Goal: Task Accomplishment & Management: Complete application form

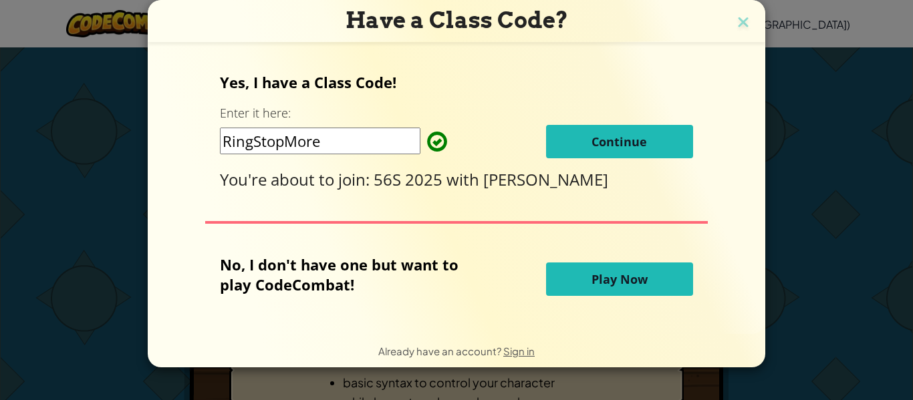
click at [606, 134] on span "Continue" at bounding box center [618, 142] width 55 height 16
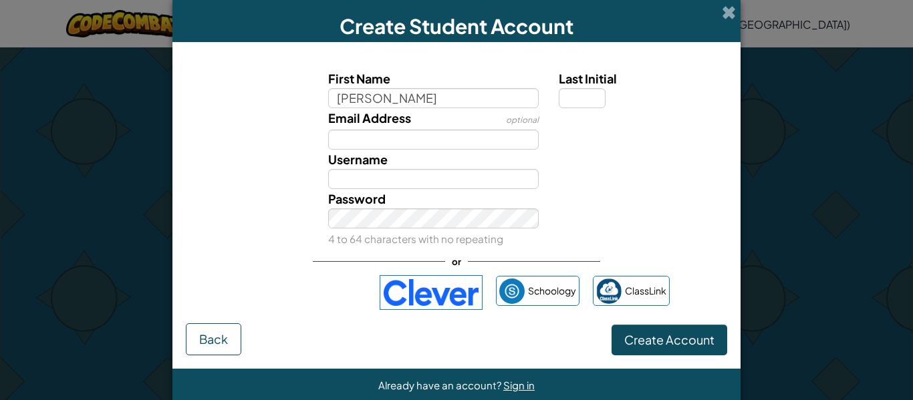
type input "Tim"
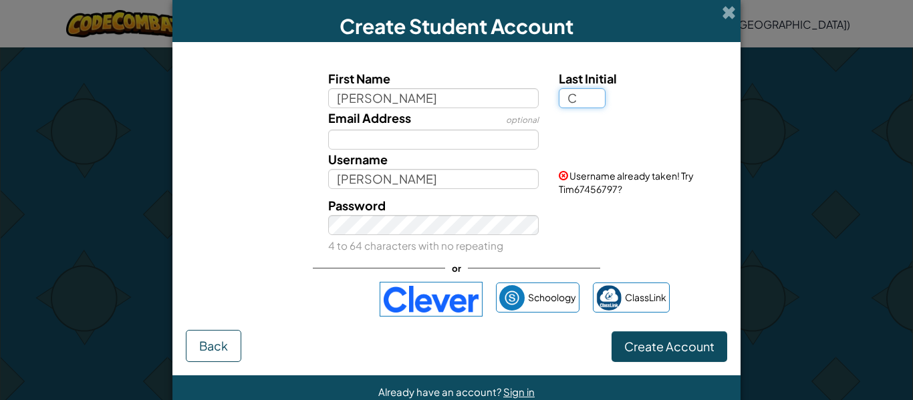
type input "C"
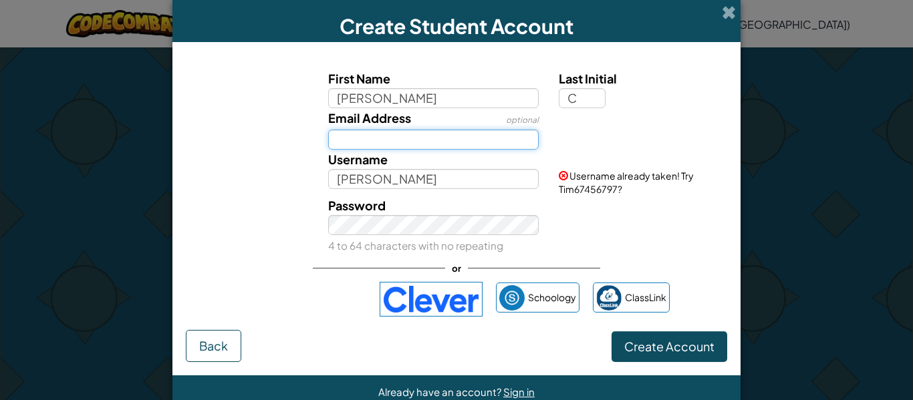
type input "TimC"
click at [422, 132] on input "Email Address" at bounding box center [433, 140] width 211 height 20
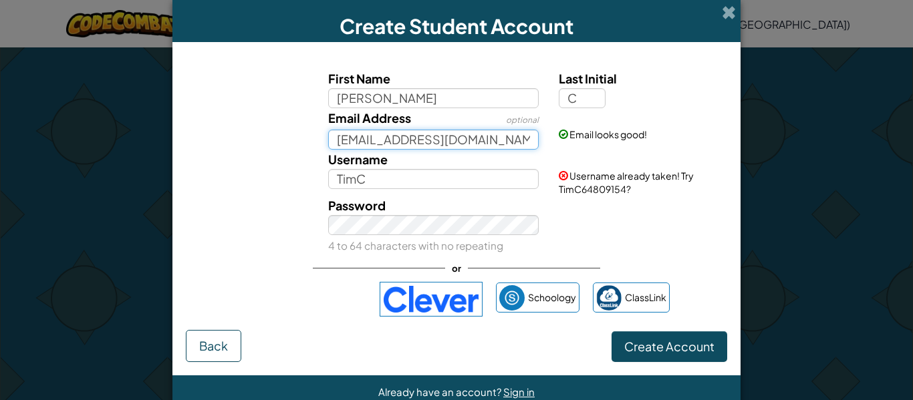
type input "tpchaa@schools.vic.edu.au"
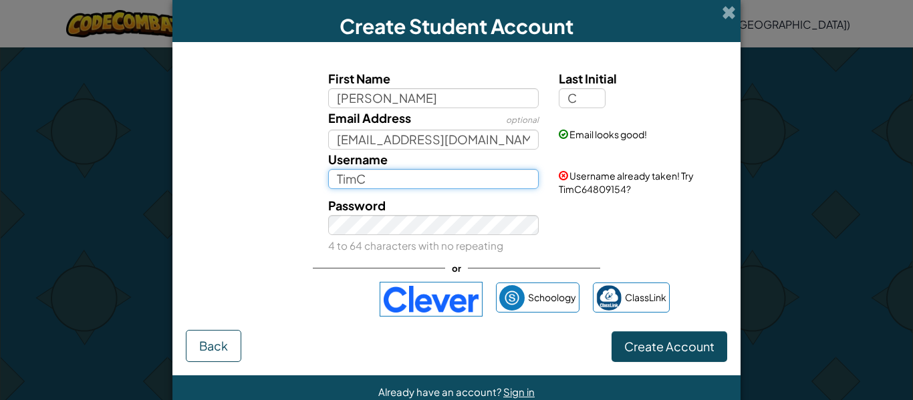
click at [355, 186] on input "TimC" at bounding box center [433, 179] width 211 height 20
drag, startPoint x: 329, startPoint y: 185, endPoint x: 387, endPoint y: 182, distance: 57.5
click at [387, 182] on input "TimC" at bounding box center [433, 179] width 211 height 20
type input "d"
type input "Dragofruit:)L-g-B"
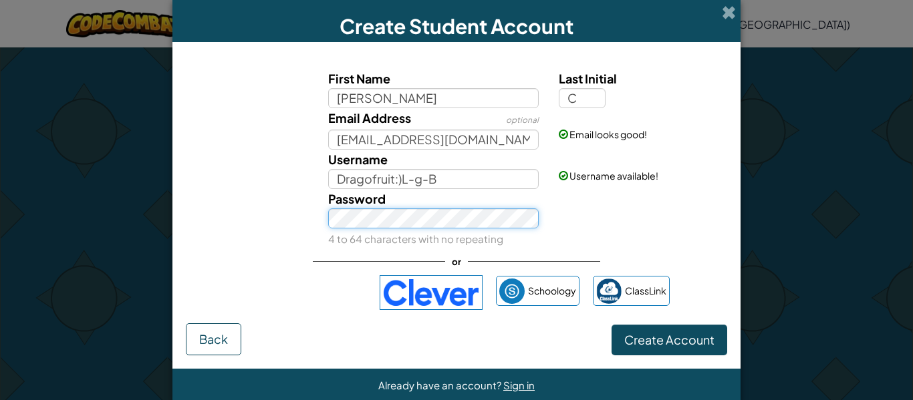
click at [270, 217] on div "Password 4 to 64 characters with no repeating" at bounding box center [456, 218] width 555 height 59
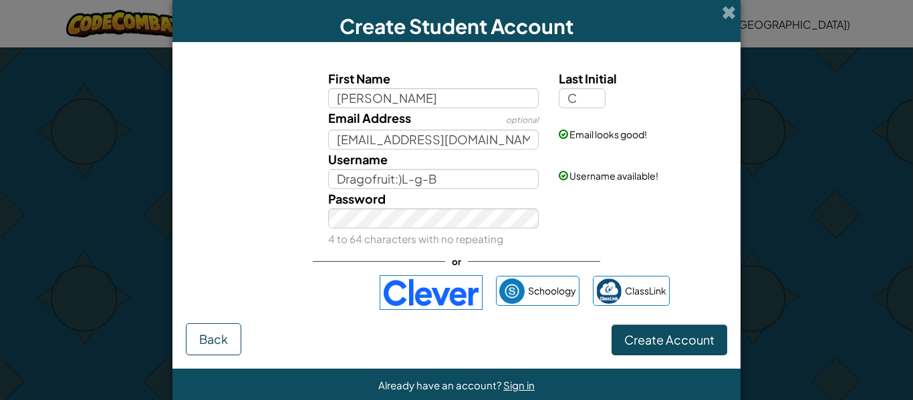
click at [569, 241] on div "Password 4 to 64 characters with no repeating" at bounding box center [456, 218] width 555 height 59
click at [648, 348] on button "Create Account" at bounding box center [670, 340] width 116 height 31
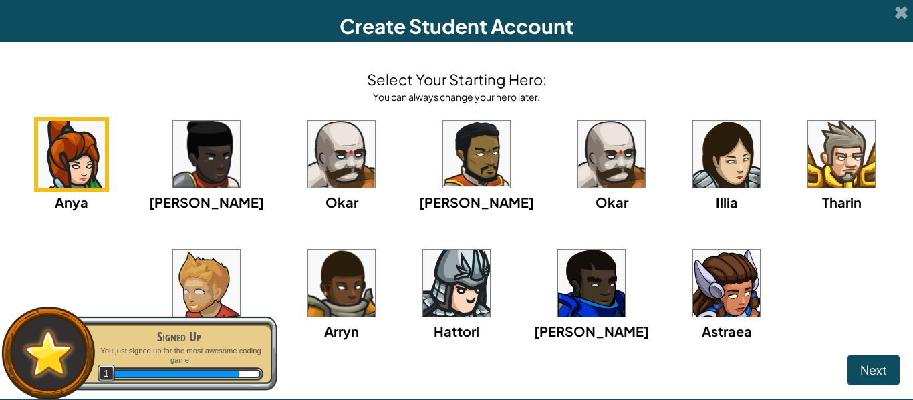
click at [567, 311] on img at bounding box center [591, 283] width 67 height 67
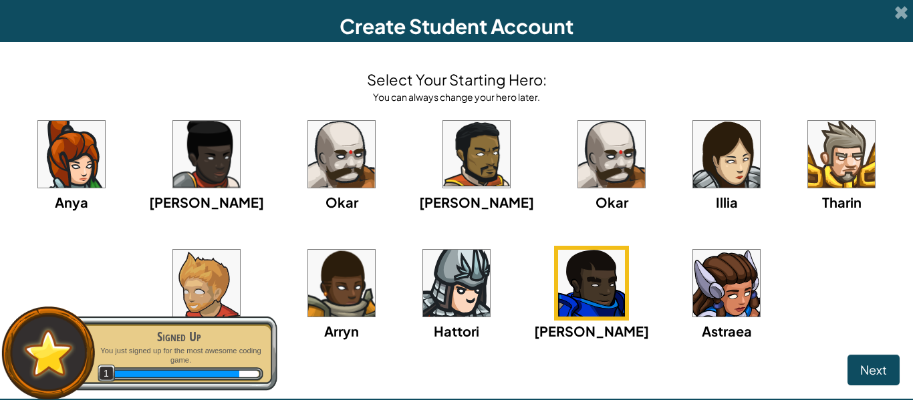
click at [323, 293] on img at bounding box center [341, 283] width 67 height 67
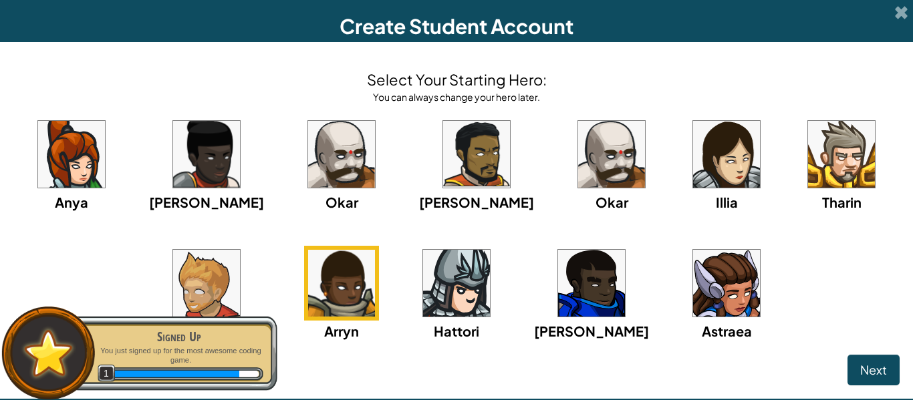
click at [225, 289] on img at bounding box center [206, 283] width 67 height 67
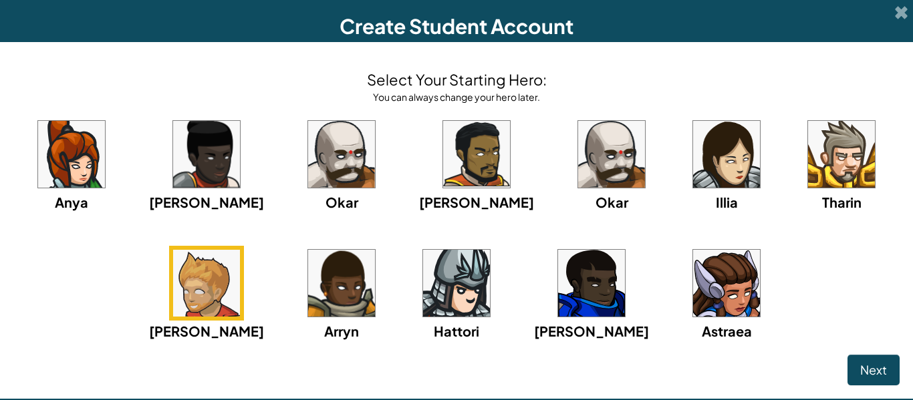
click at [808, 176] on img at bounding box center [841, 154] width 67 height 67
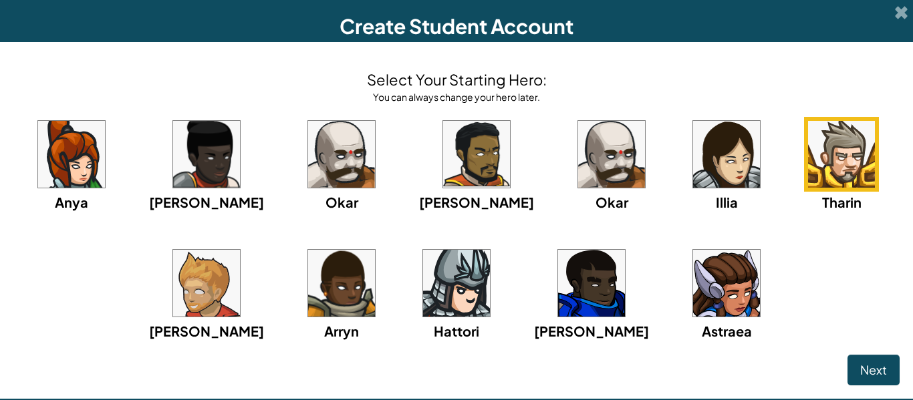
click at [702, 168] on img at bounding box center [726, 154] width 67 height 67
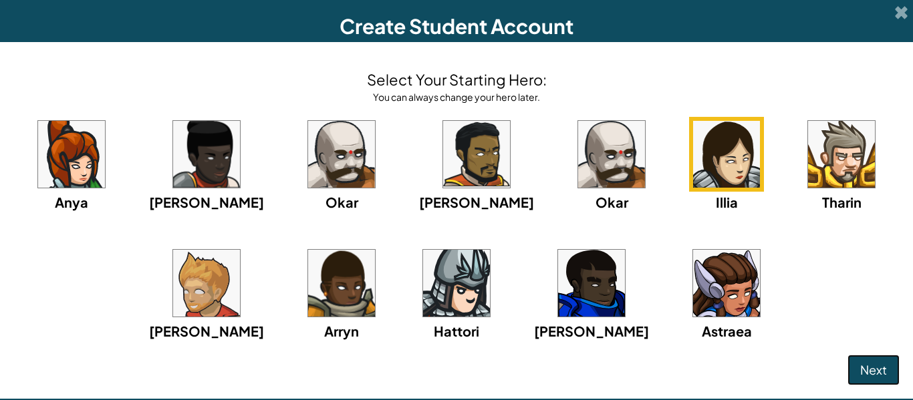
click at [862, 372] on span "Next" at bounding box center [873, 369] width 27 height 15
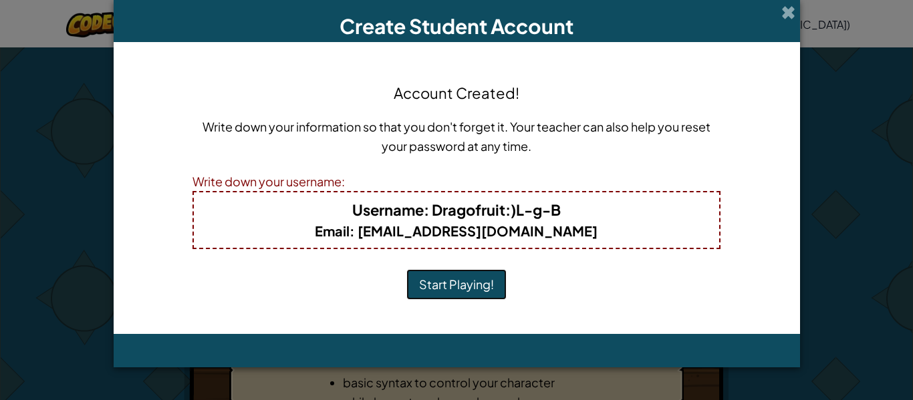
click at [477, 284] on button "Start Playing!" at bounding box center [456, 284] width 100 height 31
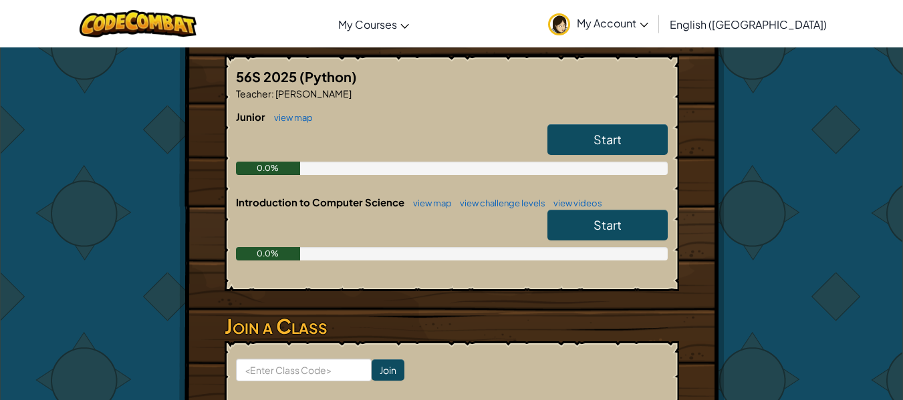
scroll to position [253, 0]
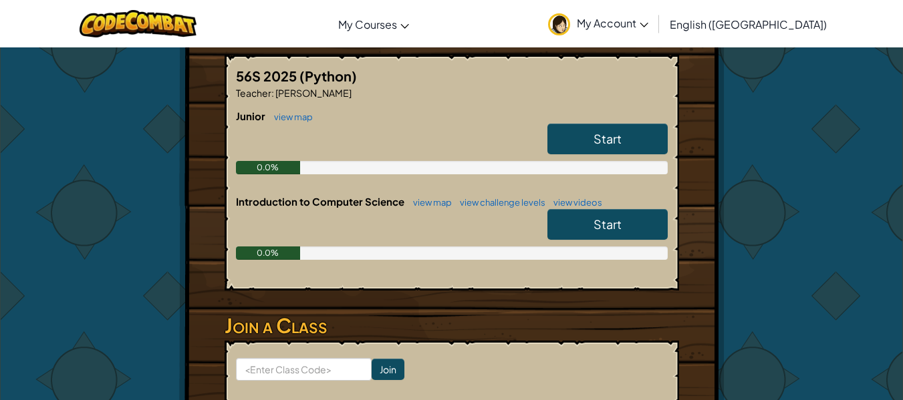
click at [614, 222] on span "Start" at bounding box center [607, 224] width 28 height 15
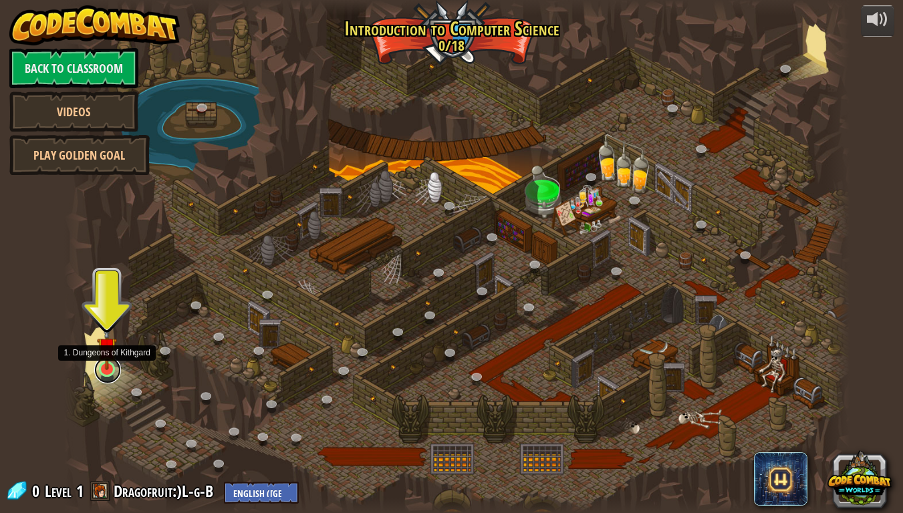
click at [105, 372] on link at bounding box center [107, 370] width 27 height 27
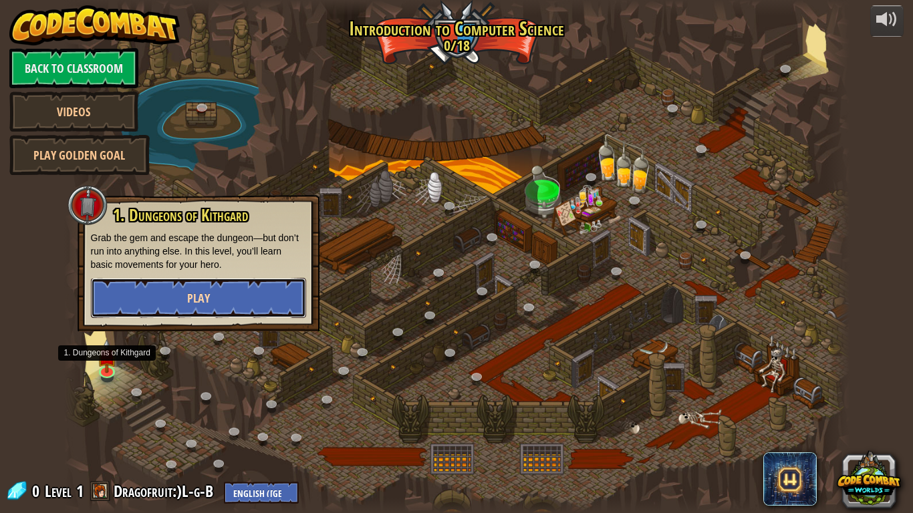
click at [216, 293] on button "Play" at bounding box center [198, 298] width 215 height 40
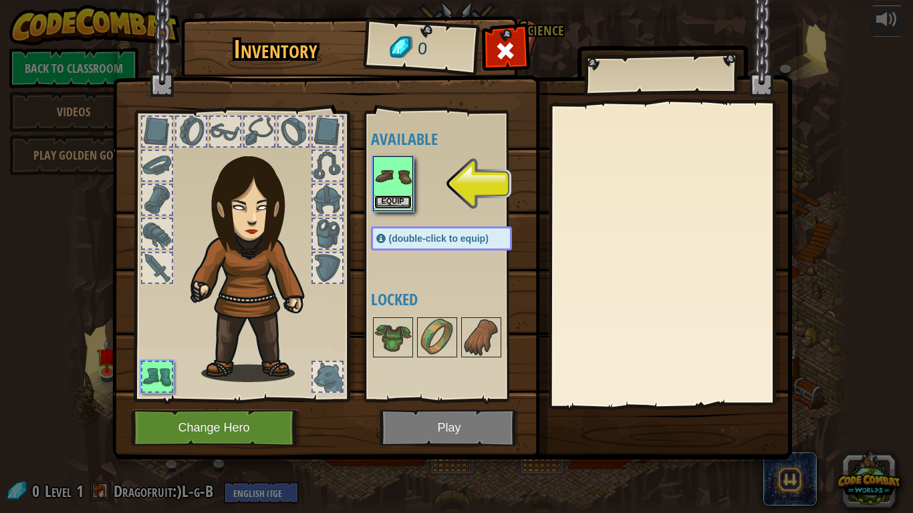
click at [396, 205] on button "Equip" at bounding box center [392, 202] width 37 height 14
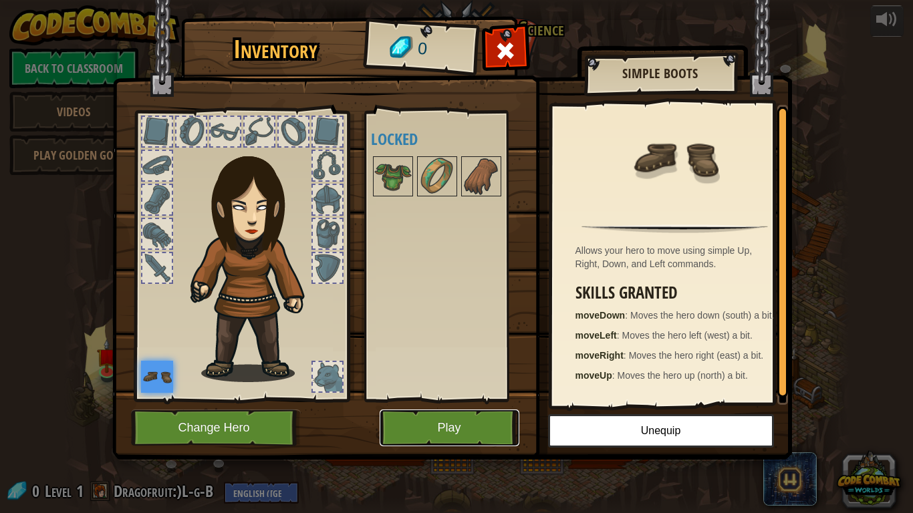
click at [479, 400] on button "Play" at bounding box center [450, 428] width 140 height 37
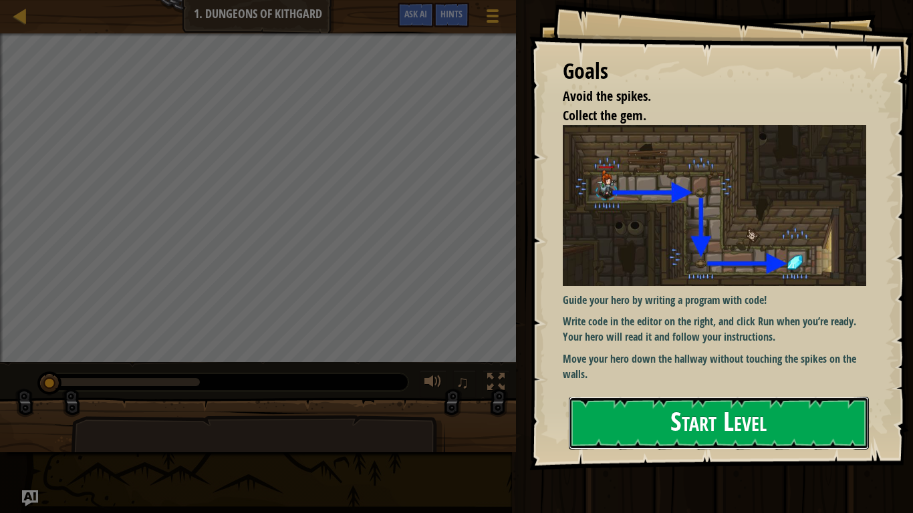
click at [706, 400] on button "Start Level" at bounding box center [719, 423] width 300 height 53
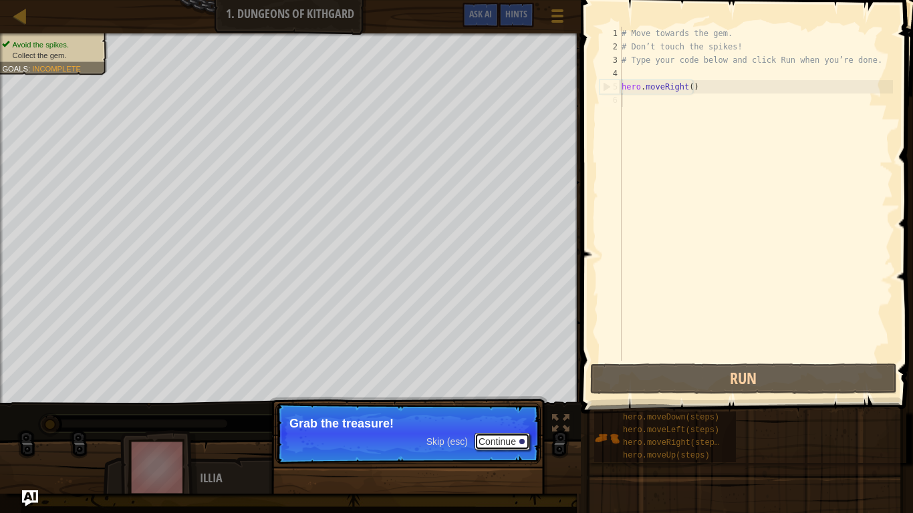
click at [503, 400] on button "Continue" at bounding box center [502, 441] width 55 height 17
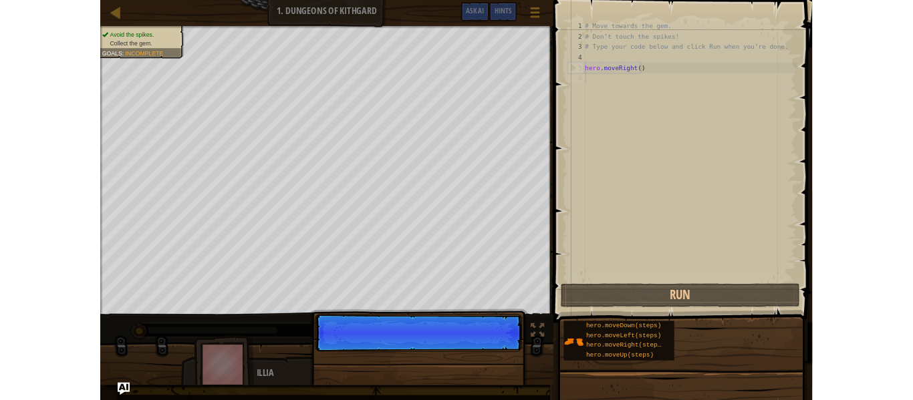
scroll to position [6, 0]
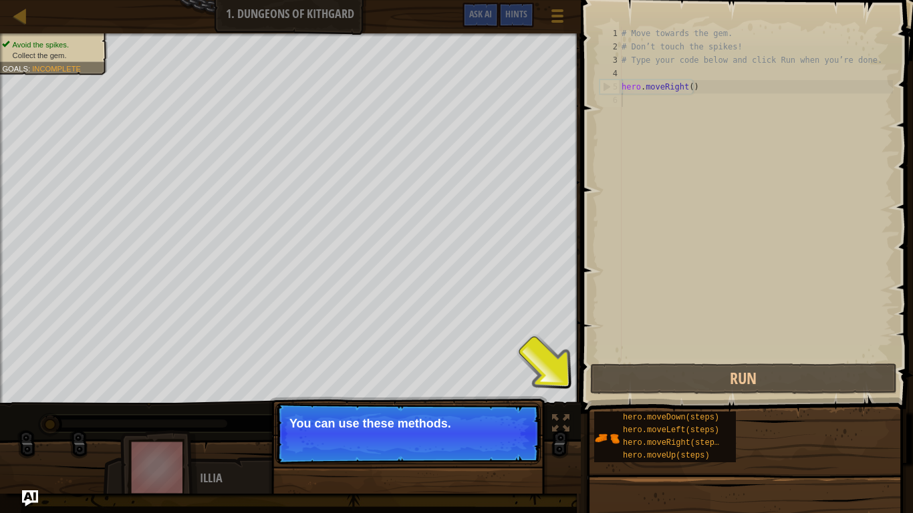
click at [502, 400] on p "Skip (esc) Continue You can use these methods." at bounding box center [407, 433] width 265 height 61
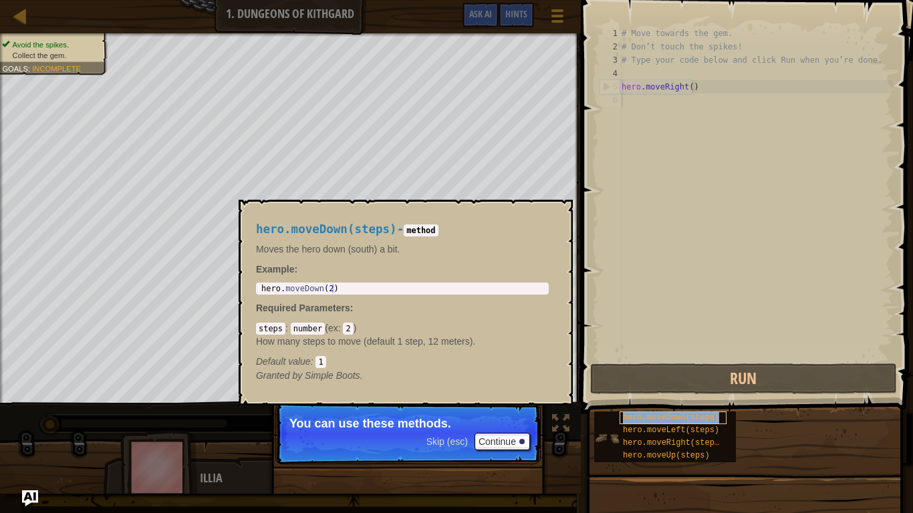
click at [673, 400] on span "hero.moveDown(steps)" at bounding box center [671, 417] width 96 height 9
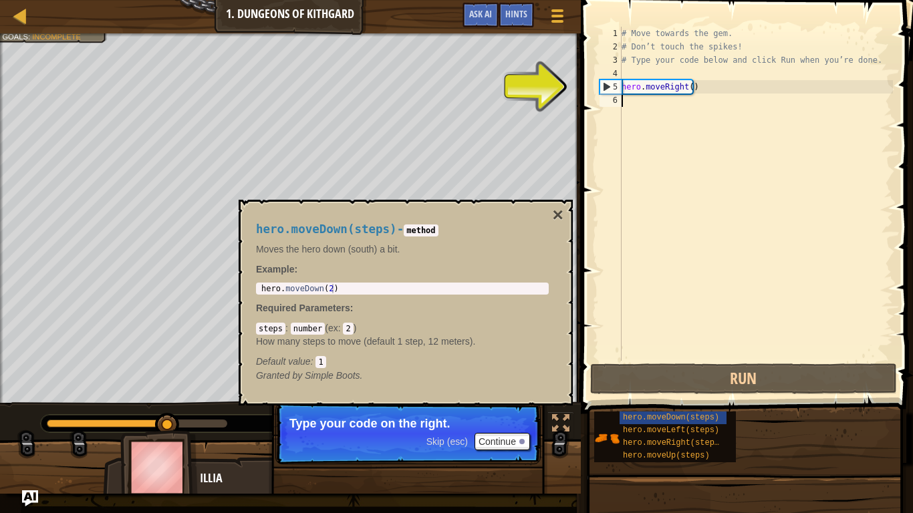
click at [631, 104] on div "# Move towards the gem. # Don’t touch the spikes! # Type your code below and cl…" at bounding box center [756, 207] width 274 height 361
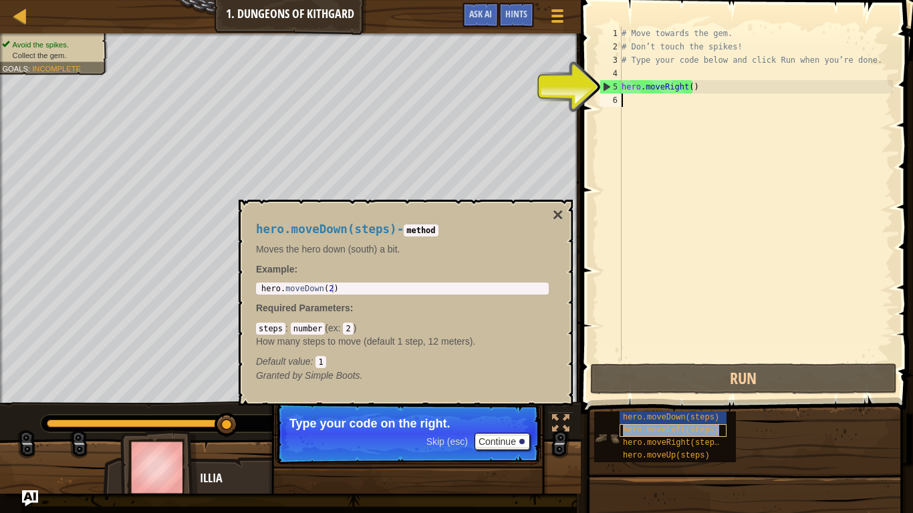
click at [646, 400] on span "hero.moveLeft(steps)" at bounding box center [671, 430] width 96 height 9
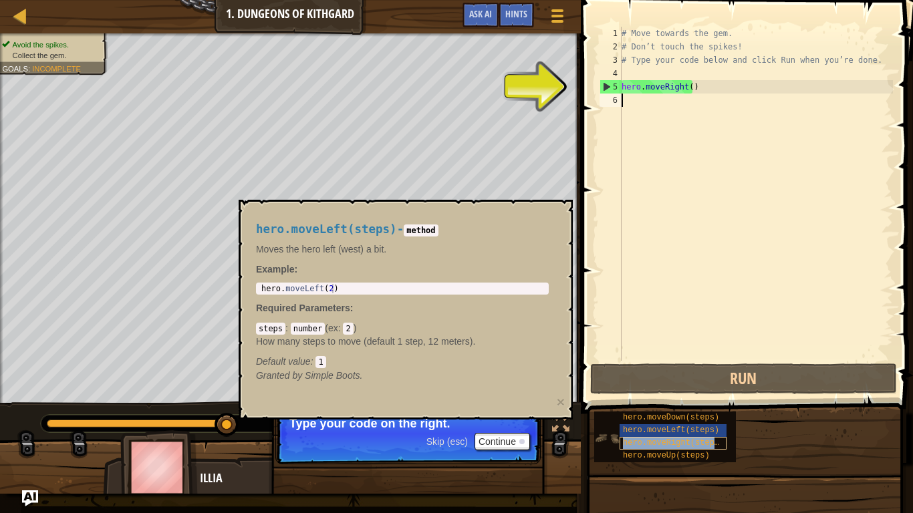
click at [672, 400] on span "hero.moveRight(steps)" at bounding box center [673, 442] width 101 height 9
click at [667, 400] on span "hero.moveDown(steps)" at bounding box center [671, 417] width 96 height 9
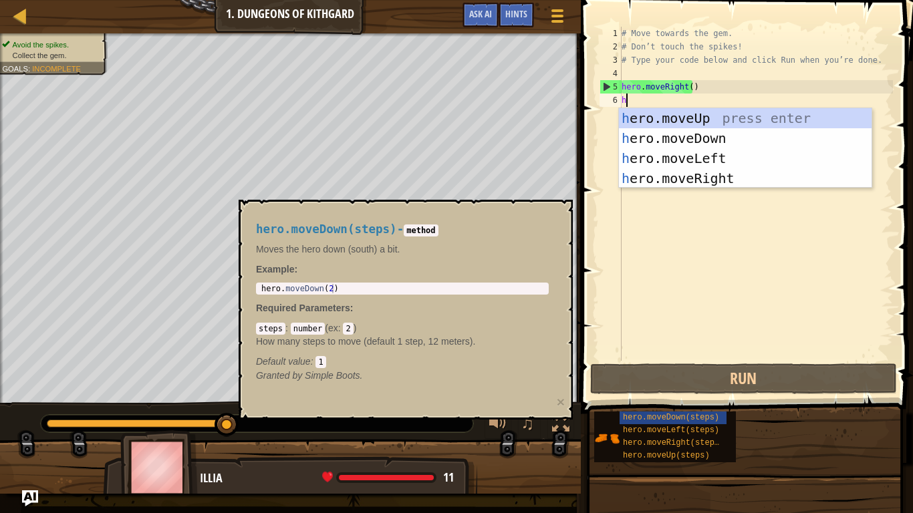
type textarea "he"
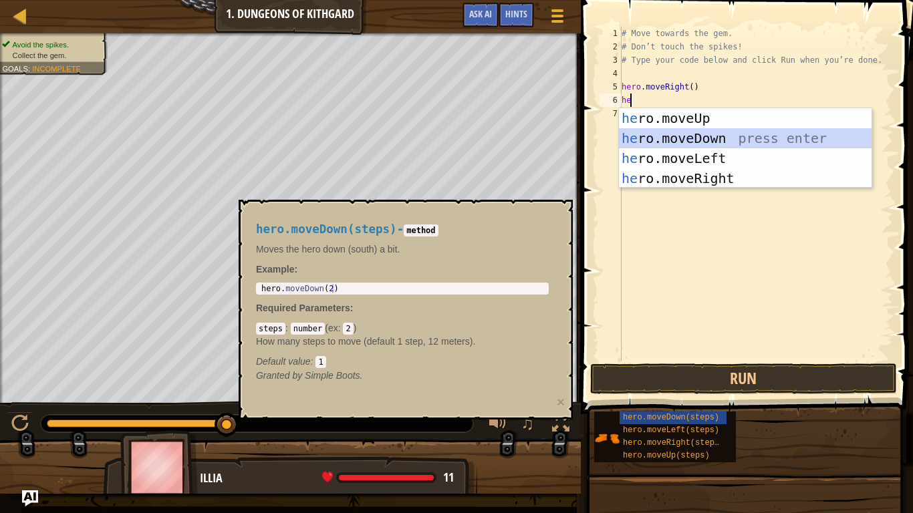
click at [702, 136] on div "he ro.moveUp press enter he ro.moveDown press enter he ro.moveLeft press enter …" at bounding box center [745, 168] width 253 height 120
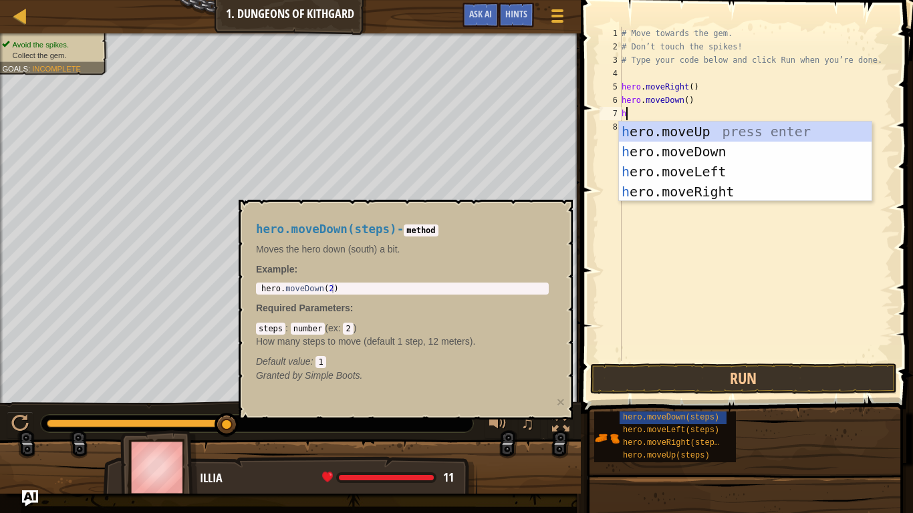
type textarea "he"
click at [719, 191] on div "he ro.moveUp press enter he ro.moveDown press enter he ro.moveLeft press enter …" at bounding box center [745, 182] width 253 height 120
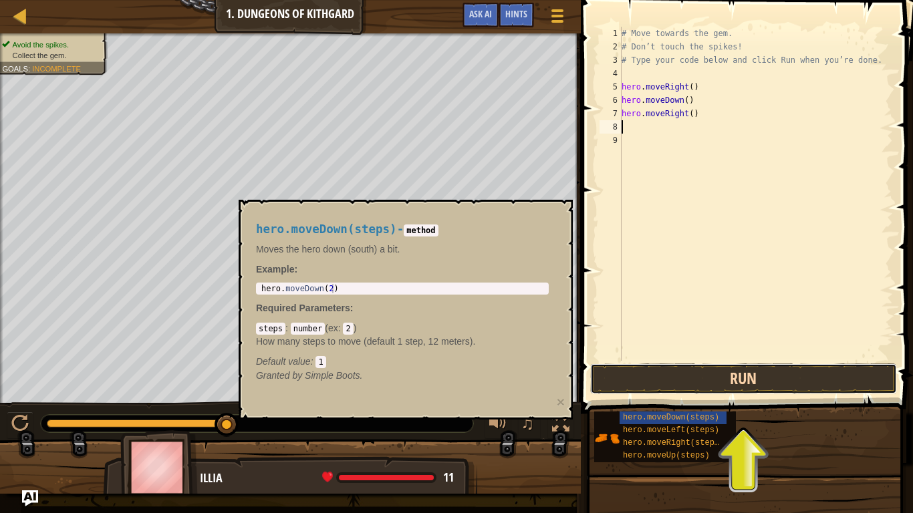
click at [707, 378] on button "Run" at bounding box center [743, 379] width 307 height 31
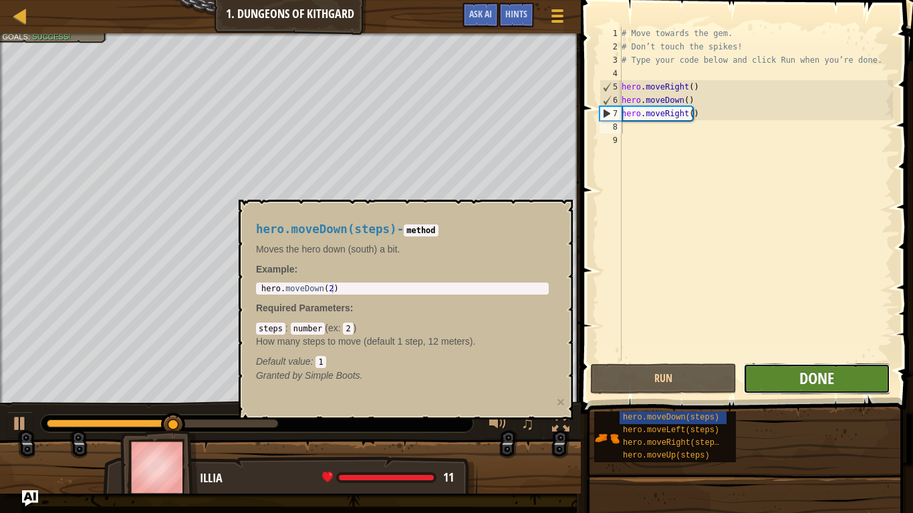
click at [811, 379] on span "Done" at bounding box center [816, 378] width 35 height 21
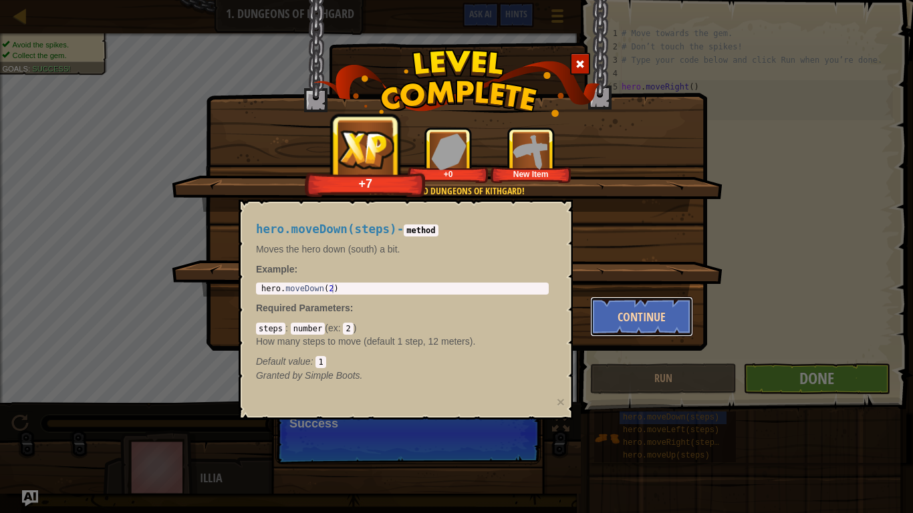
click at [649, 313] on button "Continue" at bounding box center [642, 317] width 104 height 40
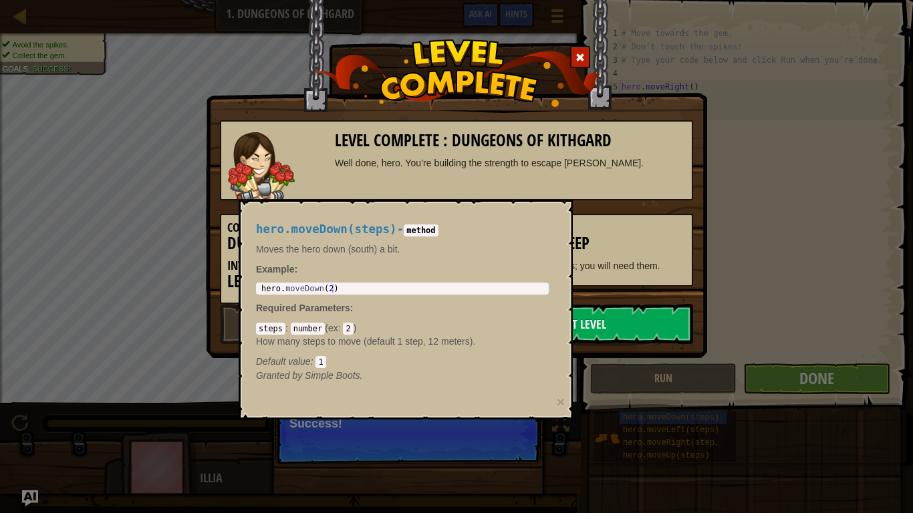
click at [442, 220] on div "hero.moveDown(steps) - method Moves the hero down (south) a bit. Example : 1 he…" at bounding box center [402, 303] width 311 height 184
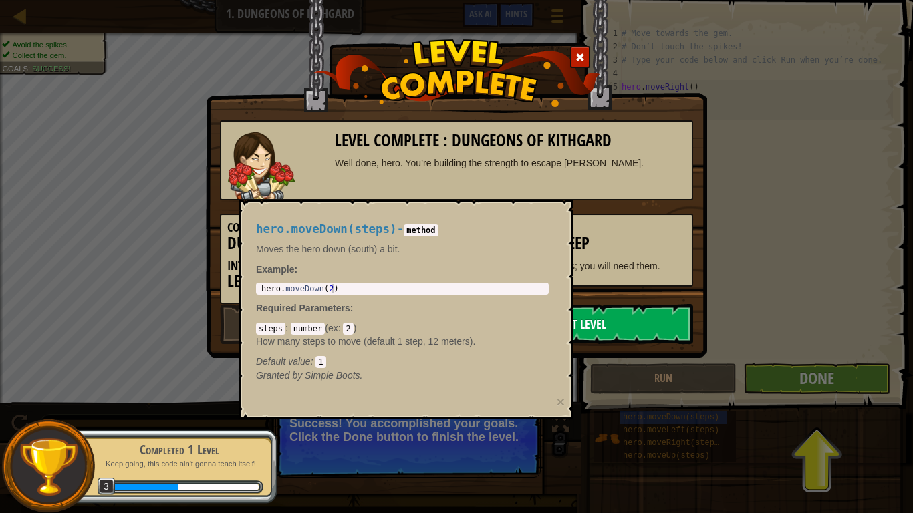
click at [640, 333] on link "Next Level" at bounding box center [580, 324] width 227 height 40
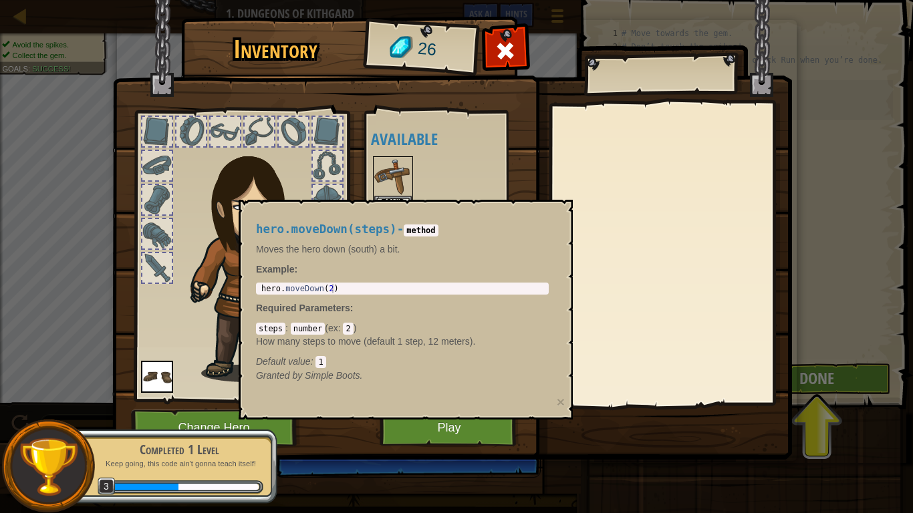
click at [408, 232] on code "method" at bounding box center [421, 231] width 34 height 12
drag, startPoint x: 206, startPoint y: 193, endPoint x: 520, endPoint y: 313, distance: 336.4
click at [520, 1] on body "Map Introduction to Computer Science 1. Dungeons of Kithgard Game Menu Done Hin…" at bounding box center [456, 0] width 913 height 1
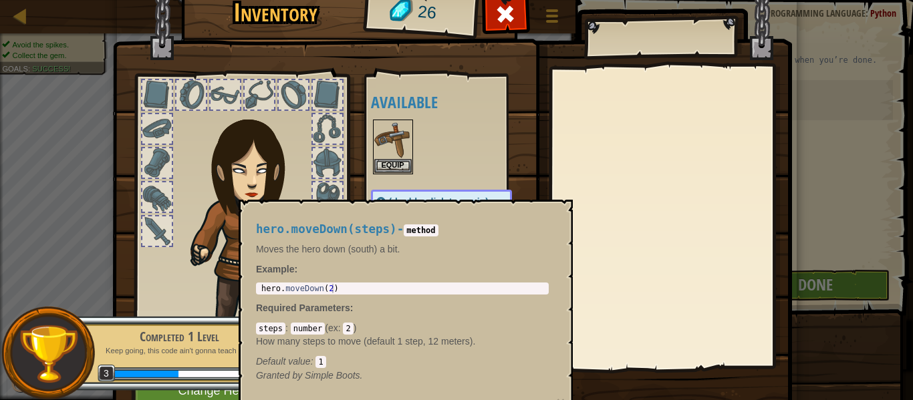
click at [344, 187] on div at bounding box center [241, 215] width 221 height 301
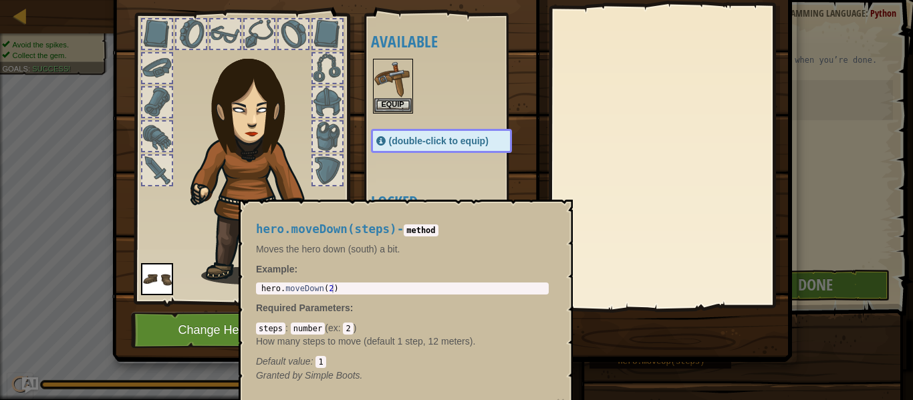
drag, startPoint x: 559, startPoint y: 361, endPoint x: 367, endPoint y: 302, distance: 201.3
click at [367, 1] on body "Map Introduction to Computer Science 1. Dungeons of Kithgard Game Menu Done Hin…" at bounding box center [456, 0] width 913 height 1
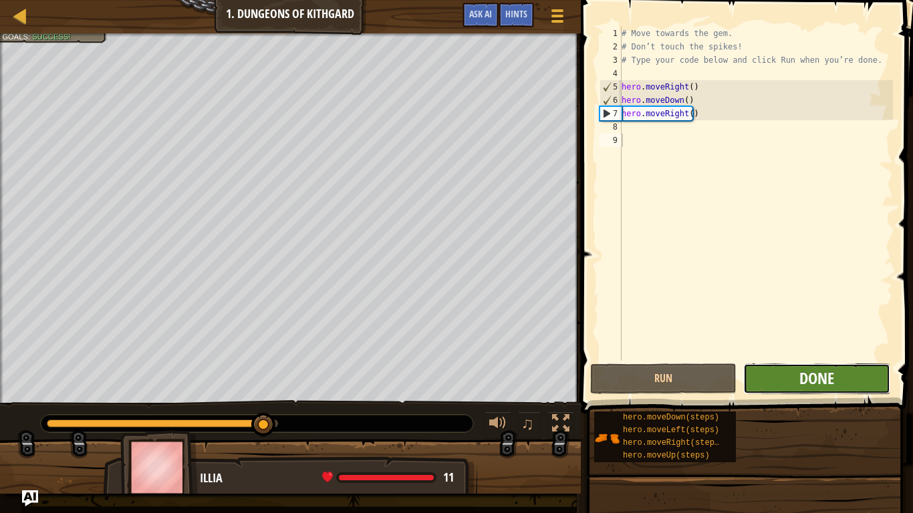
click at [817, 382] on span "Done" at bounding box center [816, 378] width 35 height 21
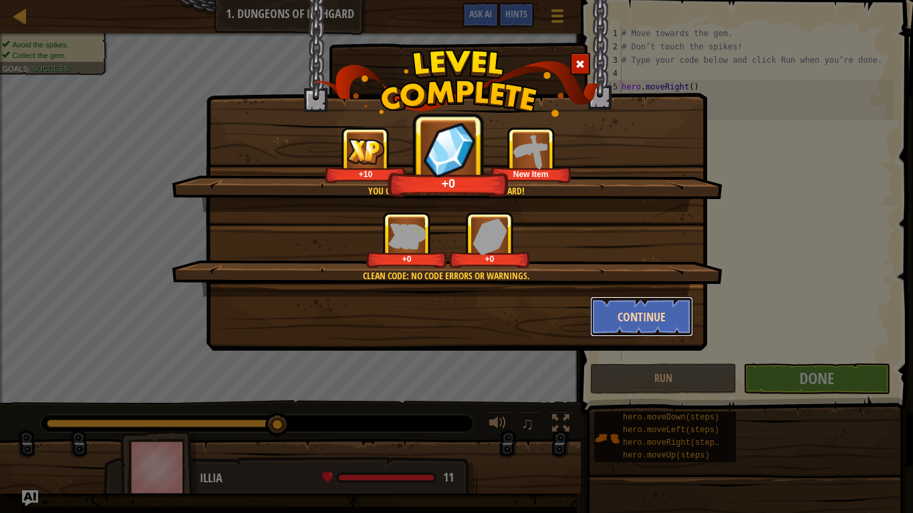
click at [666, 318] on button "Continue" at bounding box center [642, 317] width 104 height 40
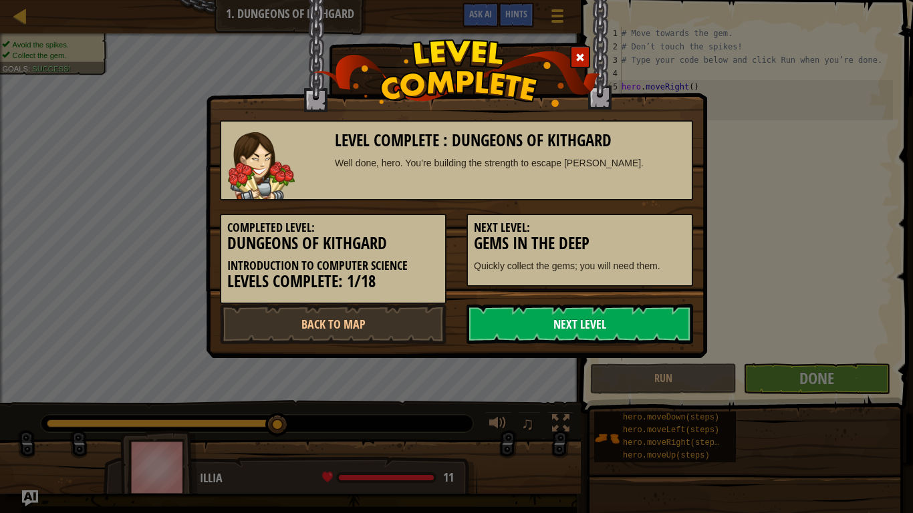
click at [640, 326] on link "Next Level" at bounding box center [580, 324] width 227 height 40
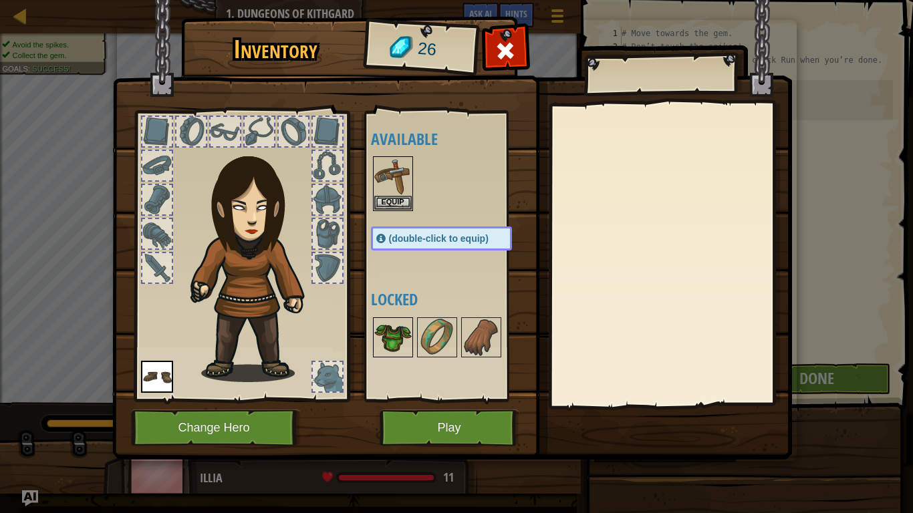
click at [396, 338] on img at bounding box center [392, 337] width 37 height 37
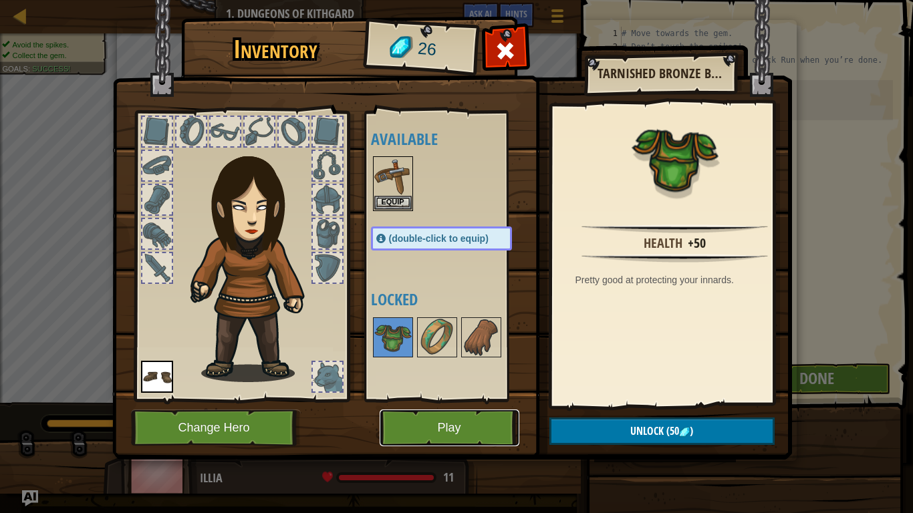
click at [442, 400] on button "Play" at bounding box center [450, 428] width 140 height 37
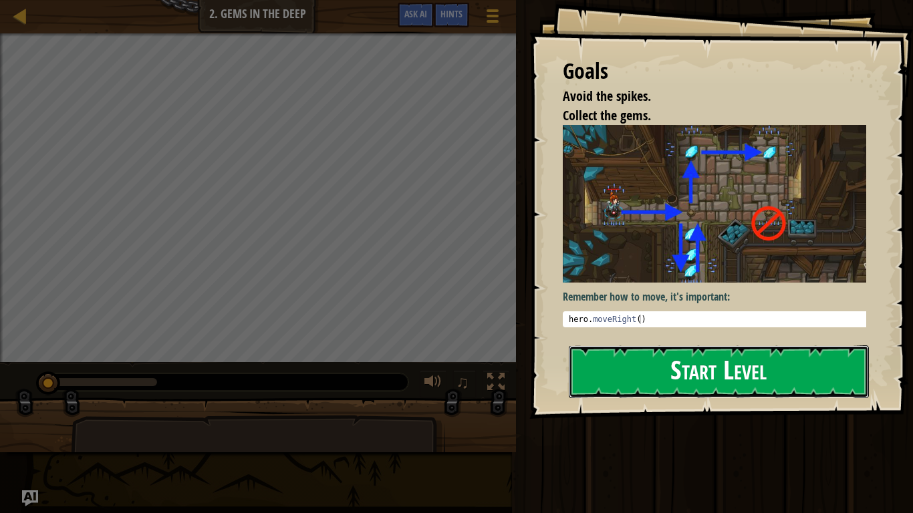
click at [666, 376] on button "Start Level" at bounding box center [719, 372] width 300 height 53
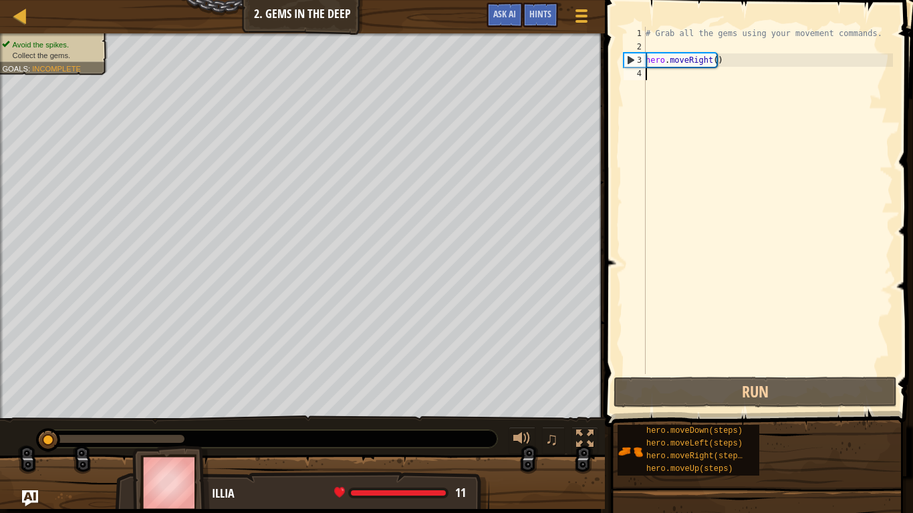
type textarea "m"
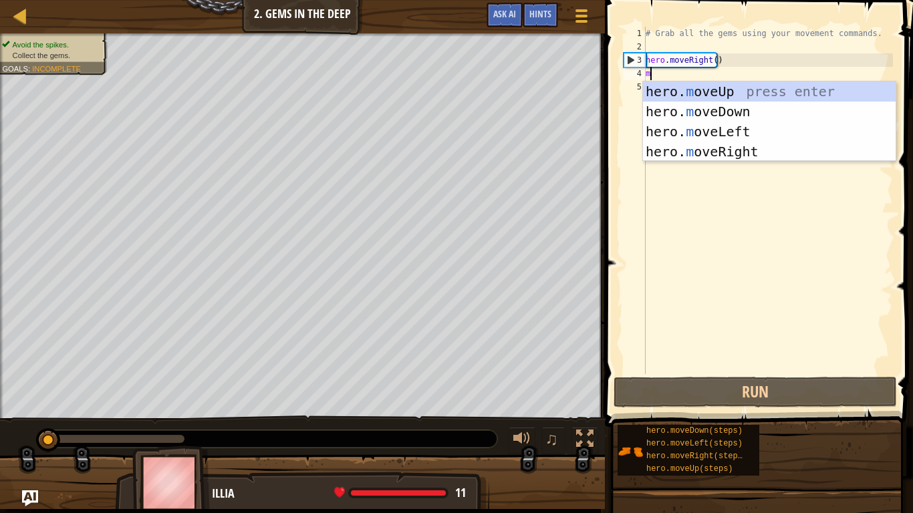
scroll to position [6, 0]
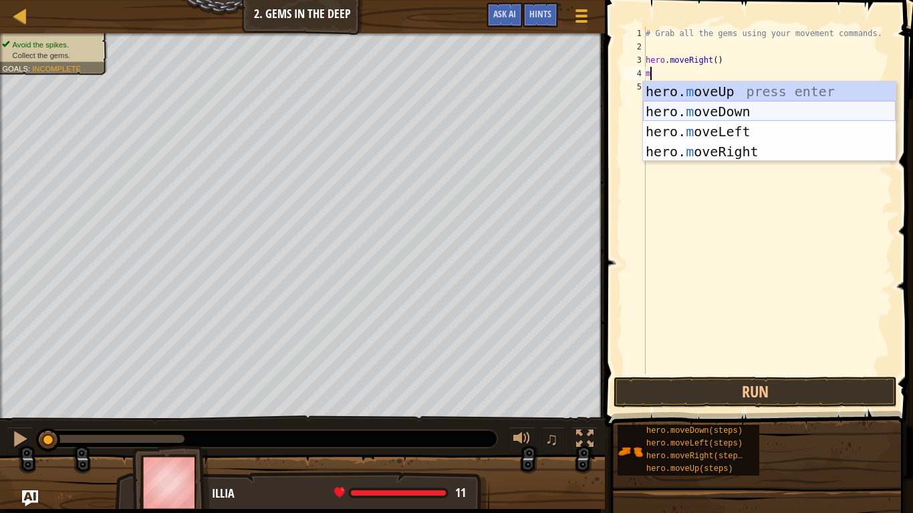
click at [702, 107] on div "hero. m oveUp press enter hero. m oveDown press enter hero. m oveLeft press ent…" at bounding box center [769, 142] width 253 height 120
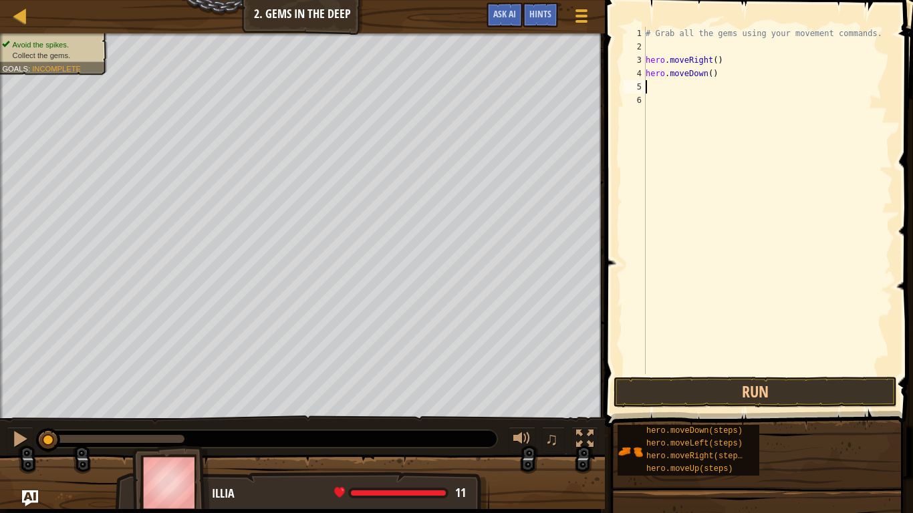
type textarea "h"
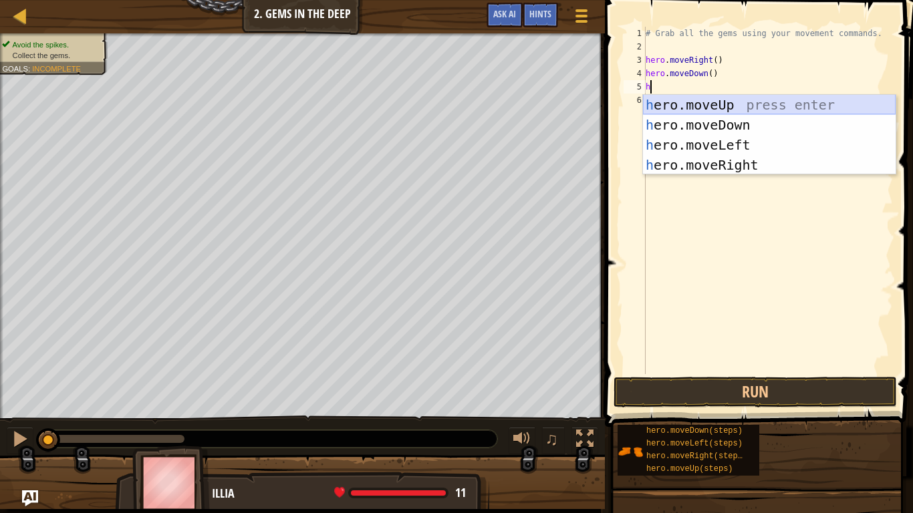
click at [741, 101] on div "h ero.moveUp press enter h ero.moveDown press enter h ero.moveLeft press enter …" at bounding box center [769, 155] width 253 height 120
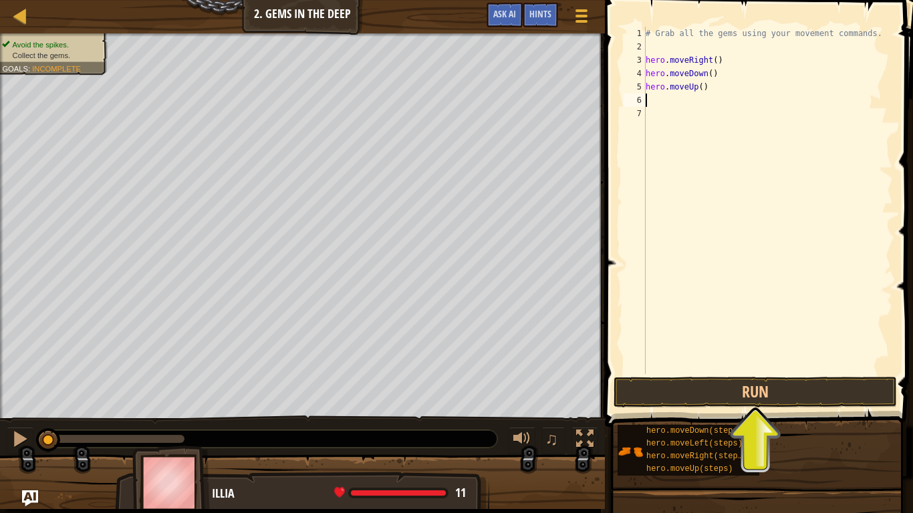
click at [695, 86] on div "# Grab all the gems using your movement commands. hero . moveRight ( ) hero . m…" at bounding box center [768, 214] width 250 height 374
click at [699, 89] on div "# Grab all the gems using your movement commands. hero . moveRight ( ) hero . m…" at bounding box center [768, 214] width 250 height 374
type textarea "hero.moveUp(2)"
click at [676, 107] on div "# Grab all the gems using your movement commands. hero . moveRight ( ) hero . m…" at bounding box center [768, 214] width 250 height 374
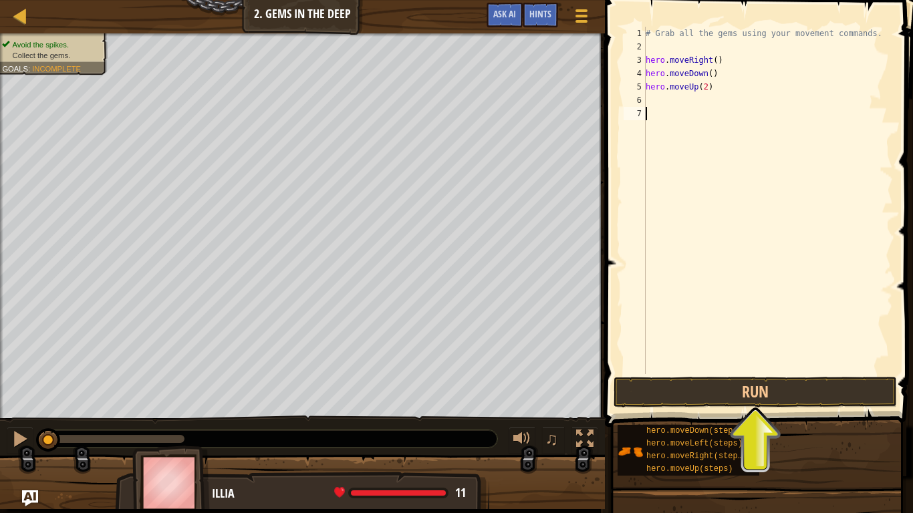
scroll to position [6, 0]
click at [663, 96] on div "# Grab all the gems using your movement commands. hero . moveRight ( ) hero . m…" at bounding box center [768, 214] width 250 height 374
type textarea "h"
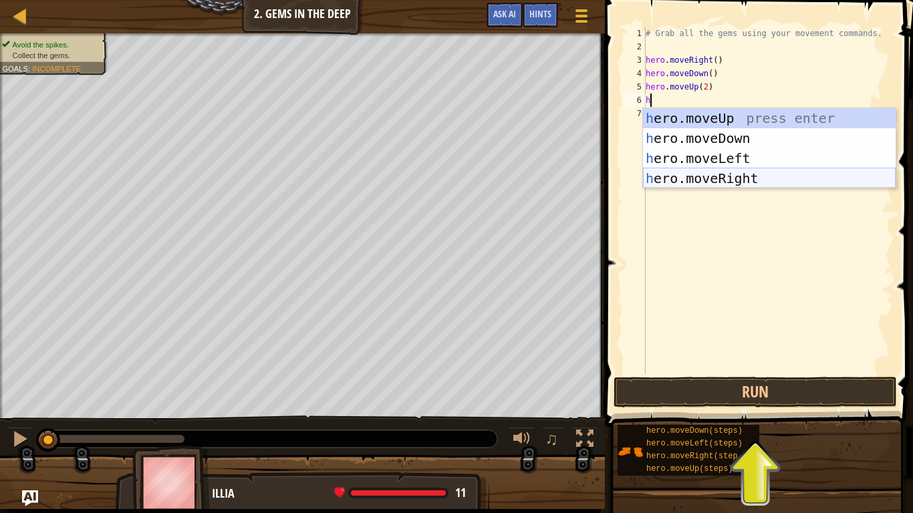
click at [767, 176] on div "h ero.moveUp press enter h ero.moveDown press enter h ero.moveLeft press enter …" at bounding box center [769, 168] width 253 height 120
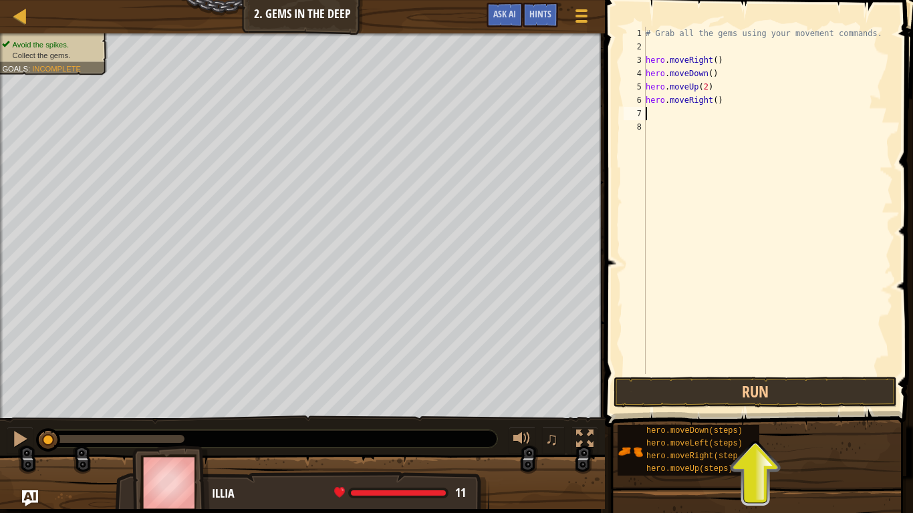
type textarea "h"
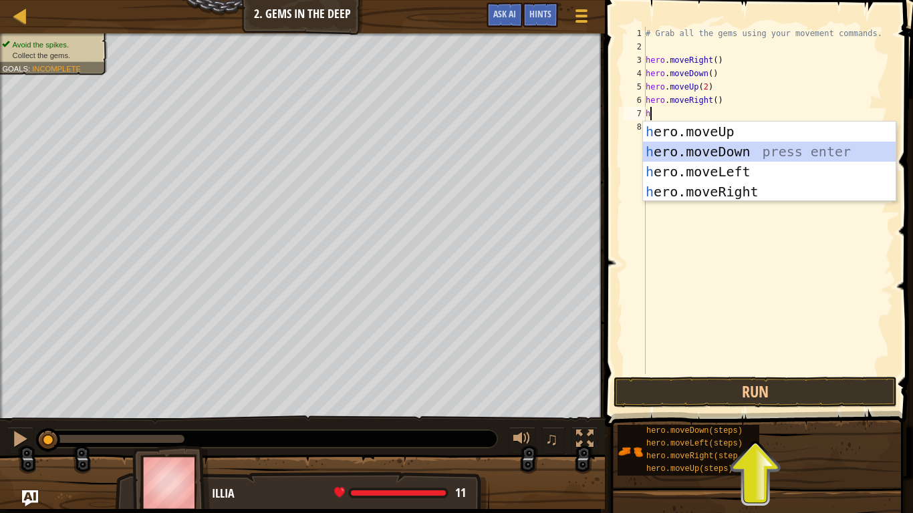
click at [719, 145] on div "h ero.moveUp press enter h ero.moveDown press enter h ero.moveLeft press enter …" at bounding box center [769, 182] width 253 height 120
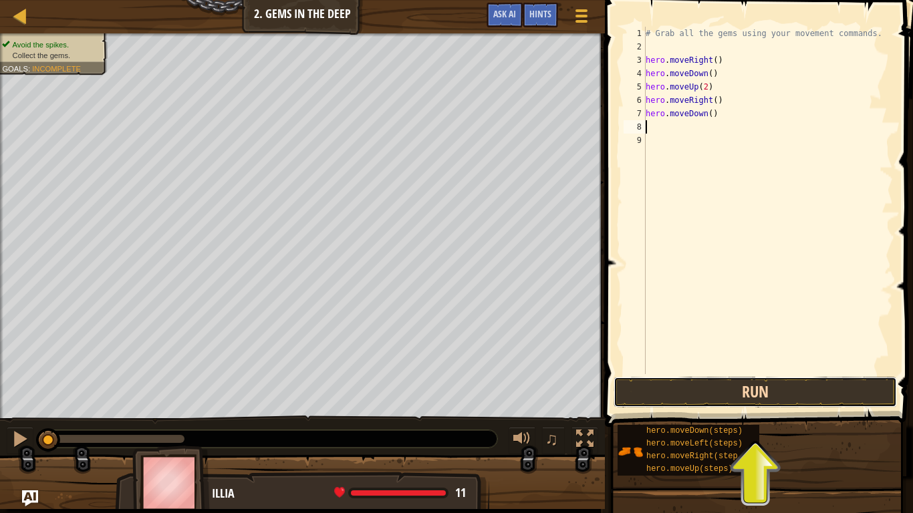
click at [710, 388] on button "Run" at bounding box center [755, 392] width 283 height 31
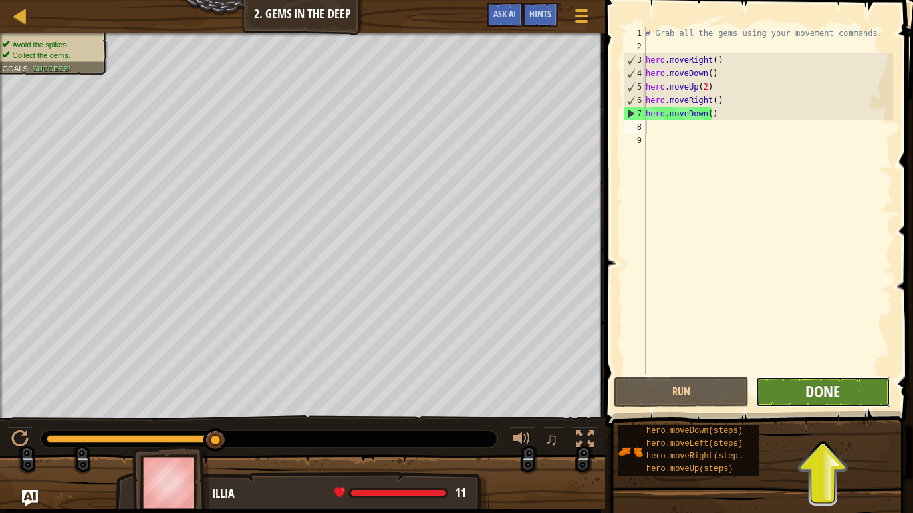
click at [831, 392] on span "Done" at bounding box center [822, 391] width 35 height 21
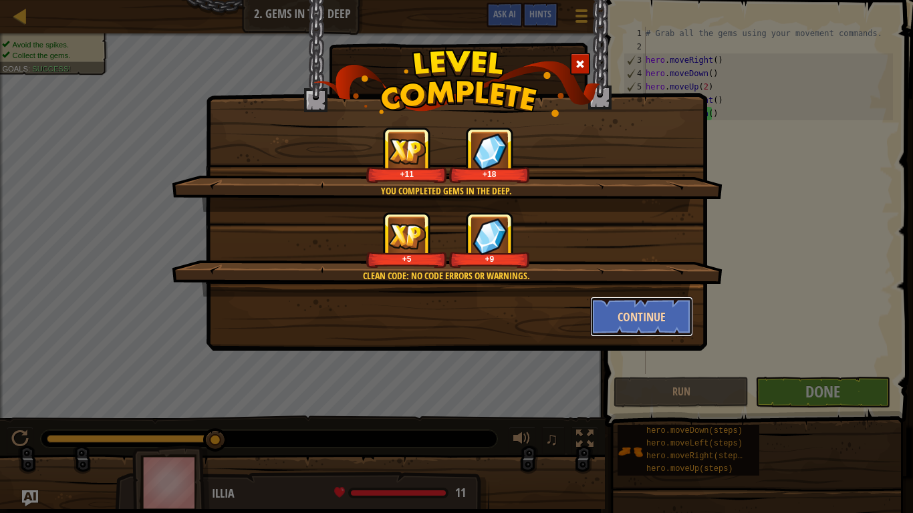
click at [624, 314] on button "Continue" at bounding box center [642, 317] width 104 height 40
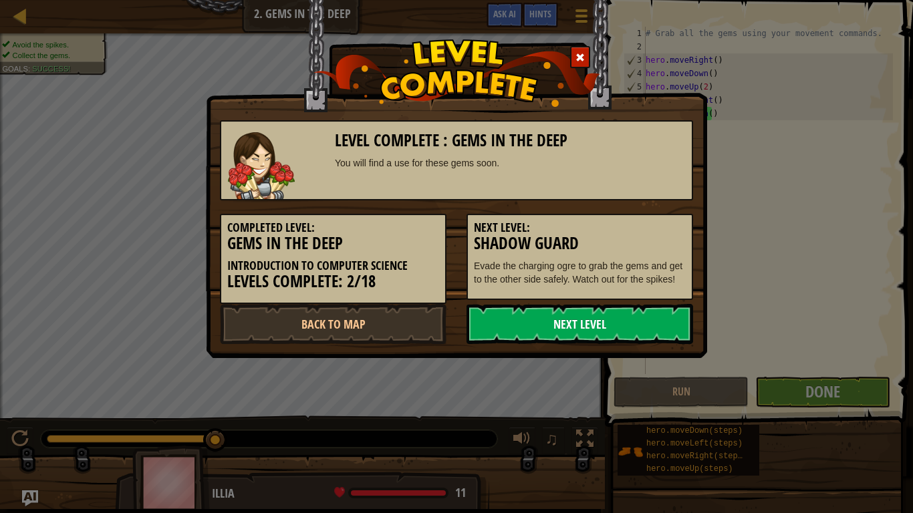
click at [662, 340] on link "Next Level" at bounding box center [580, 324] width 227 height 40
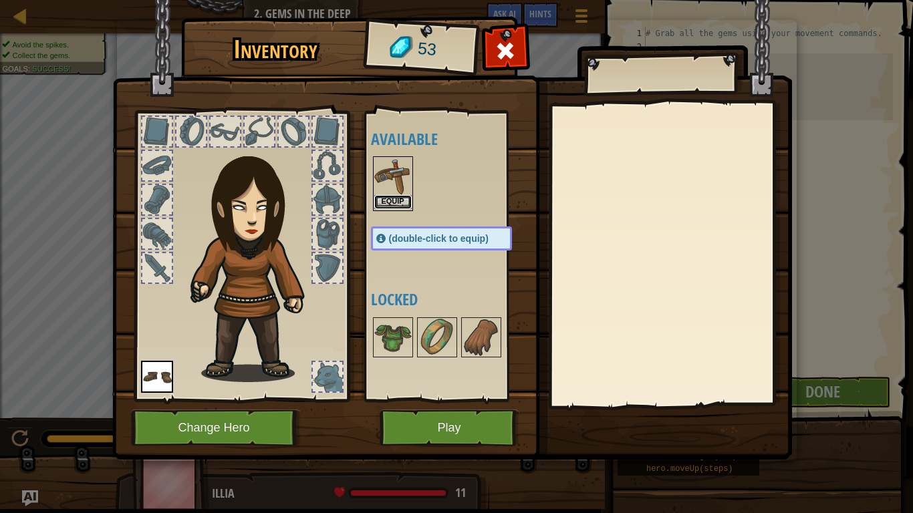
click at [400, 201] on button "Equip" at bounding box center [392, 202] width 37 height 14
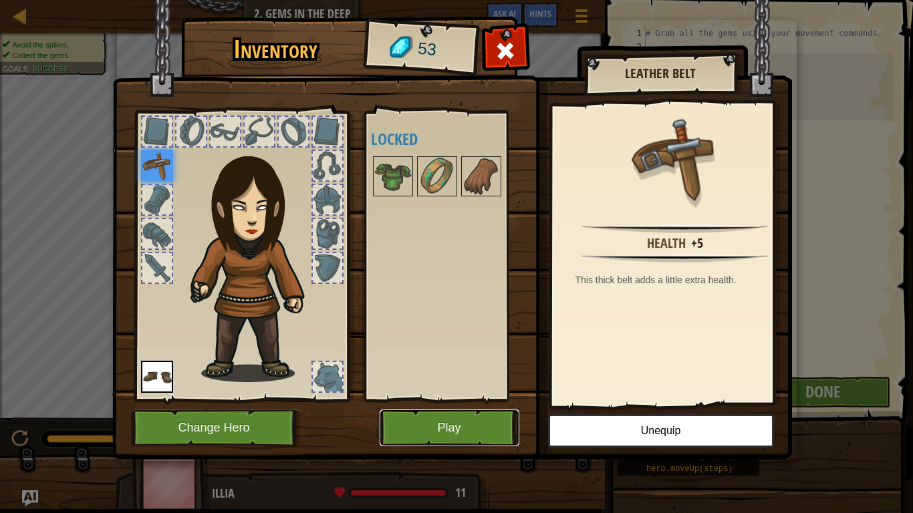
click at [456, 400] on button "Play" at bounding box center [450, 428] width 140 height 37
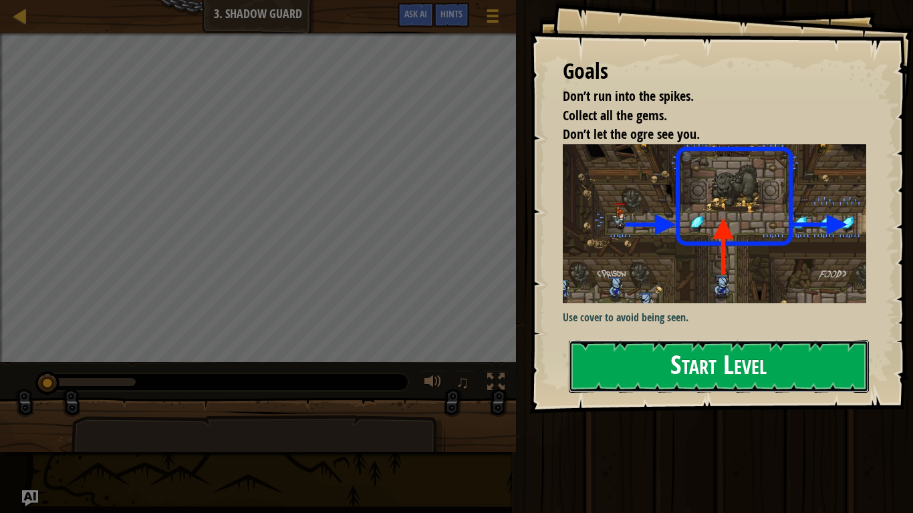
click at [768, 365] on button "Start Level" at bounding box center [719, 366] width 300 height 53
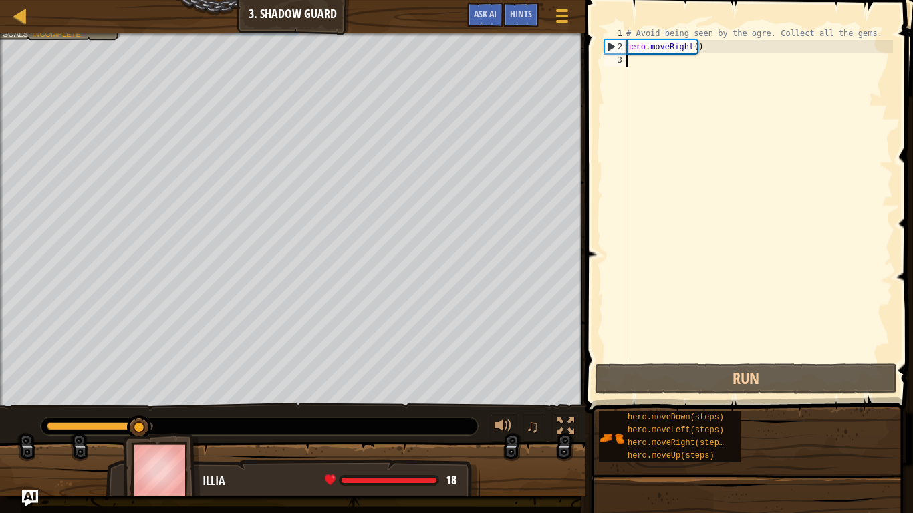
type textarea "h"
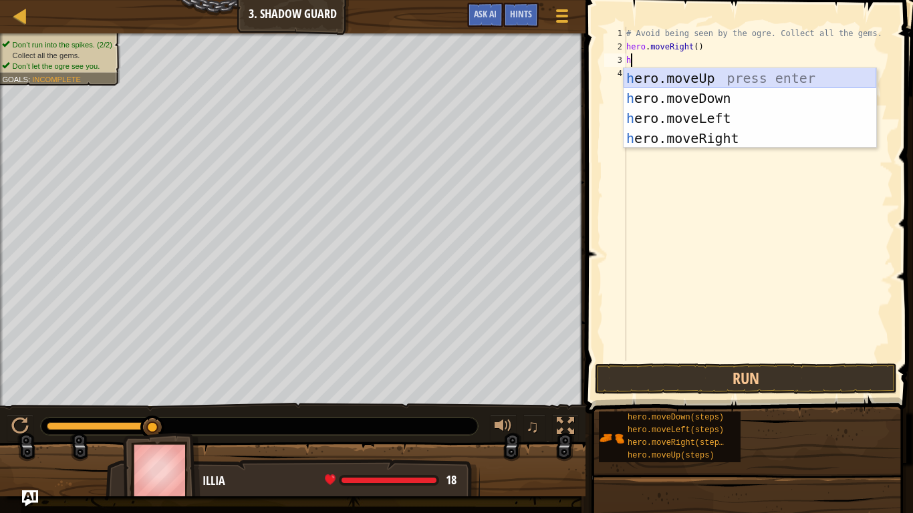
click at [714, 84] on div "h ero.moveUp press enter h ero.moveDown press enter h ero.moveLeft press enter …" at bounding box center [750, 128] width 253 height 120
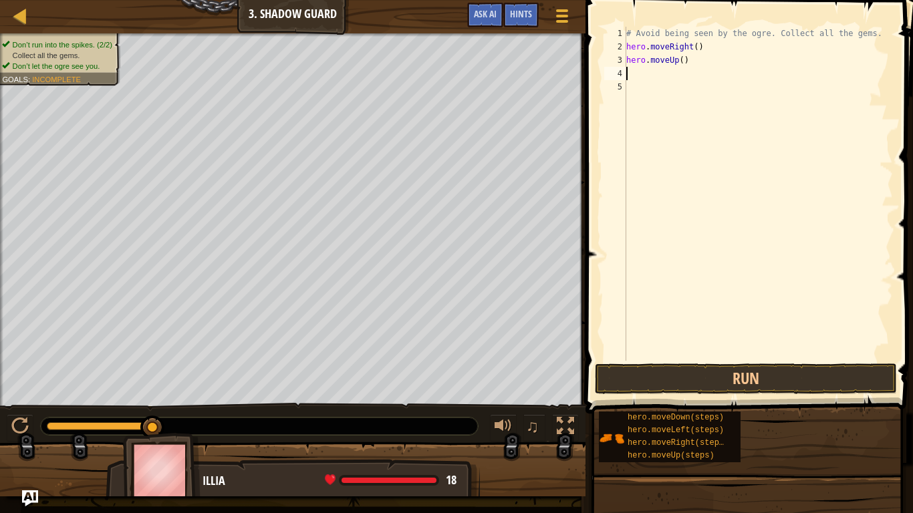
type textarea "h"
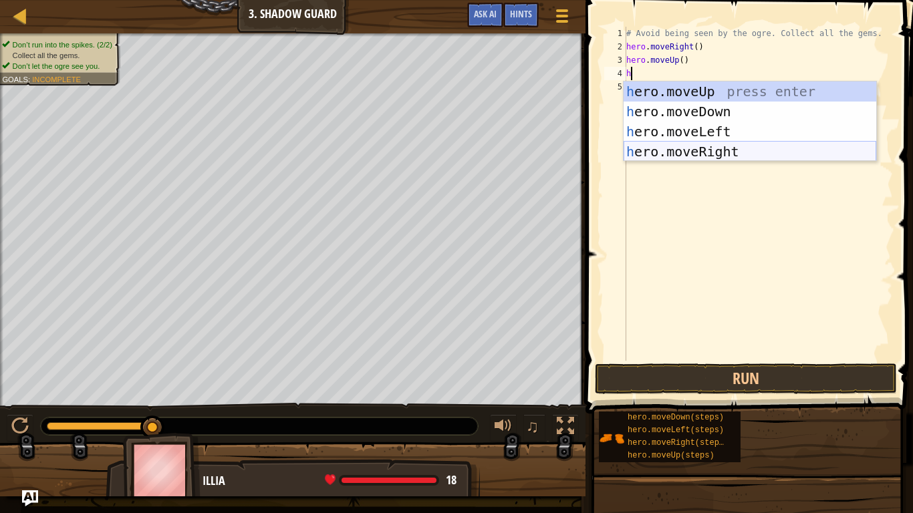
click at [715, 146] on div "h ero.moveUp press enter h ero.moveDown press enter h ero.moveLeft press enter …" at bounding box center [750, 142] width 253 height 120
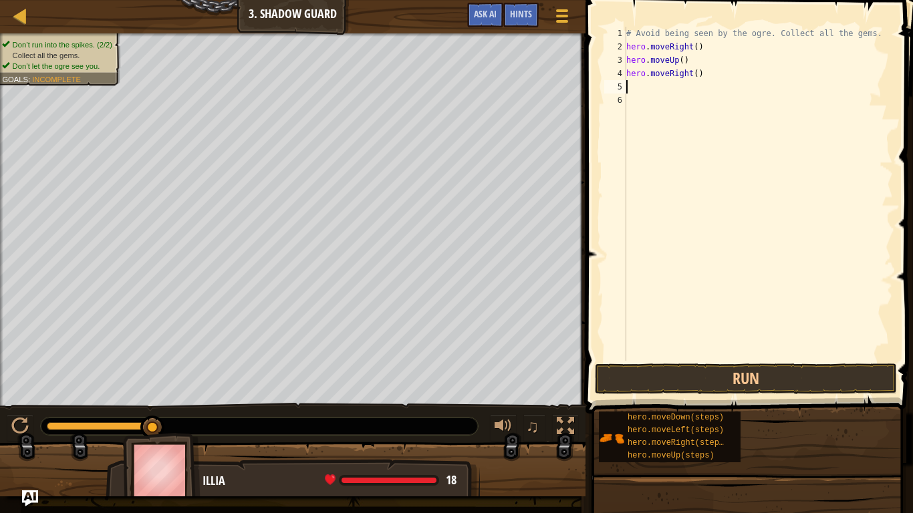
type textarea "h"
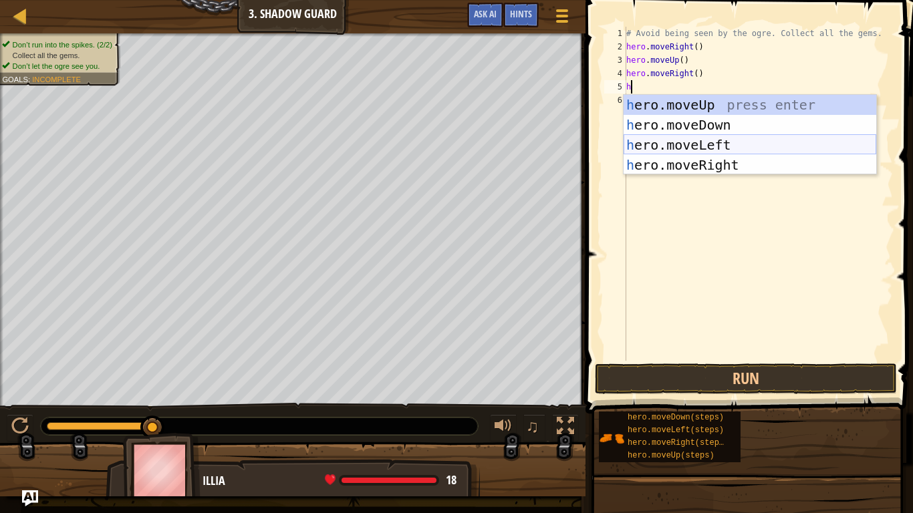
click at [698, 126] on div "h ero.moveUp press enter h ero.moveDown press enter h ero.moveLeft press enter …" at bounding box center [750, 155] width 253 height 120
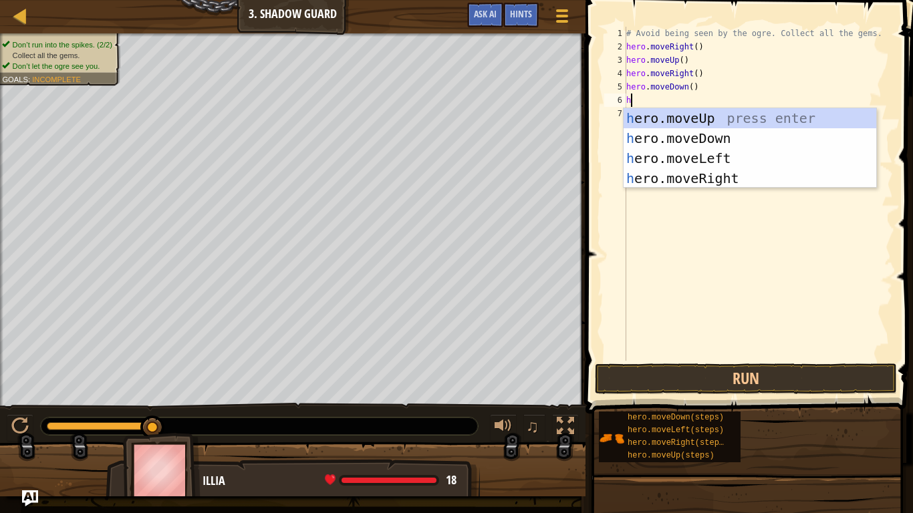
type textarea "he"
click at [722, 177] on div "he ro.moveUp press enter he ro.moveDown press enter he ro.moveLeft press enter …" at bounding box center [750, 168] width 253 height 120
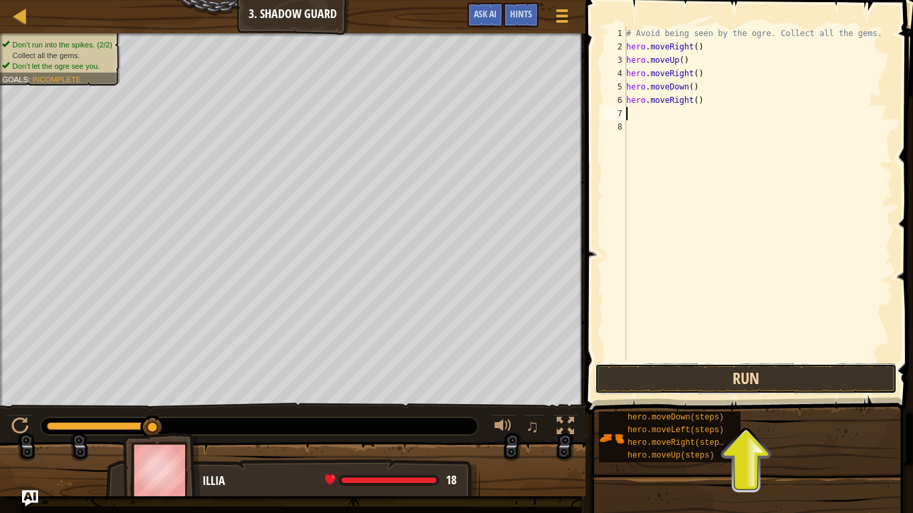
click at [791, 379] on button "Run" at bounding box center [746, 379] width 302 height 31
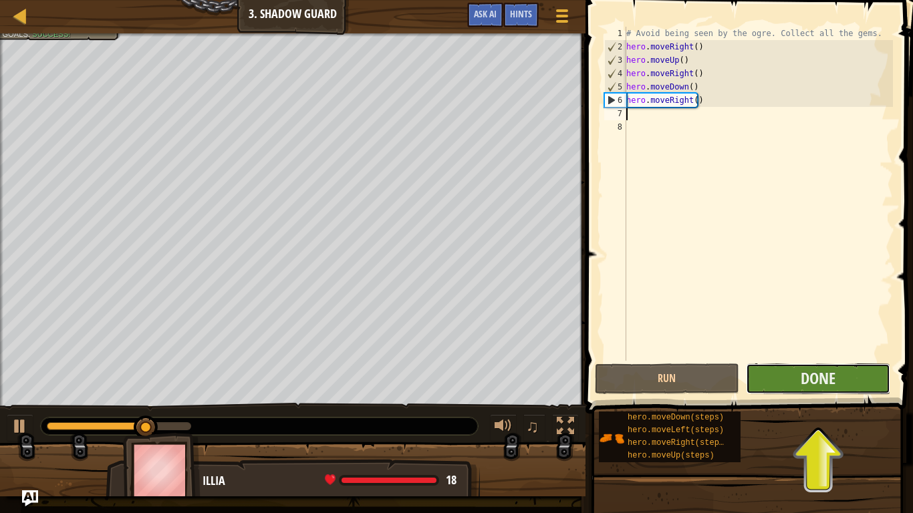
click at [797, 379] on button "Done" at bounding box center [818, 379] width 144 height 31
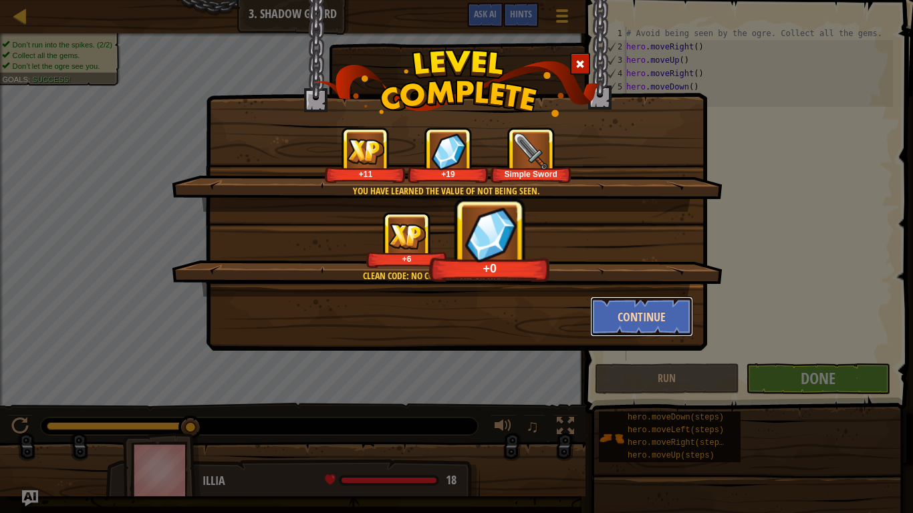
click at [646, 318] on button "Continue" at bounding box center [642, 317] width 104 height 40
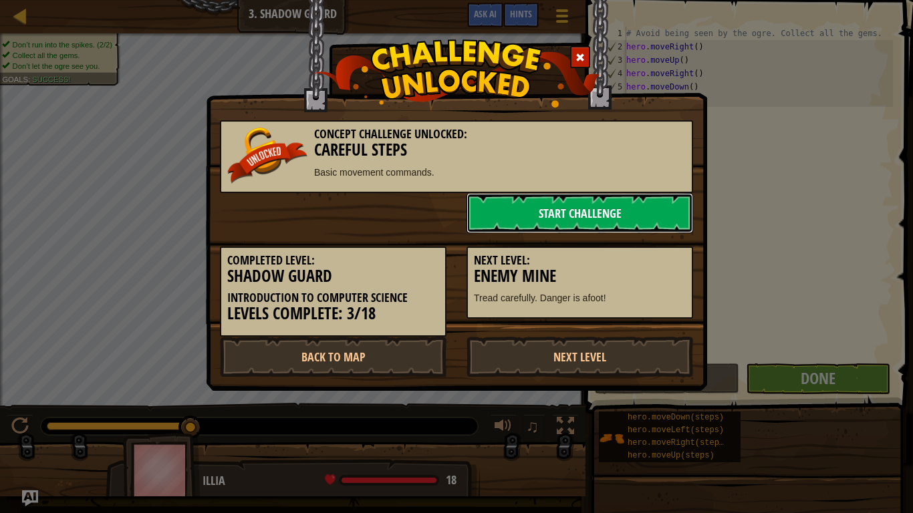
click at [572, 211] on link "Start Challenge" at bounding box center [580, 213] width 227 height 40
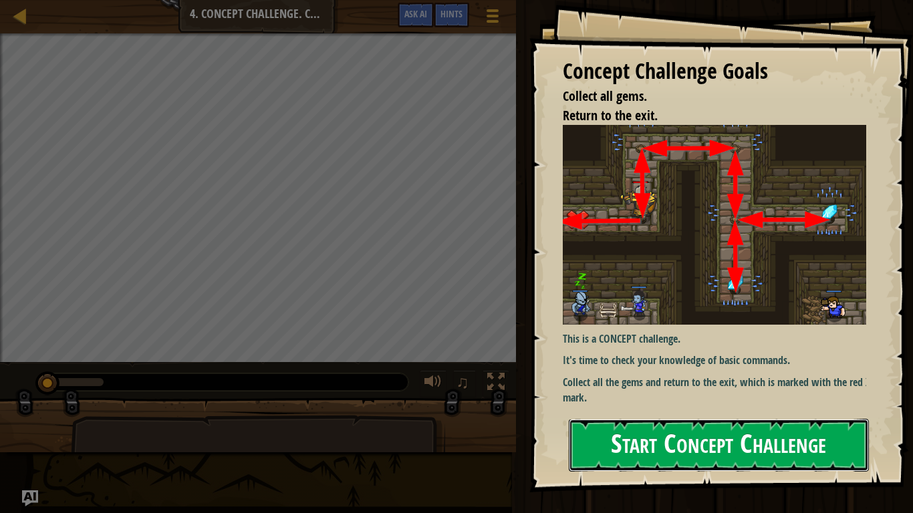
click at [683, 400] on button "Start Concept Challenge" at bounding box center [719, 445] width 300 height 53
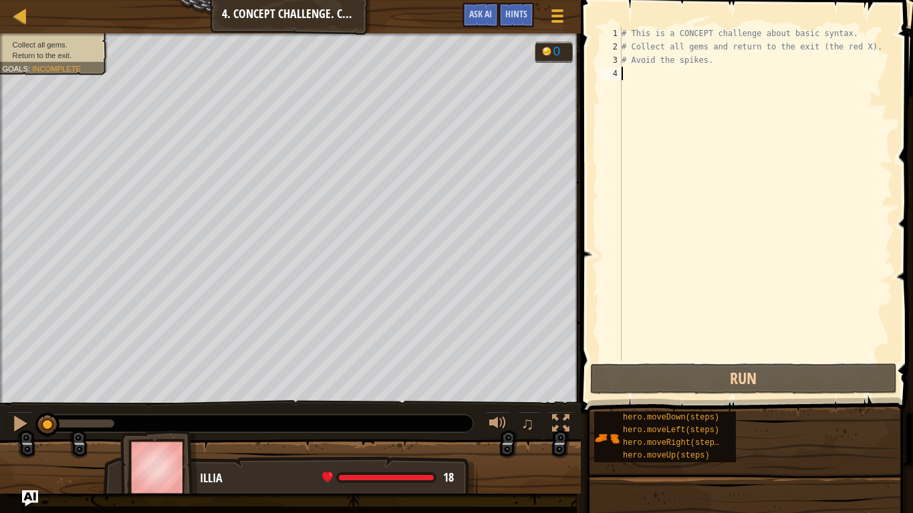
type textarea "h"
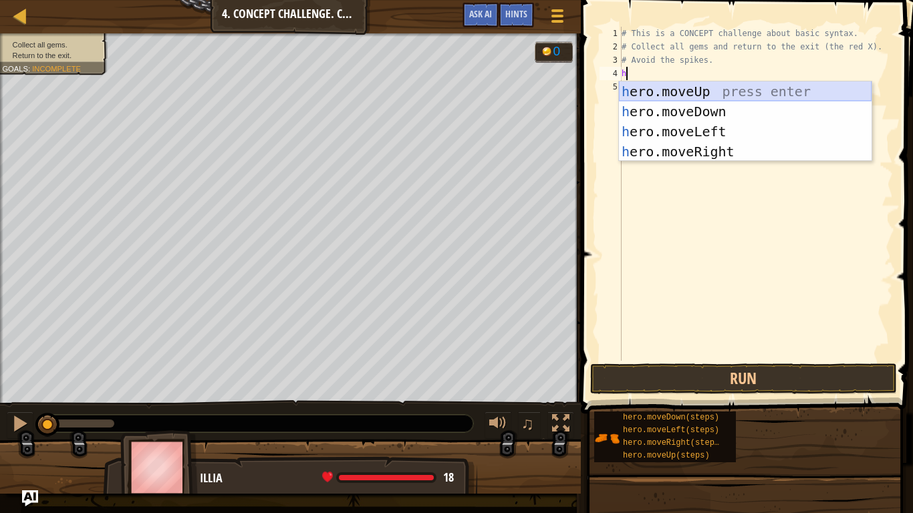
click at [694, 90] on div "h ero.moveUp press enter h ero.moveDown press enter h ero.moveLeft press enter …" at bounding box center [745, 142] width 253 height 120
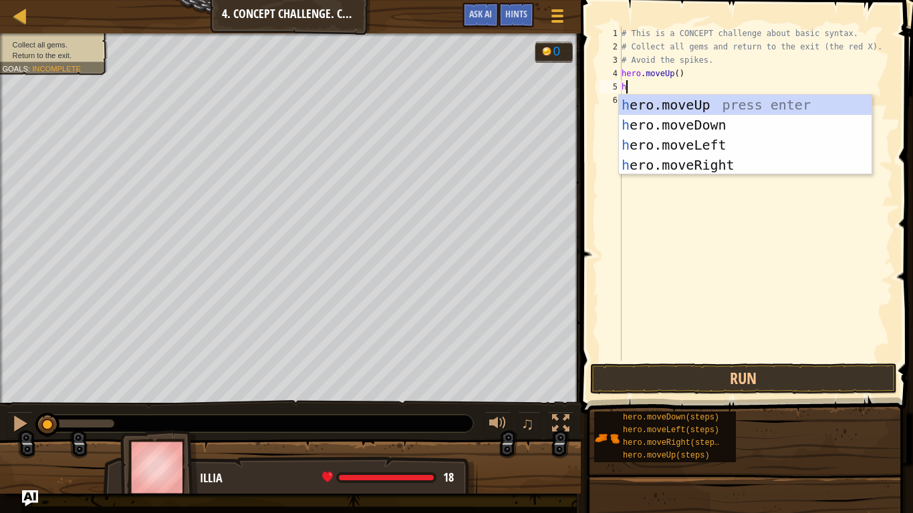
type textarea "he"
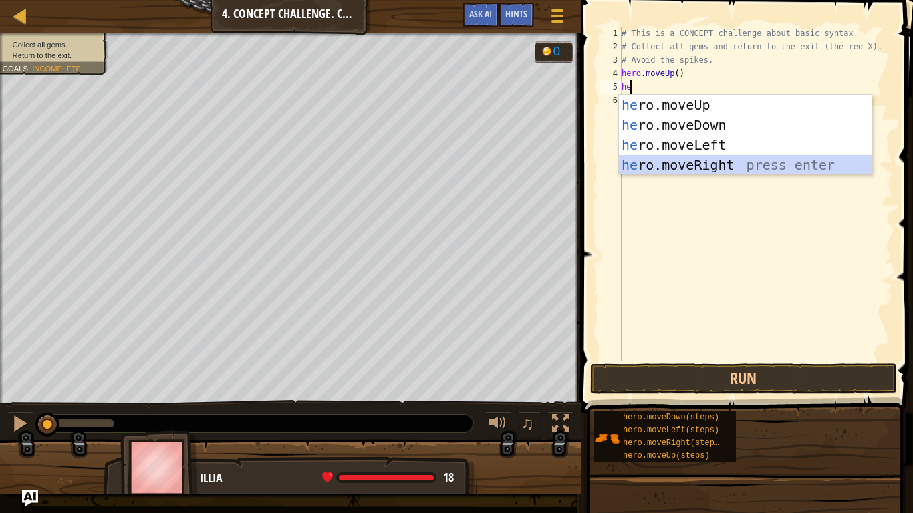
click at [746, 163] on div "he ro.moveUp press enter he ro.moveDown press enter he ro.moveLeft press enter …" at bounding box center [745, 155] width 253 height 120
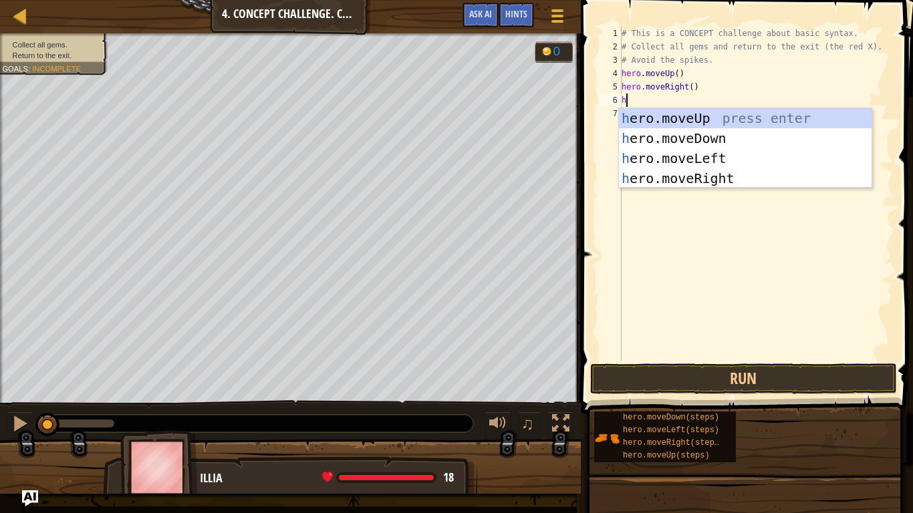
type textarea "he"
click at [706, 137] on div "he ro.moveUp press enter he ro.moveDown press enter he ro.moveLeft press enter …" at bounding box center [745, 168] width 253 height 120
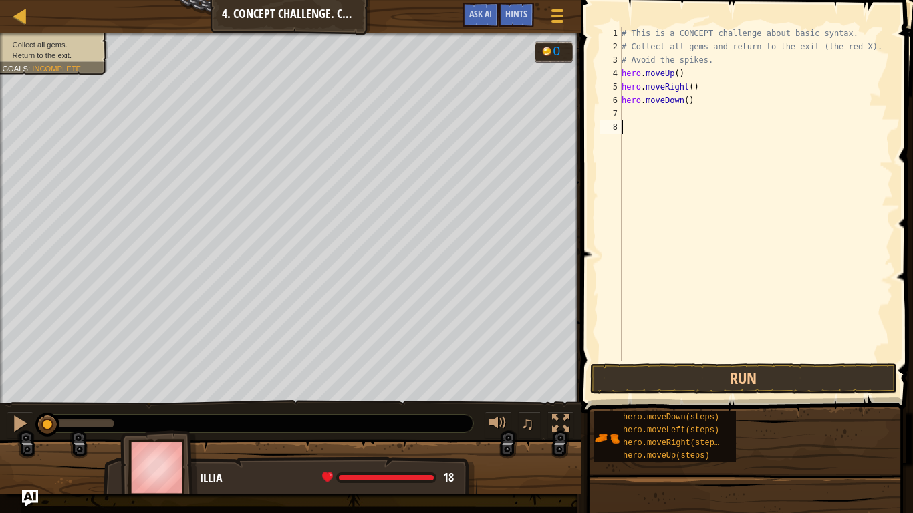
click at [714, 178] on div "# This is a CONCEPT challenge about basic syntax. # Collect all gems and return…" at bounding box center [756, 207] width 274 height 361
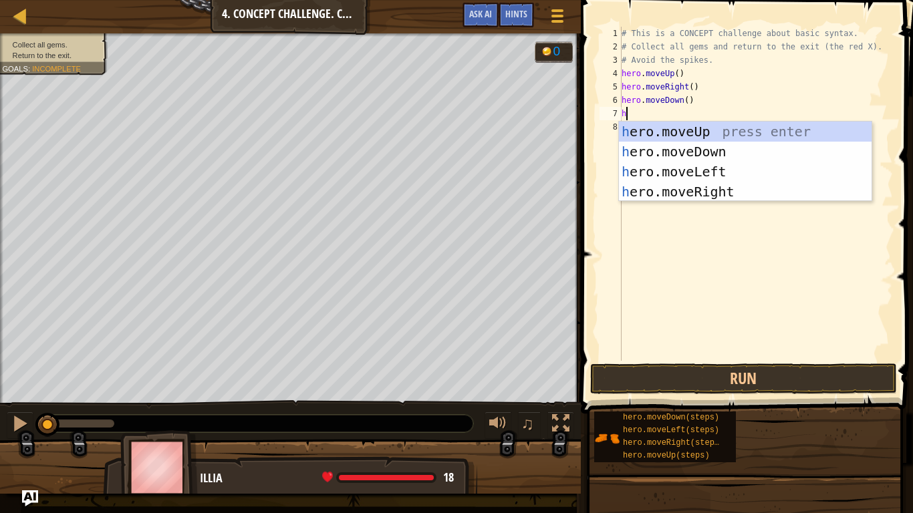
click at [685, 103] on div "# This is a CONCEPT challenge about basic syntax. # Collect all gems and return…" at bounding box center [756, 207] width 274 height 361
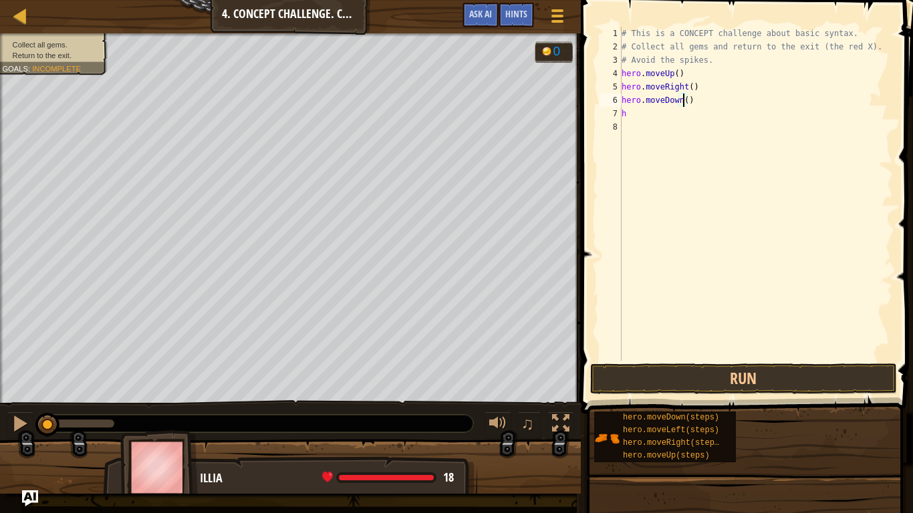
type textarea "hero.moveDown(2)"
click at [642, 121] on div "# This is a CONCEPT challenge about basic syntax. # Collect all gems and return…" at bounding box center [756, 207] width 274 height 361
click at [638, 110] on div "# This is a CONCEPT challenge about basic syntax. # Collect all gems and return…" at bounding box center [756, 207] width 274 height 361
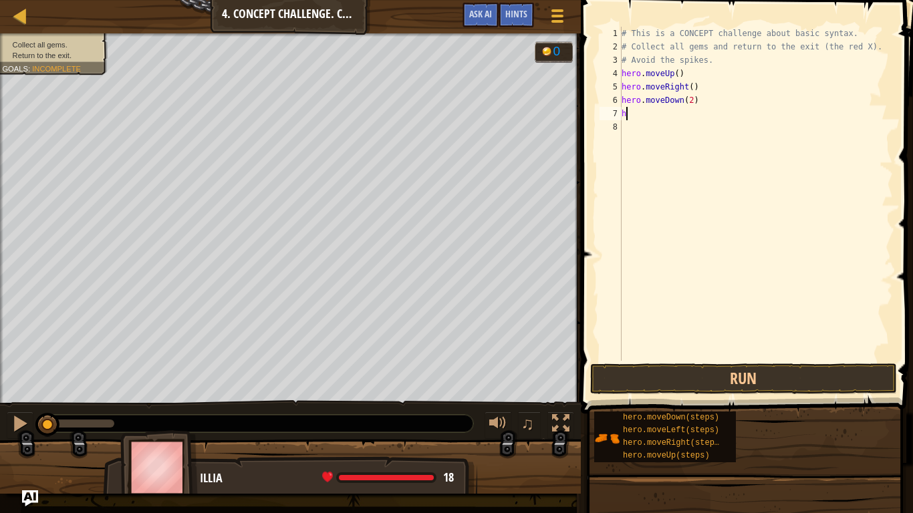
type textarea "hr"
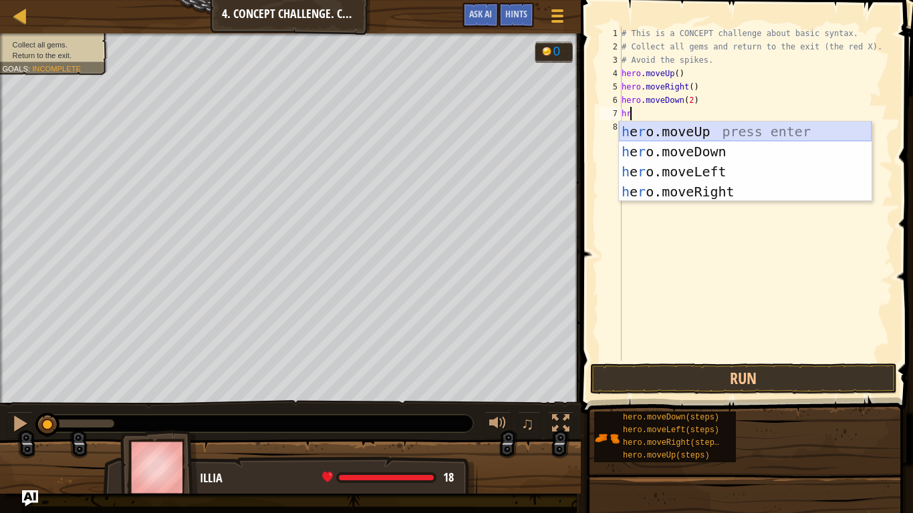
click at [708, 131] on div "h e r o.moveUp press enter h e r o.moveDown press enter h e r o.moveLeft press …" at bounding box center [745, 182] width 253 height 120
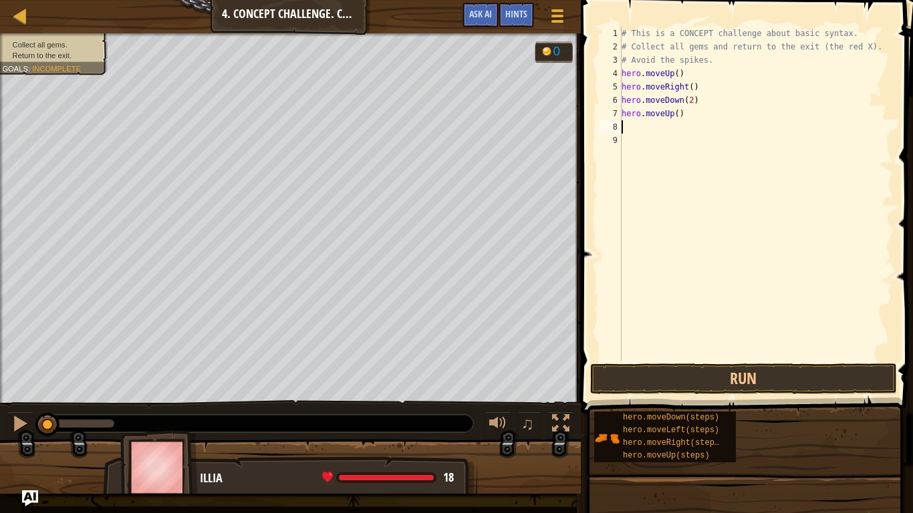
type textarea "h"
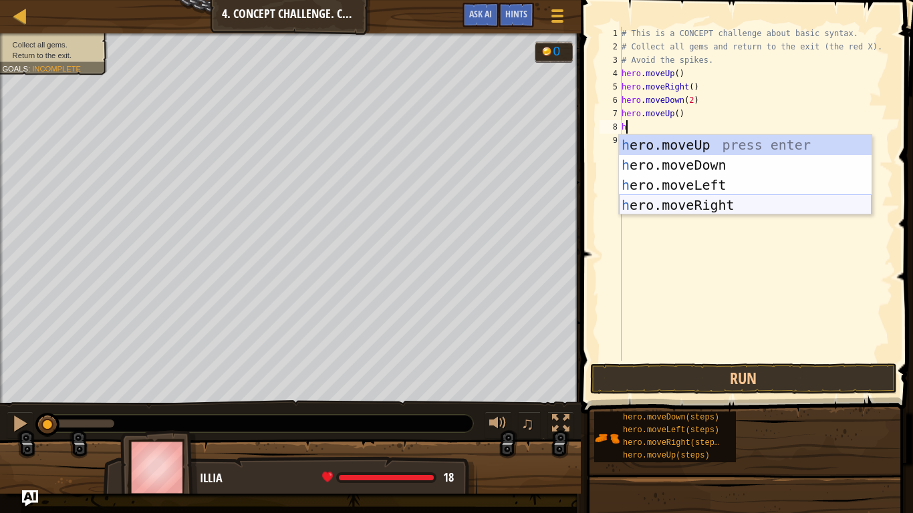
click at [704, 203] on div "h ero.moveUp press enter h ero.moveDown press enter h ero.moveLeft press enter …" at bounding box center [745, 195] width 253 height 120
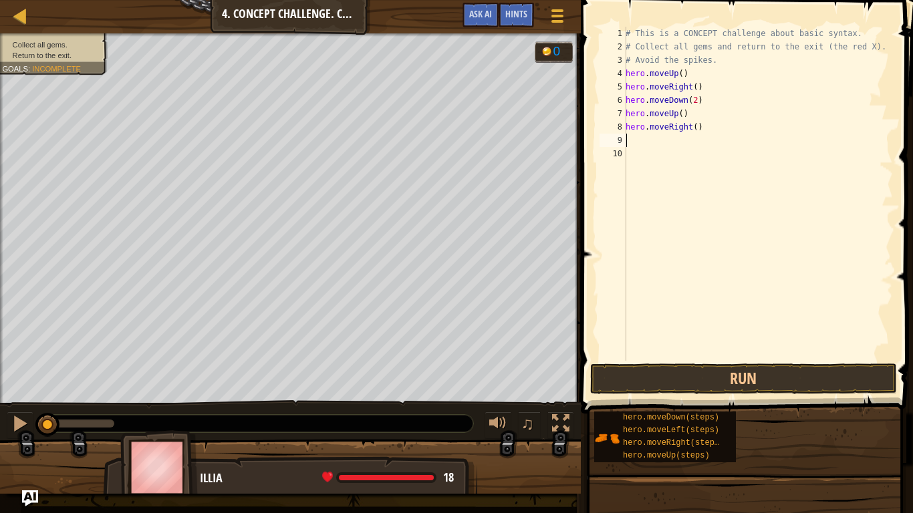
type textarea "he"
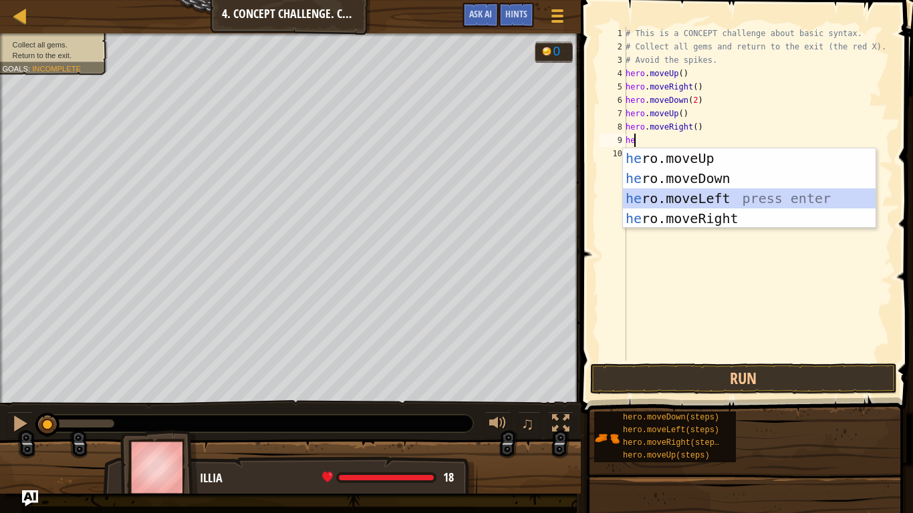
click at [705, 197] on div "he ro.moveUp press enter he ro.moveDown press enter he ro.moveLeft press enter …" at bounding box center [749, 208] width 253 height 120
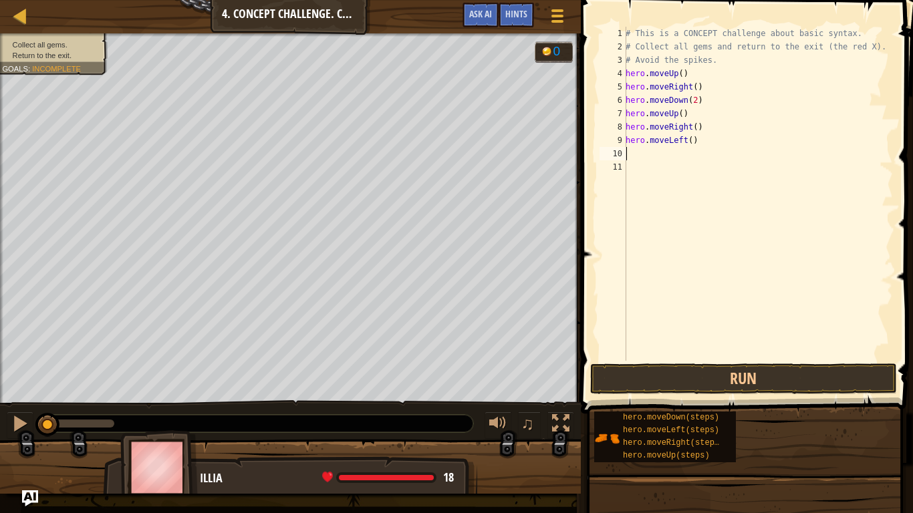
type textarea "h"
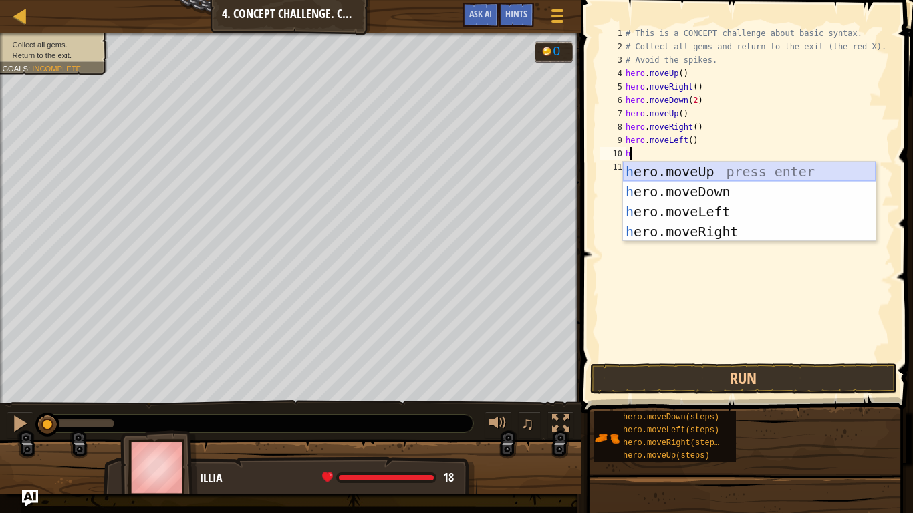
click at [729, 172] on div "h ero.moveUp press enter h ero.moveDown press enter h ero.moveLeft press enter …" at bounding box center [749, 222] width 253 height 120
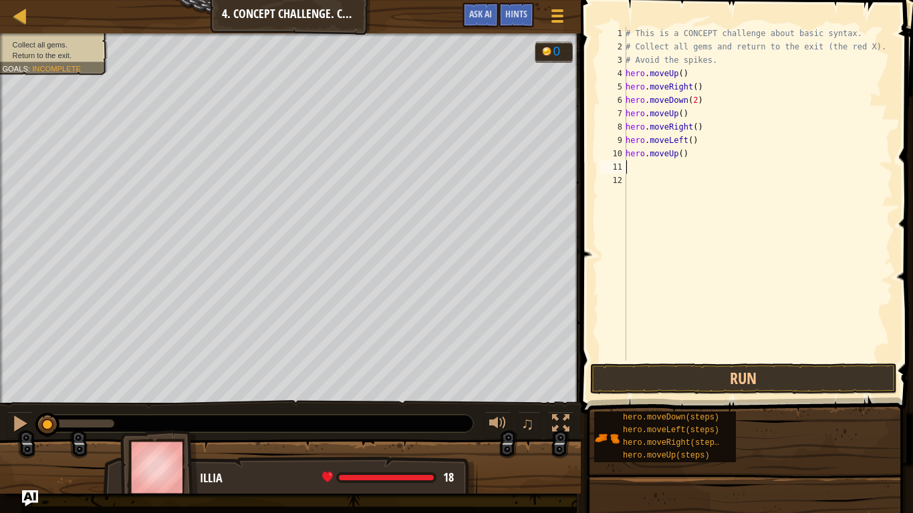
type textarea "h"
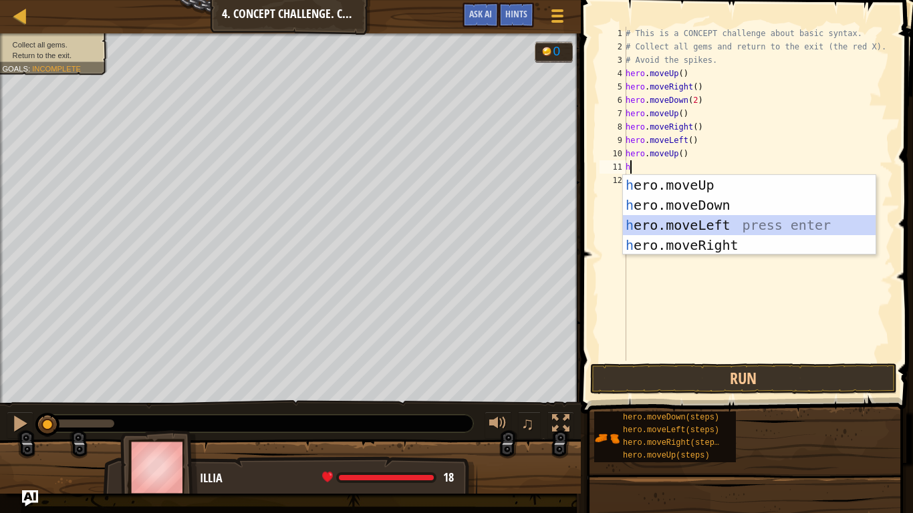
click at [648, 226] on div "h ero.moveUp press enter h ero.moveDown press enter h ero.moveLeft press enter …" at bounding box center [749, 235] width 253 height 120
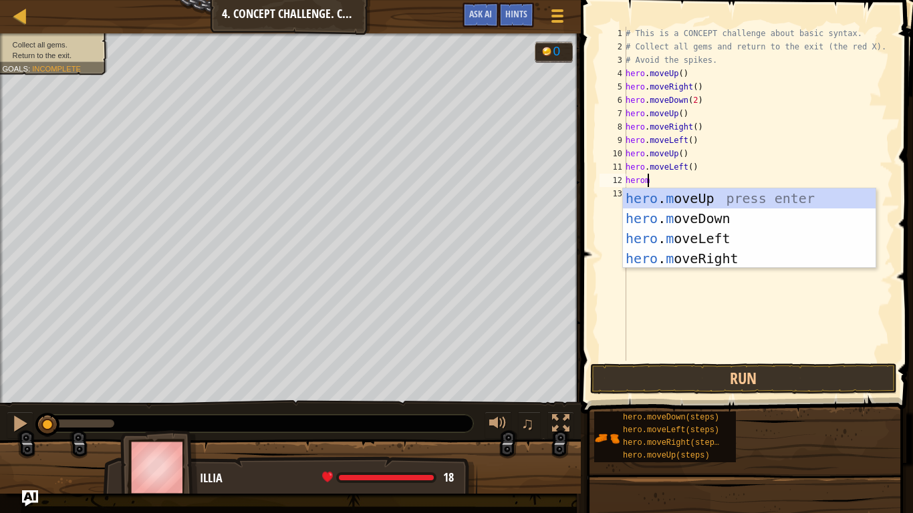
scroll to position [6, 1]
type textarea "hero"
click at [731, 215] on div "hero .moveUp press enter hero .moveDown press enter hero .moveLeft press enter …" at bounding box center [749, 248] width 253 height 120
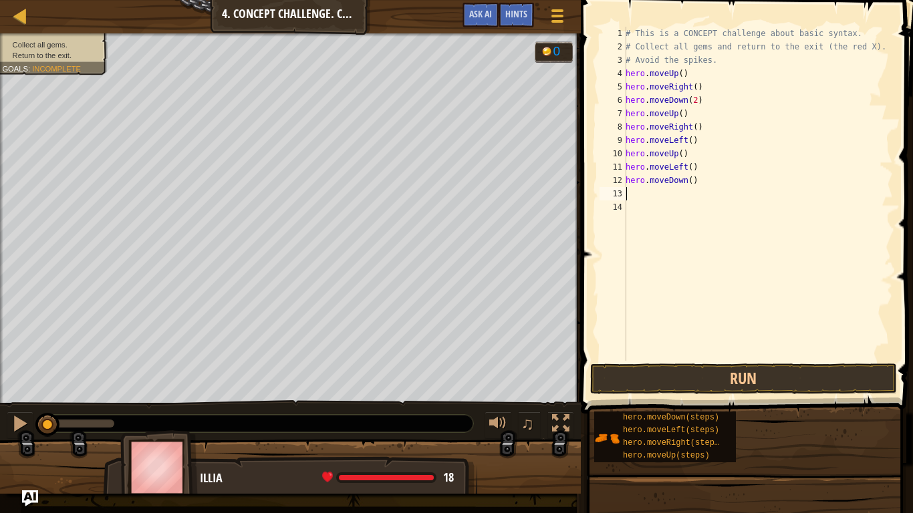
click at [632, 197] on div "# This is a CONCEPT challenge about basic syntax. # Collect all gems and return…" at bounding box center [758, 207] width 270 height 361
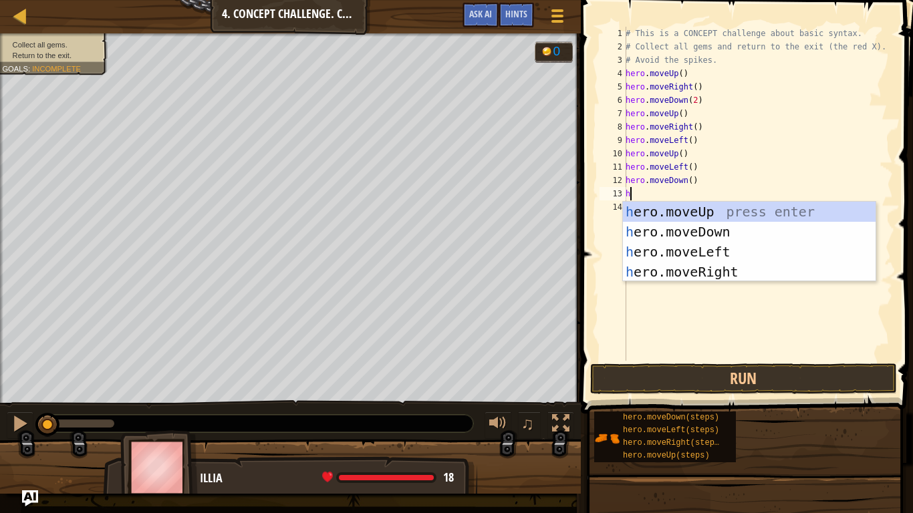
type textarea "h"
click at [696, 248] on div "h ero.moveUp press enter h ero.moveDown press enter h ero.moveLeft press enter …" at bounding box center [749, 262] width 253 height 120
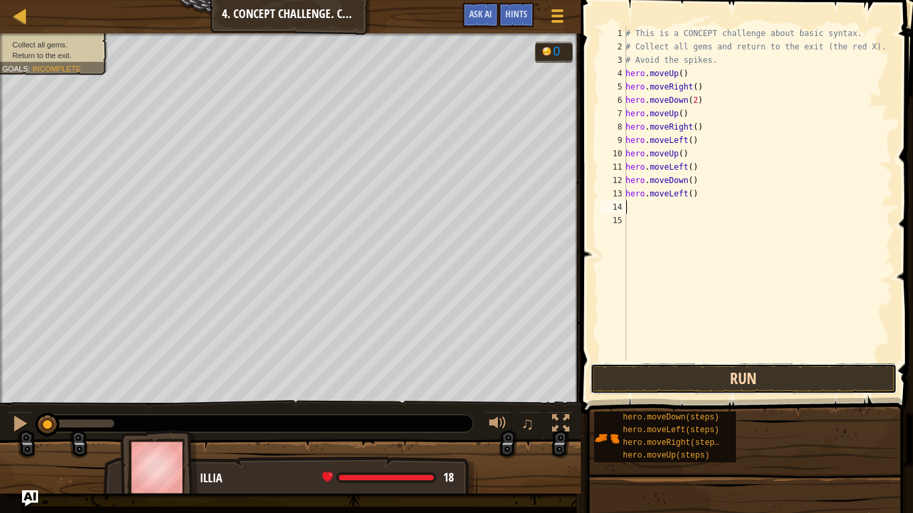
click at [712, 390] on button "Run" at bounding box center [743, 379] width 307 height 31
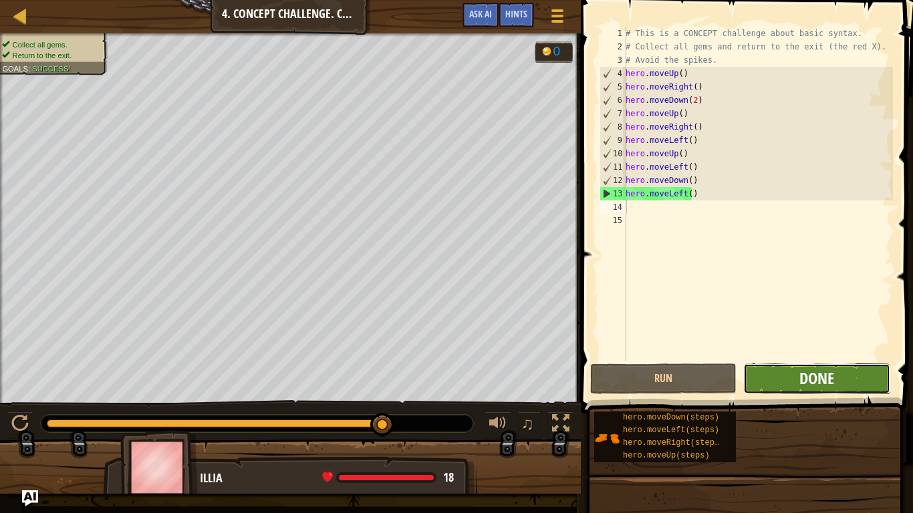
click at [818, 376] on span "Done" at bounding box center [816, 378] width 35 height 21
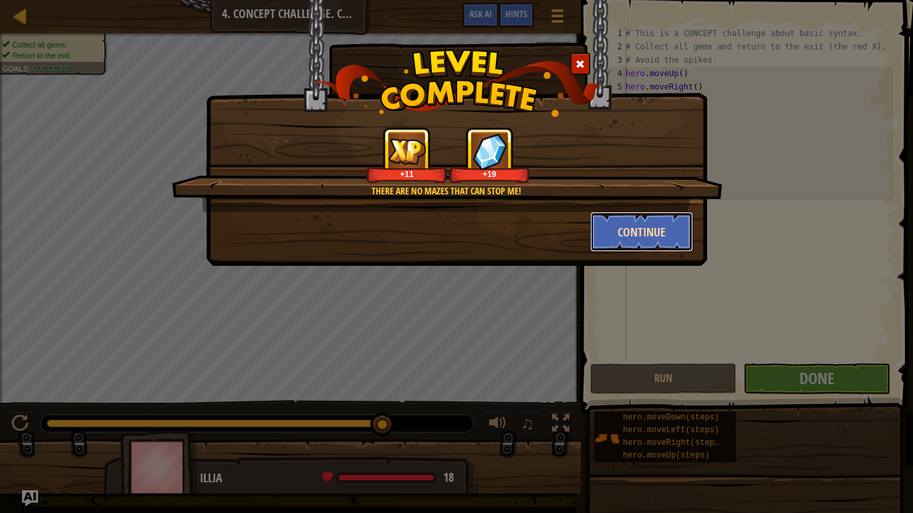
click at [628, 231] on button "Continue" at bounding box center [642, 232] width 104 height 40
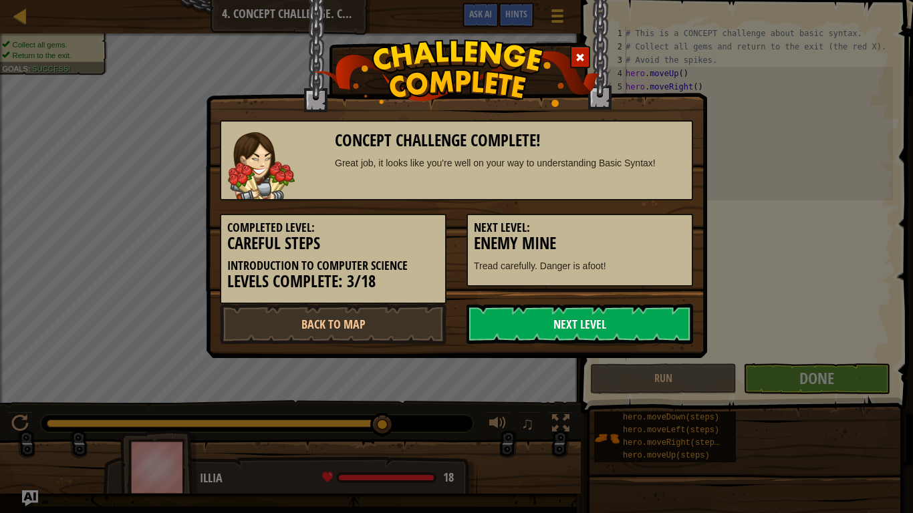
click at [607, 325] on link "Next Level" at bounding box center [580, 324] width 227 height 40
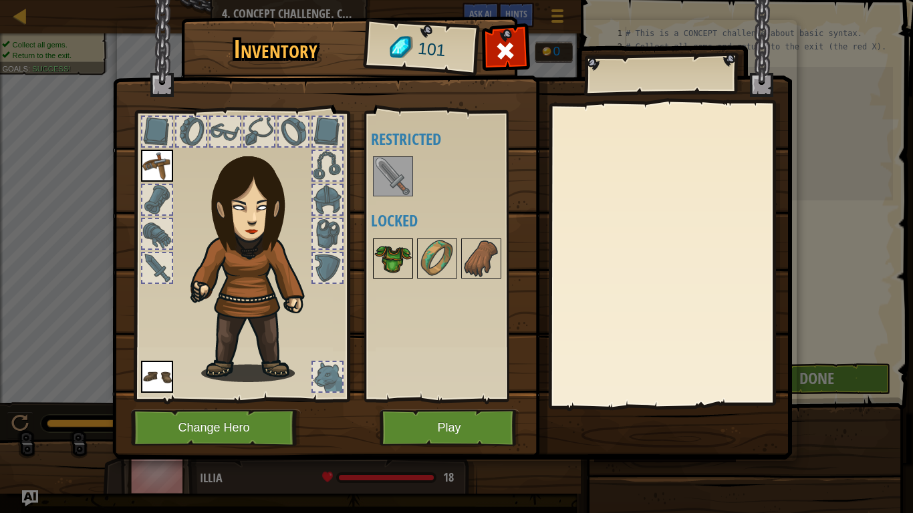
click at [390, 256] on img at bounding box center [392, 258] width 37 height 37
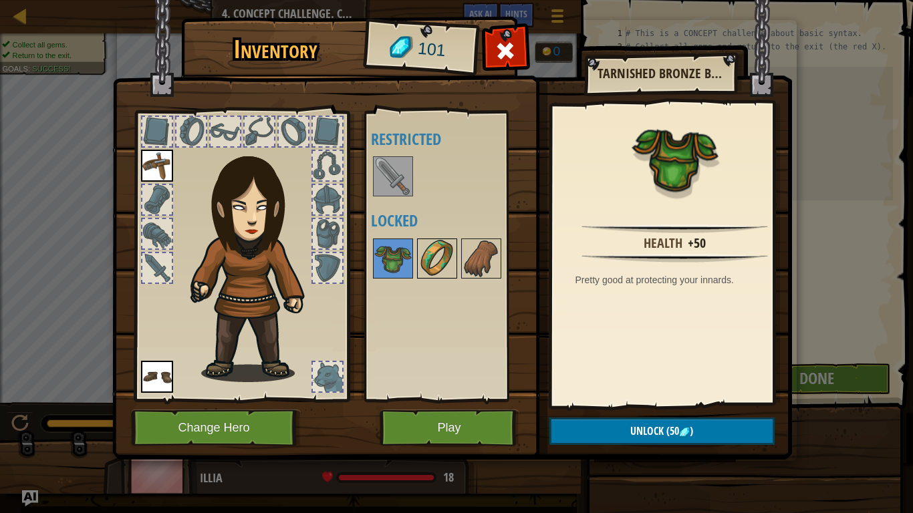
click at [442, 273] on img at bounding box center [436, 258] width 37 height 37
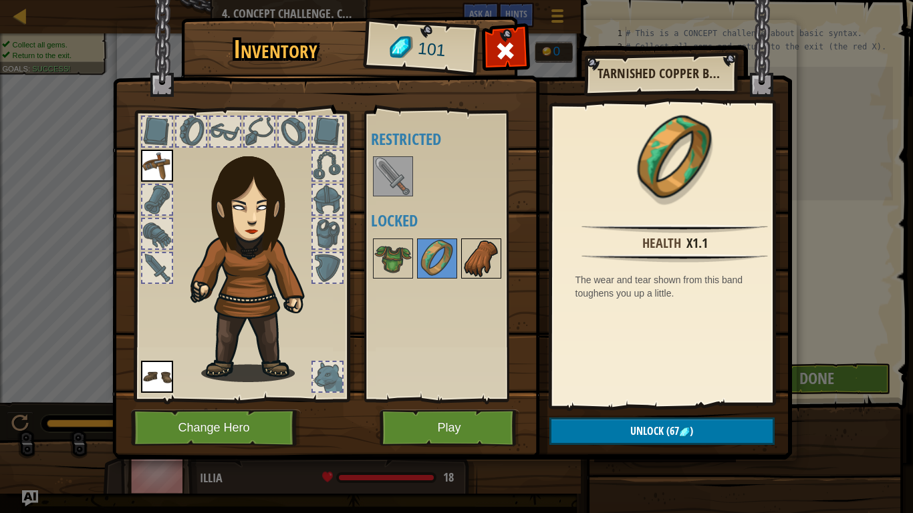
click at [480, 269] on img at bounding box center [481, 258] width 37 height 37
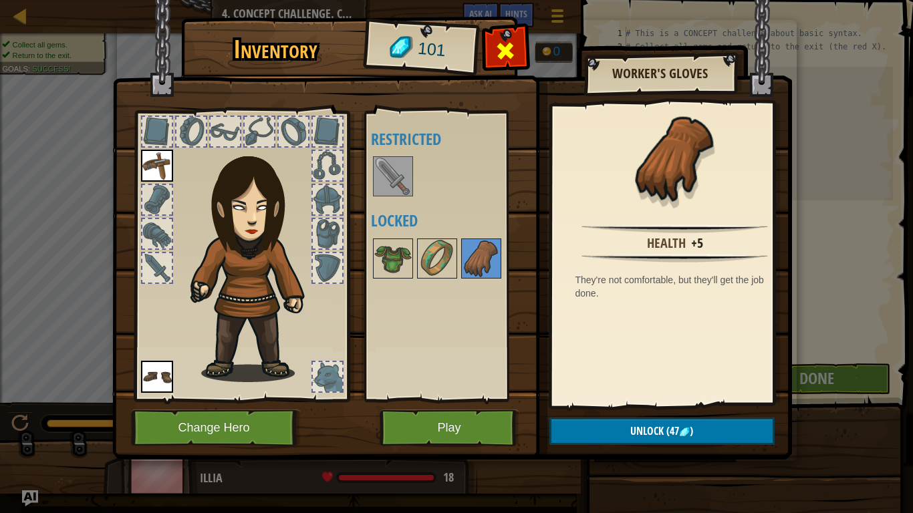
click at [507, 48] on span at bounding box center [505, 50] width 21 height 21
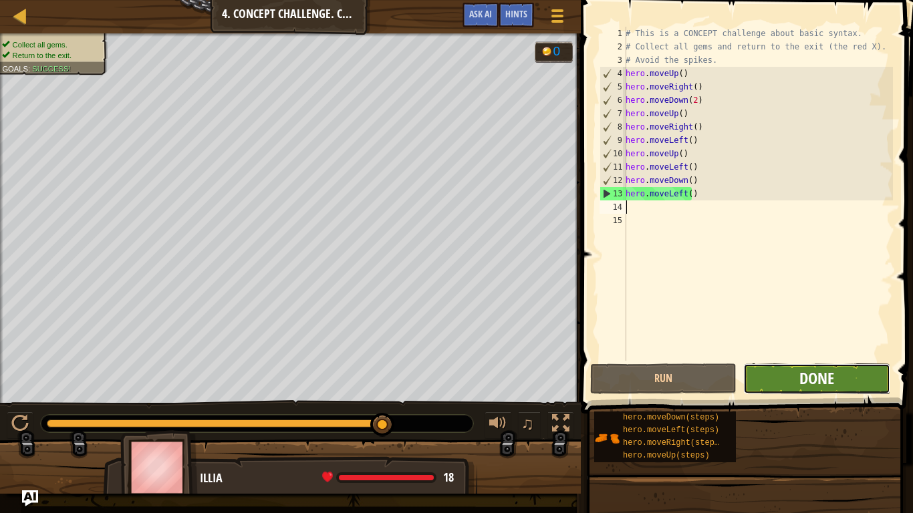
click at [805, 374] on span "Done" at bounding box center [816, 378] width 35 height 21
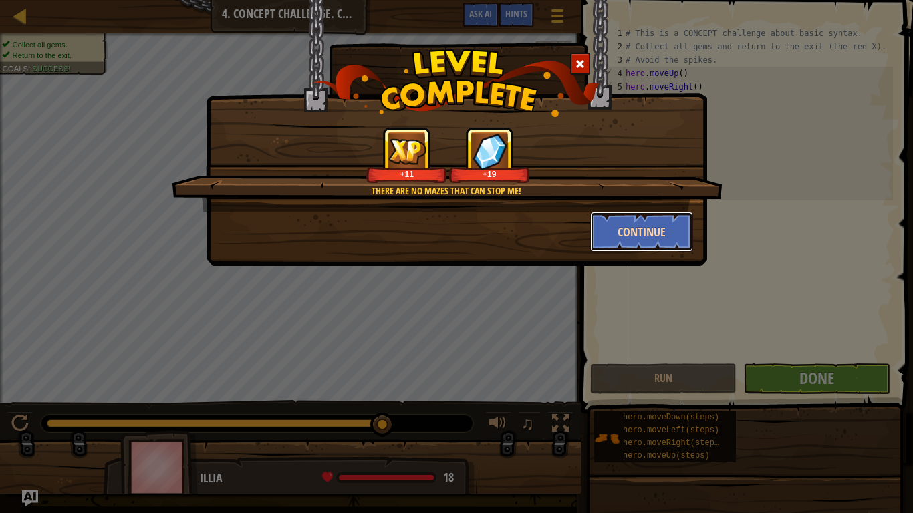
click at [636, 233] on button "Continue" at bounding box center [642, 232] width 104 height 40
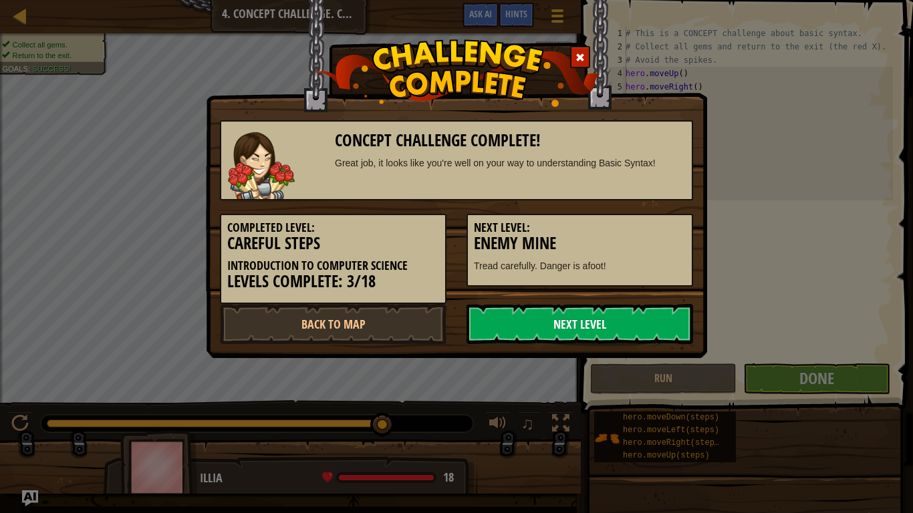
click at [620, 316] on link "Next Level" at bounding box center [580, 324] width 227 height 40
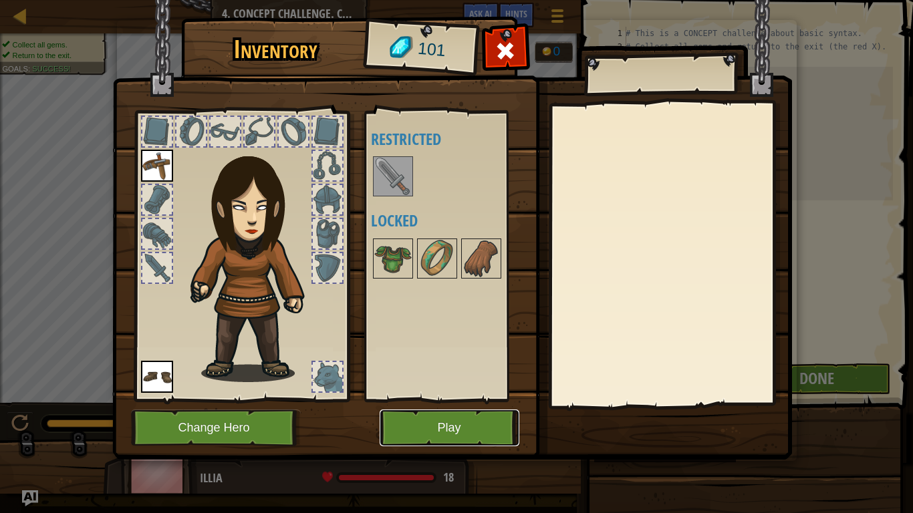
click at [467, 400] on button "Play" at bounding box center [450, 428] width 140 height 37
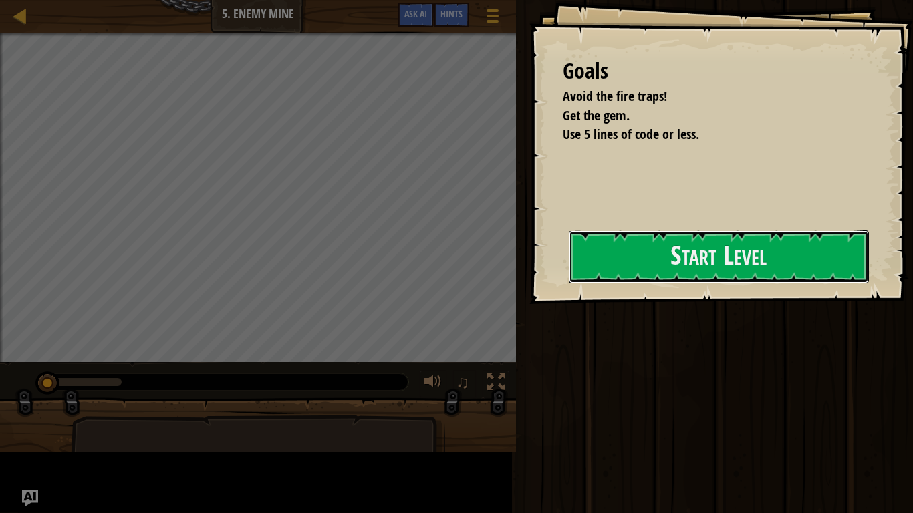
click at [569, 265] on button "Start Level" at bounding box center [719, 257] width 300 height 53
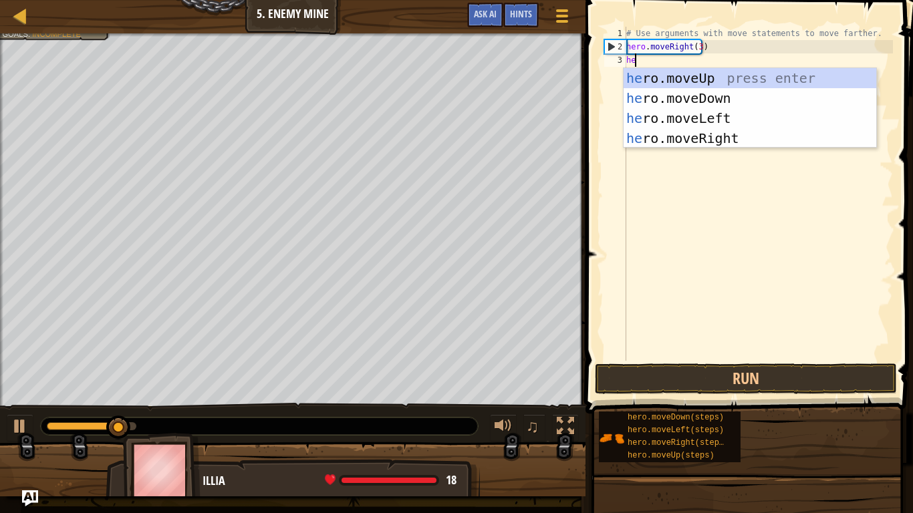
type textarea "her"
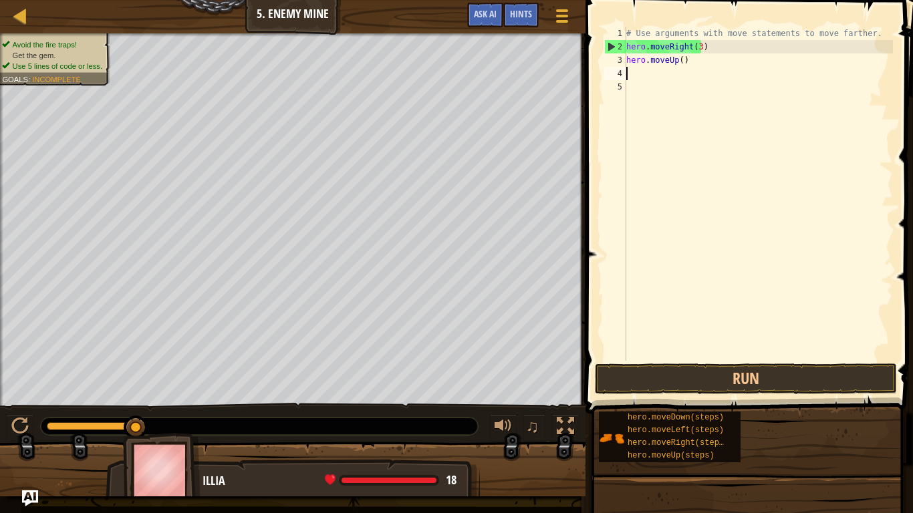
scroll to position [6, 0]
type textarea "h"
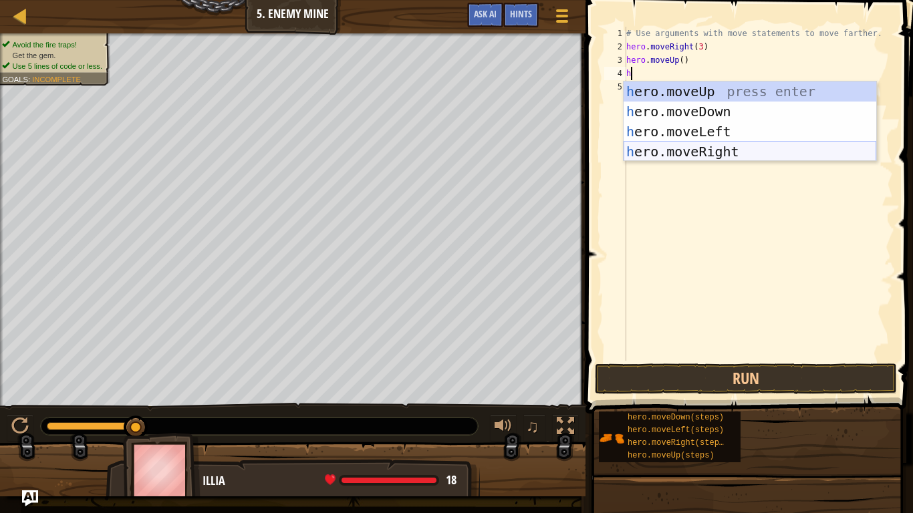
click at [745, 150] on div "h ero.moveUp press enter h ero.moveDown press enter h ero.moveLeft press enter …" at bounding box center [750, 142] width 253 height 120
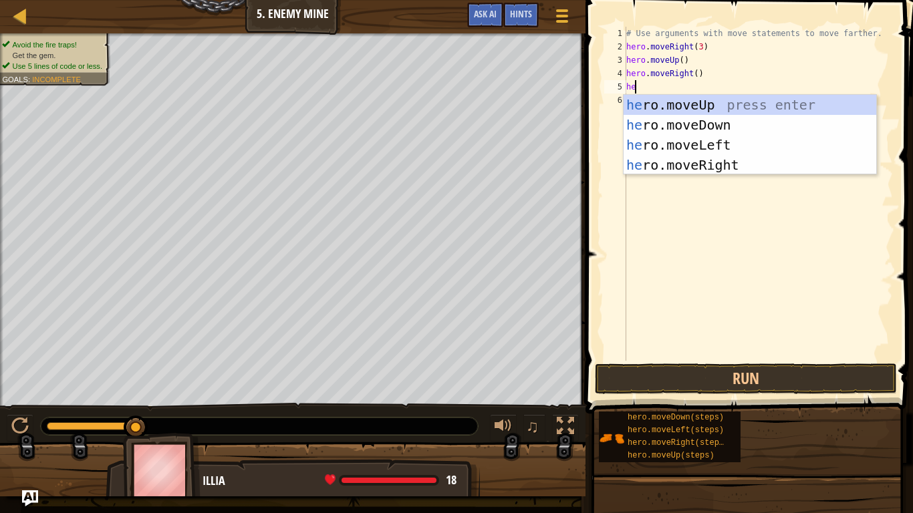
scroll to position [6, 1]
type textarea "hero"
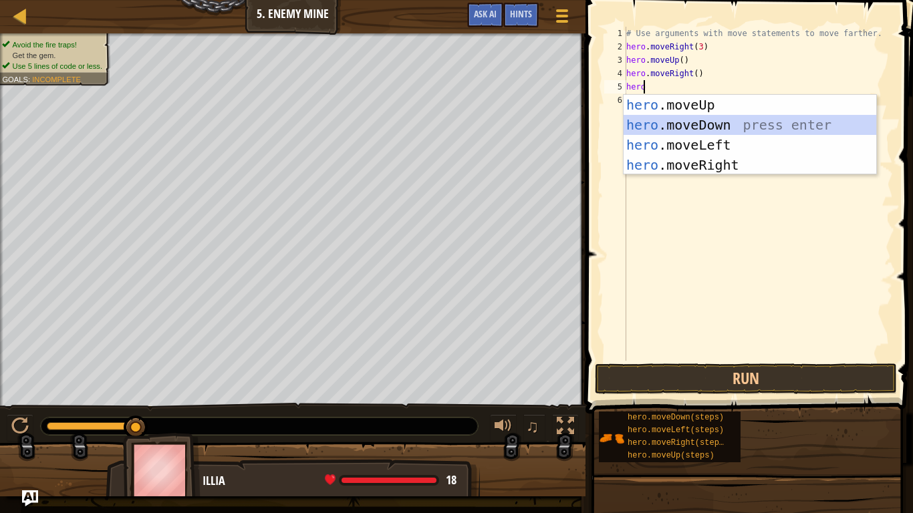
click at [697, 128] on div "hero .moveUp press enter hero .moveDown press enter hero .moveLeft press enter …" at bounding box center [750, 155] width 253 height 120
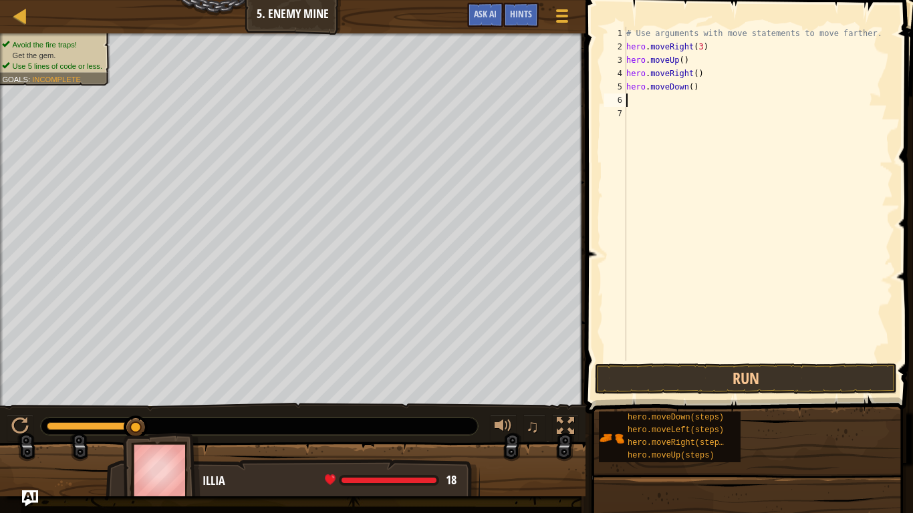
click at [688, 88] on div "# Use arguments with move statements to move farther. hero . moveRight ( 3 ) he…" at bounding box center [758, 207] width 269 height 361
type textarea "hero.moveDown(3)"
click at [659, 115] on div "# Use arguments with move statements to move farther. hero . moveRight ( 3 ) he…" at bounding box center [758, 207] width 269 height 361
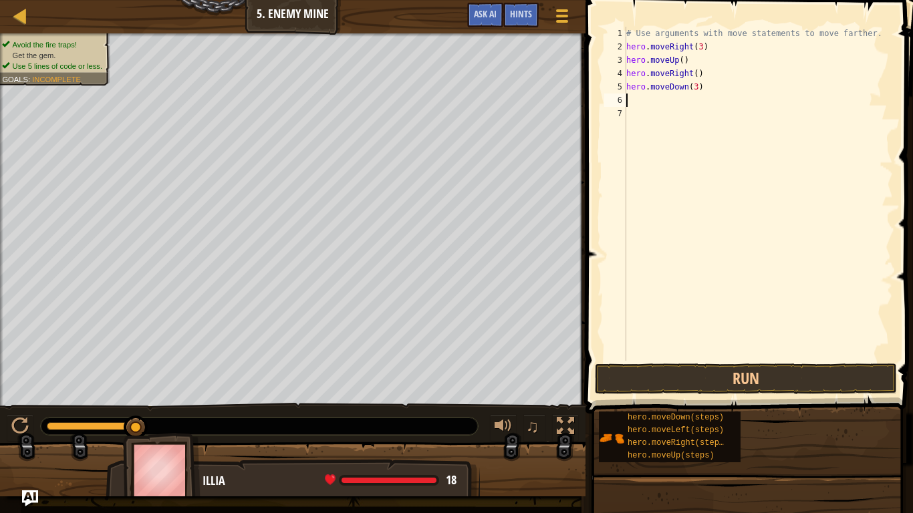
click at [652, 100] on div "# Use arguments with move statements to move farther. hero . moveRight ( 3 ) he…" at bounding box center [758, 207] width 269 height 361
type textarea "he"
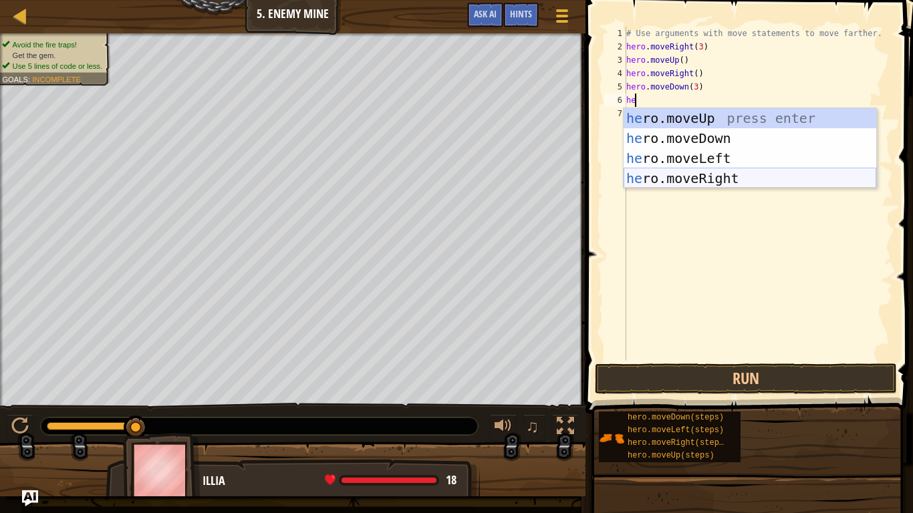
click at [732, 178] on div "he ro.moveUp press enter he ro.moveDown press enter he ro.moveLeft press enter …" at bounding box center [750, 168] width 253 height 120
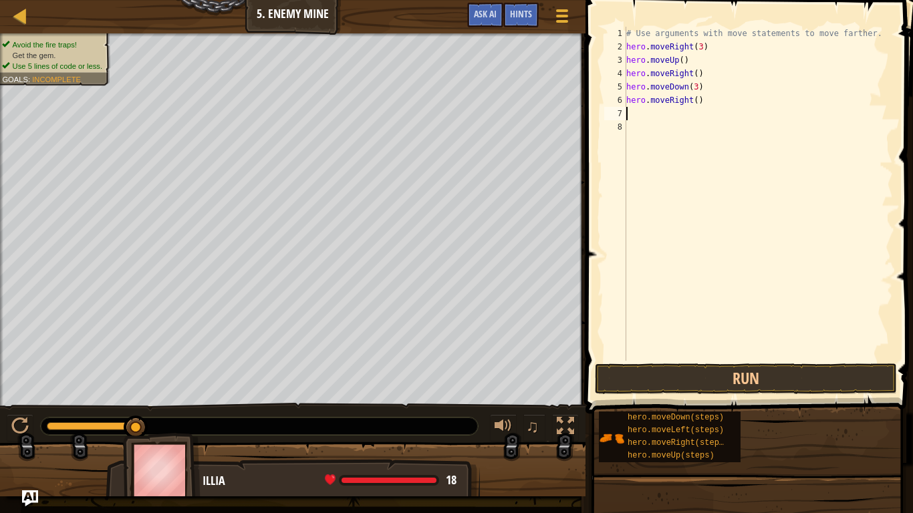
click at [692, 103] on div "# Use arguments with move statements to move farther. hero . moveRight ( 3 ) he…" at bounding box center [758, 207] width 269 height 361
type textarea "hero.moveRight(3)"
click at [785, 375] on button "Run" at bounding box center [746, 379] width 302 height 31
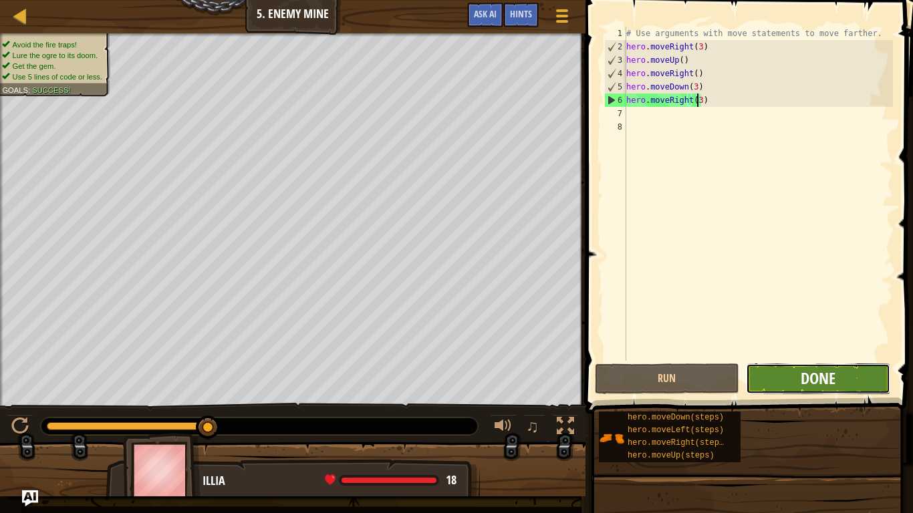
click at [813, 370] on span "Done" at bounding box center [818, 378] width 35 height 21
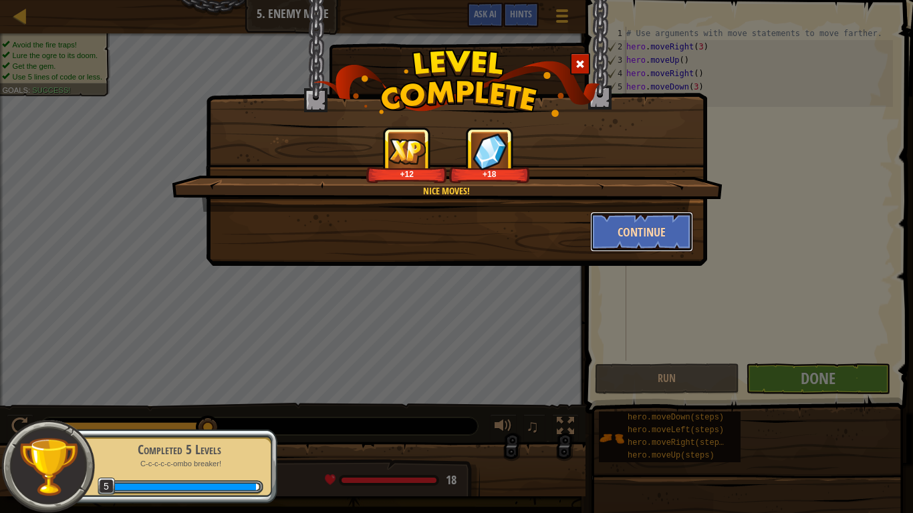
click at [665, 234] on button "Continue" at bounding box center [642, 232] width 104 height 40
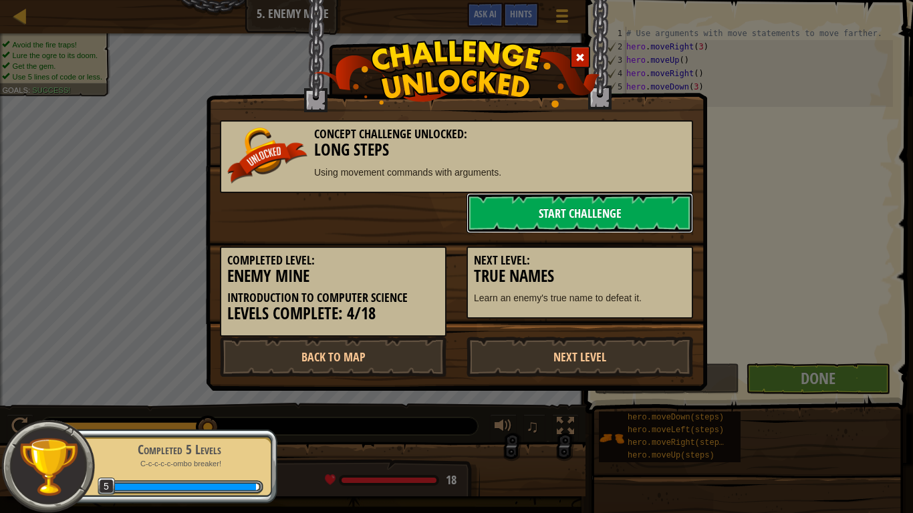
click at [576, 215] on link "Start Challenge" at bounding box center [580, 213] width 227 height 40
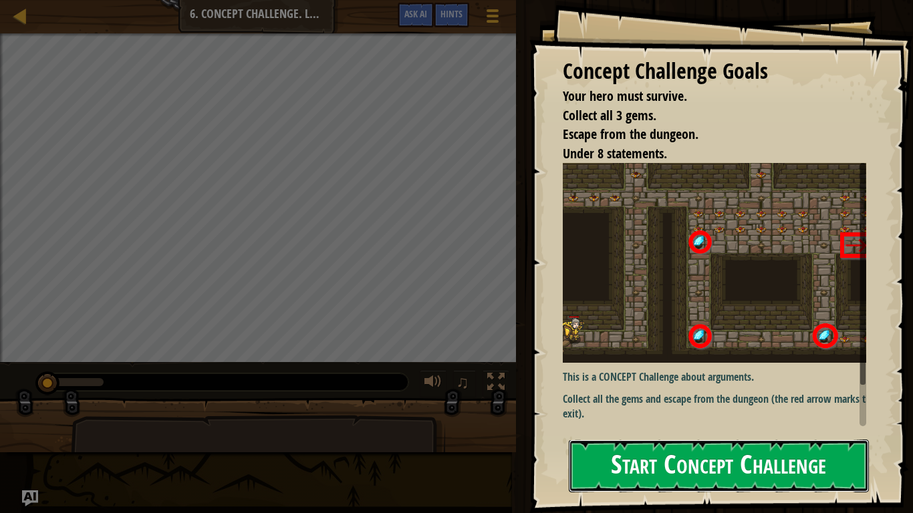
click at [690, 400] on button "Start Concept Challenge" at bounding box center [719, 466] width 300 height 53
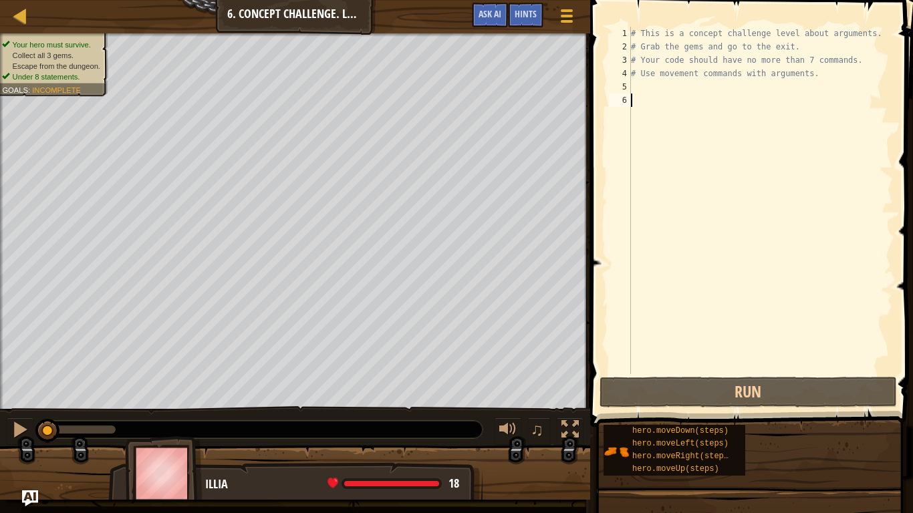
click at [646, 86] on div "# This is a concept challenge level about arguments. # Grab the gems and go to …" at bounding box center [760, 214] width 265 height 374
click at [654, 108] on div "# This is a concept challenge level about arguments. # Grab the gems and go to …" at bounding box center [760, 214] width 265 height 374
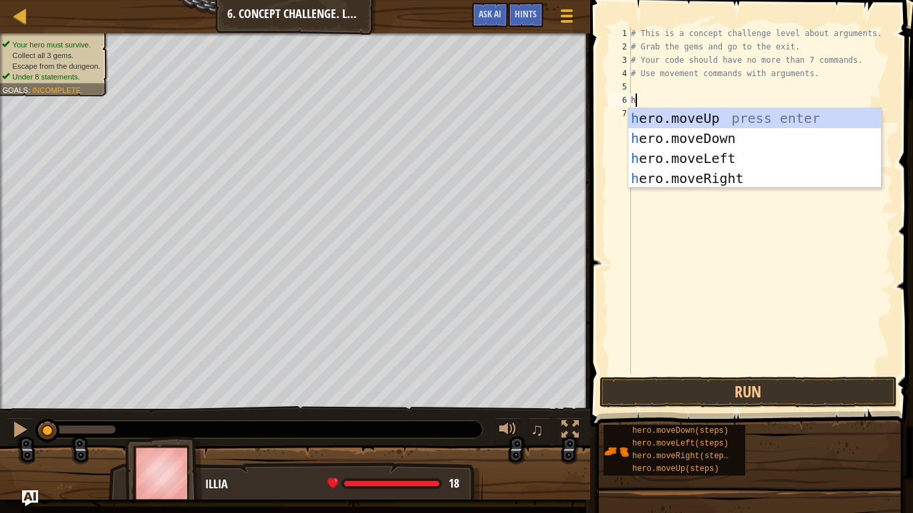
type textarea "he"
click at [730, 182] on div "he ro.moveUp press enter he ro.moveDown press enter he ro.moveLeft press enter …" at bounding box center [754, 168] width 253 height 120
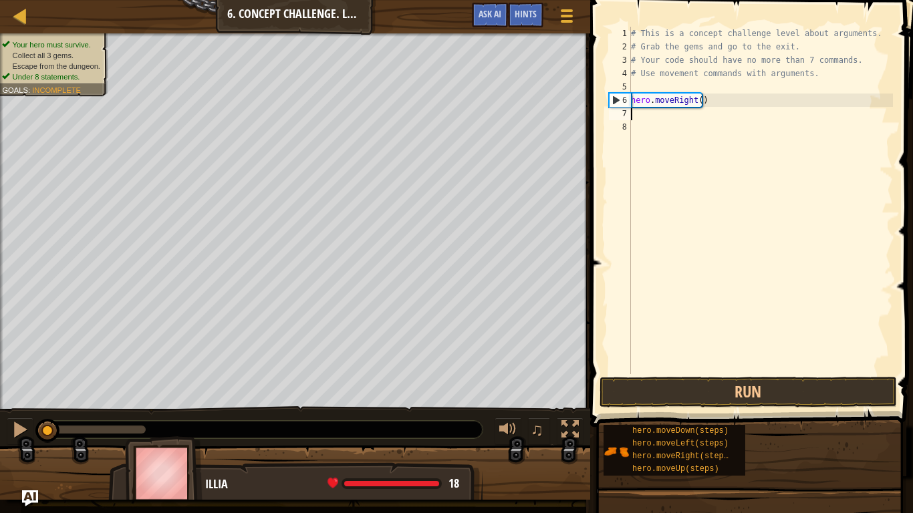
type textarea "h"
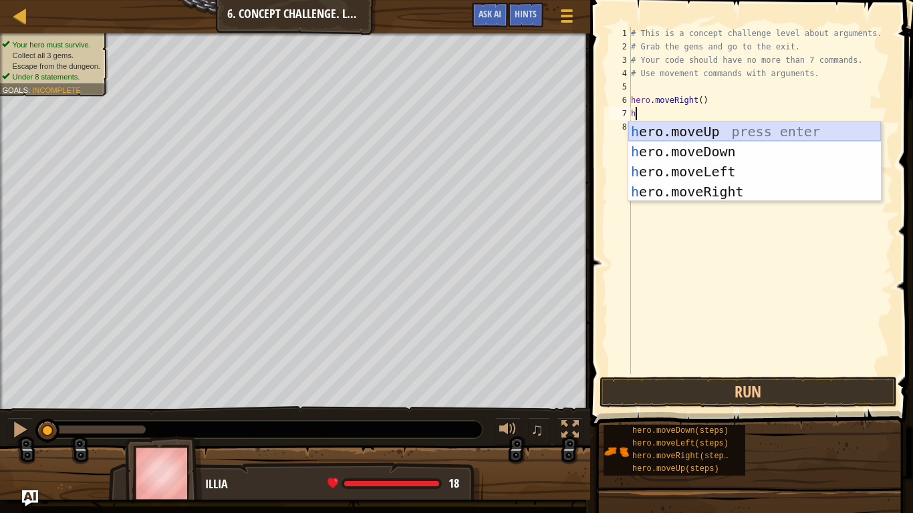
click at [718, 130] on div "h ero.moveUp press enter h ero.moveDown press enter h ero.moveLeft press enter …" at bounding box center [754, 182] width 253 height 120
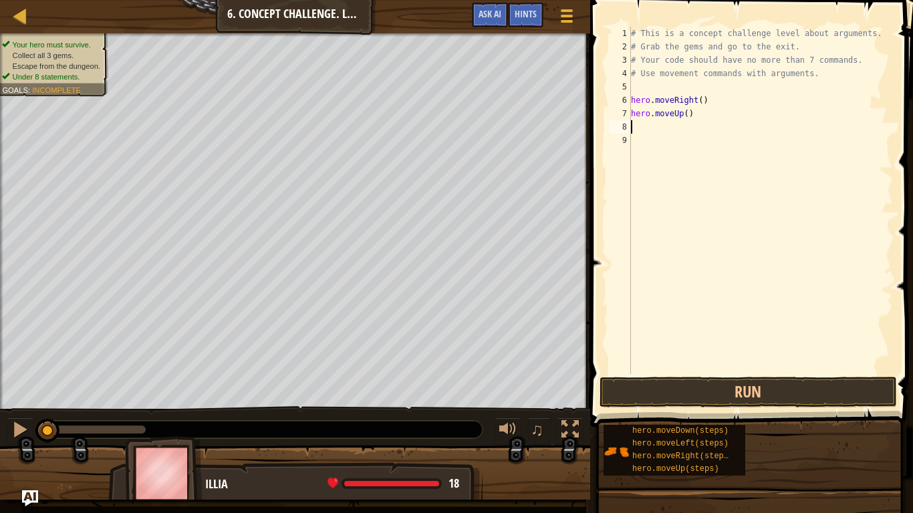
click at [680, 114] on div "# This is a concept challenge level about arguments. # Grab the gems and go to …" at bounding box center [760, 214] width 265 height 374
type textarea "hero.moveUp(3)"
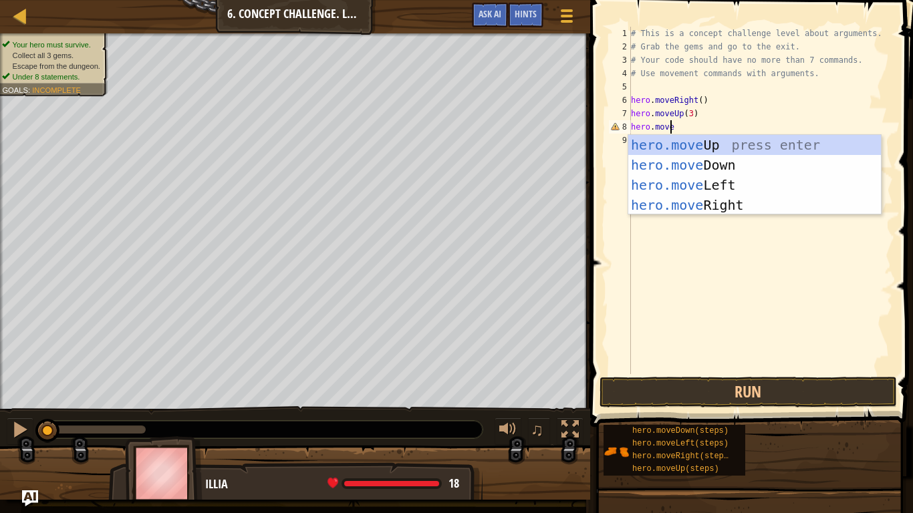
scroll to position [6, 3]
type textarea "hero.moveR"
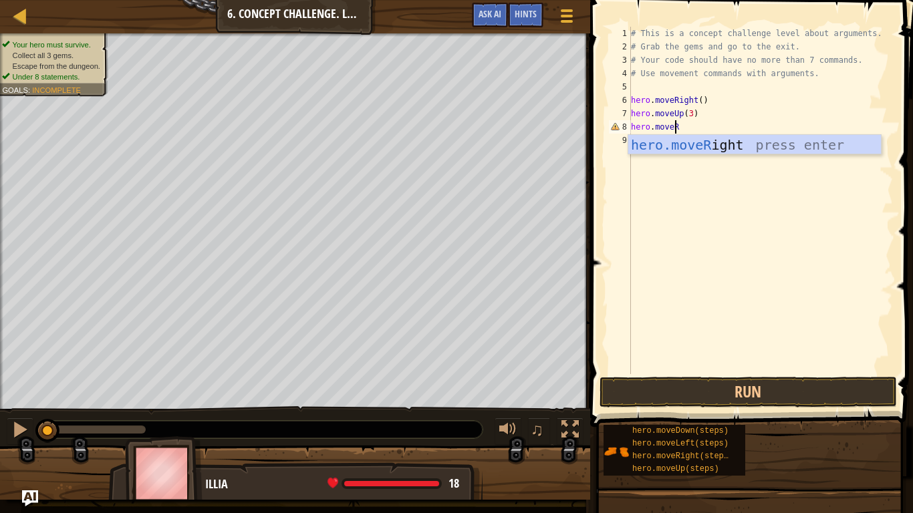
scroll to position [6, 0]
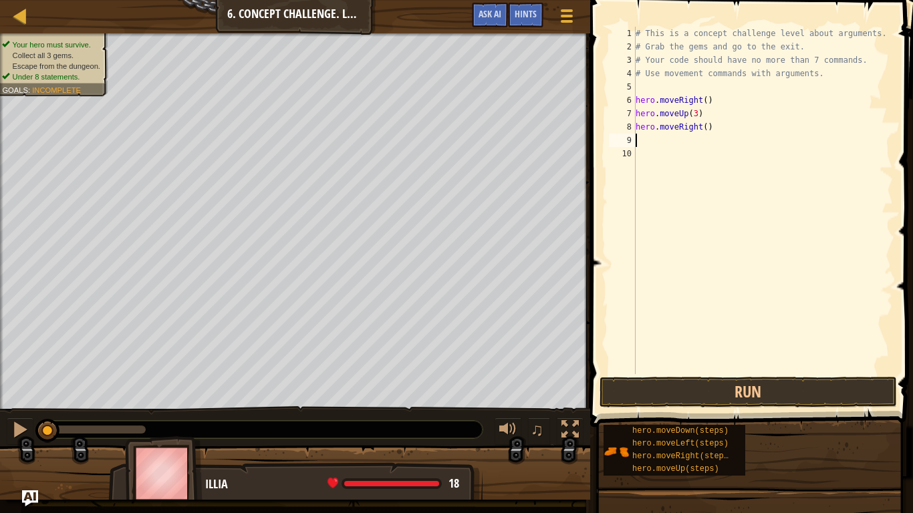
click at [700, 130] on div "# This is a concept challenge level about arguments. # Grab the gems and go to …" at bounding box center [763, 214] width 261 height 374
type textarea "hero.moveRight(2)"
click at [656, 142] on div "# This is a concept challenge level about arguments. # Grab the gems and go to …" at bounding box center [763, 214] width 261 height 374
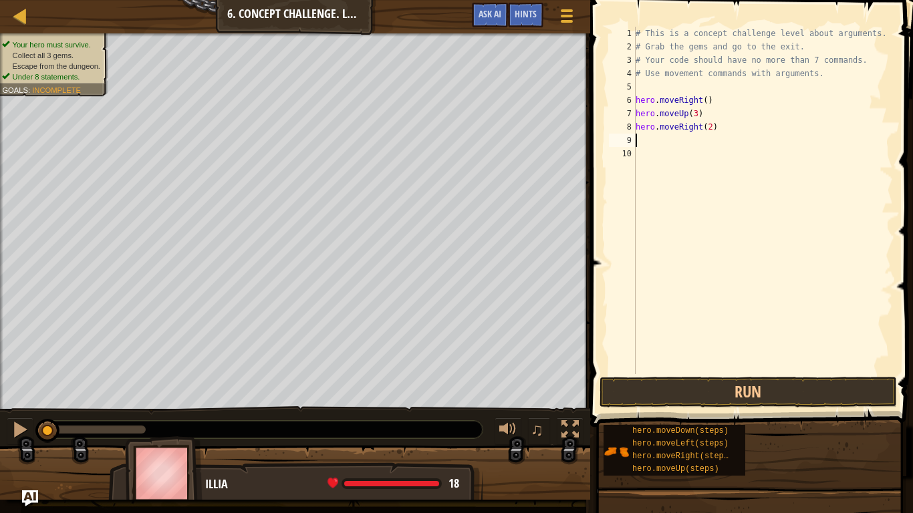
type textarea "he"
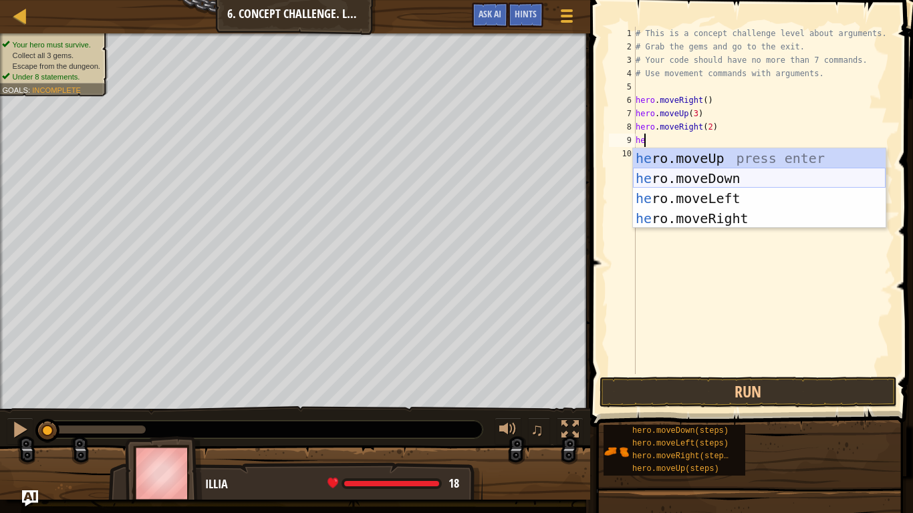
click at [699, 181] on div "he ro.moveUp press enter he ro.moveDown press enter he ro.moveLeft press enter …" at bounding box center [759, 208] width 253 height 120
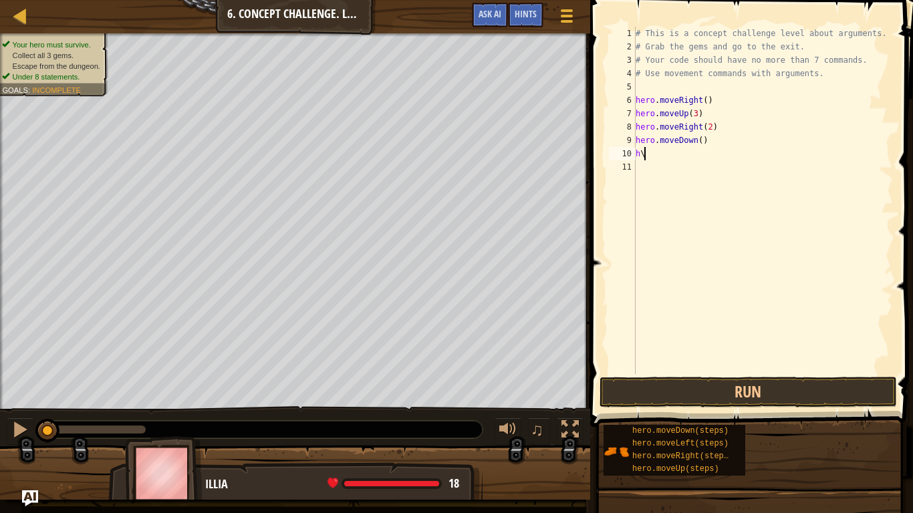
type textarea "h"
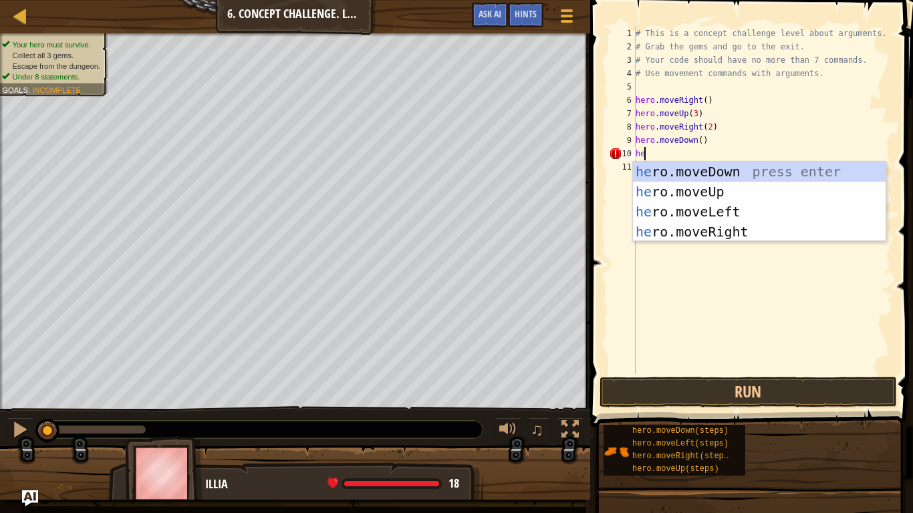
type textarea "h"
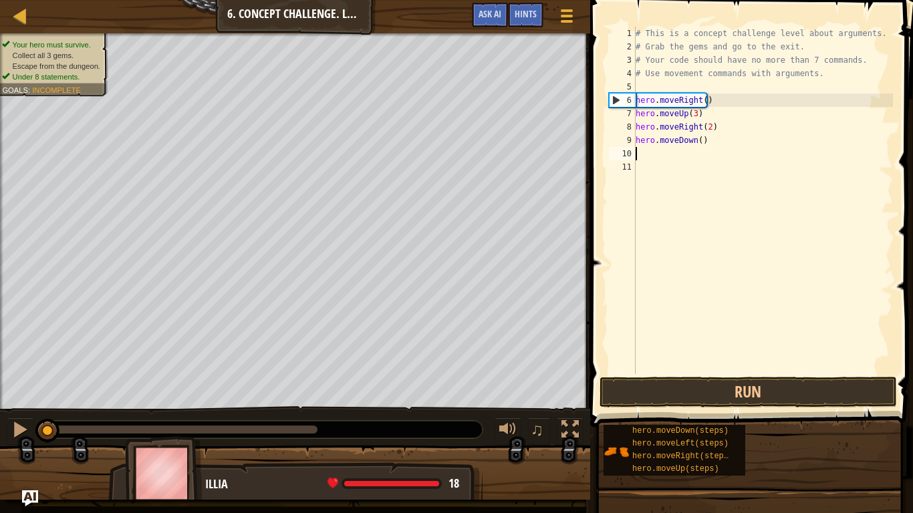
type textarea "l"
type textarea "d"
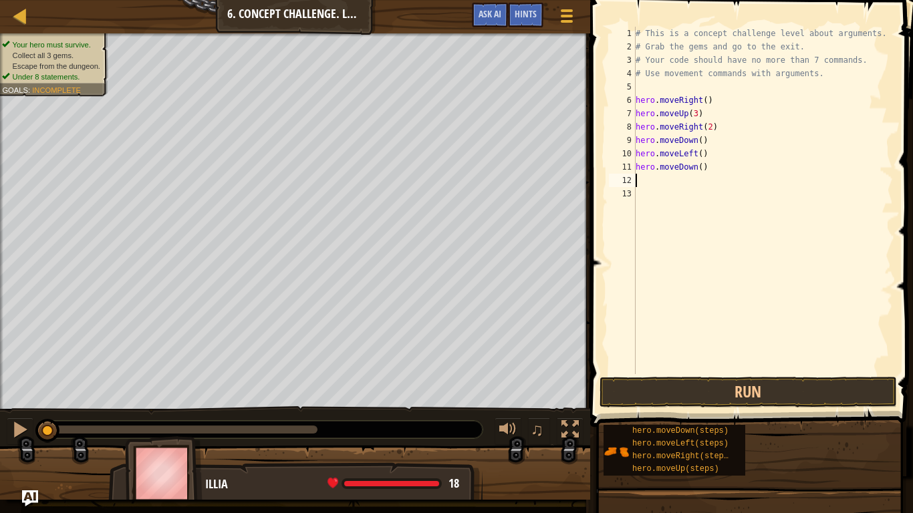
click at [698, 170] on div "# This is a concept challenge level about arguments. # Grab the gems and go to …" at bounding box center [763, 214] width 261 height 374
type textarea "hero.moveDown(2)"
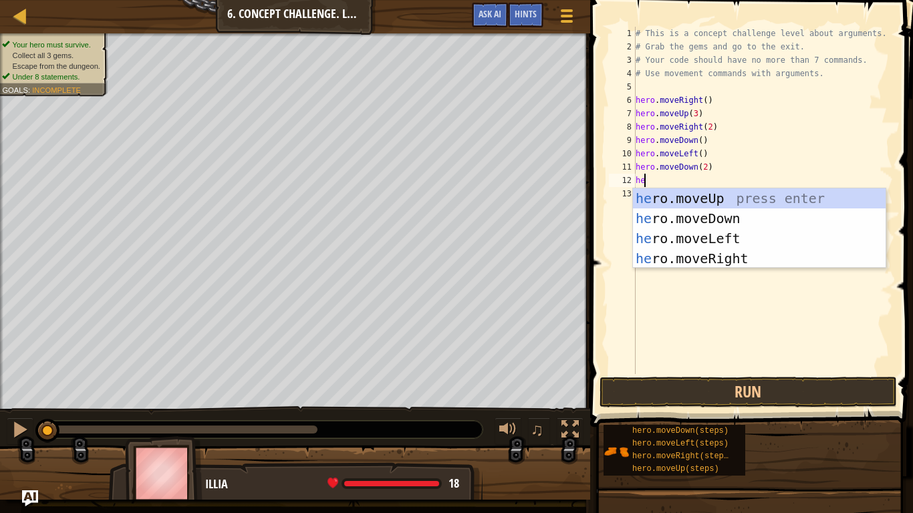
type textarea "h"
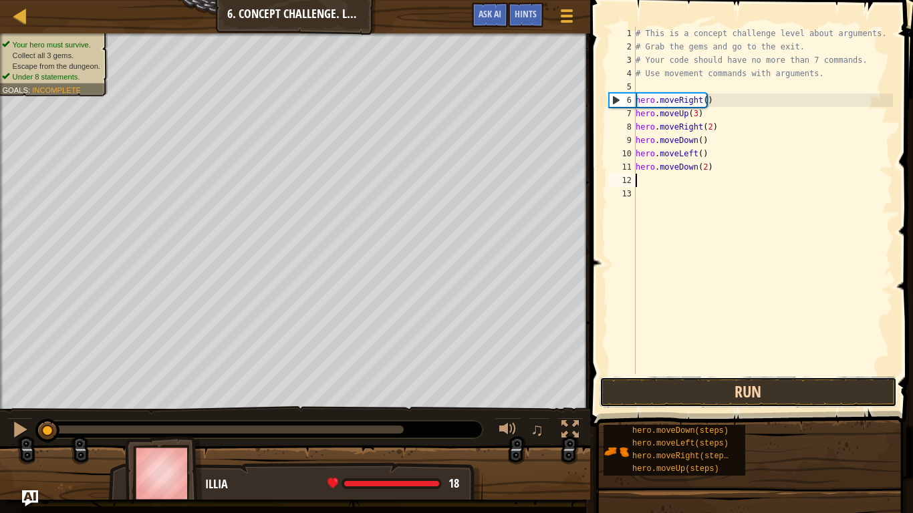
click at [719, 384] on button "Run" at bounding box center [748, 392] width 297 height 31
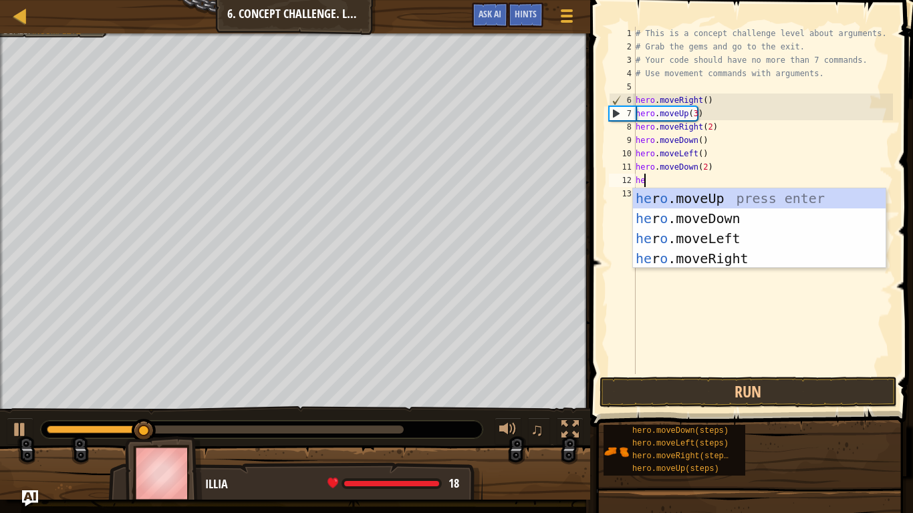
type textarea "her"
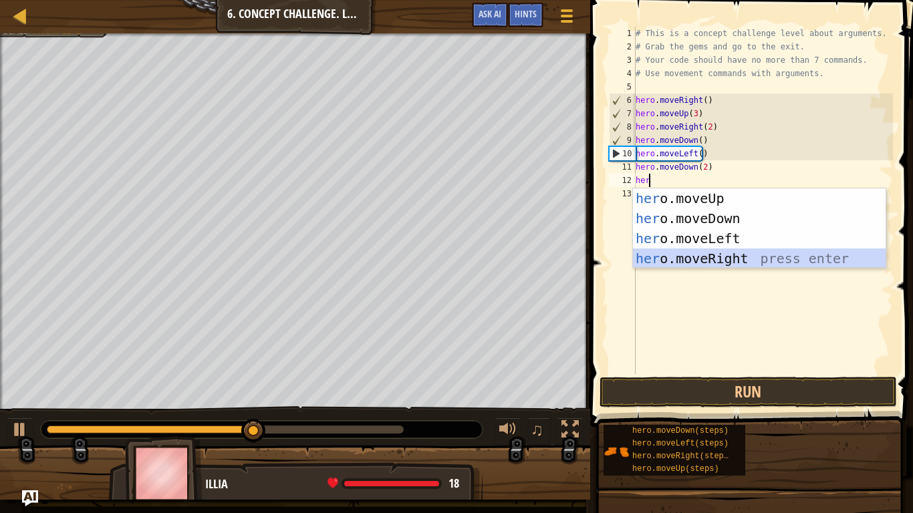
click at [727, 261] on div "her o.moveUp press enter her o.moveDown press enter her o.moveLeft press enter …" at bounding box center [759, 248] width 253 height 120
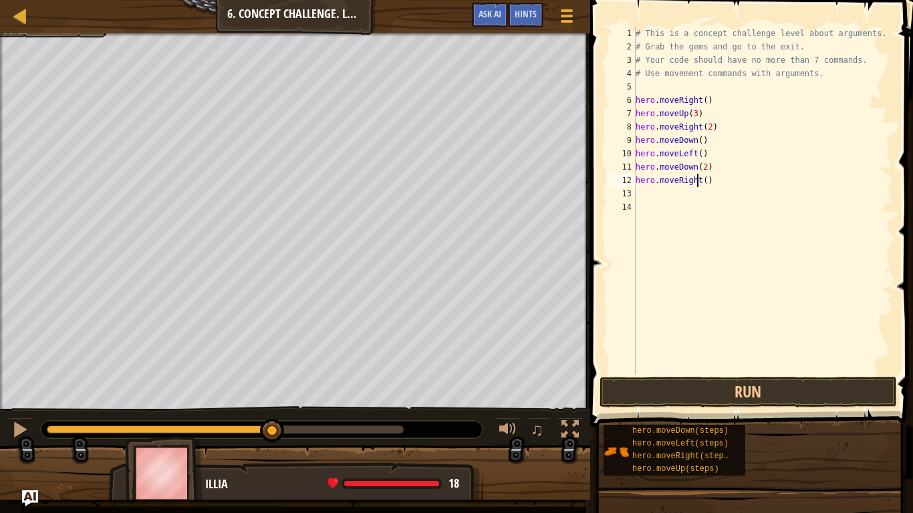
click at [699, 182] on div "# This is a concept challenge level about arguments. # Grab the gems and go to …" at bounding box center [763, 214] width 261 height 374
click at [701, 180] on div "# This is a concept challenge level about arguments. # Grab the gems and go to …" at bounding box center [763, 214] width 261 height 374
click at [720, 394] on button "Run" at bounding box center [748, 392] width 297 height 31
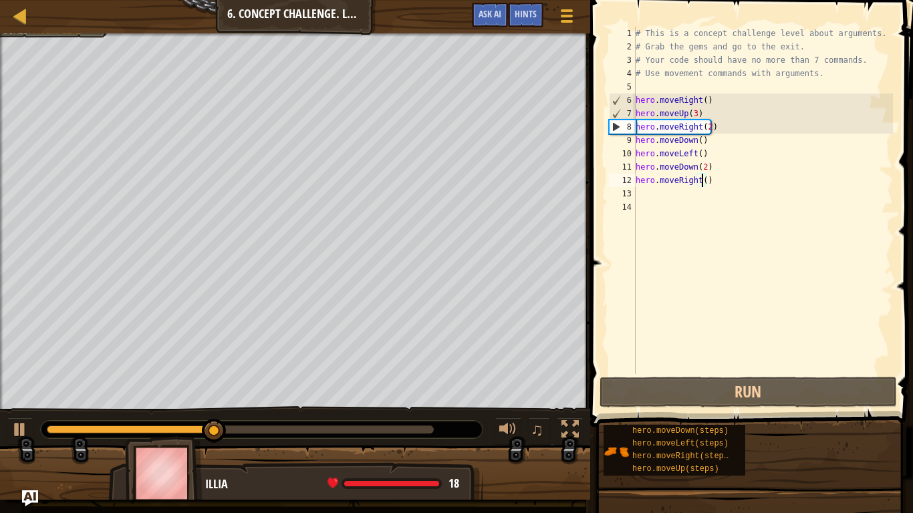
type textarea "hero.moveRight(2)"
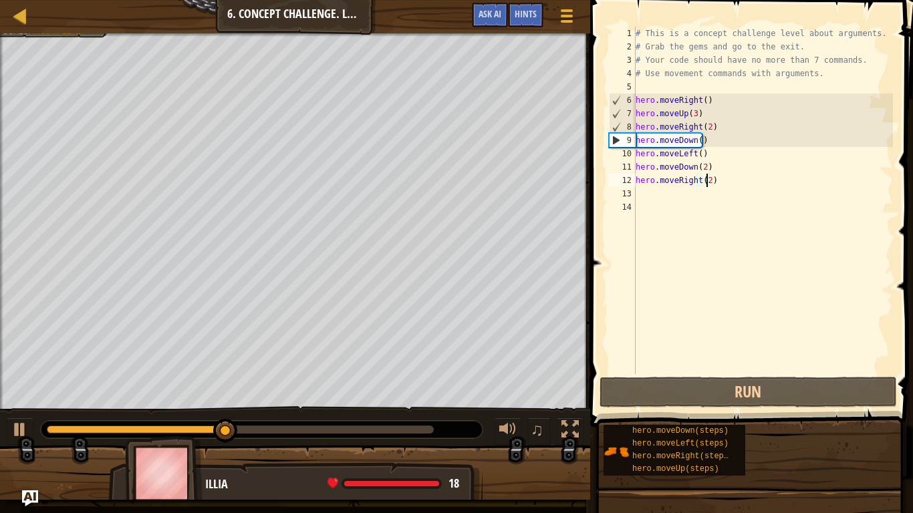
scroll to position [6, 5]
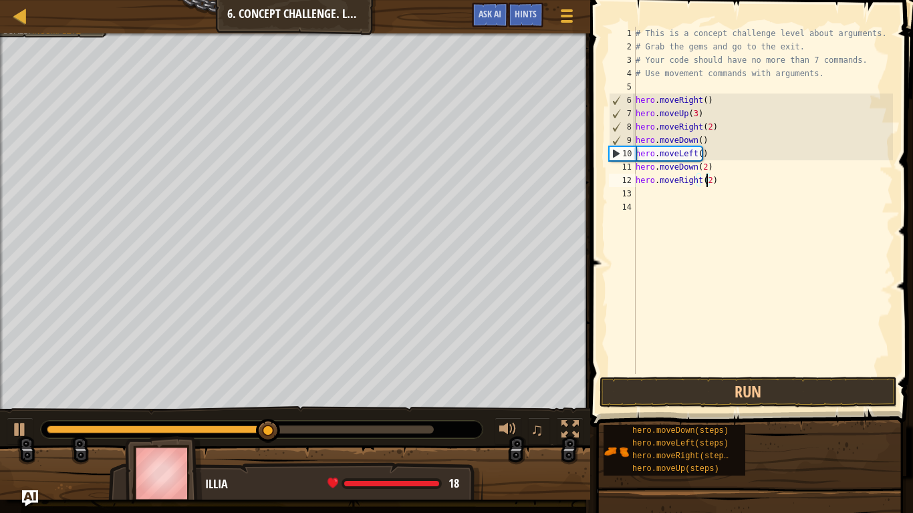
click at [652, 193] on div "# This is a concept challenge level about arguments. # Grab the gems and go to …" at bounding box center [763, 214] width 261 height 374
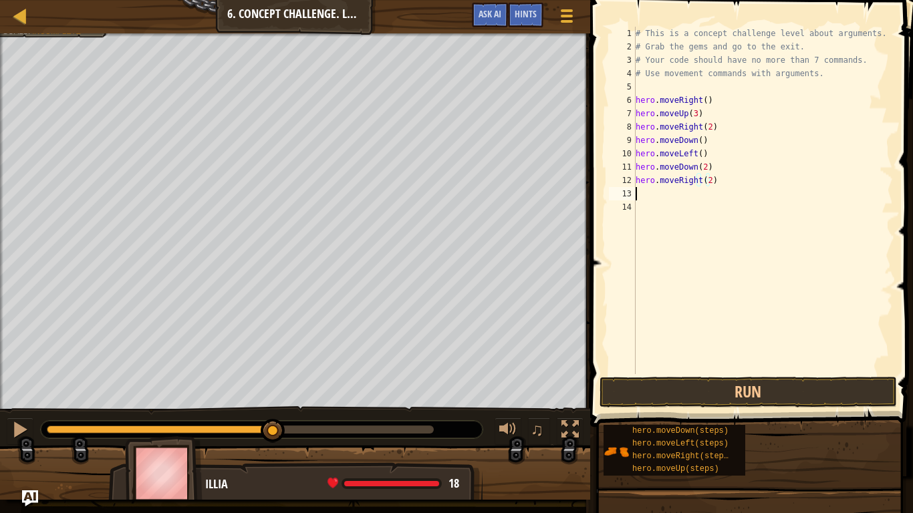
scroll to position [6, 0]
click at [704, 182] on div "# This is a concept challenge level about arguments. # Grab the gems and go to …" at bounding box center [763, 214] width 261 height 374
type textarea "hero.moveRight(2)"
click at [700, 386] on button "Run" at bounding box center [748, 392] width 297 height 31
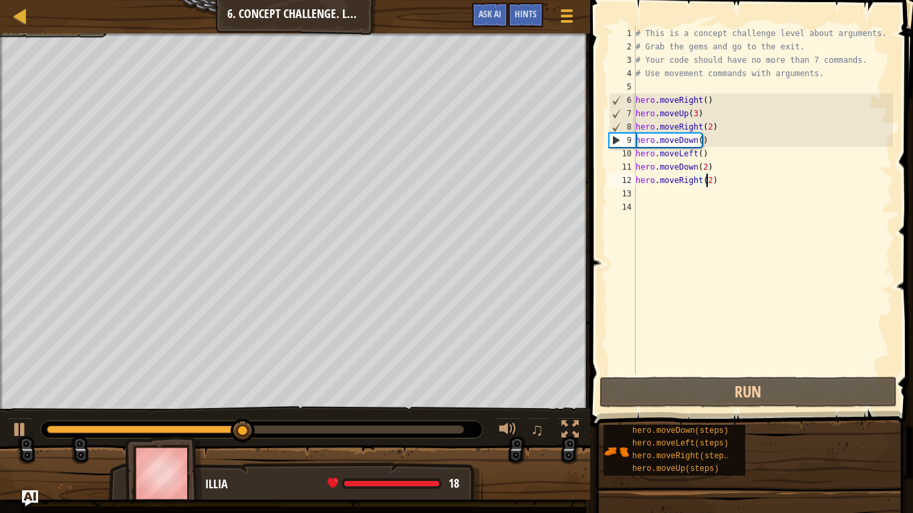
click at [652, 194] on div "# This is a concept challenge level about arguments. # Grab the gems and go to …" at bounding box center [763, 214] width 261 height 374
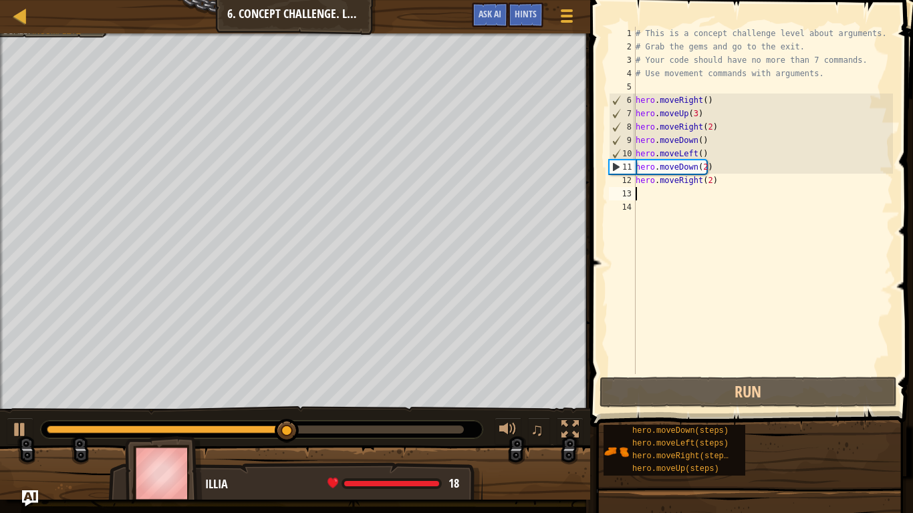
type textarea "h"
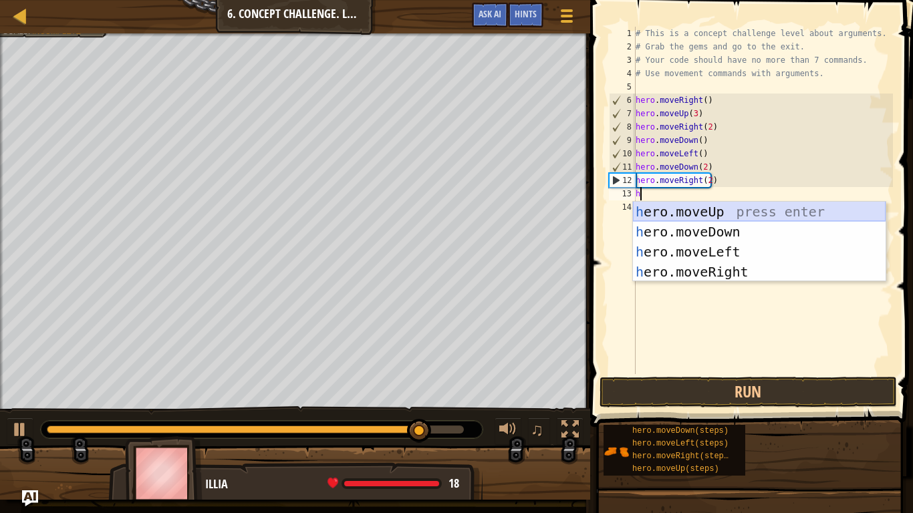
click at [710, 209] on div "h ero.moveUp press enter h ero.moveDown press enter h ero.moveLeft press enter …" at bounding box center [759, 262] width 253 height 120
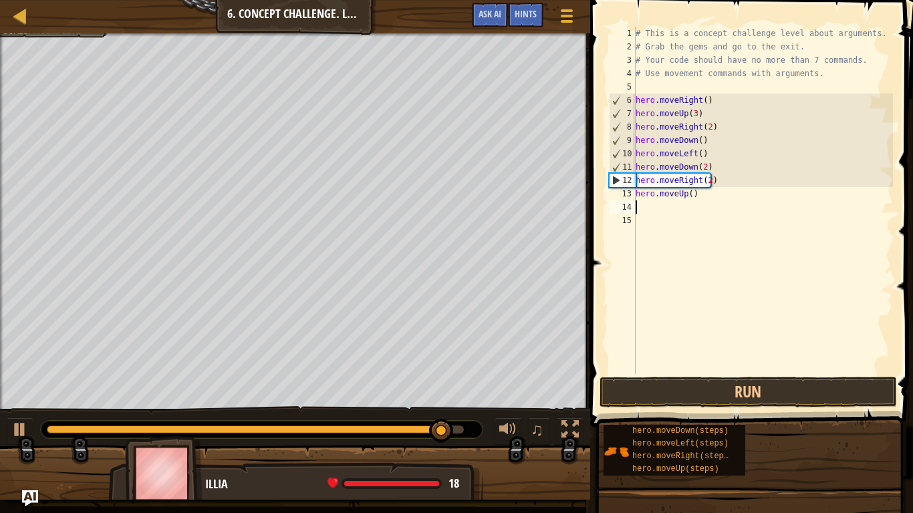
click at [688, 194] on div "# This is a concept challenge level about arguments. # Grab the gems and go to …" at bounding box center [763, 214] width 261 height 374
type textarea "hero.moveUp(2)"
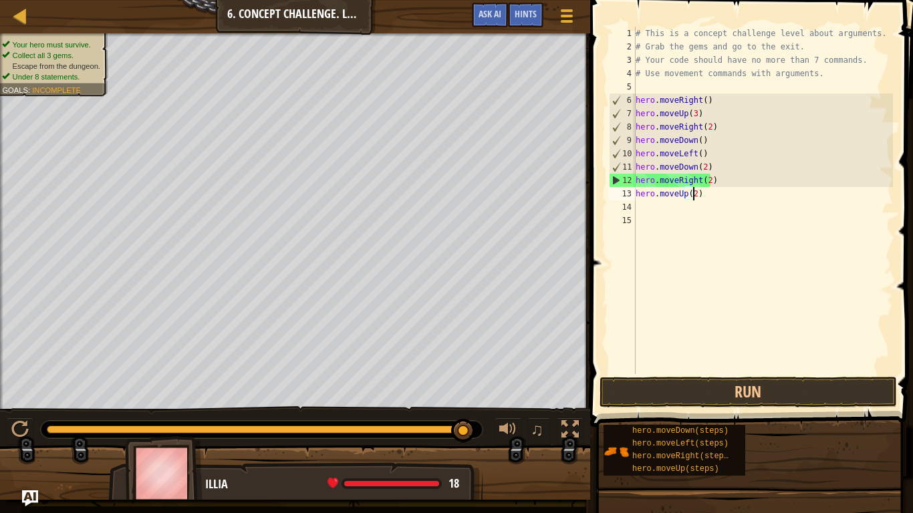
scroll to position [6, 5]
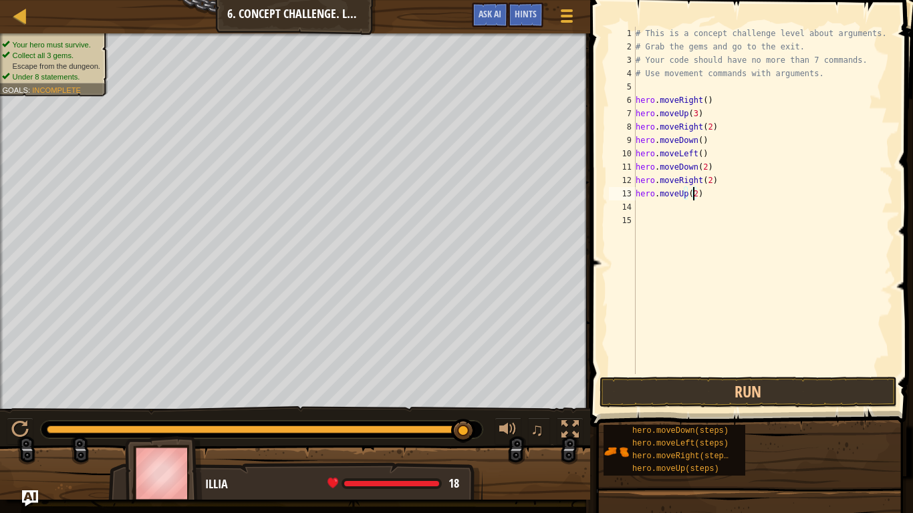
click at [644, 209] on div "# This is a concept challenge level about arguments. # Grab the gems and go to …" at bounding box center [763, 214] width 261 height 374
click at [704, 243] on div "# This is a concept challenge level about arguments. # Grab the gems and go to …" at bounding box center [763, 214] width 261 height 374
click at [710, 245] on div "# This is a concept challenge level about arguments. # Grab the gems and go to …" at bounding box center [763, 214] width 261 height 374
type textarea "h"
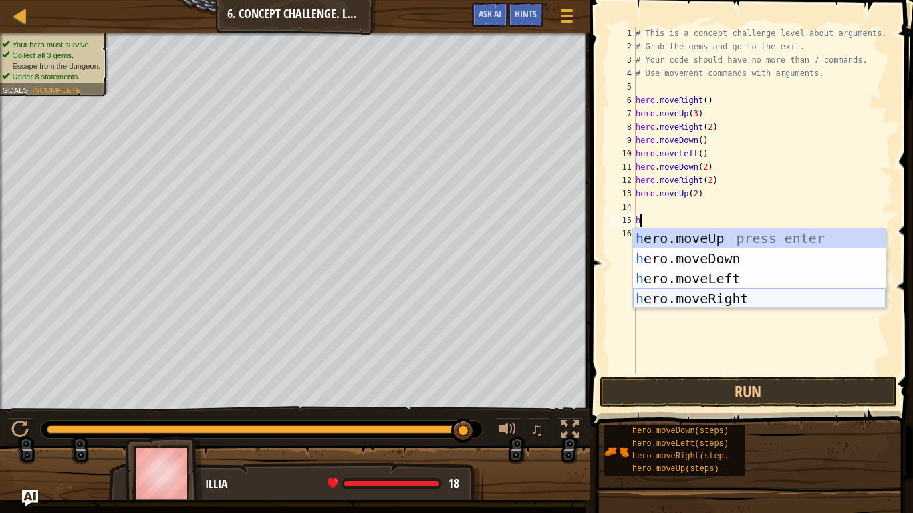
click at [758, 289] on div "h ero.moveUp press enter h ero.moveDown press enter h ero.moveLeft press enter …" at bounding box center [759, 289] width 253 height 120
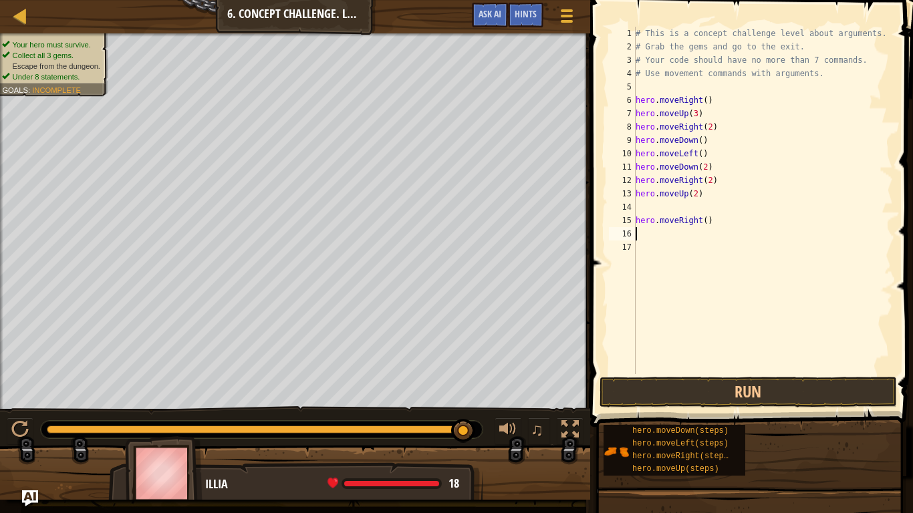
click at [635, 219] on div "15" at bounding box center [622, 220] width 27 height 13
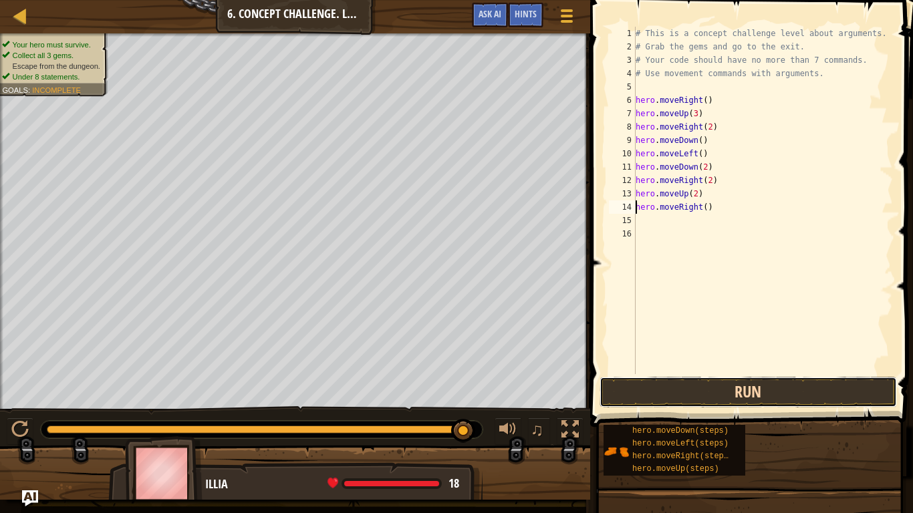
drag, startPoint x: 720, startPoint y: 386, endPoint x: 766, endPoint y: 388, distance: 45.5
click at [766, 388] on button "Run" at bounding box center [748, 392] width 297 height 31
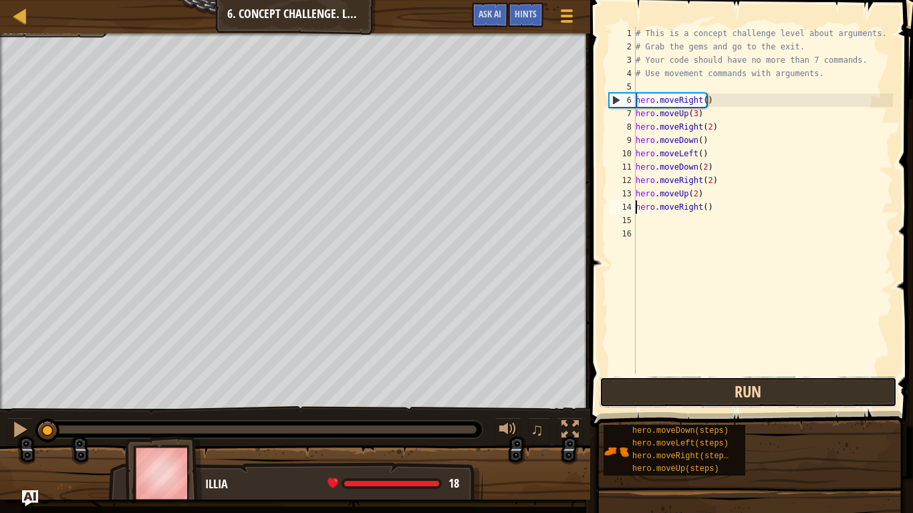
click at [687, 388] on button "Run" at bounding box center [748, 392] width 297 height 31
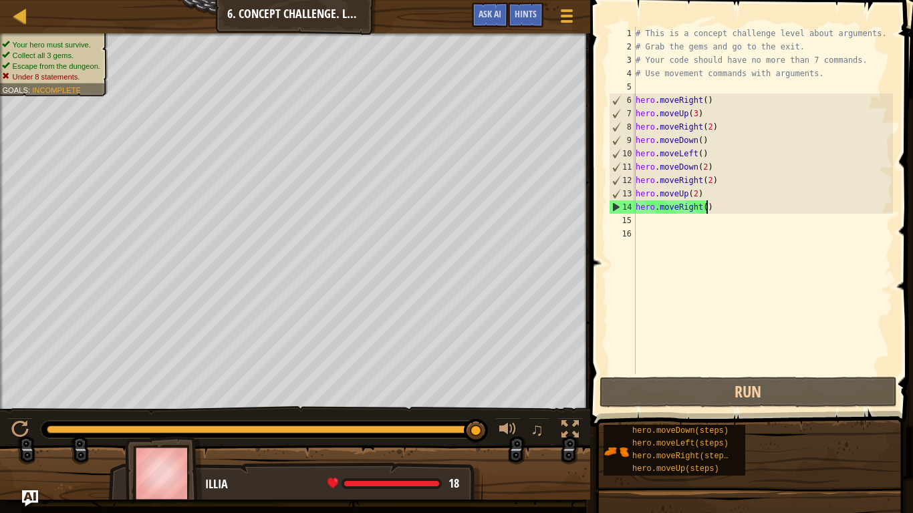
click at [720, 211] on div "# This is a concept challenge level about arguments. # Grab the gems and go to …" at bounding box center [763, 214] width 261 height 374
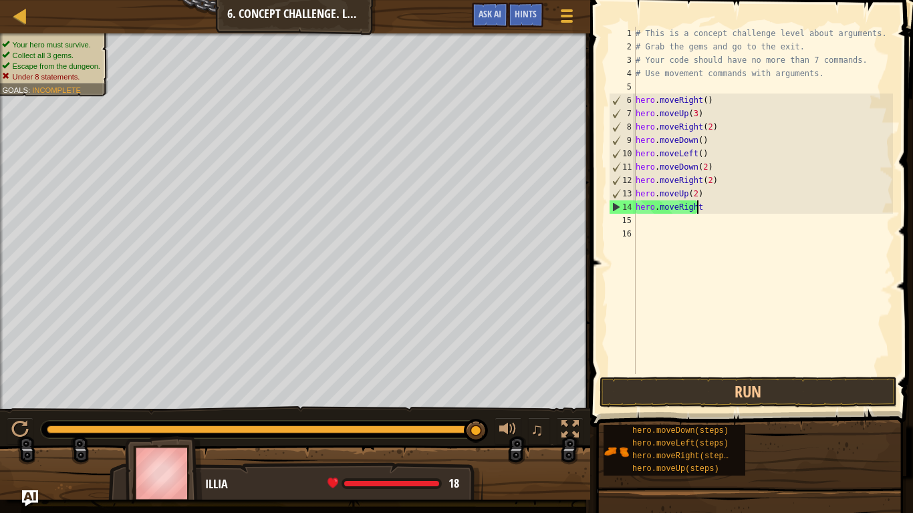
type textarea "hero"
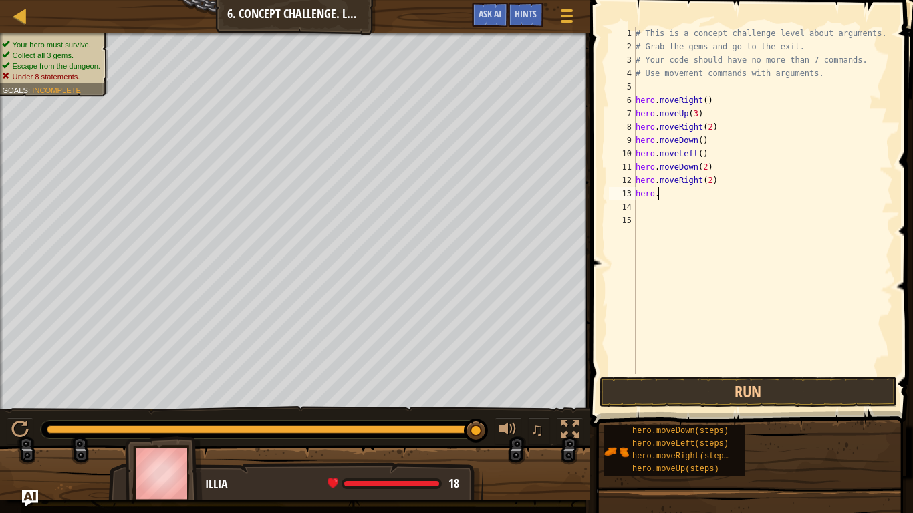
type textarea "hero"
click at [716, 179] on div "# This is a concept challenge level about arguments. # Grab the gems and go to …" at bounding box center [763, 214] width 261 height 374
click at [710, 168] on div "# This is a concept challenge level about arguments. # Grab the gems and go to …" at bounding box center [763, 214] width 261 height 374
type textarea "hero"
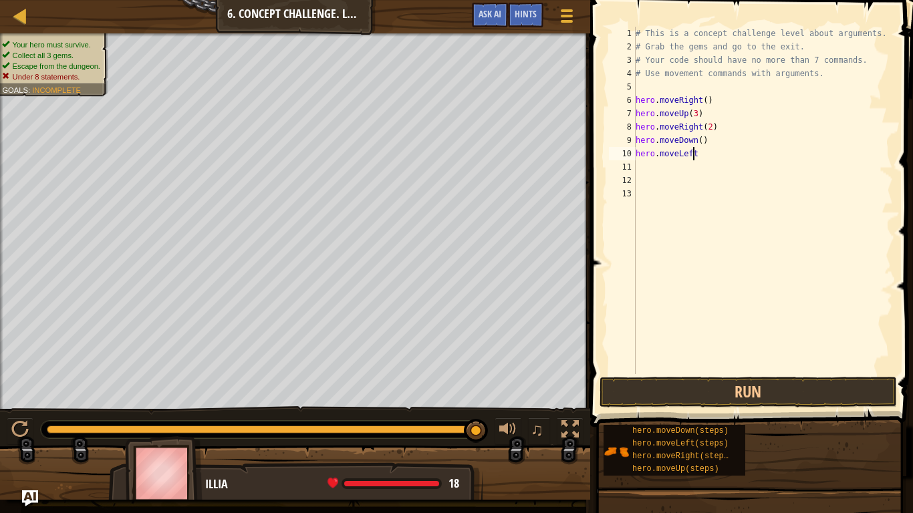
type textarea "hero"
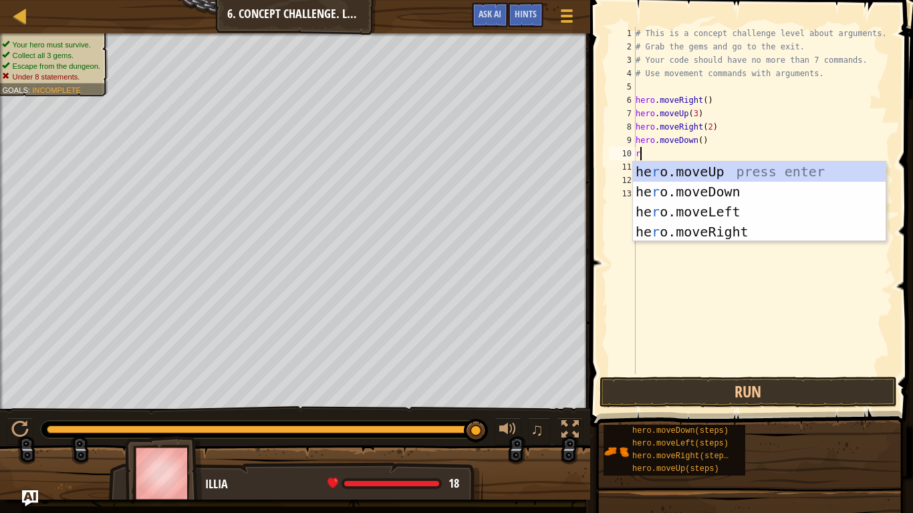
type textarea "ri"
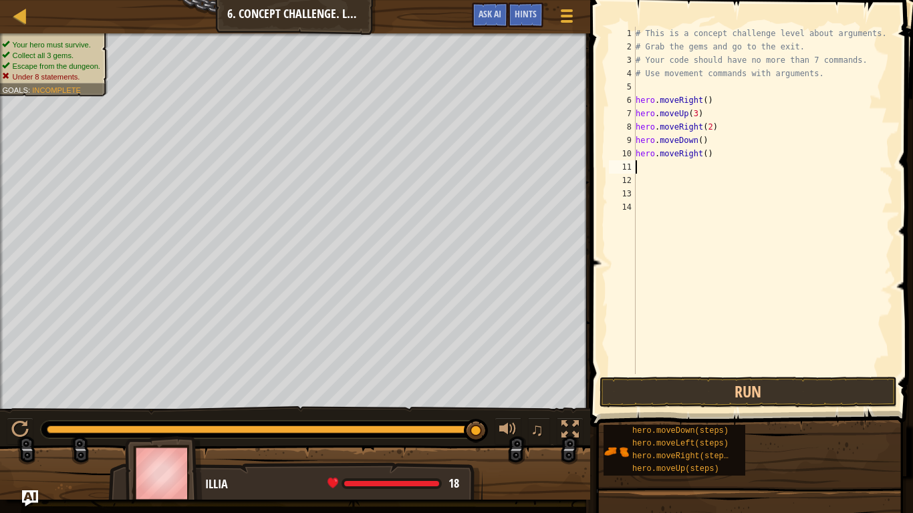
click at [702, 157] on div "# This is a concept challenge level about arguments. # Grab the gems and go to …" at bounding box center [763, 214] width 261 height 374
click at [773, 400] on button "Run" at bounding box center [748, 392] width 297 height 31
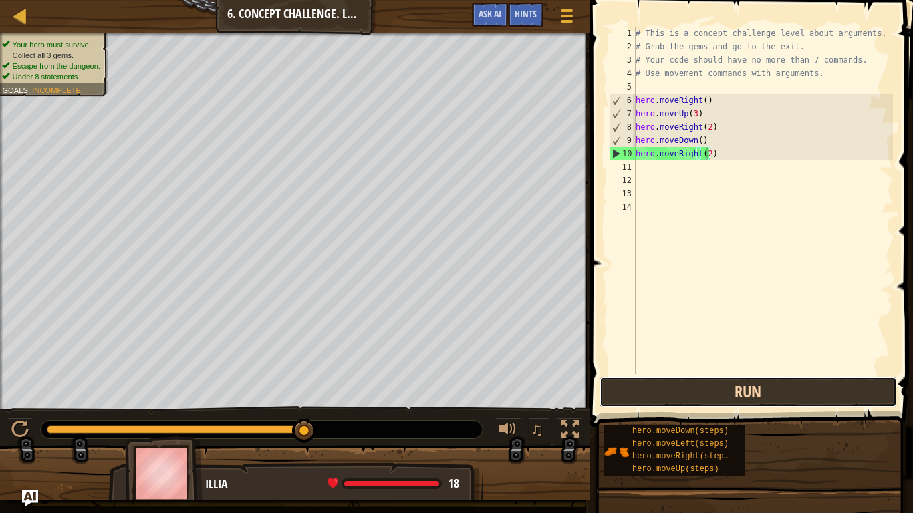
click at [743, 388] on button "Run" at bounding box center [748, 392] width 297 height 31
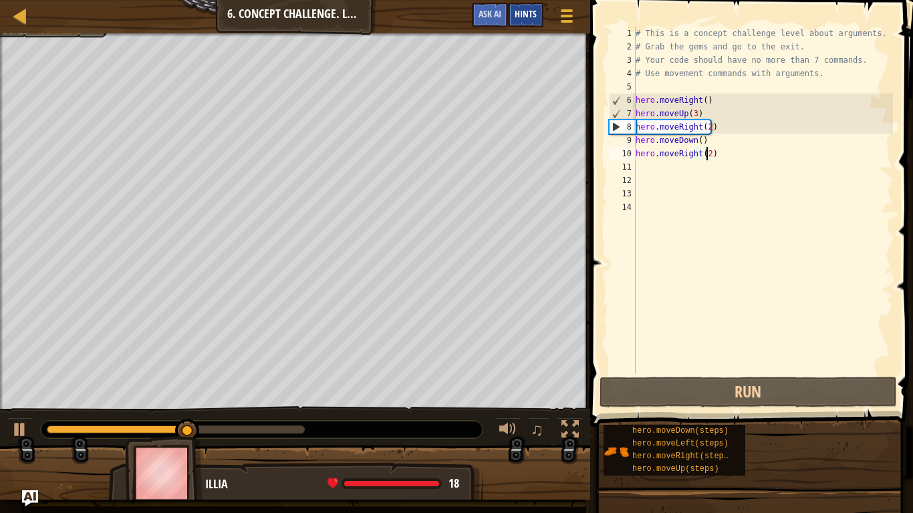
click at [521, 18] on span "Hints" at bounding box center [526, 13] width 22 height 13
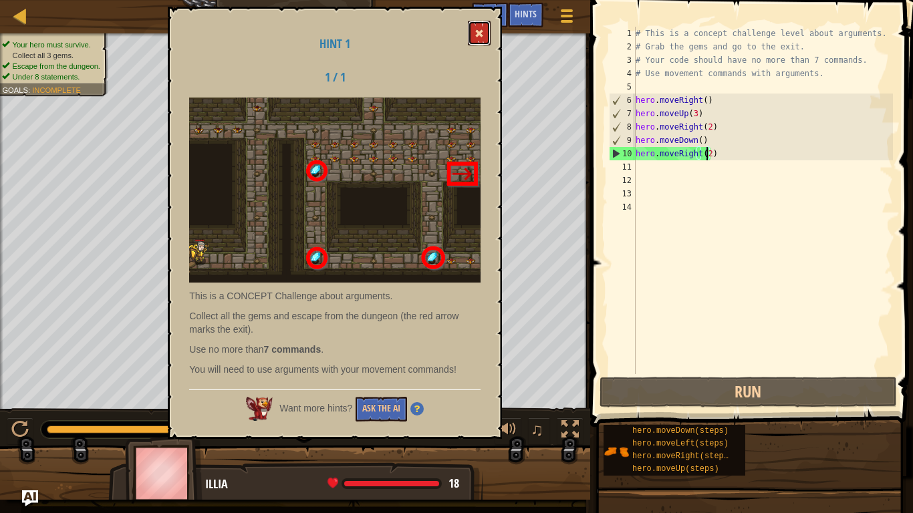
click at [483, 39] on button at bounding box center [479, 33] width 23 height 25
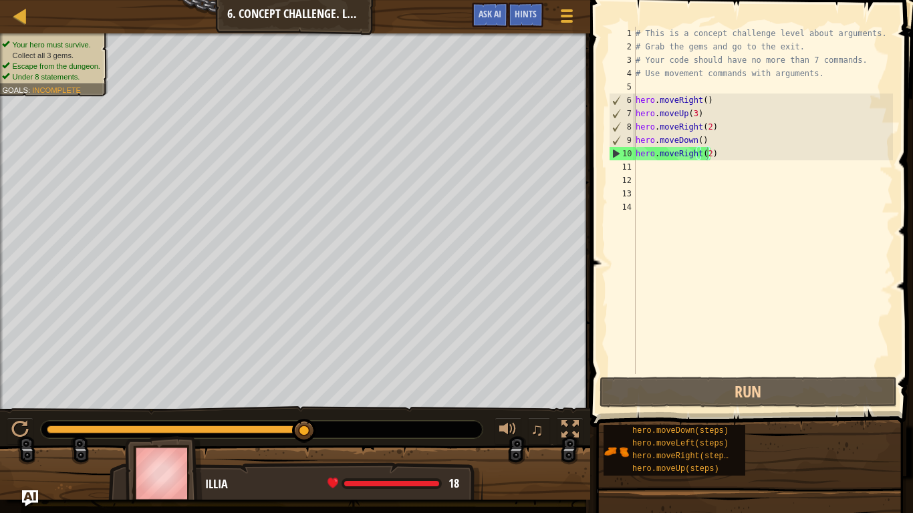
click at [717, 157] on div "# This is a concept challenge level about arguments. # Grab the gems and go to …" at bounding box center [763, 214] width 261 height 374
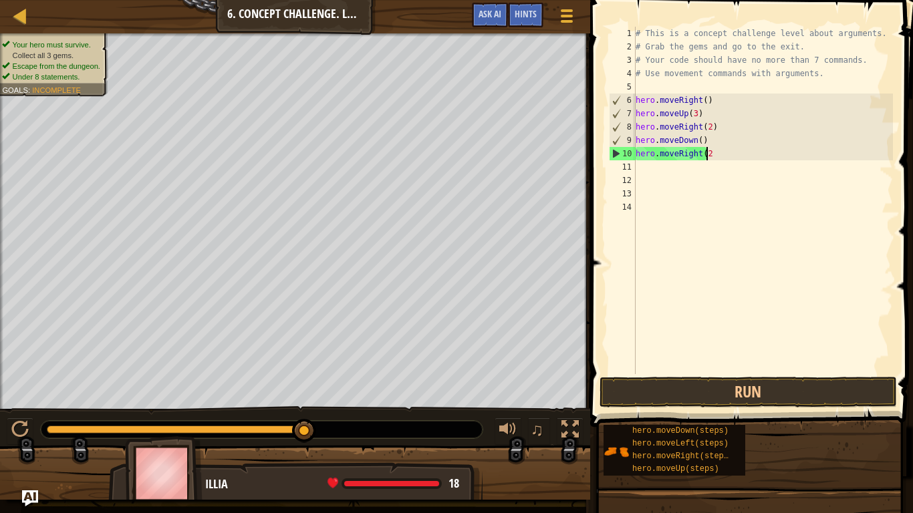
scroll to position [6, 5]
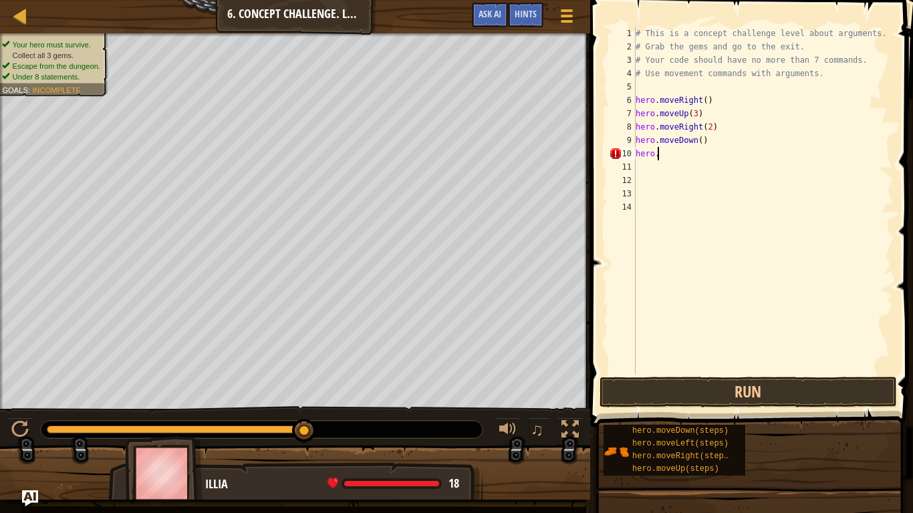
type textarea "hero"
click at [697, 143] on div "# This is a concept challenge level about arguments. # Grab the gems and go to …" at bounding box center [763, 214] width 261 height 374
type textarea "hero.moveDown(3)"
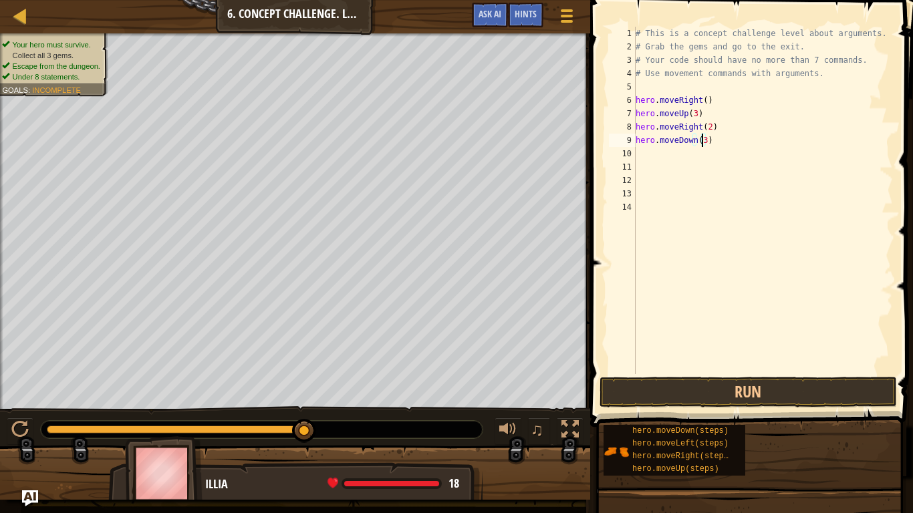
click at [643, 150] on div "# This is a concept challenge level about arguments. # Grab the gems and go to …" at bounding box center [763, 214] width 261 height 374
type textarea "h"
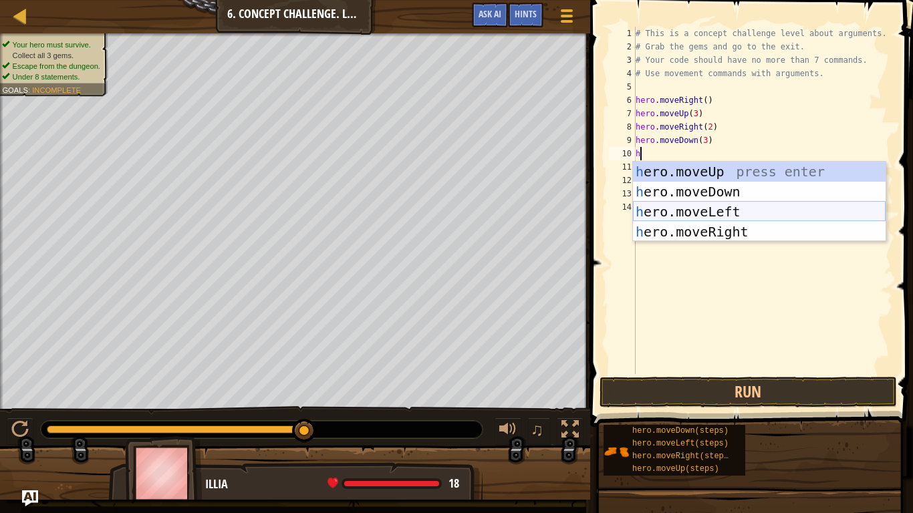
click at [674, 216] on div "h ero.moveUp press enter h ero.moveDown press enter h ero.moveLeft press enter …" at bounding box center [759, 222] width 253 height 120
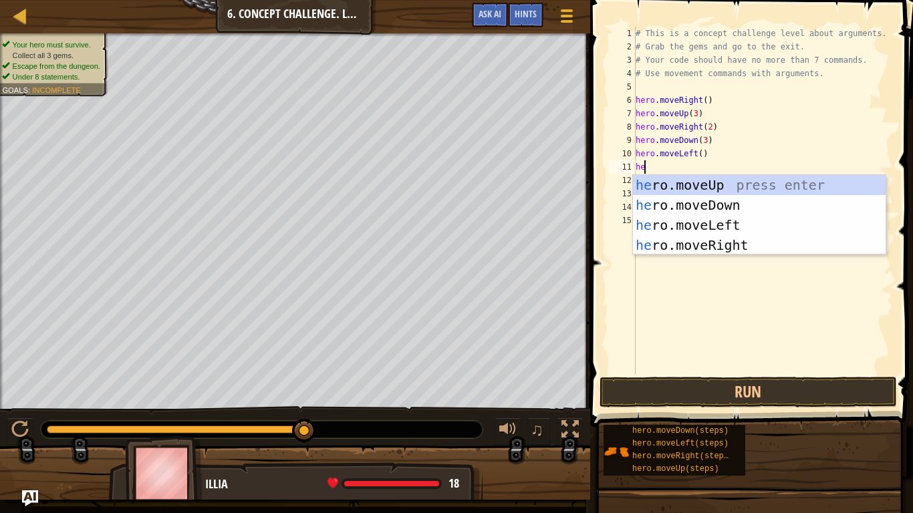
type textarea "her"
click at [706, 183] on div "her o.moveUp press enter her o.moveDown press enter her o.moveLeft press enter …" at bounding box center [759, 235] width 253 height 120
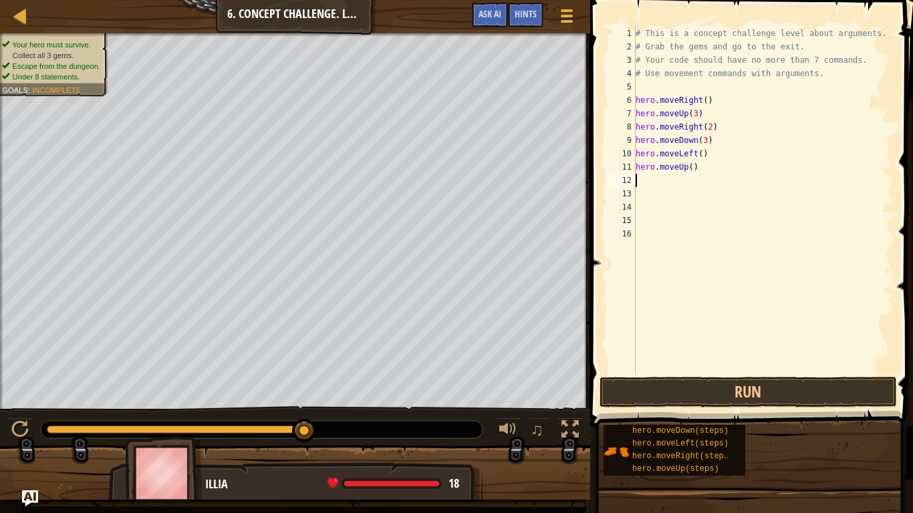
scroll to position [6, 0]
click at [688, 169] on div "# This is a concept challenge level about arguments. # Grab the gems and go to …" at bounding box center [763, 214] width 261 height 374
type textarea "hero.moveUp(2)"
click at [651, 181] on div "# This is a concept challenge level about arguments. # Grab the gems and go to …" at bounding box center [763, 214] width 261 height 374
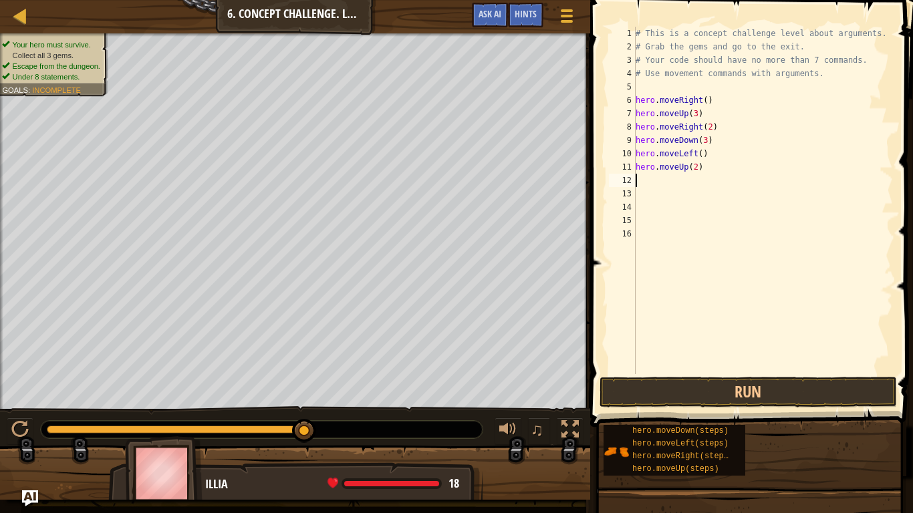
scroll to position [6, 0]
type textarea "he"
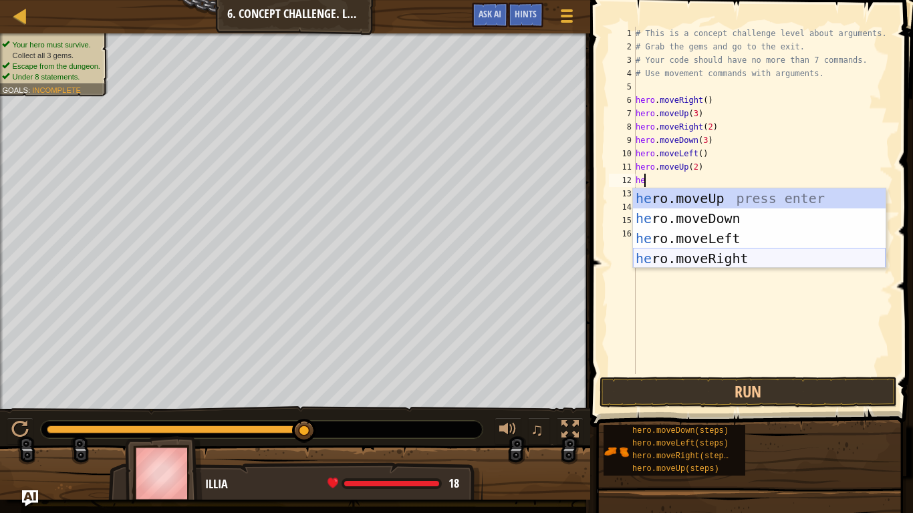
click at [734, 257] on div "he ro.moveUp press enter he ro.moveDown press enter he ro.moveLeft press enter …" at bounding box center [759, 248] width 253 height 120
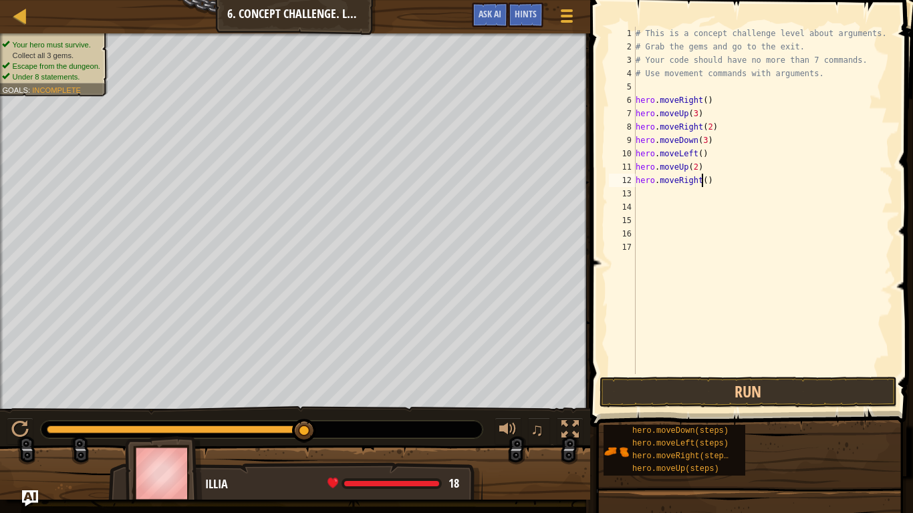
click at [700, 180] on div "# This is a concept challenge level about arguments. # Grab the gems and go to …" at bounding box center [763, 214] width 261 height 374
type textarea "hero.moveRight(3)"
click at [779, 396] on button "Run" at bounding box center [748, 392] width 297 height 31
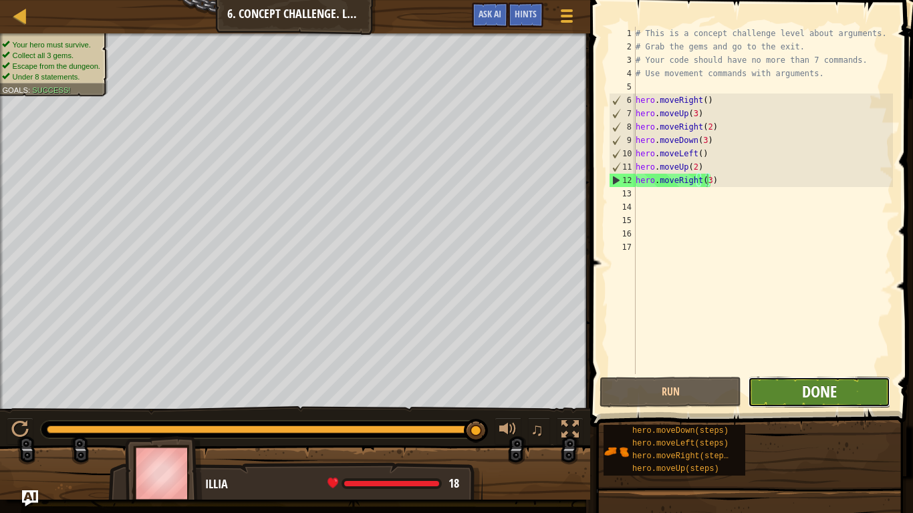
click at [803, 400] on span "Done" at bounding box center [819, 391] width 35 height 21
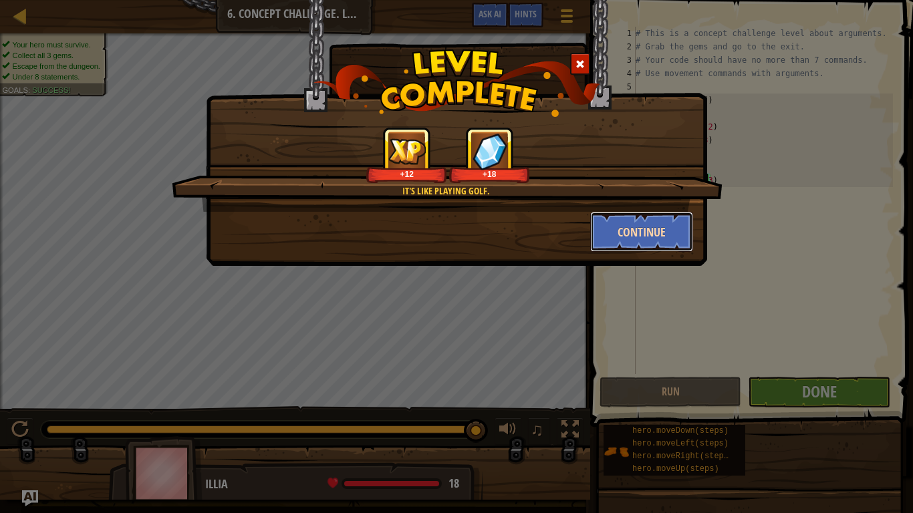
click at [642, 233] on button "Continue" at bounding box center [642, 232] width 104 height 40
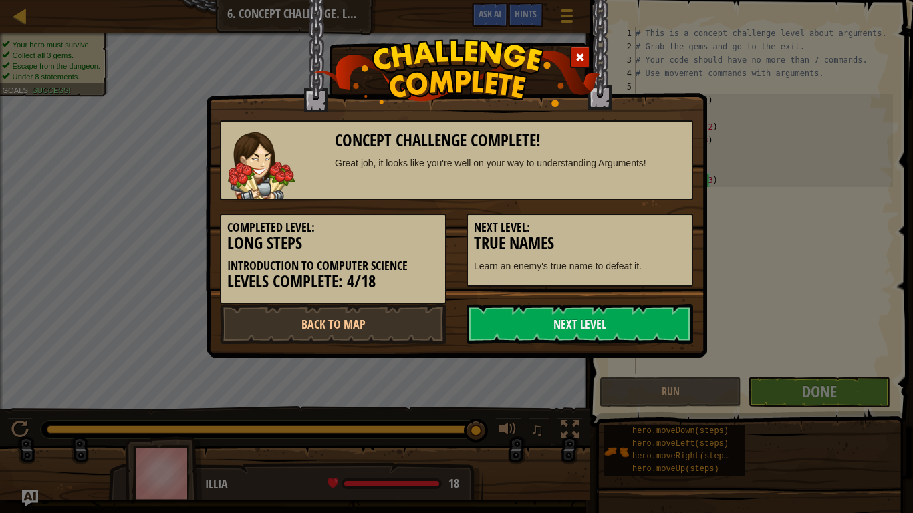
click at [609, 235] on h3 "True Names" at bounding box center [580, 244] width 212 height 18
click at [591, 323] on link "Next Level" at bounding box center [580, 324] width 227 height 40
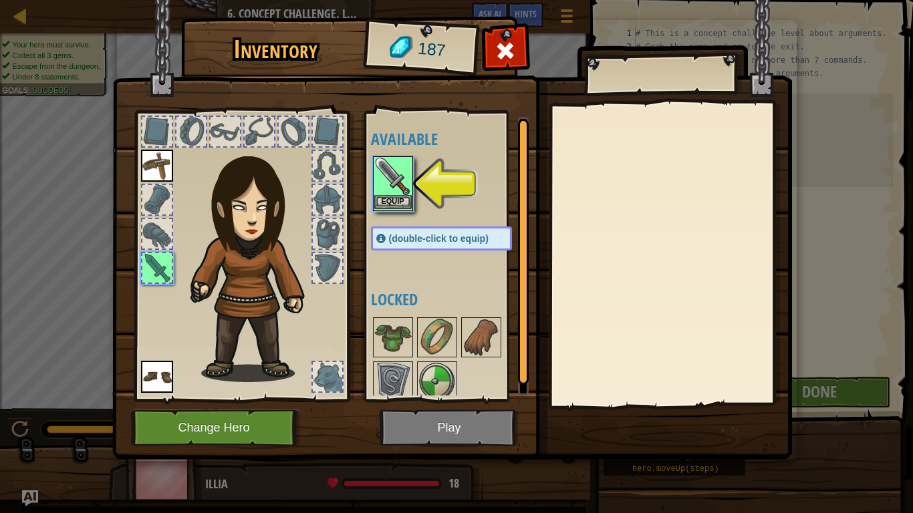
click at [400, 178] on img at bounding box center [392, 176] width 37 height 37
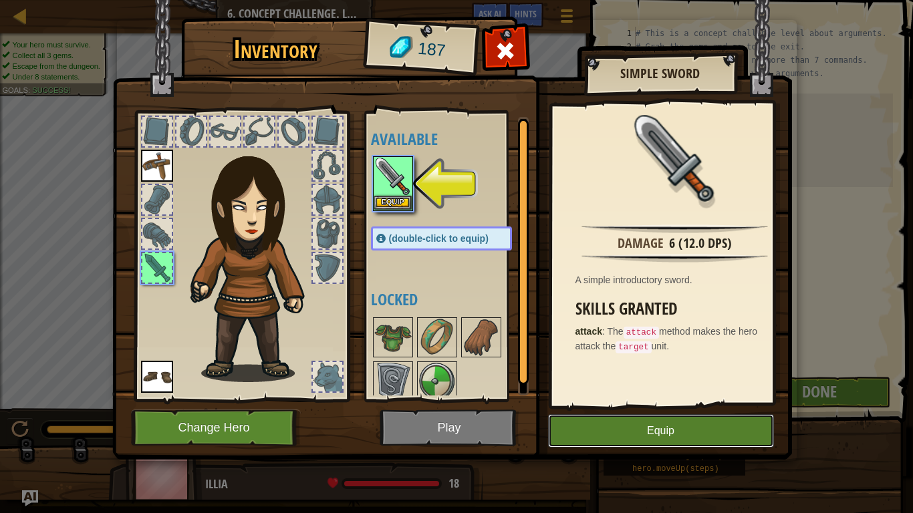
click at [636, 400] on button "Equip" at bounding box center [661, 430] width 226 height 33
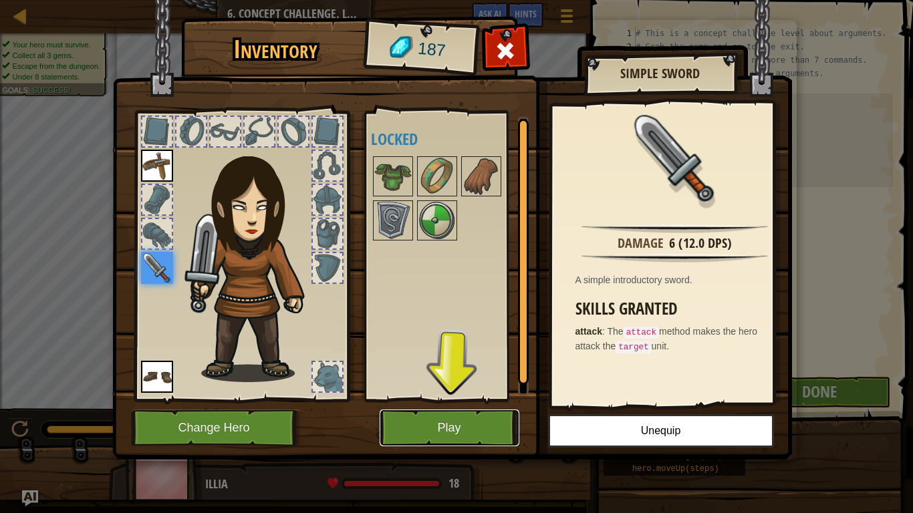
click at [479, 400] on button "Play" at bounding box center [450, 428] width 140 height 37
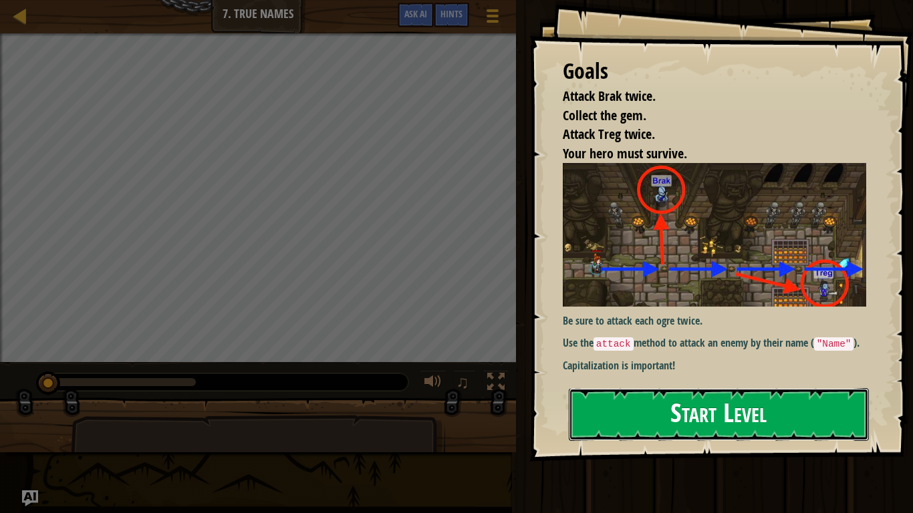
click at [706, 400] on button "Start Level" at bounding box center [719, 414] width 300 height 53
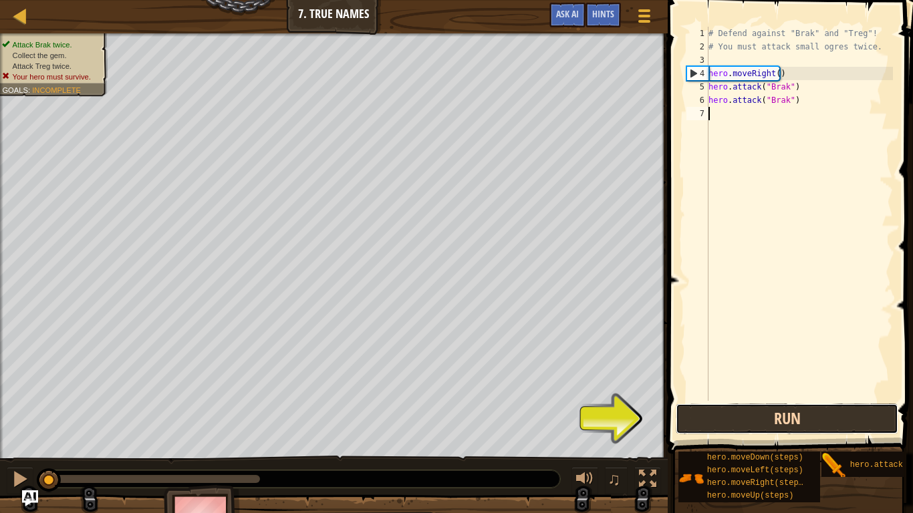
click at [736, 400] on button "Run" at bounding box center [787, 419] width 223 height 31
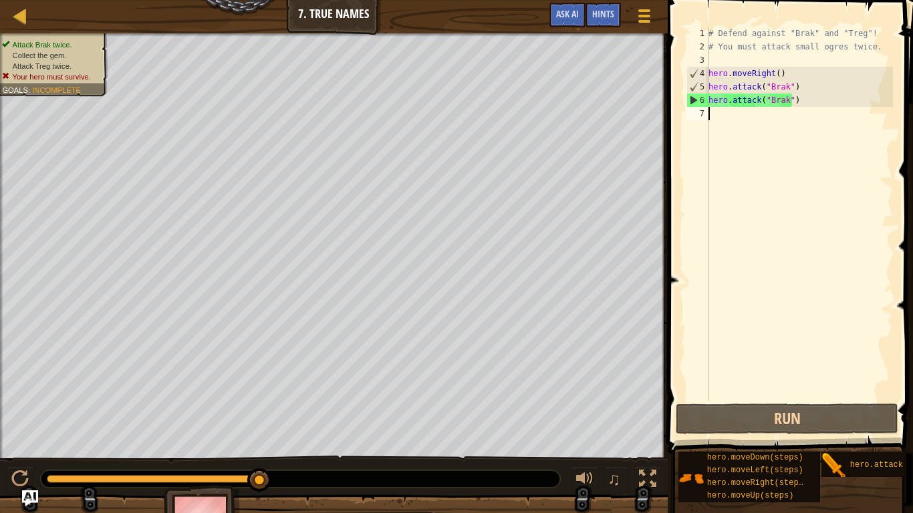
type textarea "m"
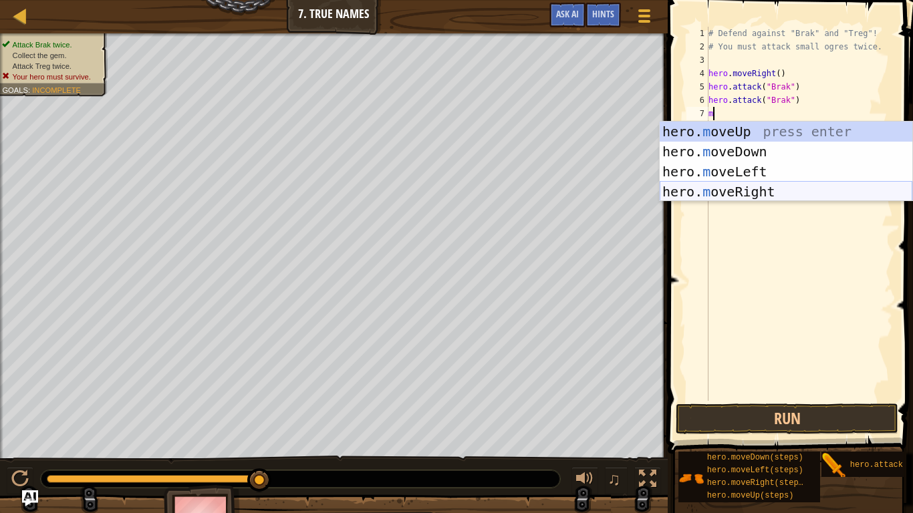
click at [753, 196] on div "hero. m oveUp press enter hero. m oveDown press enter hero. m oveLeft press ent…" at bounding box center [786, 182] width 253 height 120
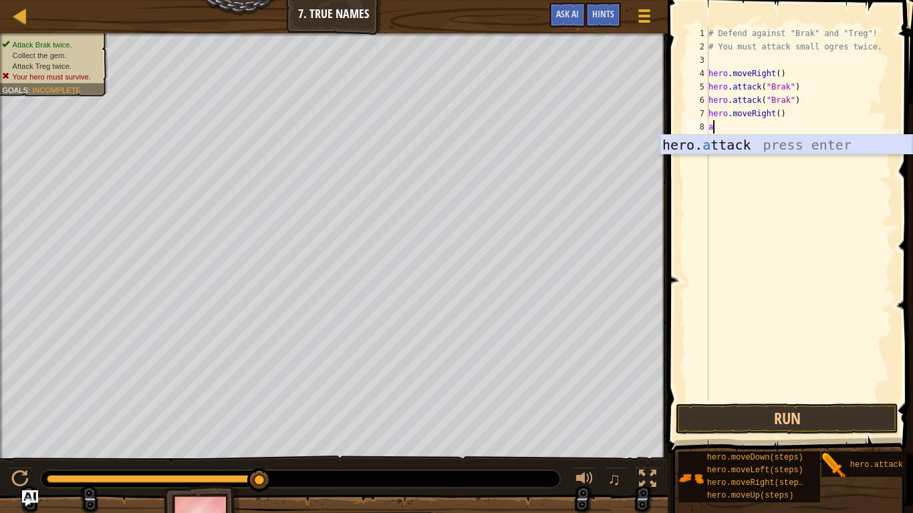
click at [739, 146] on div "hero. a ttack press enter" at bounding box center [786, 165] width 253 height 60
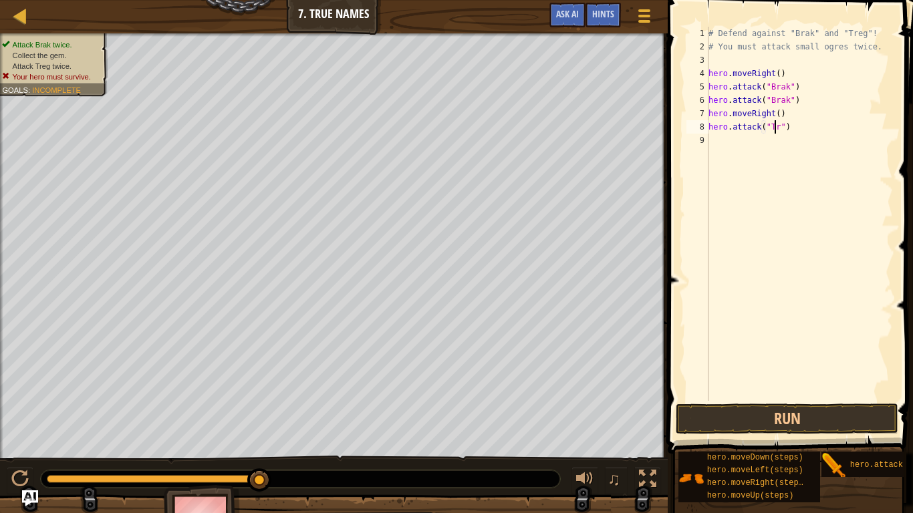
scroll to position [6, 5]
type textarea "hero.attack("Treg")"
click at [733, 147] on div "# Defend against "Brak" and "Treg"! # You must attack small ogres twice. hero .…" at bounding box center [799, 227] width 187 height 401
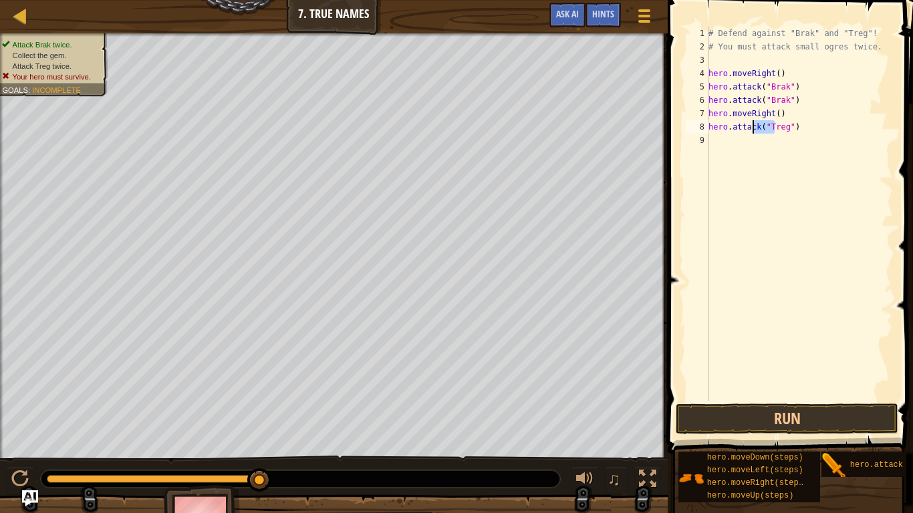
drag, startPoint x: 774, startPoint y: 127, endPoint x: 753, endPoint y: 126, distance: 21.4
click at [753, 126] on div "# Defend against "Brak" and "Treg"! # You must attack small ogres twice. hero .…" at bounding box center [799, 227] width 187 height 401
type textarea "hero.attack("Treg")"
drag, startPoint x: 798, startPoint y: 126, endPoint x: 690, endPoint y: 124, distance: 108.3
click at [690, 124] on div "hero.attack("Treg") 1 2 3 4 5 6 7 8 9 # Defend against "Brak" and "Treg"! # You…" at bounding box center [788, 214] width 209 height 374
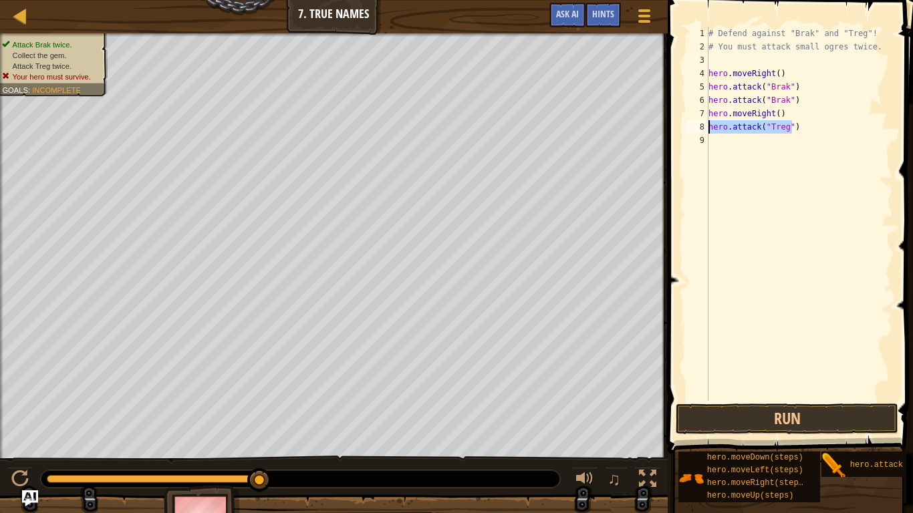
click at [727, 140] on div "# Defend against "Brak" and "Treg"! # You must attack small ogres twice. hero .…" at bounding box center [799, 227] width 187 height 401
paste textarea "hero.attack("Treg")"
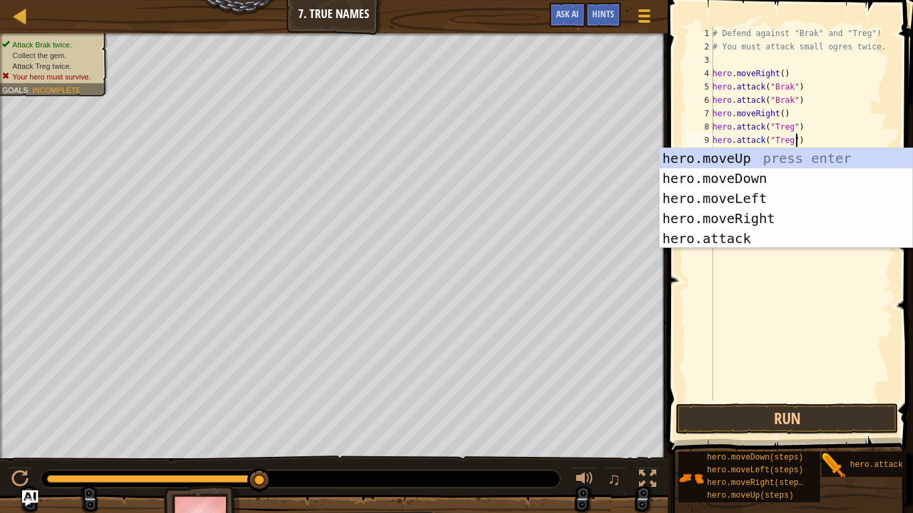
click at [865, 117] on div "# Defend against "Brak" and "Treg"! # You must attack small ogres twice. hero .…" at bounding box center [801, 227] width 183 height 401
type textarea "hero.moveRight()"
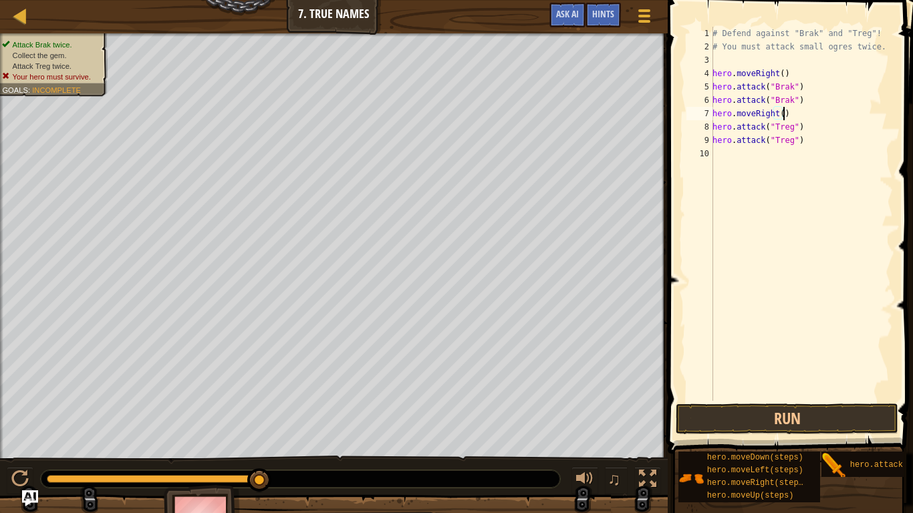
click at [733, 155] on div "# Defend against "Brak" and "Treg"! # You must attack small ogres twice. hero .…" at bounding box center [801, 227] width 183 height 401
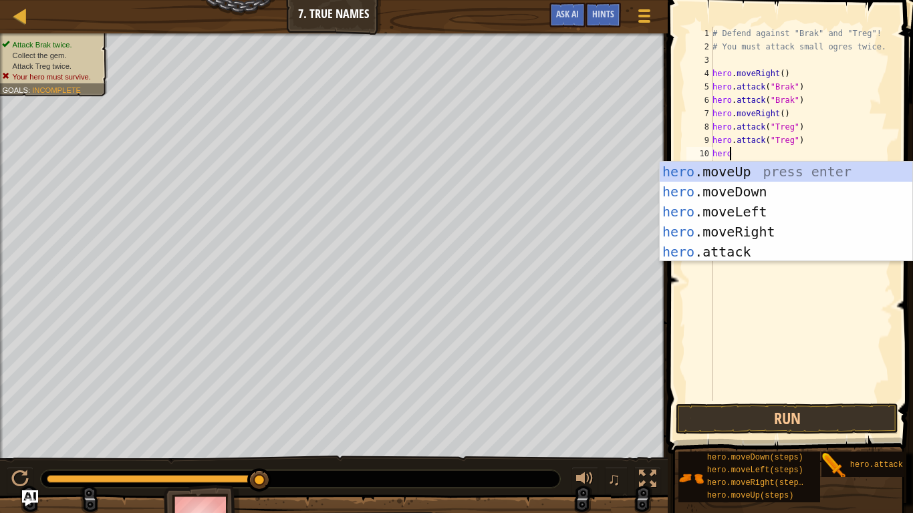
scroll to position [6, 1]
type textarea "hero."
click at [777, 230] on div "hero. moveUp press enter hero. moveDown press enter hero. moveLeft press enter …" at bounding box center [786, 232] width 253 height 140
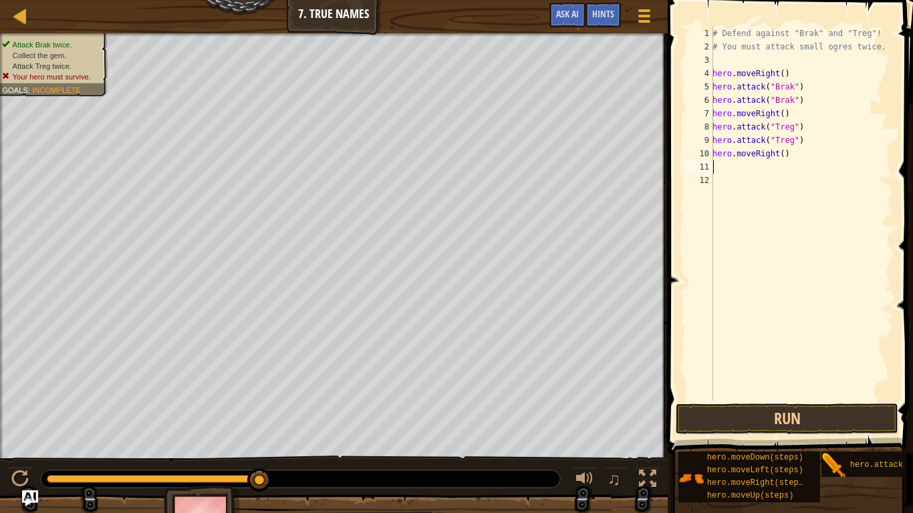
scroll to position [6, 0]
click at [777, 152] on div "# Defend against "Brak" and "Treg"! # You must attack small ogres twice. hero .…" at bounding box center [801, 227] width 183 height 401
type textarea "hero.moveRight(3)"
click at [768, 400] on button "Run" at bounding box center [787, 419] width 223 height 31
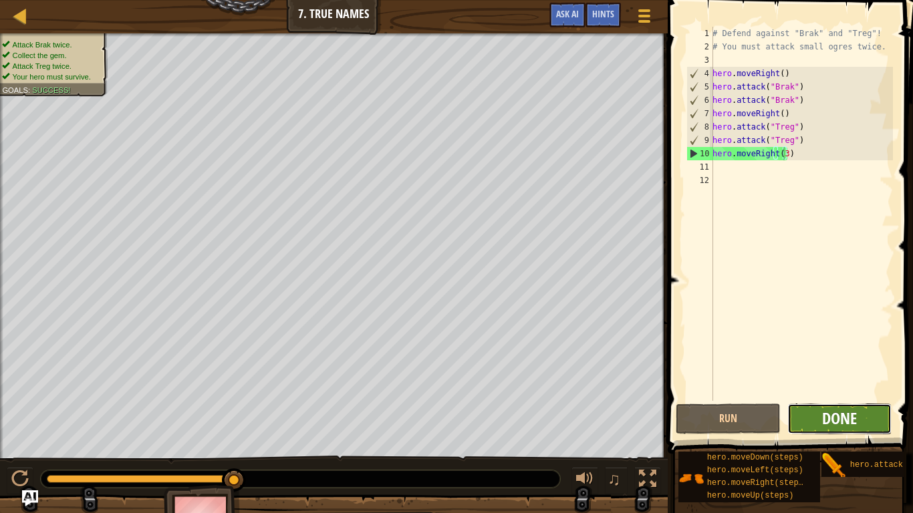
click at [847, 400] on span "Done" at bounding box center [839, 418] width 35 height 21
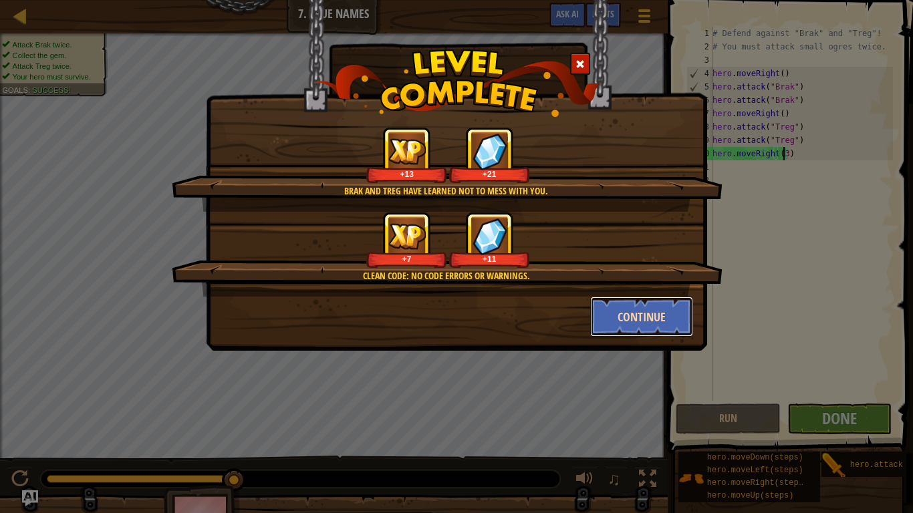
click at [636, 313] on button "Continue" at bounding box center [642, 317] width 104 height 40
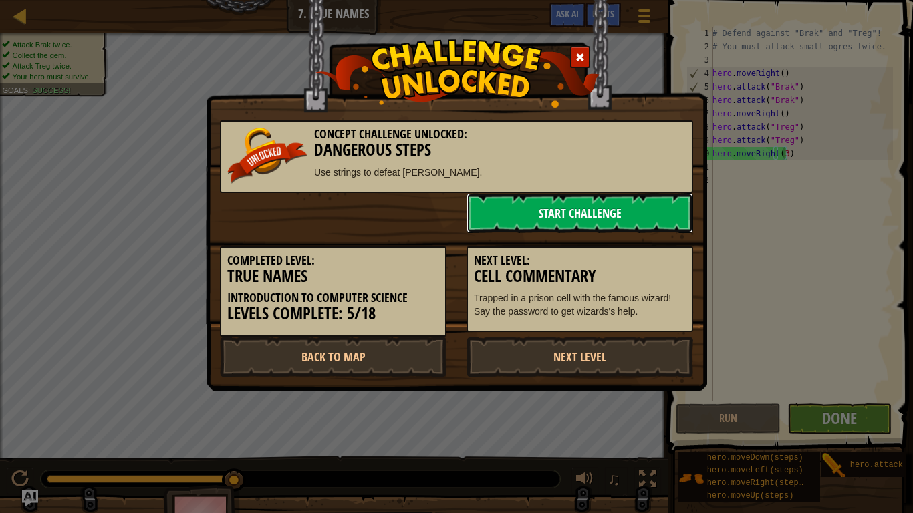
click at [605, 220] on link "Start Challenge" at bounding box center [580, 213] width 227 height 40
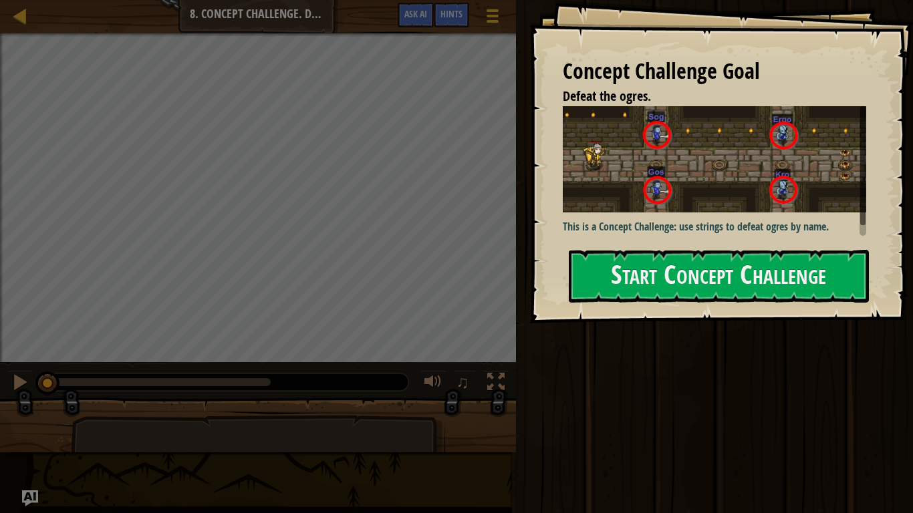
click at [652, 222] on p "This is a Concept Challenge: use strings to defeat ogres by name." at bounding box center [719, 226] width 313 height 15
click at [653, 262] on button "Start Concept Challenge" at bounding box center [719, 276] width 300 height 53
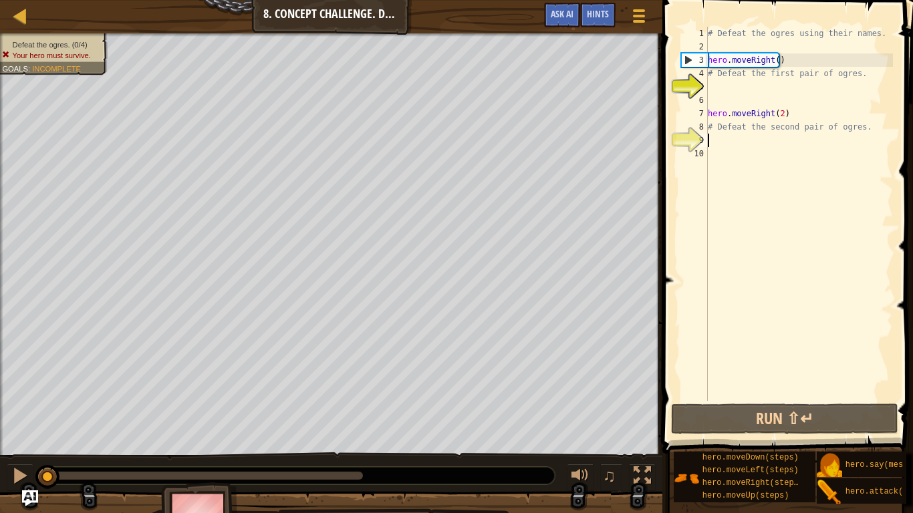
click at [722, 134] on div "# Defeat the ogres using their names. hero . moveRight ( ) # Defeat the first p…" at bounding box center [799, 227] width 188 height 401
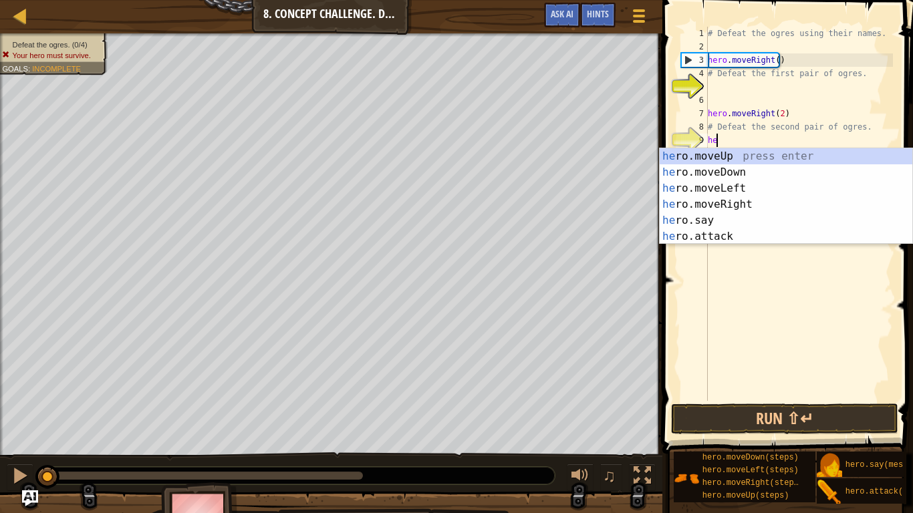
scroll to position [6, 0]
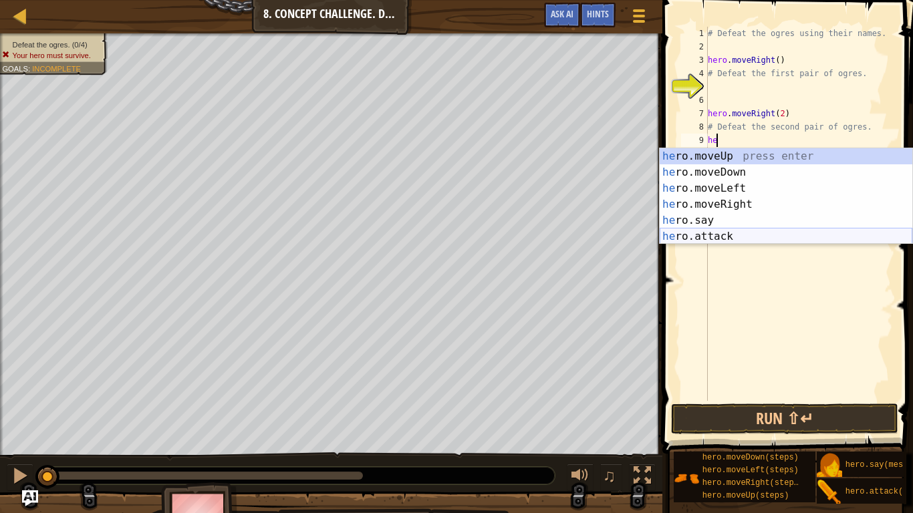
click at [745, 236] on div "he ro.moveUp press enter he ro.moveDown press enter he ro.moveLeft press enter …" at bounding box center [786, 212] width 253 height 128
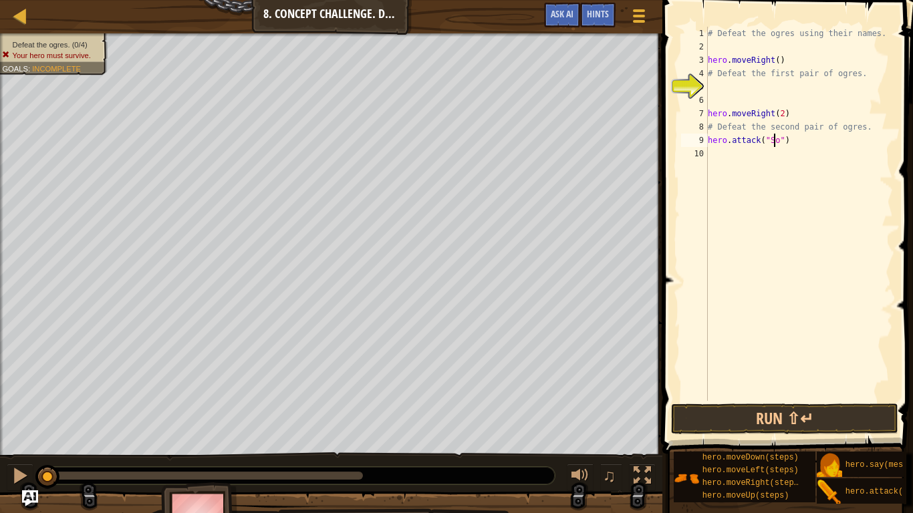
type textarea "hero.attack("Sog")"
click at [714, 148] on div "# Defeat the ogres using their names. hero . moveRight ( ) # Defeat the first p…" at bounding box center [799, 227] width 188 height 401
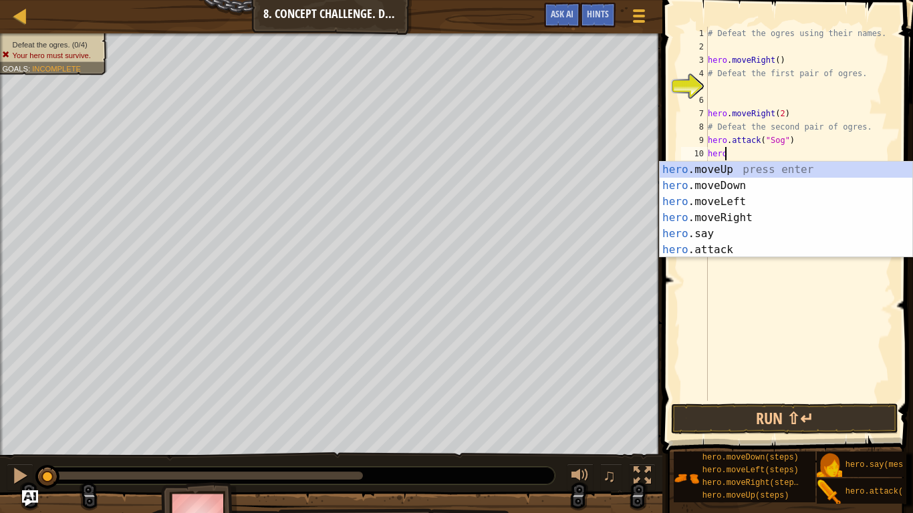
scroll to position [6, 1]
click at [753, 246] on div "hero .moveUp press enter hero .moveDown press enter hero .moveLeft press enter …" at bounding box center [786, 226] width 253 height 128
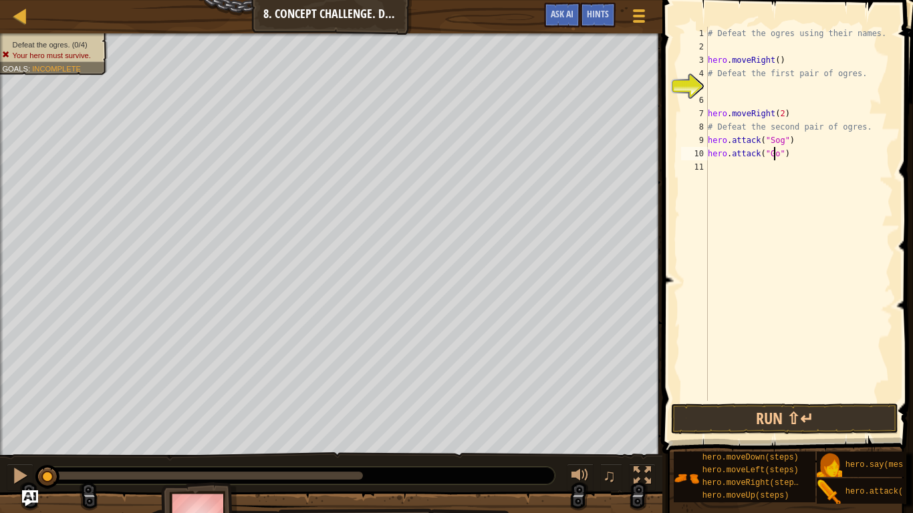
type textarea "hero.attack("Gos")"
click at [733, 173] on div "# Defeat the ogres using their names. hero . moveRight ( ) # Defeat the first p…" at bounding box center [799, 227] width 188 height 401
drag, startPoint x: 762, startPoint y: 142, endPoint x: 682, endPoint y: 145, distance: 79.6
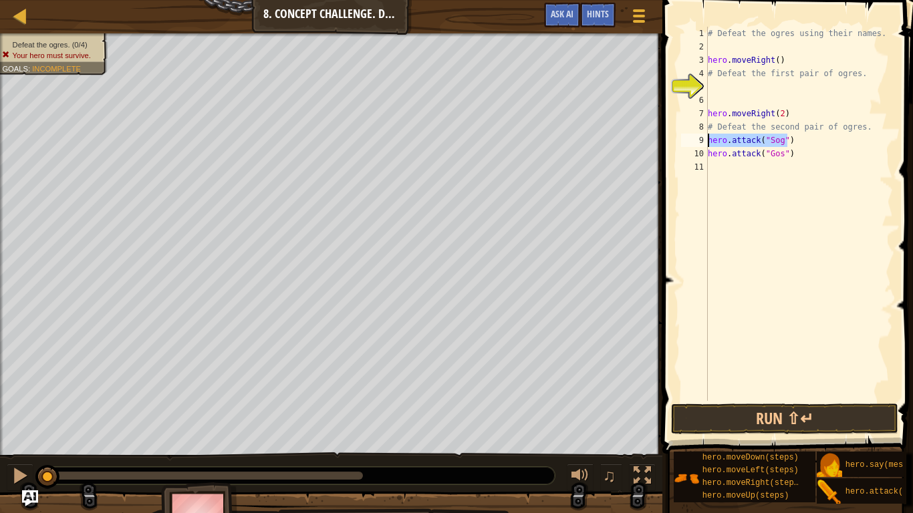
click at [682, 145] on div "1 2 3 4 5 6 7 8 9 10 11 # Defeat the ogres using their names. hero . moveRight …" at bounding box center [785, 214] width 215 height 374
type textarea "hero.attack("Sog")"
click at [723, 171] on div "# Defeat the ogres using their names. hero . moveRight ( ) # Defeat the first p…" at bounding box center [799, 227] width 188 height 401
drag, startPoint x: 793, startPoint y: 155, endPoint x: 662, endPoint y: 151, distance: 131.1
click at [662, 151] on div "hero.attack("Sog") 1 2 3 4 5 6 7 8 9 10 11 12 # Defeat the ogres using their na…" at bounding box center [785, 253] width 255 height 493
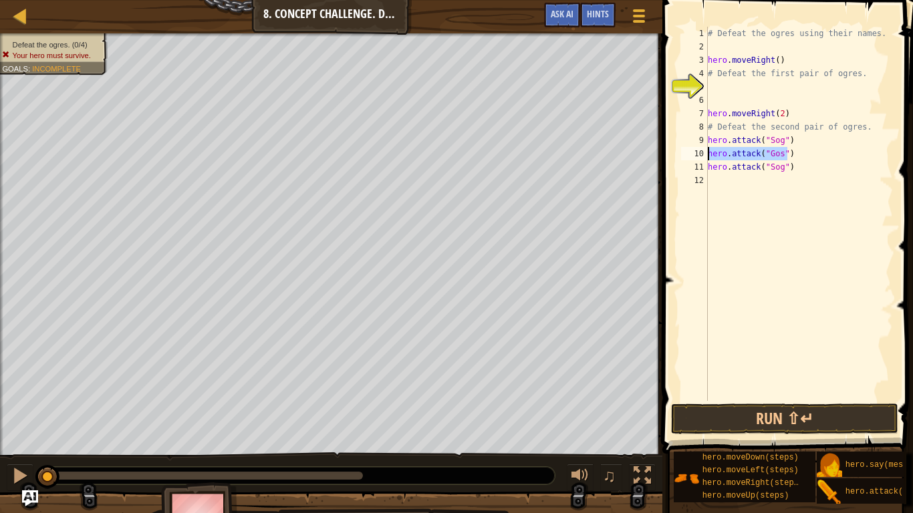
type textarea "hero.attack("Gos")"
click at [716, 179] on div "# Defeat the ogres using their names. hero . moveRight ( ) # Defeat the first p…" at bounding box center [799, 227] width 188 height 401
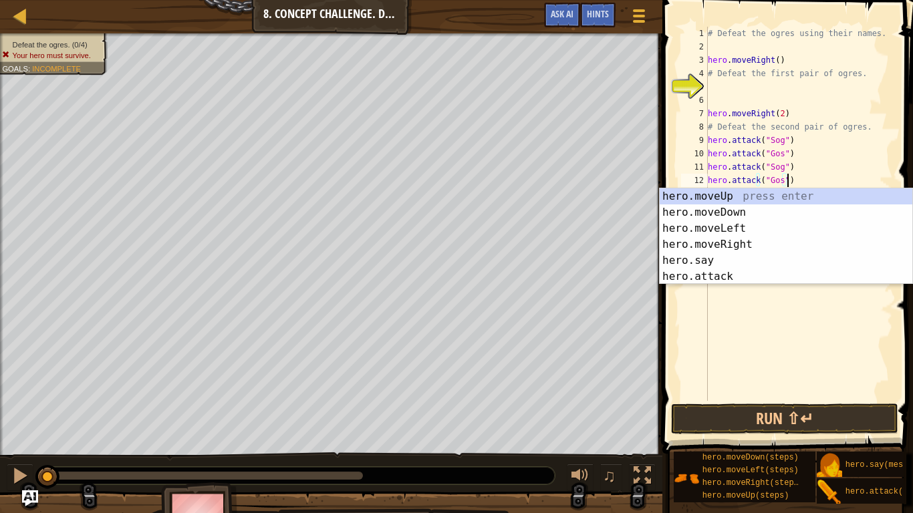
click at [835, 170] on div "# Defeat the ogres using their names. hero . moveRight ( ) # Defeat the first p…" at bounding box center [799, 227] width 188 height 401
type textarea "hero.attack("Sog")"
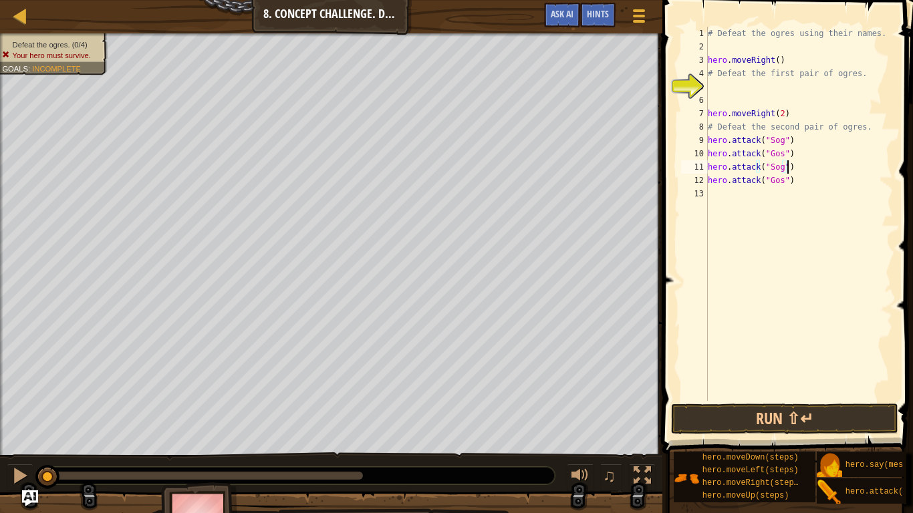
click at [733, 190] on div "# Defeat the ogres using their names. hero . moveRight ( ) # Defeat the first p…" at bounding box center [799, 227] width 188 height 401
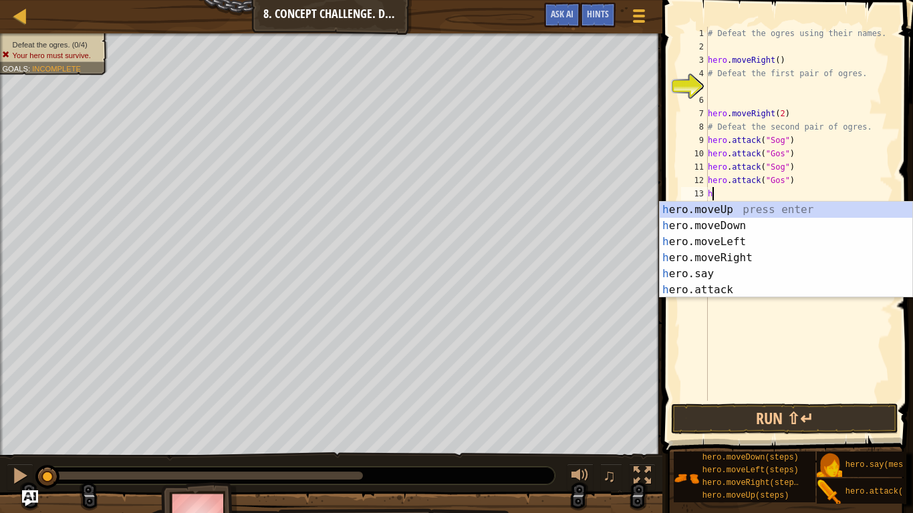
type textarea "he"
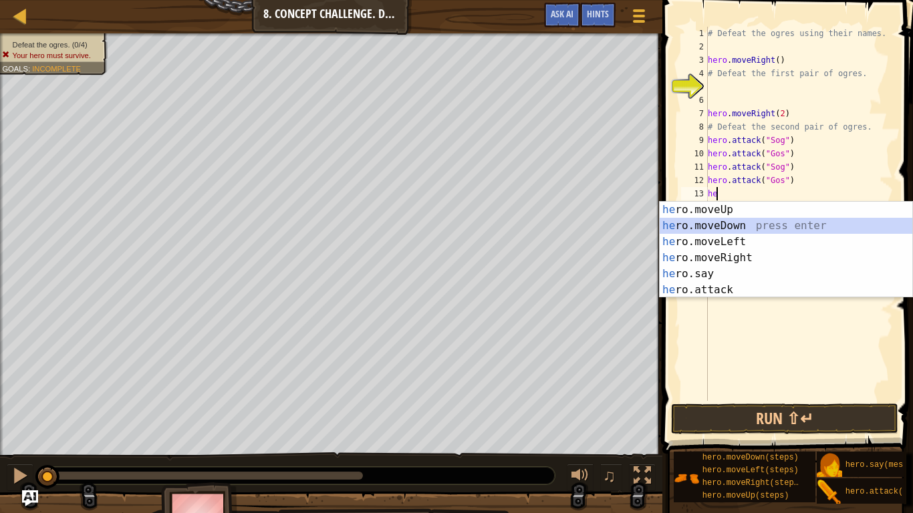
click at [739, 225] on div "he ro.moveUp press enter he ro.moveDown press enter he ro.moveLeft press enter …" at bounding box center [786, 266] width 253 height 128
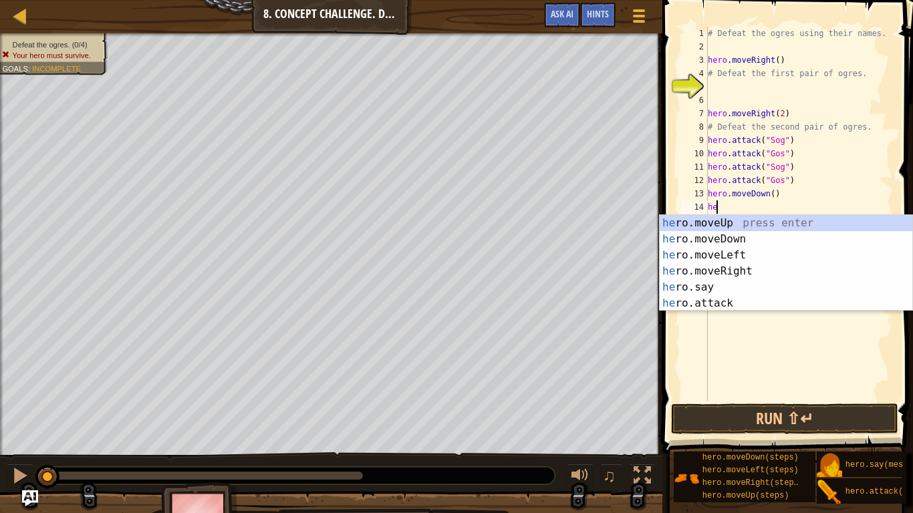
type textarea "her"
click at [724, 221] on div "her o.moveUp press enter her o.moveDown press enter her o.moveLeft press enter …" at bounding box center [786, 279] width 253 height 128
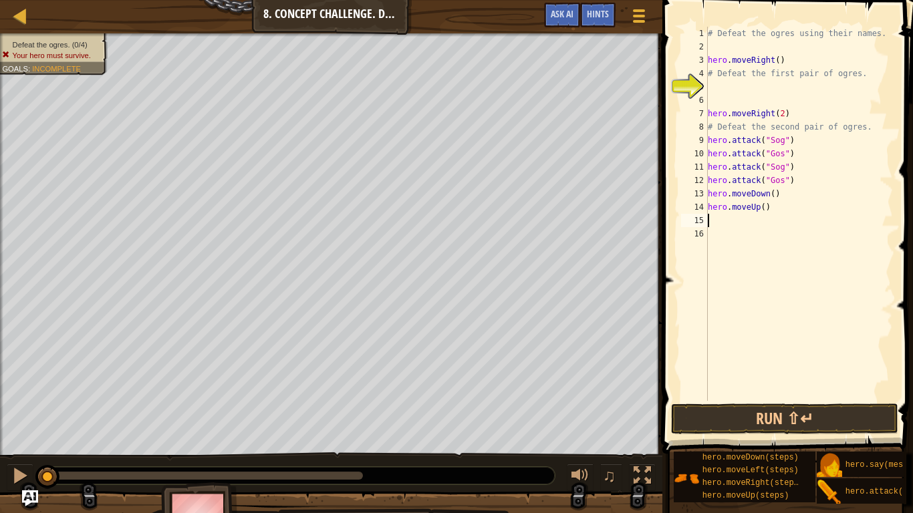
scroll to position [6, 0]
click at [781, 400] on button "Run ⇧↵" at bounding box center [784, 419] width 227 height 31
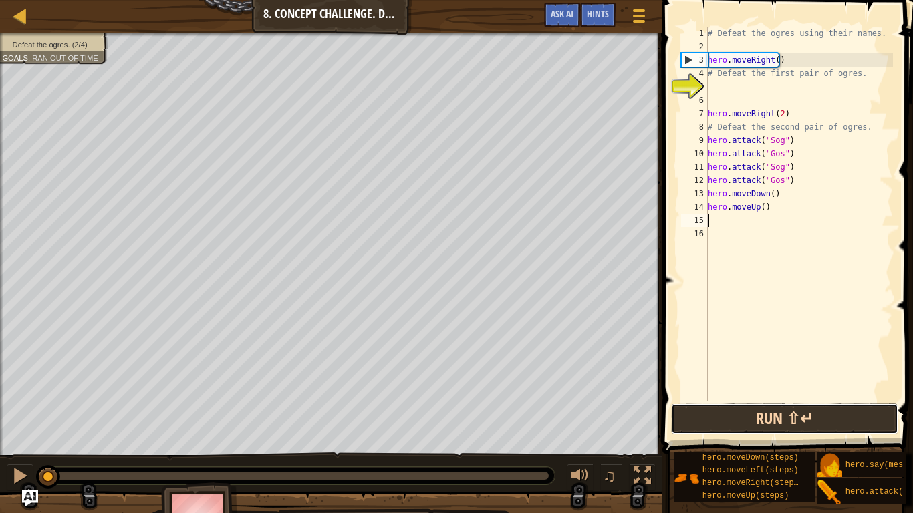
click at [708, 400] on button "Run ⇧↵" at bounding box center [784, 419] width 227 height 31
click at [757, 400] on button "Running" at bounding box center [784, 419] width 227 height 31
click at [751, 400] on button "Running" at bounding box center [784, 419] width 227 height 31
click at [770, 400] on button "Running" at bounding box center [784, 419] width 227 height 31
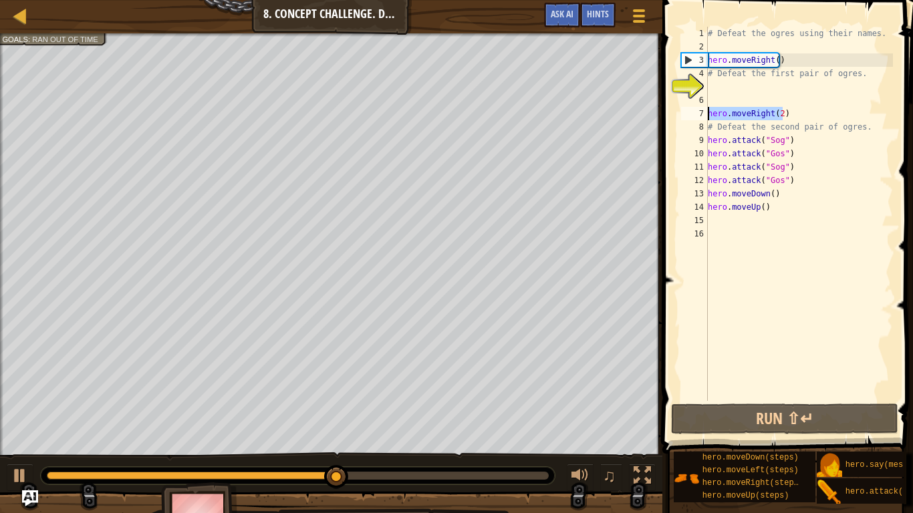
drag, startPoint x: 792, startPoint y: 115, endPoint x: 679, endPoint y: 117, distance: 113.0
click at [679, 117] on div "1 2 3 4 5 6 7 8 9 10 11 12 13 14 15 16 # Defeat the ogres using their names. he…" at bounding box center [785, 214] width 215 height 374
type textarea "hero.moveRight(2)"
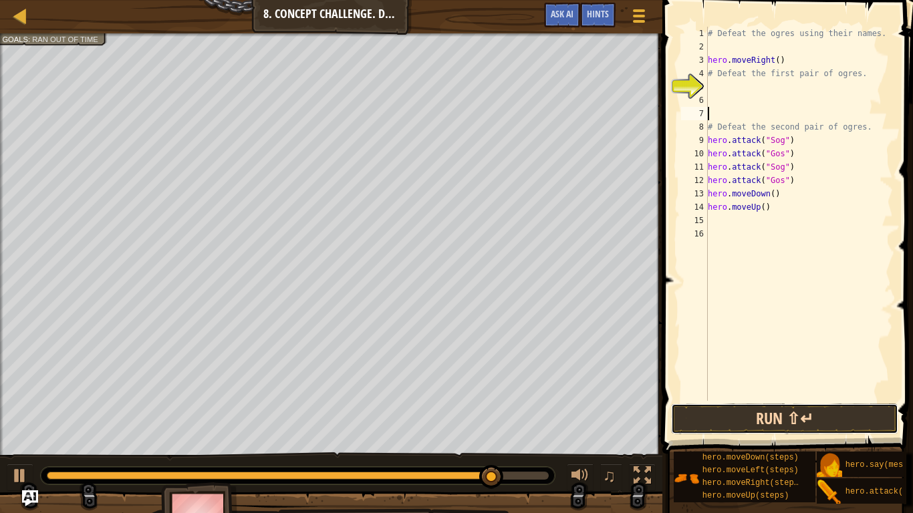
click at [776, 400] on button "Run ⇧↵" at bounding box center [784, 419] width 227 height 31
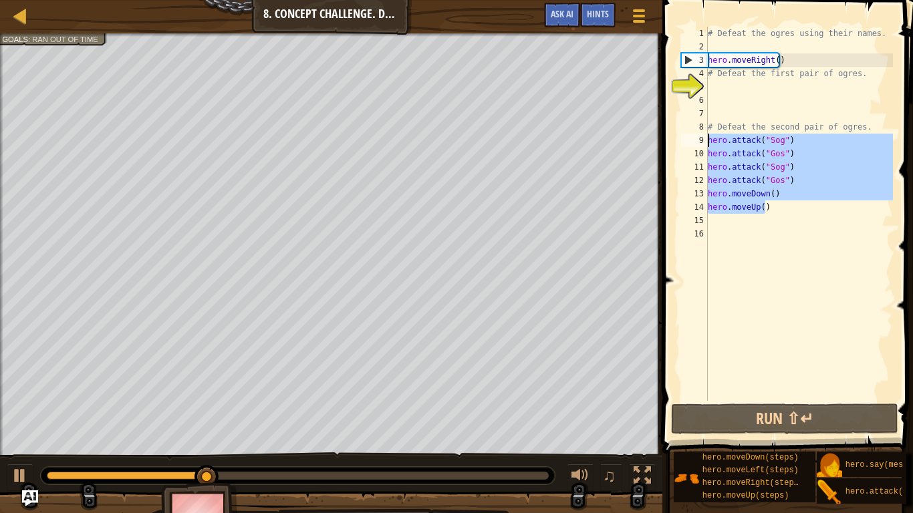
drag, startPoint x: 770, startPoint y: 210, endPoint x: 703, endPoint y: 135, distance: 100.4
click at [703, 135] on div "1 2 3 4 5 6 7 8 9 10 11 12 13 14 15 16 # Defeat the ogres using their names. he…" at bounding box center [785, 214] width 215 height 374
click at [799, 55] on div "# Defeat the ogres using their names. hero . moveRight ( ) # Defeat the first p…" at bounding box center [799, 227] width 188 height 401
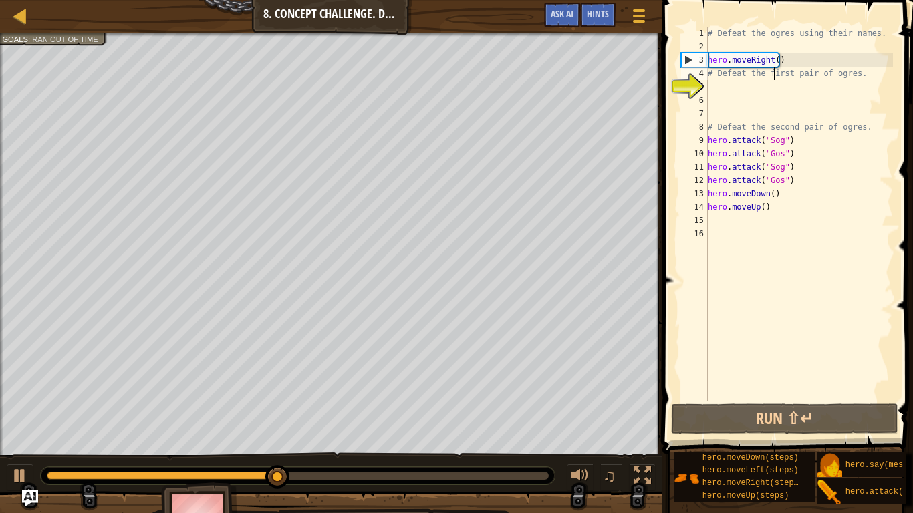
type textarea "hero.moveRight()"
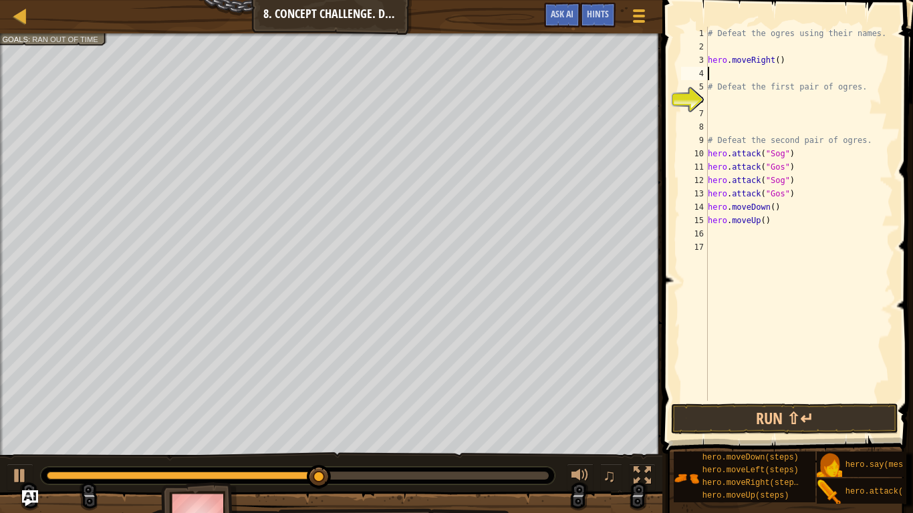
paste textarea "hero.moveUp()"
type textarea "hero.moveUp()"
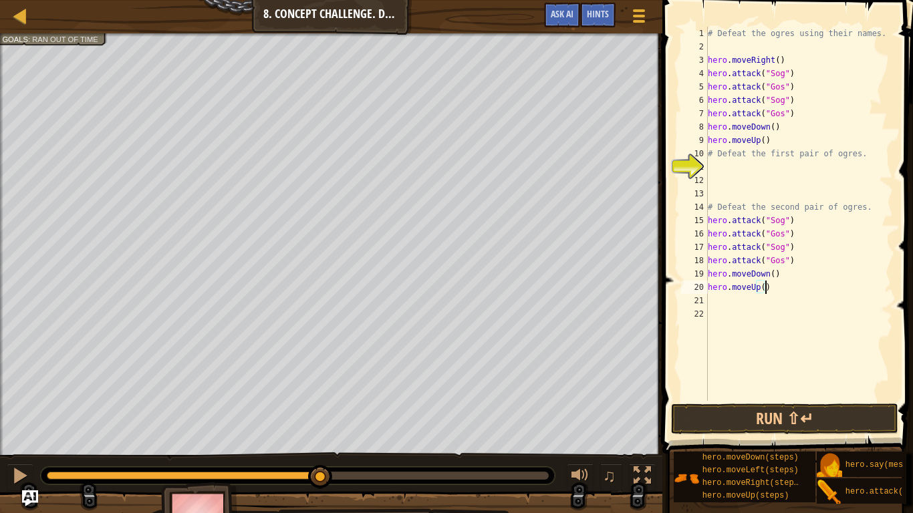
drag, startPoint x: 743, startPoint y: 281, endPoint x: 768, endPoint y: 289, distance: 26.0
click at [768, 289] on div "# Defeat the ogres using their names. hero . moveRight ( ) hero . attack ( "Sog…" at bounding box center [799, 227] width 188 height 401
drag, startPoint x: 768, startPoint y: 289, endPoint x: 699, endPoint y: 287, distance: 68.9
click at [699, 287] on div "hero.moveUp() 1 2 3 4 5 6 7 8 9 10 11 12 13 14 15 16 17 18 19 20 21 22 # Defeat…" at bounding box center [785, 214] width 215 height 374
click at [741, 274] on div "# Defeat the ogres using their names. hero . moveRight ( ) hero . attack ( "Sog…" at bounding box center [799, 227] width 188 height 401
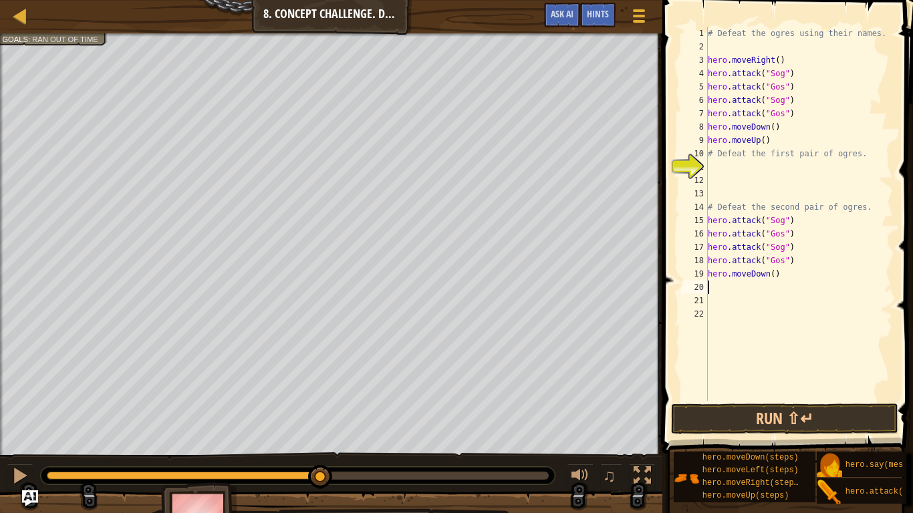
click at [741, 274] on div "# Defeat the ogres using their names. hero . moveRight ( ) hero . attack ( "Sog…" at bounding box center [799, 227] width 188 height 401
type textarea "hero.moveDown()"
click at [771, 265] on div "# Defeat the ogres using their names. hero . moveRight ( ) hero . attack ( "Sog…" at bounding box center [799, 227] width 188 height 401
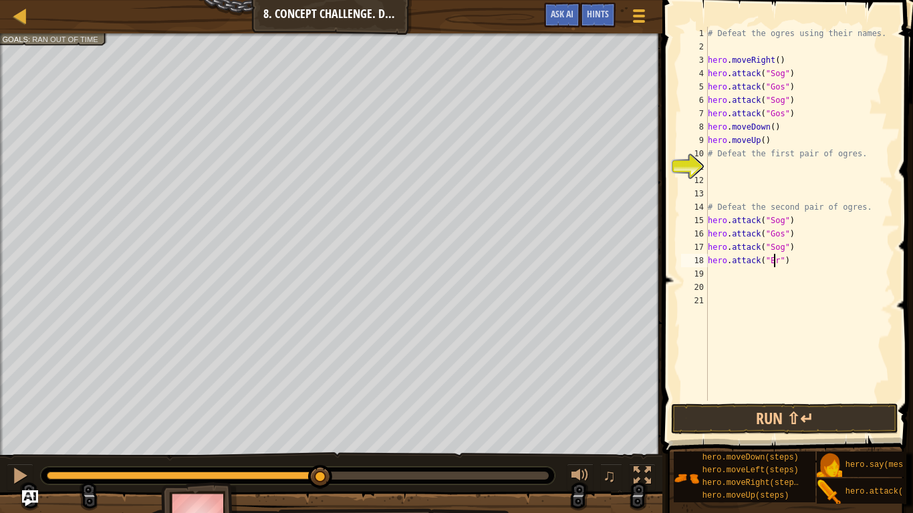
scroll to position [6, 6]
click at [767, 235] on div "# Defeat the ogres using their names. hero . moveRight ( ) hero . attack ( "Sog…" at bounding box center [799, 227] width 188 height 401
click at [776, 245] on div "# Defeat the ogres using their names. hero . moveRight ( ) hero . attack ( "Sog…" at bounding box center [799, 227] width 188 height 401
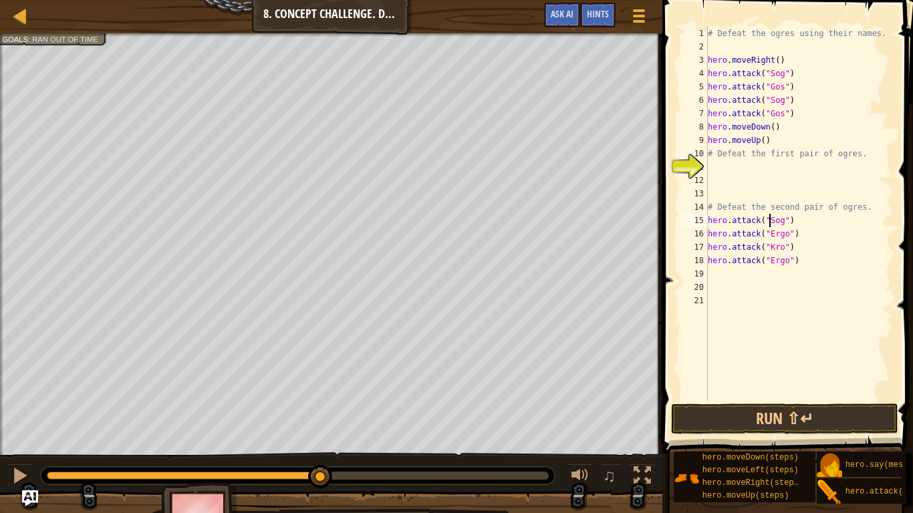
click at [772, 221] on div "# Defeat the ogres using their names. hero . moveRight ( ) hero . attack ( "Sog…" at bounding box center [799, 227] width 188 height 401
type textarea "hero.attack("Kro")"
click at [717, 275] on div "# Defeat the ogres using their names. hero . moveRight ( ) hero . attack ( "Sog…" at bounding box center [799, 227] width 188 height 401
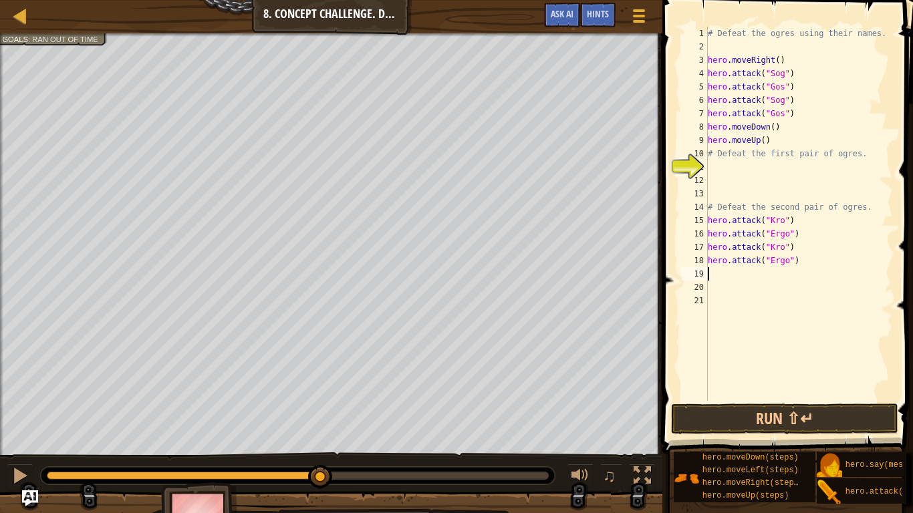
click at [717, 196] on div "# Defeat the ogres using their names. hero . moveRight ( ) hero . attack ( "Sog…" at bounding box center [799, 227] width 188 height 401
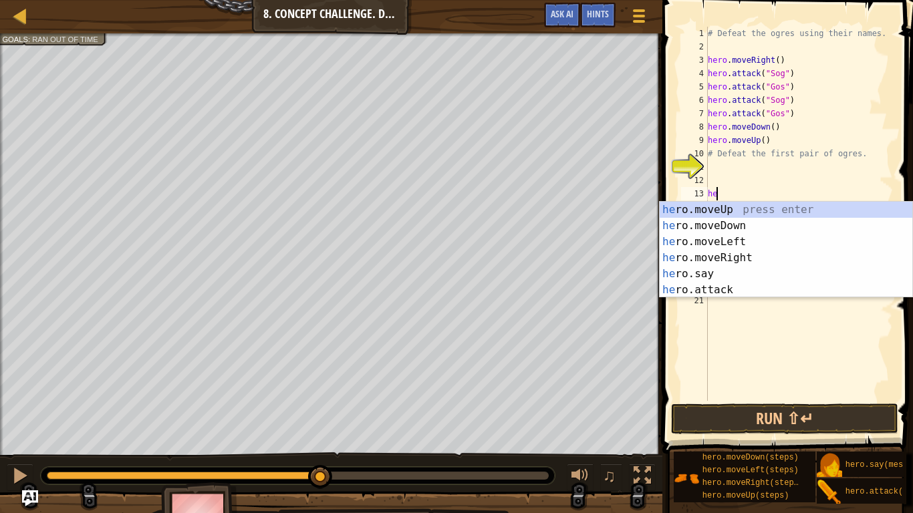
type textarea "hero"
click at [743, 259] on div "hero .moveUp press enter hero .moveDown press enter hero .moveLeft press enter …" at bounding box center [786, 266] width 253 height 128
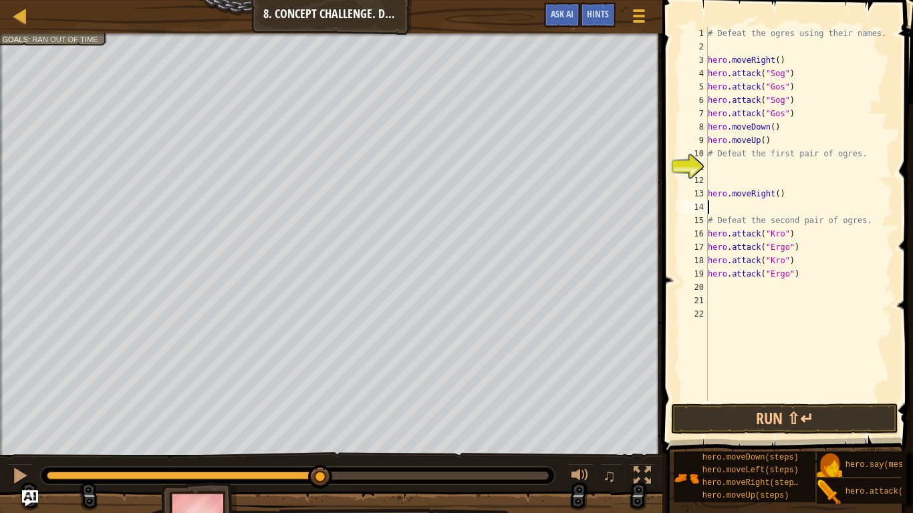
scroll to position [6, 0]
click at [773, 195] on div "# Defeat the ogres using their names. hero . moveRight ( ) hero . attack ( "Sog…" at bounding box center [799, 227] width 188 height 401
click at [706, 217] on div "15" at bounding box center [694, 220] width 27 height 13
click at [708, 221] on div "# Defeat the ogres using their names. hero . moveRight ( ) hero . attack ( "Sog…" at bounding box center [799, 227] width 188 height 401
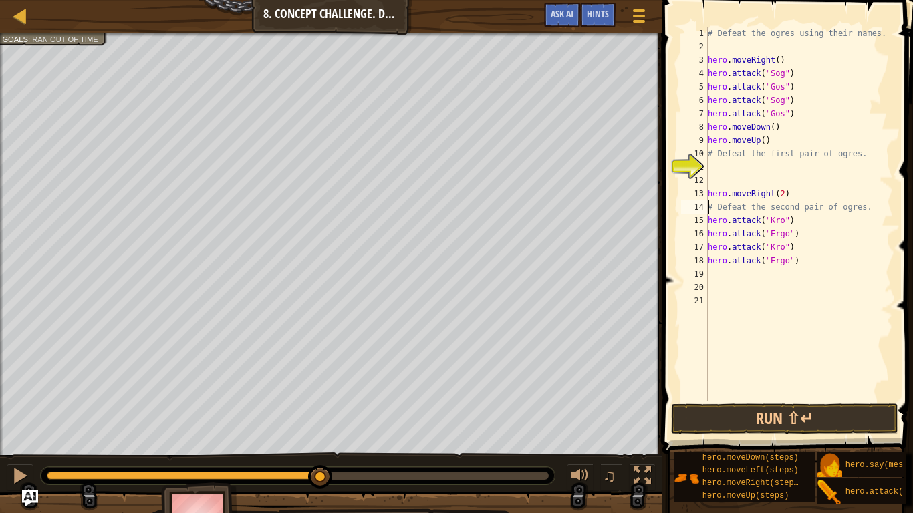
click at [795, 262] on div "# Defeat the ogres using their names. hero . moveRight ( ) hero . attack ( "Sog…" at bounding box center [799, 227] width 188 height 401
type textarea "hero.attack("Ergo")"
click at [718, 273] on div "# Defeat the ogres using their names. hero . moveRight ( ) hero . attack ( "Sog…" at bounding box center [799, 227] width 188 height 401
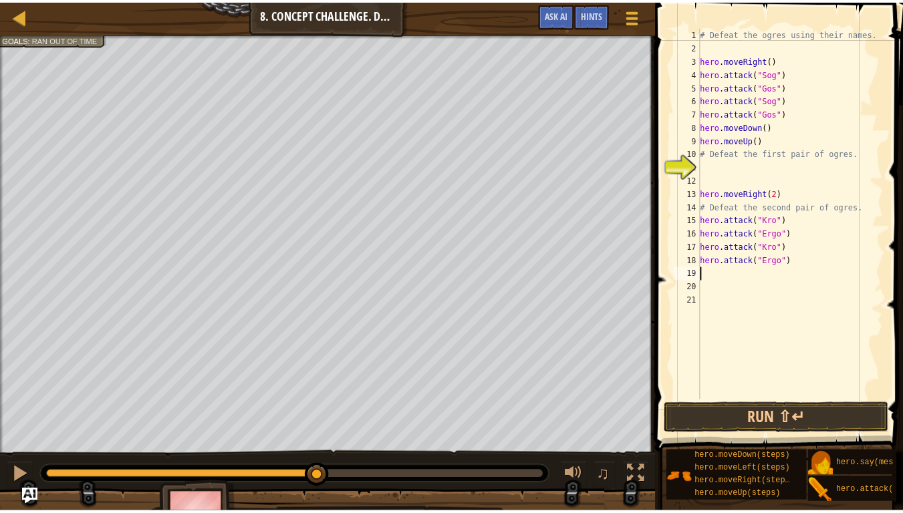
scroll to position [6, 0]
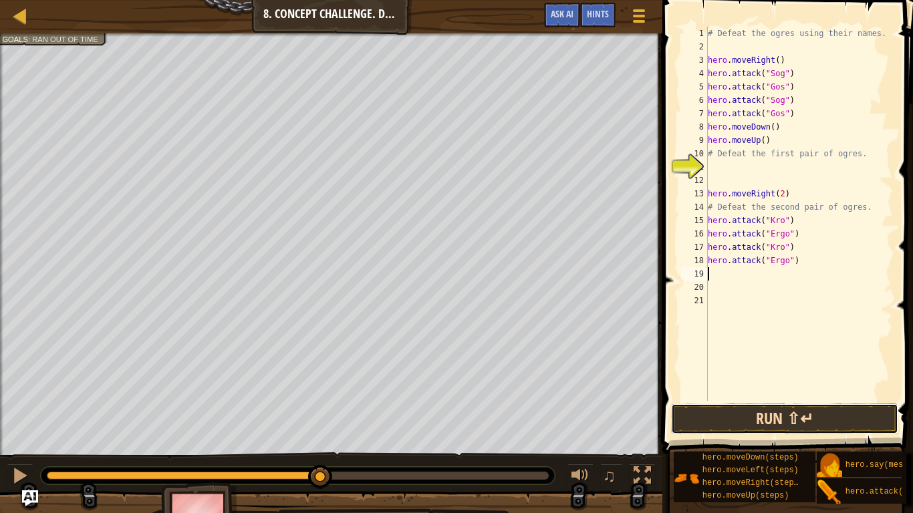
click at [804, 400] on button "Run ⇧↵" at bounding box center [784, 419] width 227 height 31
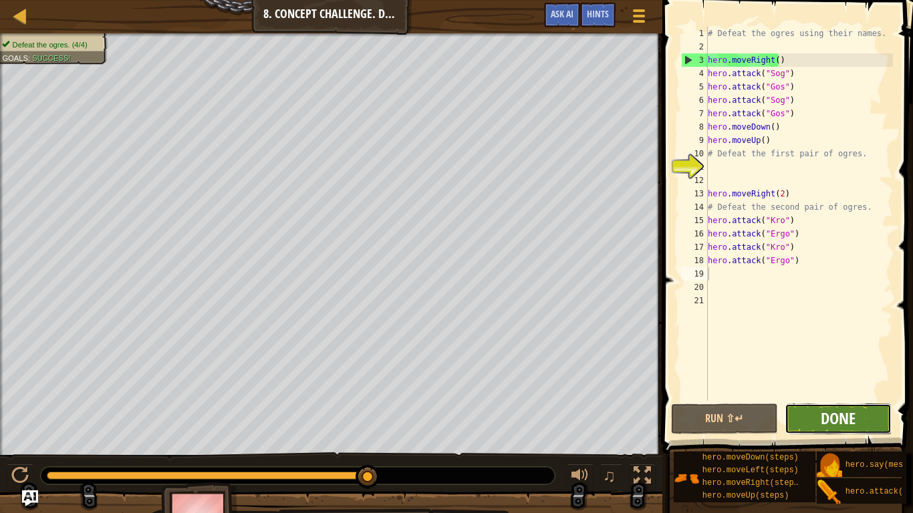
click at [845, 400] on span "Done" at bounding box center [838, 418] width 35 height 21
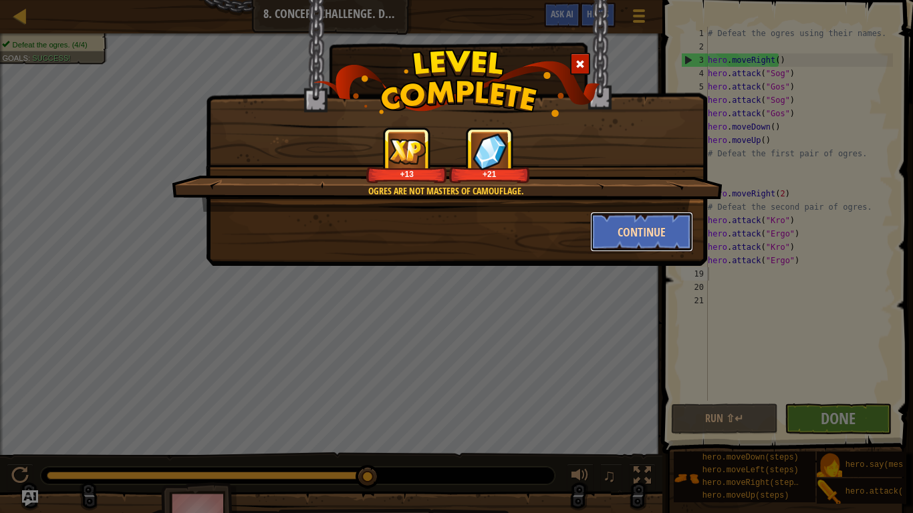
click at [630, 236] on button "Continue" at bounding box center [642, 232] width 104 height 40
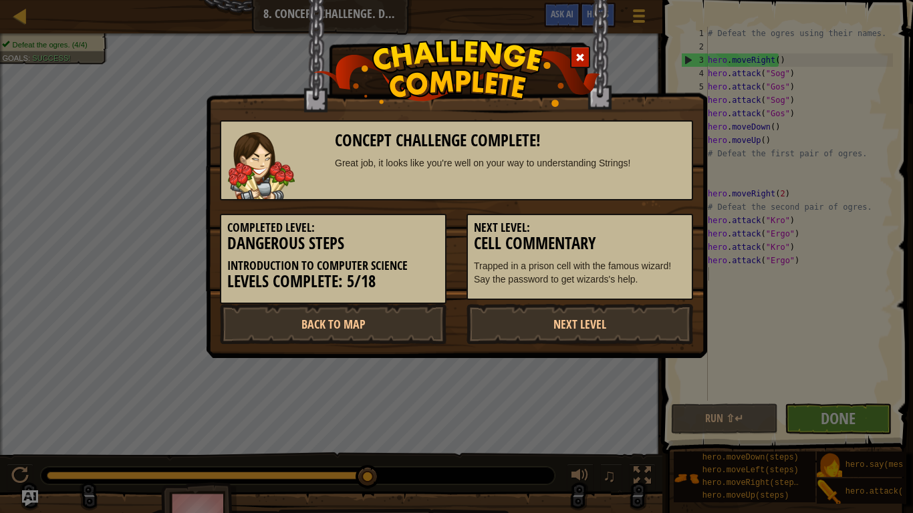
click at [625, 239] on h3 "Cell Commentary" at bounding box center [580, 244] width 212 height 18
click at [595, 322] on link "Next Level" at bounding box center [580, 324] width 227 height 40
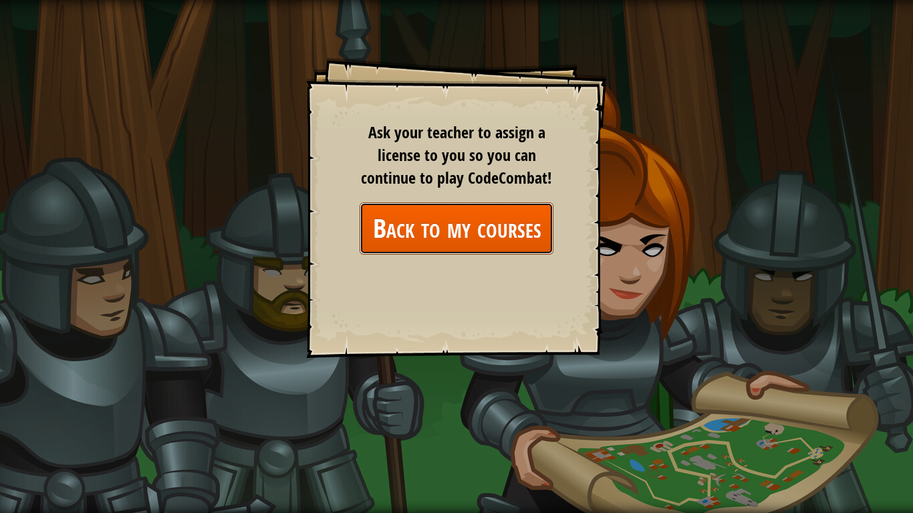
click at [519, 241] on link "Back to my courses" at bounding box center [457, 228] width 194 height 51
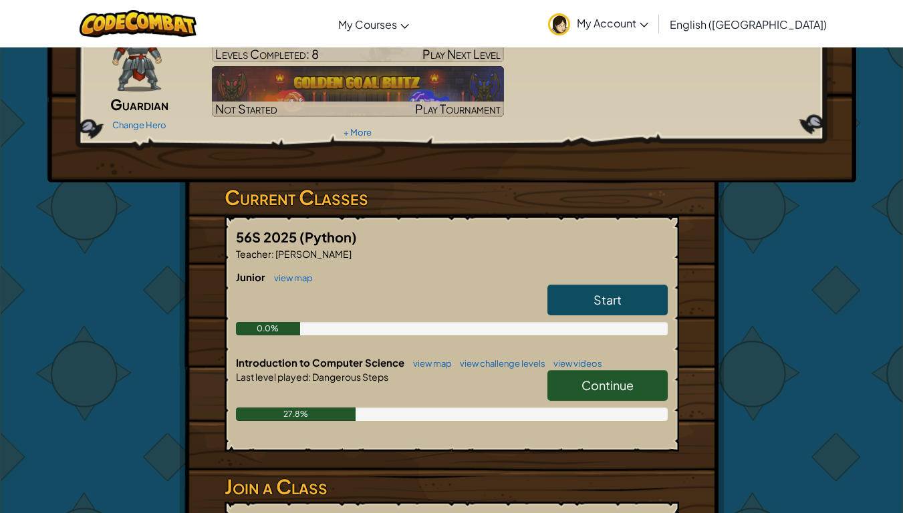
scroll to position [92, 0]
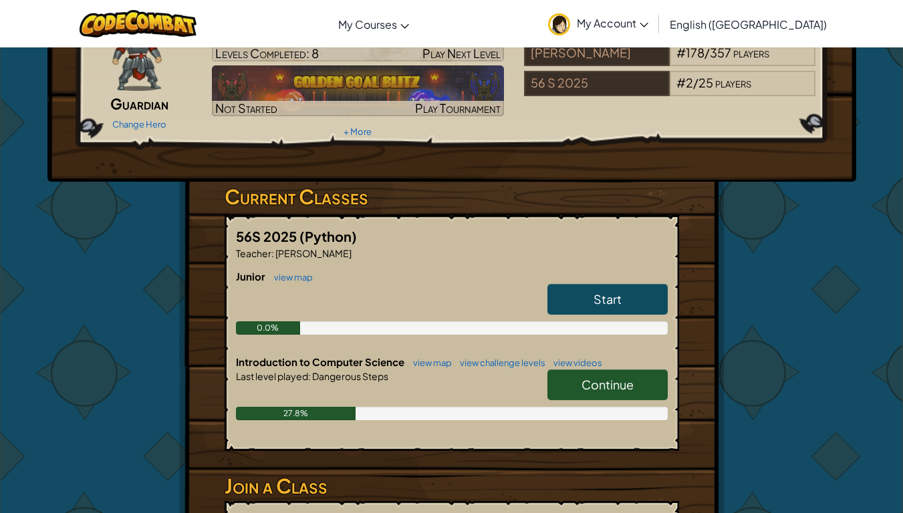
click at [610, 387] on span "Continue" at bounding box center [607, 384] width 52 height 15
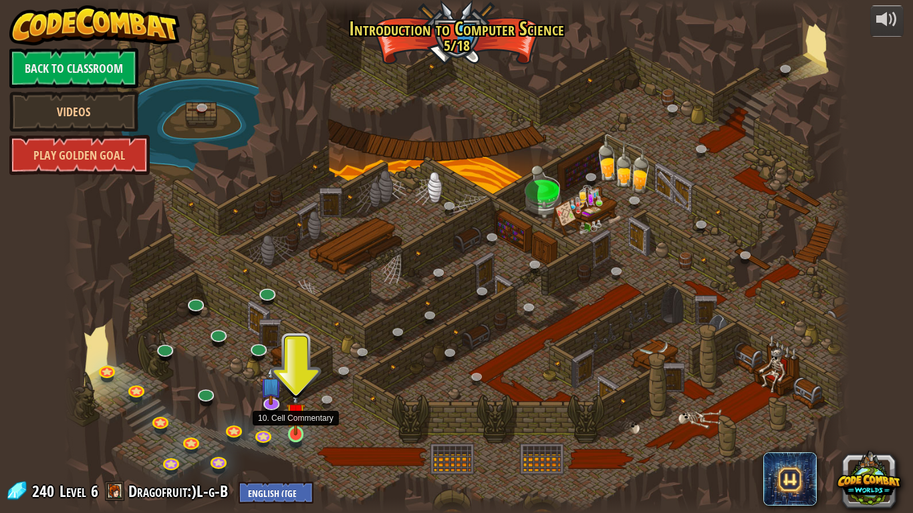
click at [287, 400] on img at bounding box center [296, 412] width 20 height 45
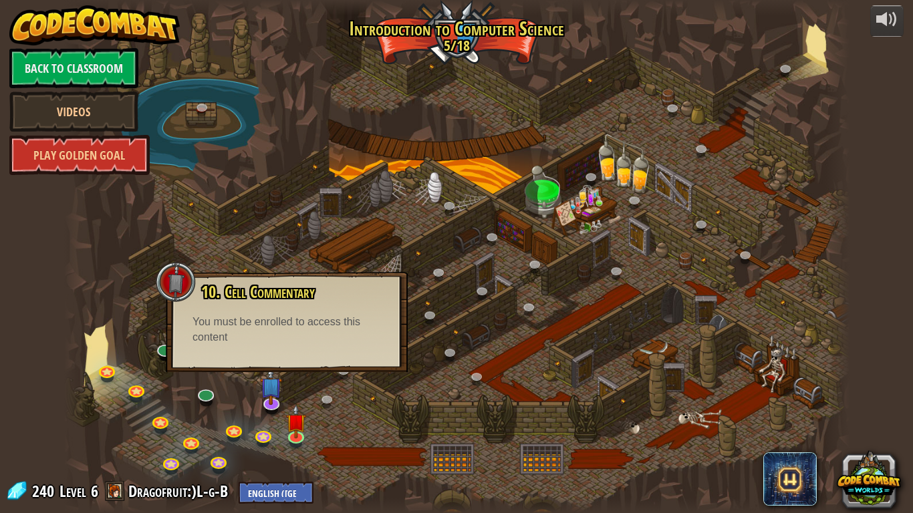
click at [456, 397] on div at bounding box center [456, 256] width 785 height 513
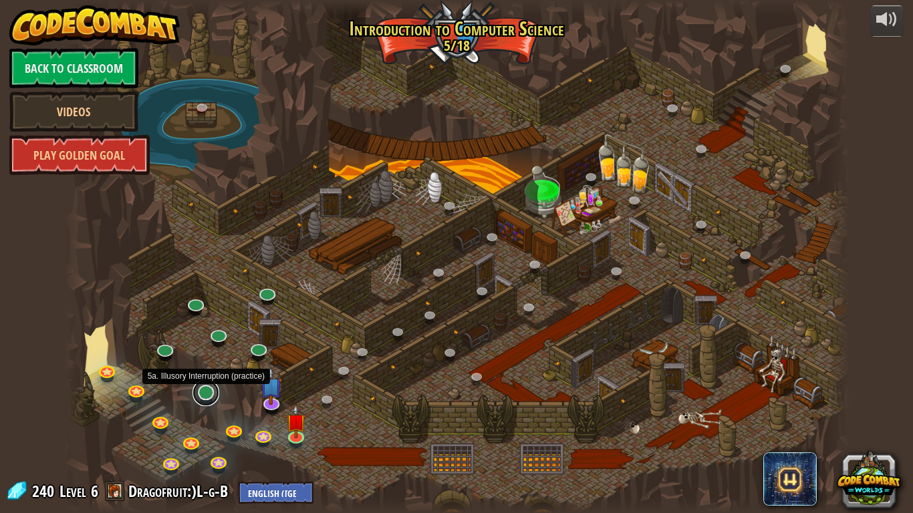
click at [207, 395] on link at bounding box center [205, 393] width 27 height 27
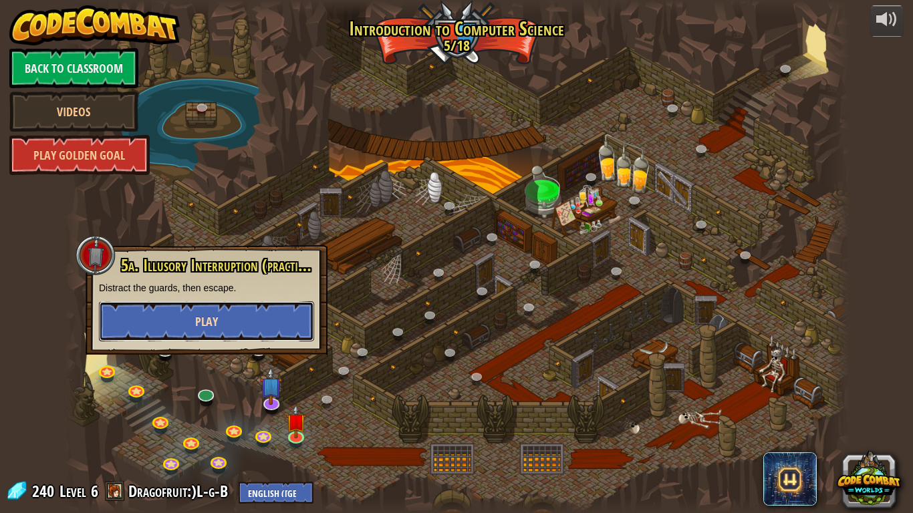
click at [231, 332] on button "Play" at bounding box center [206, 321] width 215 height 40
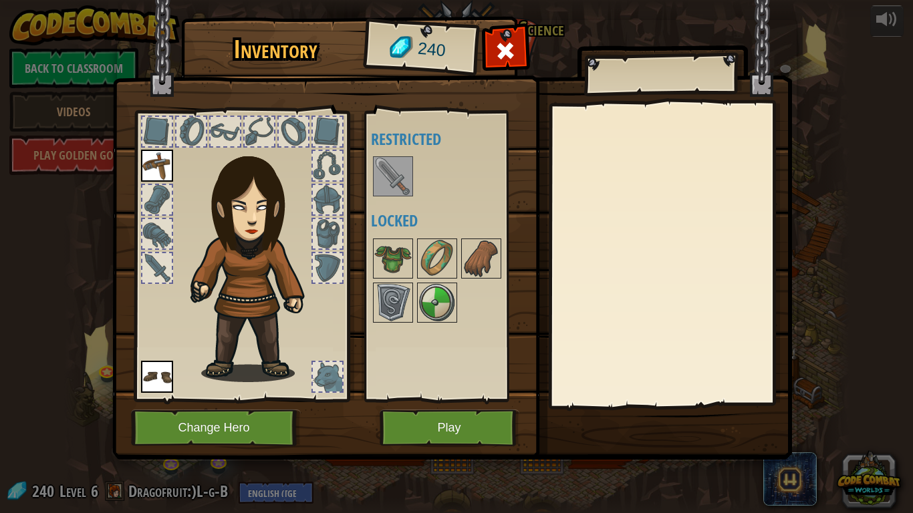
click at [390, 180] on img at bounding box center [392, 176] width 37 height 37
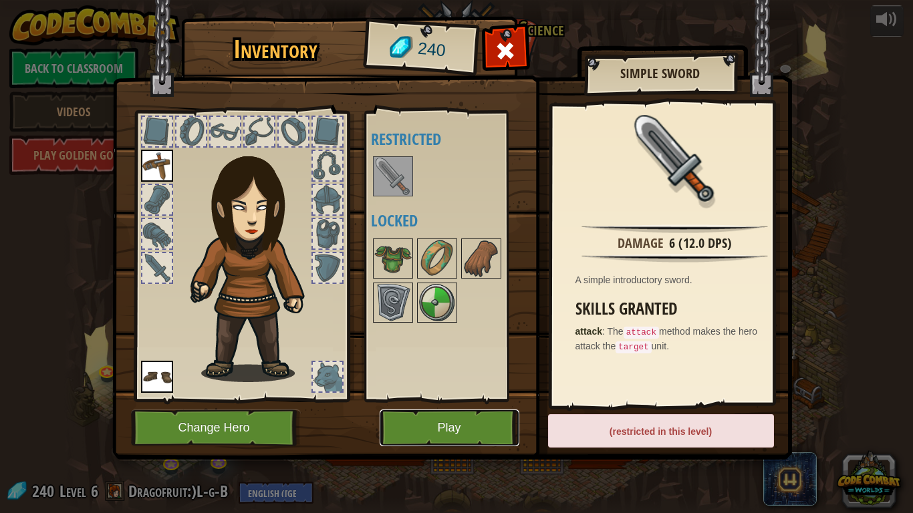
click at [475, 400] on button "Play" at bounding box center [450, 428] width 140 height 37
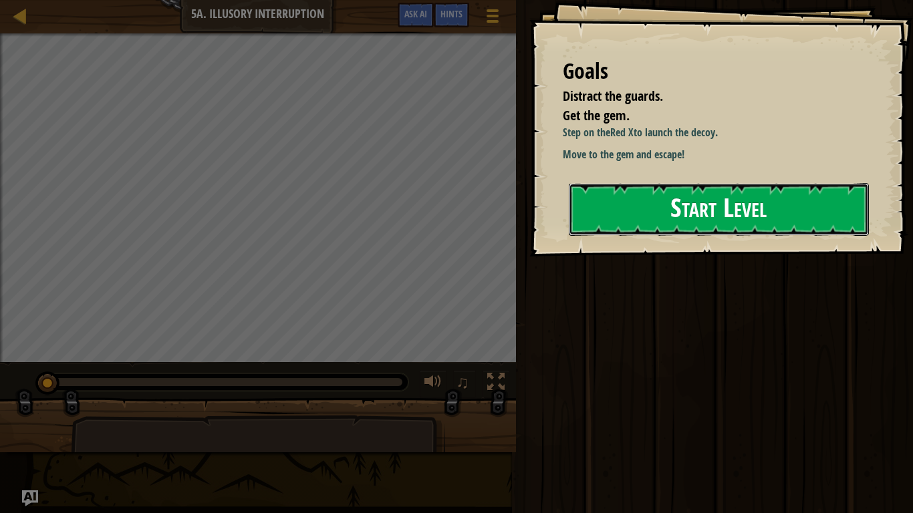
click at [654, 214] on button "Start Level" at bounding box center [719, 209] width 300 height 53
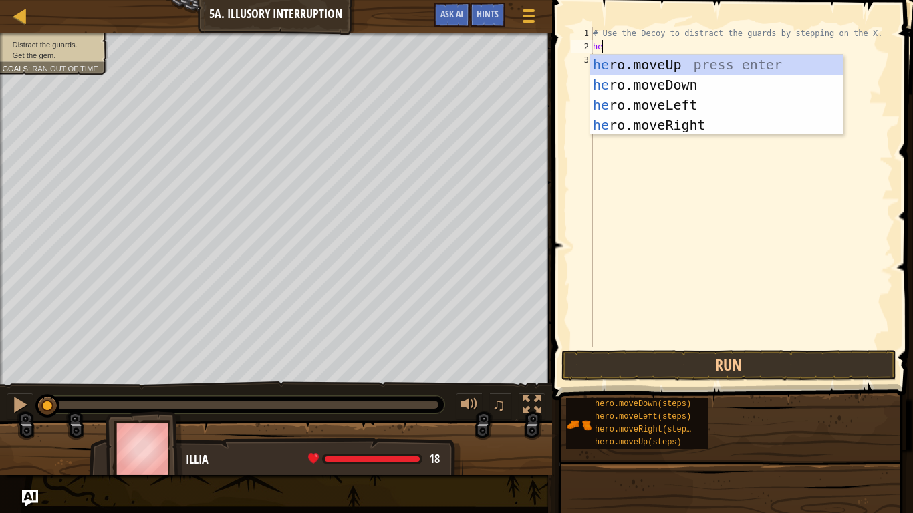
scroll to position [6, 0]
click at [675, 53] on div "# Use the Decoy to distract the guards by stepping on the X. he" at bounding box center [741, 201] width 303 height 348
type textarea "hero"
click at [684, 125] on div "hero .moveUp press enter hero .moveDown press enter hero .moveLeft press enter …" at bounding box center [716, 115] width 253 height 120
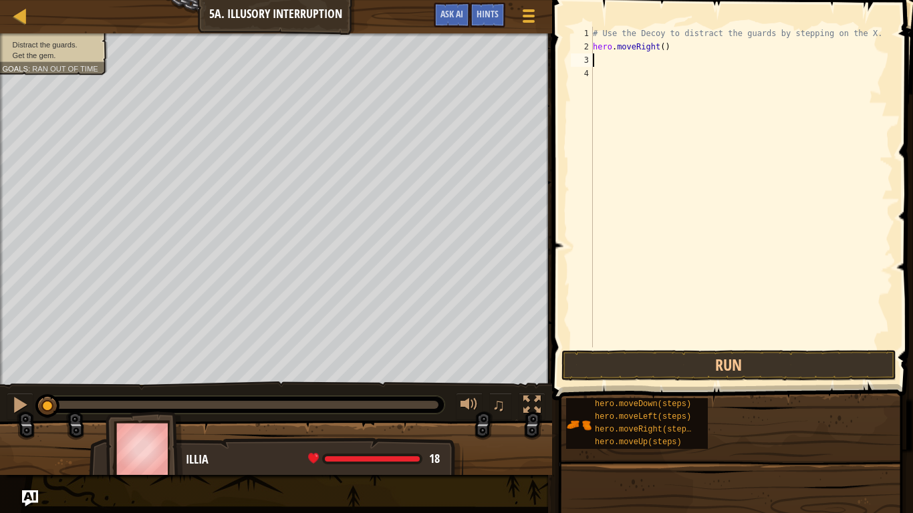
scroll to position [6, 0]
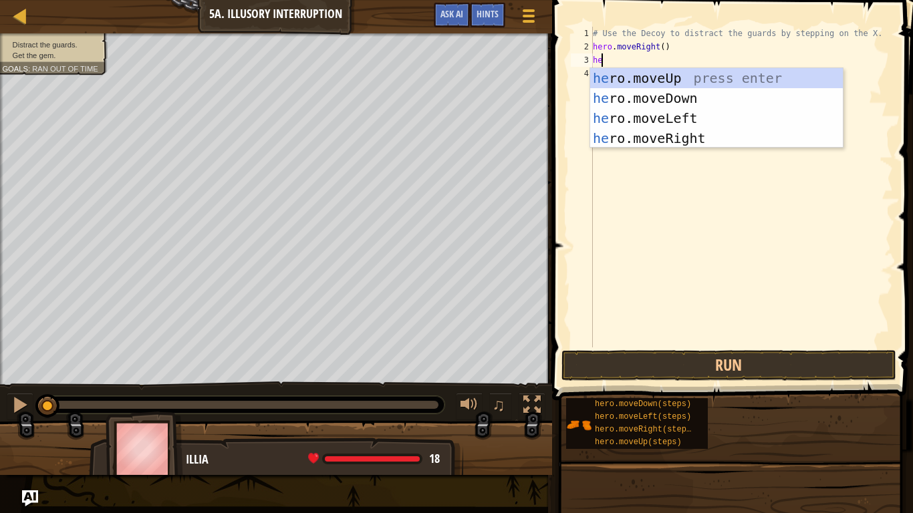
type textarea "hero"
click at [664, 96] on div "hero .moveUp press enter hero .moveDown press enter hero .moveLeft press enter …" at bounding box center [716, 128] width 253 height 120
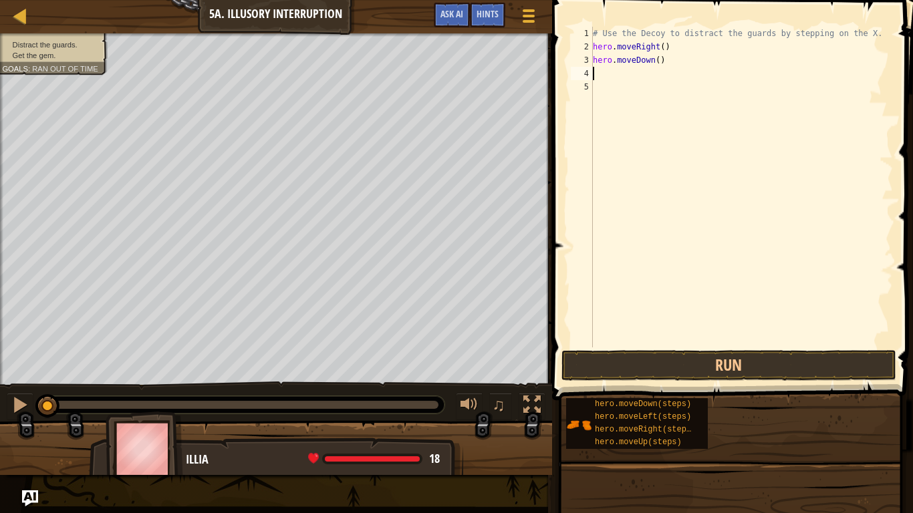
scroll to position [6, 0]
click at [654, 60] on div "# Use the Decoy to distract the guards by stepping on the X. hero . moveRight (…" at bounding box center [741, 201] width 303 height 348
type textarea "hero.moveDown(2)"
click at [622, 71] on div "# Use the Decoy to distract the guards by stepping on the X. hero . moveRight (…" at bounding box center [741, 201] width 303 height 348
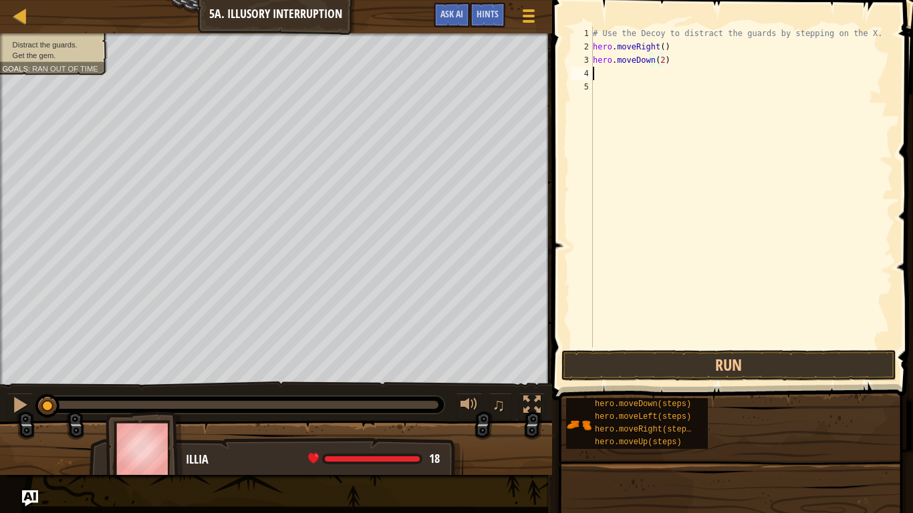
scroll to position [6, 0]
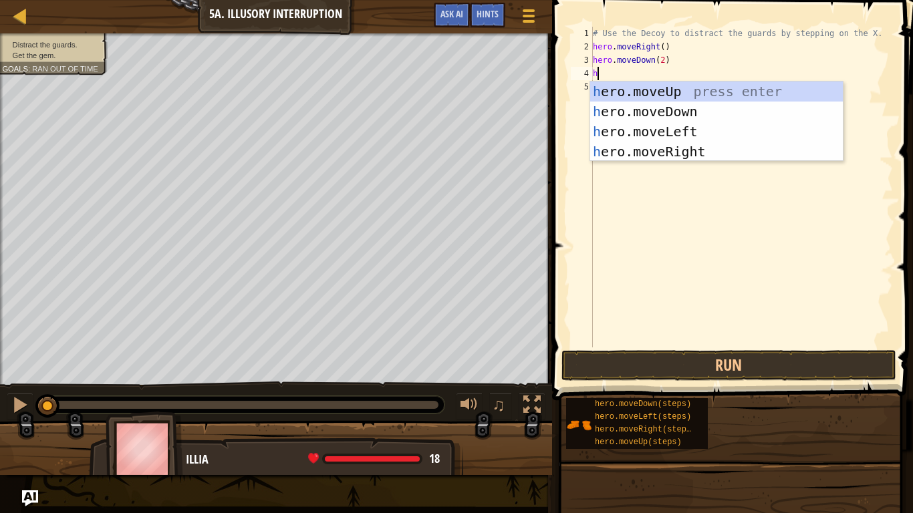
type textarea "he"
click at [679, 90] on div "he ro.moveUp press enter he ro.moveDown press enter he ro.moveLeft press enter …" at bounding box center [716, 142] width 253 height 120
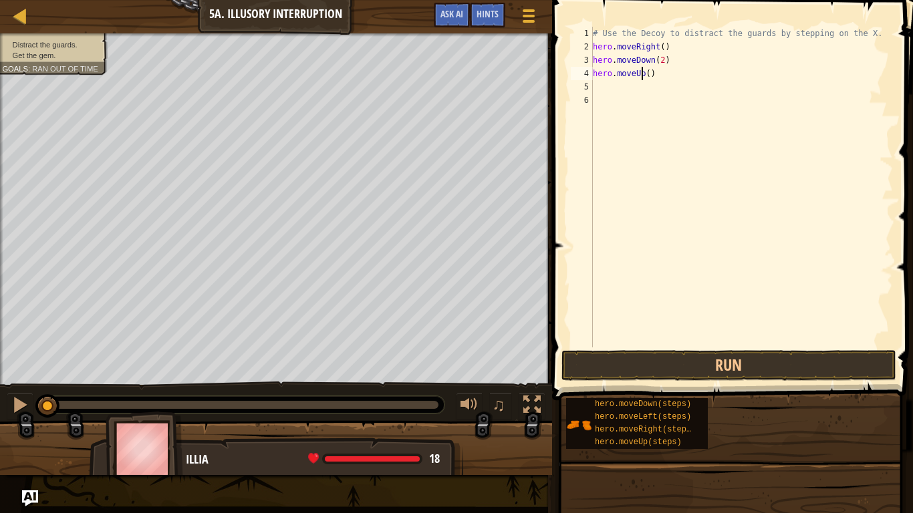
click at [643, 77] on div "# Use the Decoy to distract the guards by stepping on the X. hero . moveRight (…" at bounding box center [741, 201] width 303 height 348
type textarea "hero.moveUp(2)"
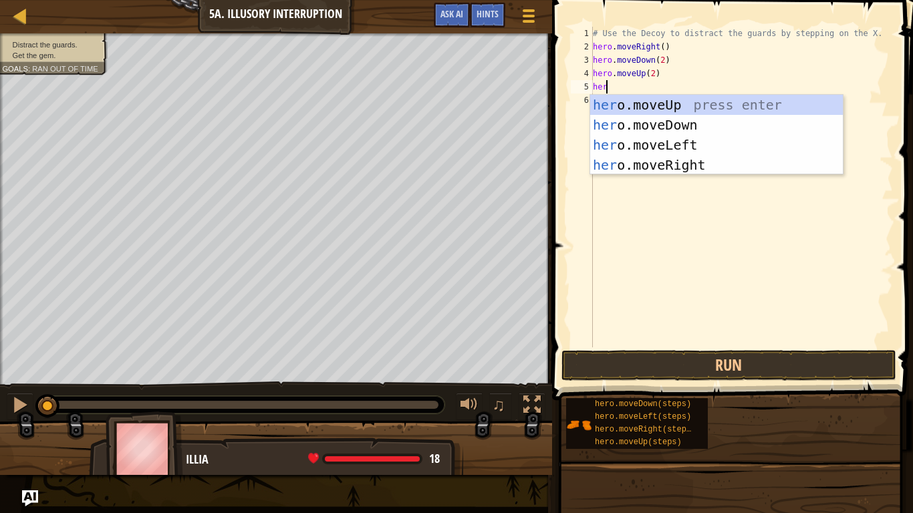
type textarea "hero"
click at [695, 163] on div "hero .moveUp press enter hero .moveDown press enter hero .moveLeft press enter …" at bounding box center [716, 155] width 253 height 120
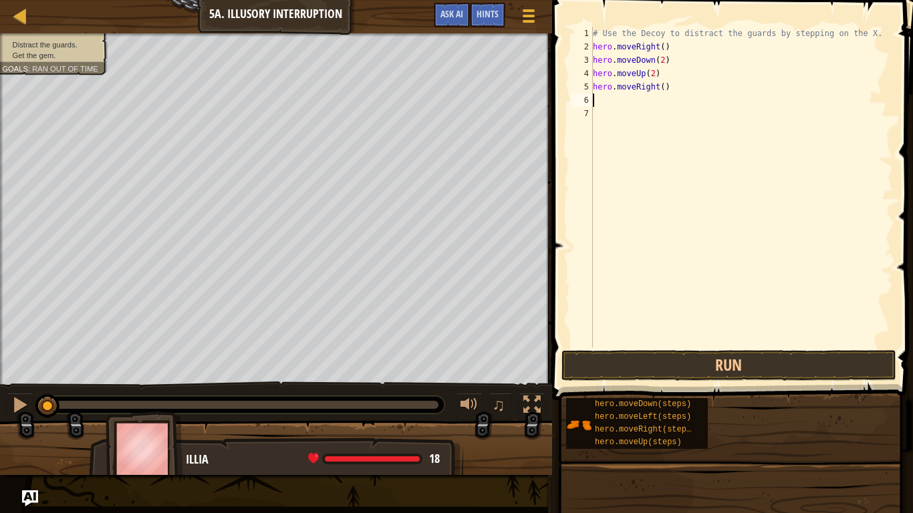
scroll to position [6, 0]
click at [657, 89] on div "# Use the Decoy to distract the guards by stepping on the X. hero . moveRight (…" at bounding box center [741, 201] width 303 height 348
type textarea "hero.moveRight(4)"
click at [719, 353] on button "Run" at bounding box center [728, 365] width 335 height 31
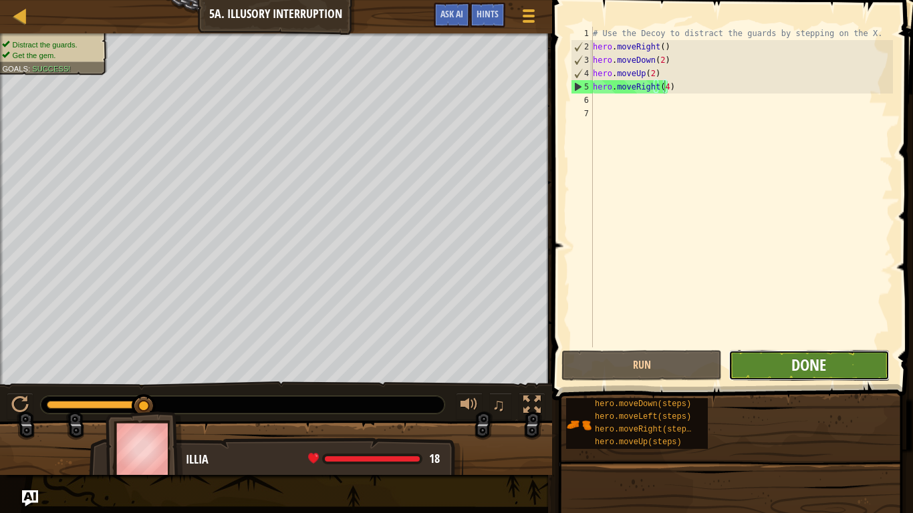
click at [793, 363] on span "Done" at bounding box center [808, 364] width 35 height 21
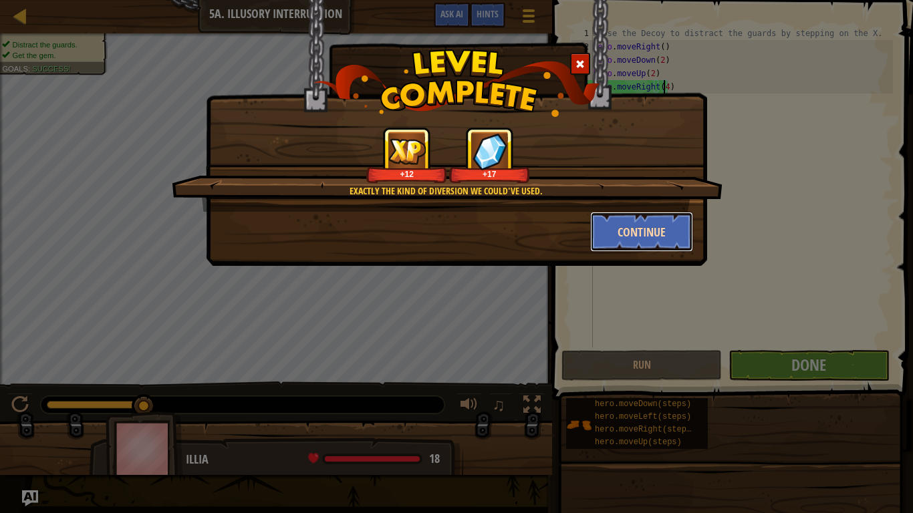
click at [644, 234] on button "Continue" at bounding box center [642, 232] width 104 height 40
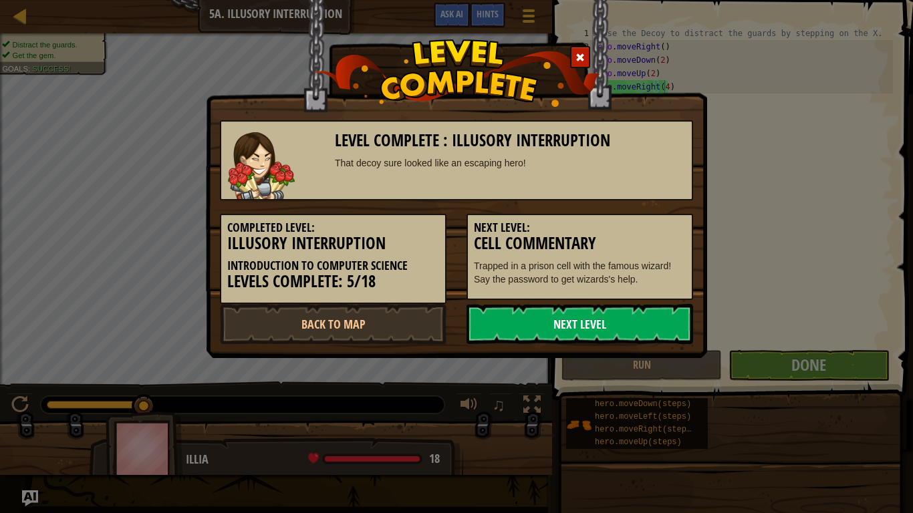
click at [597, 319] on link "Next Level" at bounding box center [580, 324] width 227 height 40
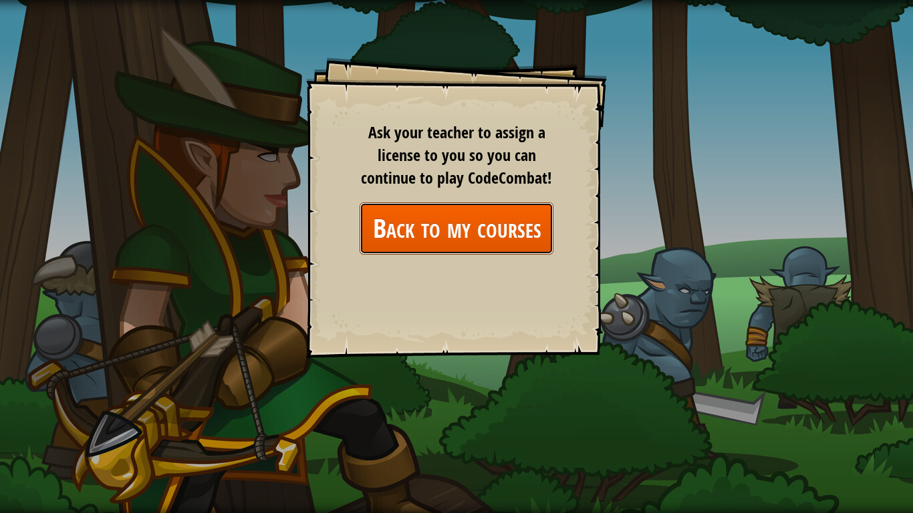
click at [406, 239] on link "Back to my courses" at bounding box center [457, 228] width 194 height 51
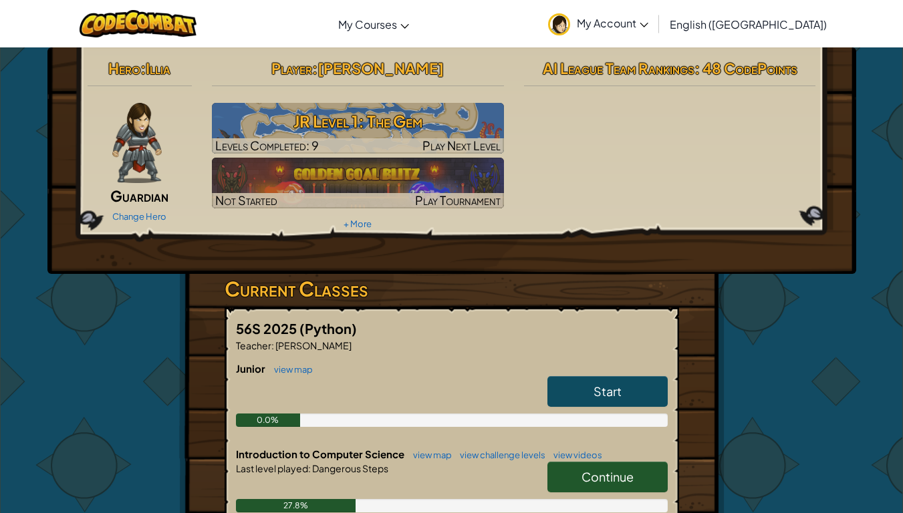
click at [589, 400] on link "Continue" at bounding box center [607, 477] width 120 height 31
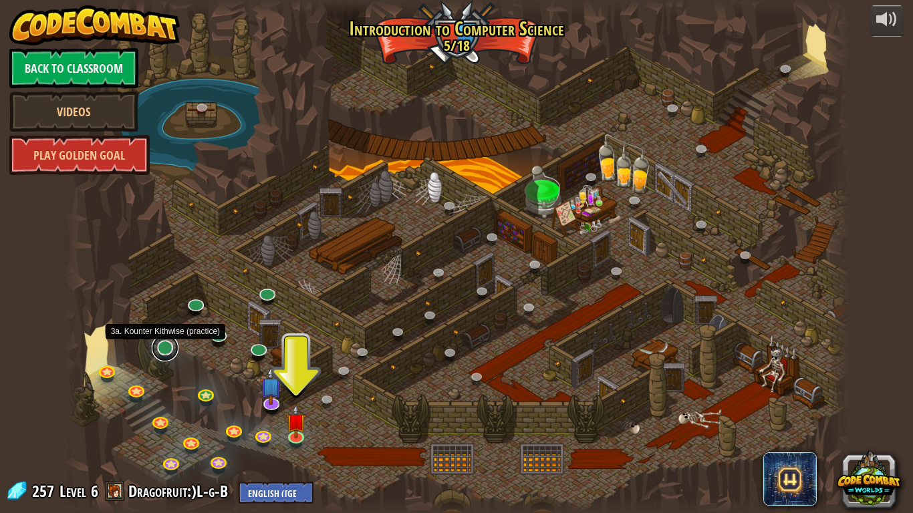
click at [164, 351] on link at bounding box center [165, 348] width 27 height 27
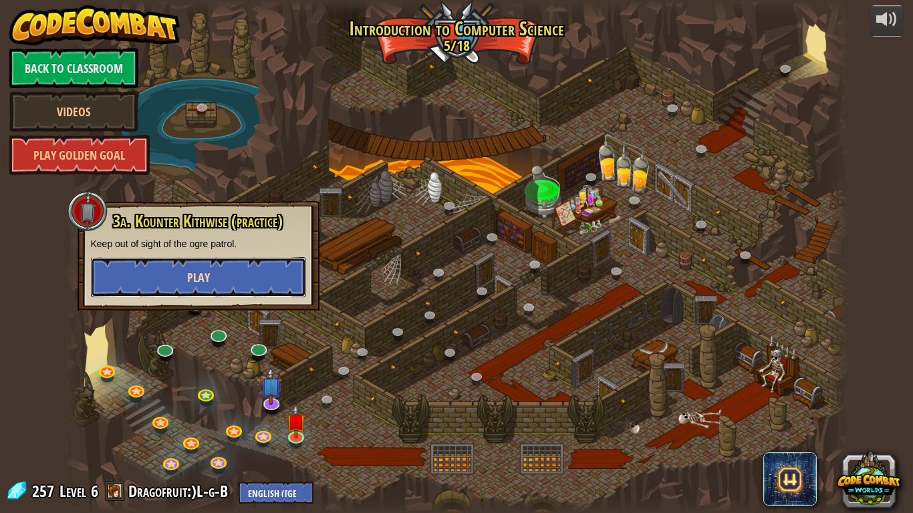
click at [245, 271] on button "Play" at bounding box center [198, 277] width 215 height 40
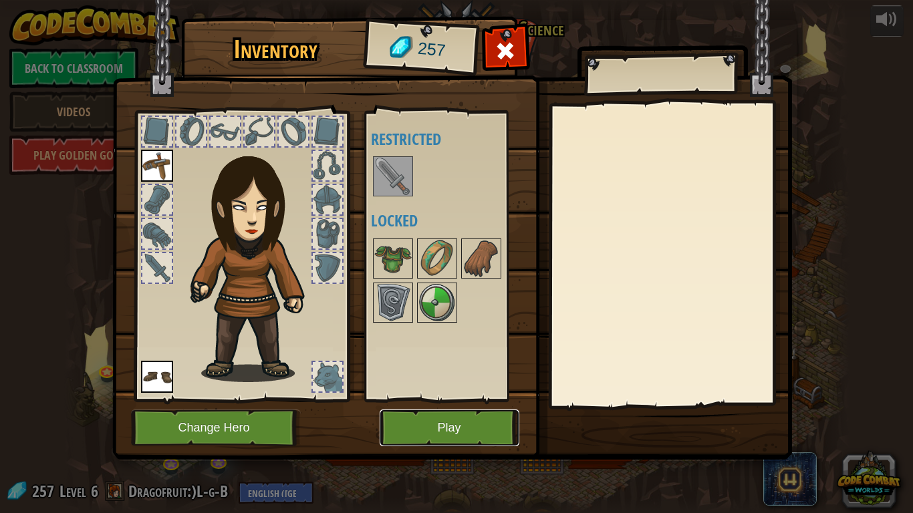
click at [434, 400] on button "Play" at bounding box center [450, 428] width 140 height 37
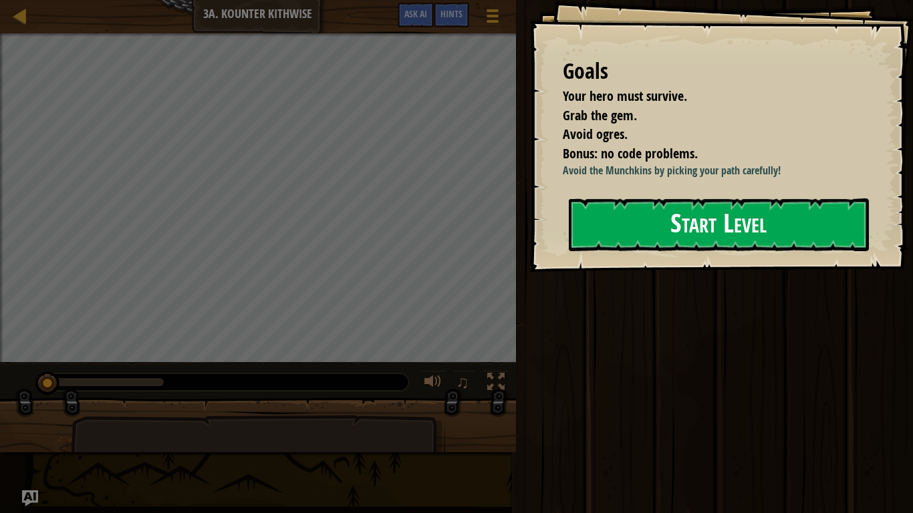
click at [745, 270] on div "Goals Your hero must survive. Grab the gem. Avoid ogres. Bonus: no code problem…" at bounding box center [721, 136] width 384 height 272
click at [694, 229] on button "Start Level" at bounding box center [719, 225] width 300 height 53
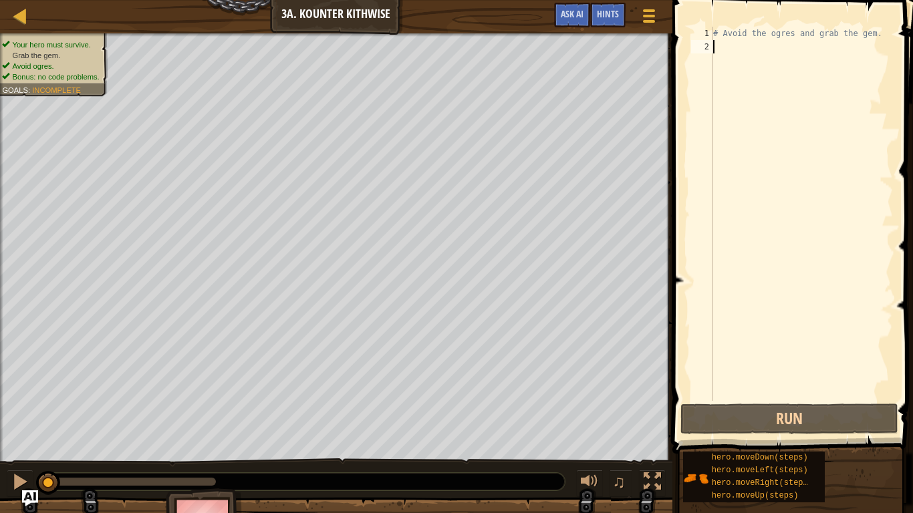
scroll to position [6, 0]
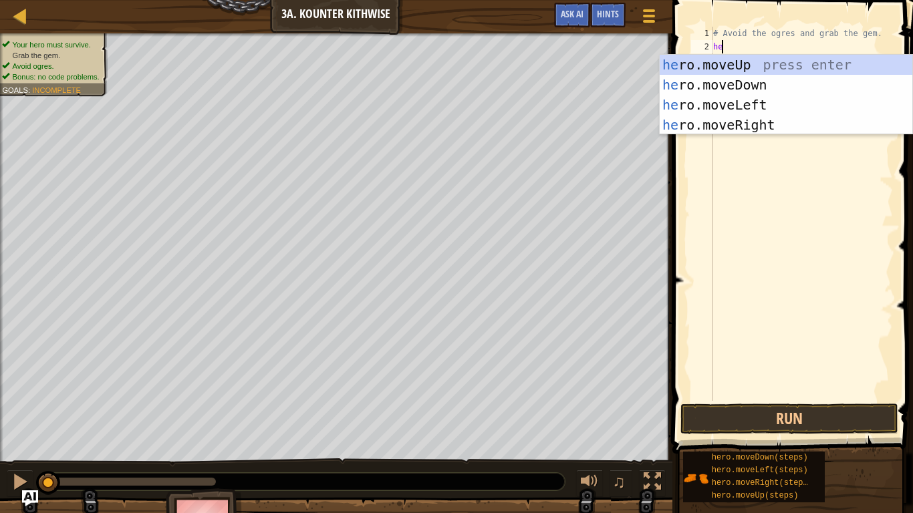
type textarea "her"
click at [794, 83] on div "her o.moveUp press enter her o.moveDown press enter her o.moveLeft press enter …" at bounding box center [786, 115] width 253 height 120
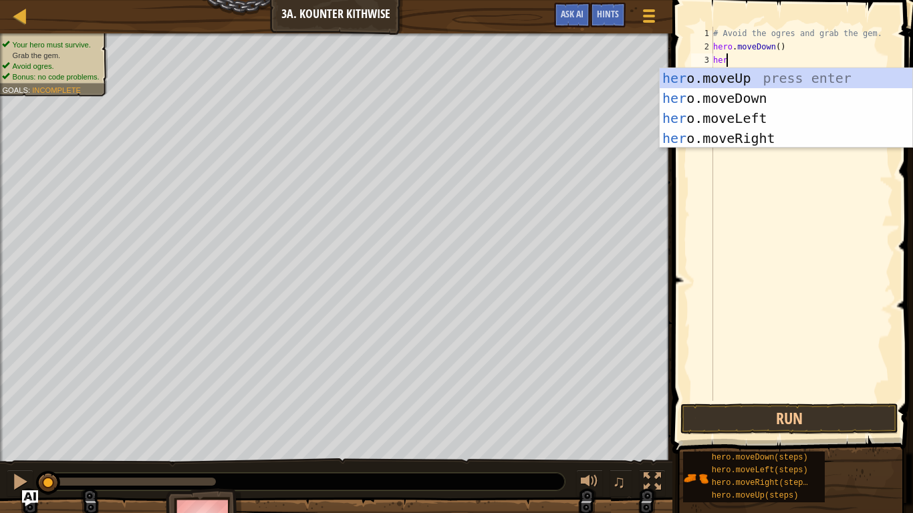
type textarea "hero"
click at [788, 138] on div "hero .moveUp press enter hero .moveDown press enter hero .moveLeft press enter …" at bounding box center [786, 128] width 253 height 120
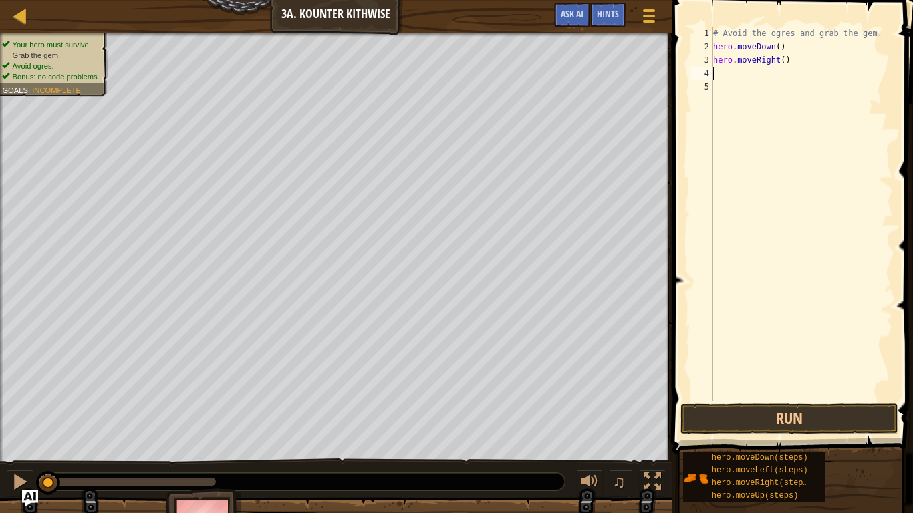
scroll to position [6, 0]
click at [779, 62] on div "# Avoid the ogres and grab the gem. hero . moveDown ( ) hero . moveRight ( )" at bounding box center [801, 227] width 182 height 401
click at [735, 400] on button "Run" at bounding box center [789, 419] width 218 height 31
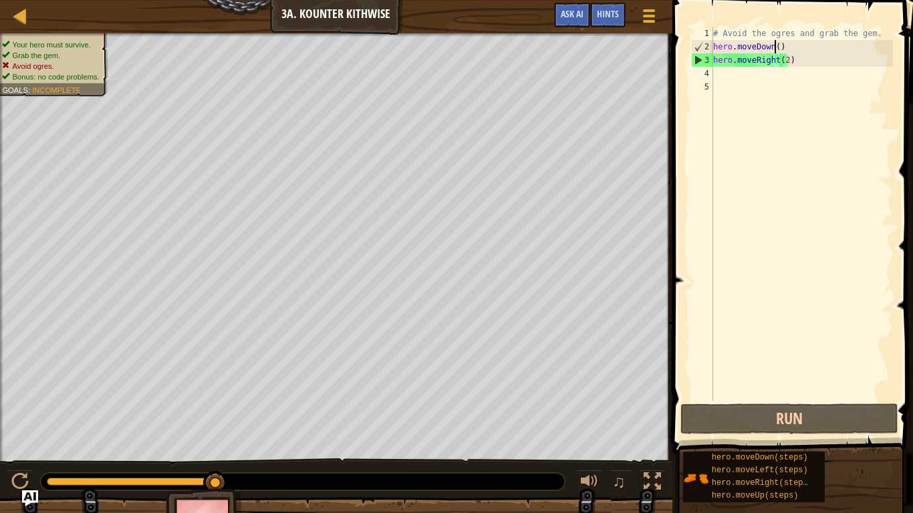
click at [773, 44] on div "# Avoid the ogres and grab the gem. hero . moveDown ( ) hero . moveRight ( 2 )" at bounding box center [801, 227] width 182 height 401
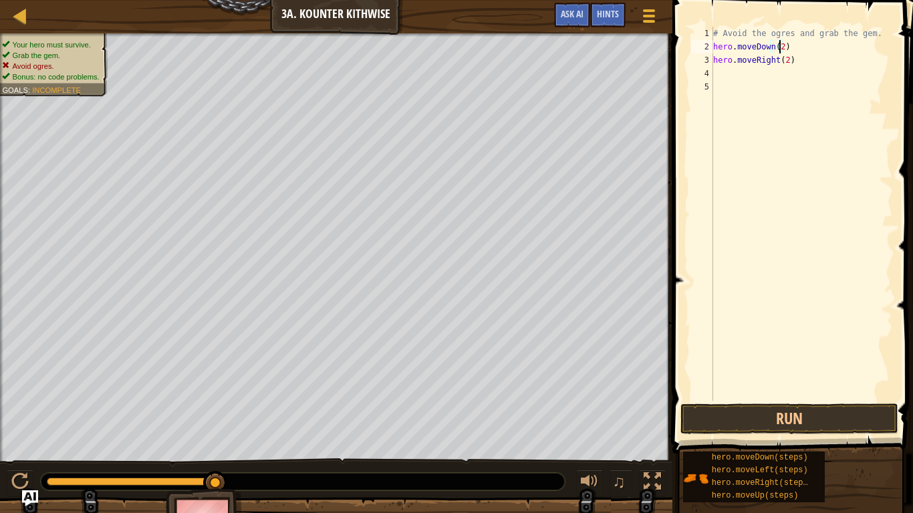
click at [761, 59] on div "# Avoid the ogres and grab the gem. hero . moveDown ( 2 ) hero . moveRight ( 2 )" at bounding box center [801, 227] width 182 height 401
type textarea "hero.moveRight(2)"
drag, startPoint x: 795, startPoint y: 60, endPoint x: 704, endPoint y: 65, distance: 91.0
click at [704, 65] on div "hero.moveRight(2) 1 2 3 4 5 # Avoid the ogres and grab the gem. hero . moveDown…" at bounding box center [790, 214] width 205 height 374
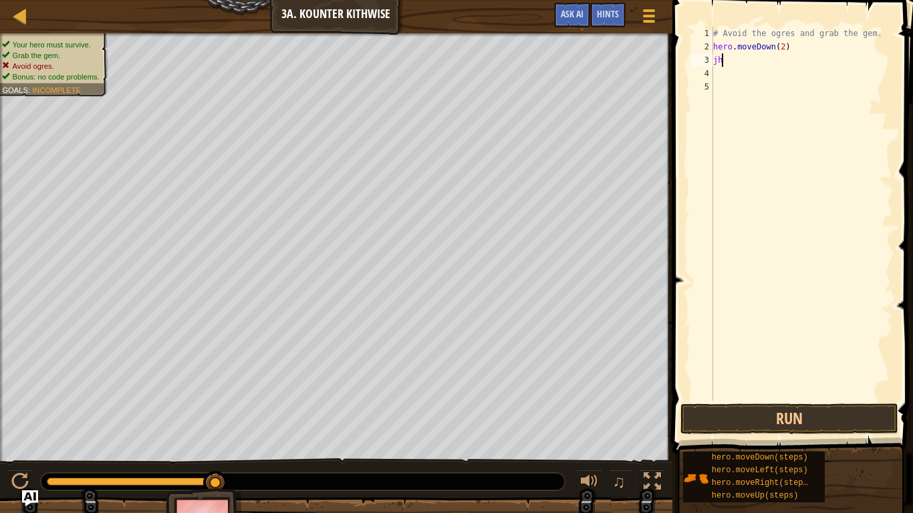
type textarea "j"
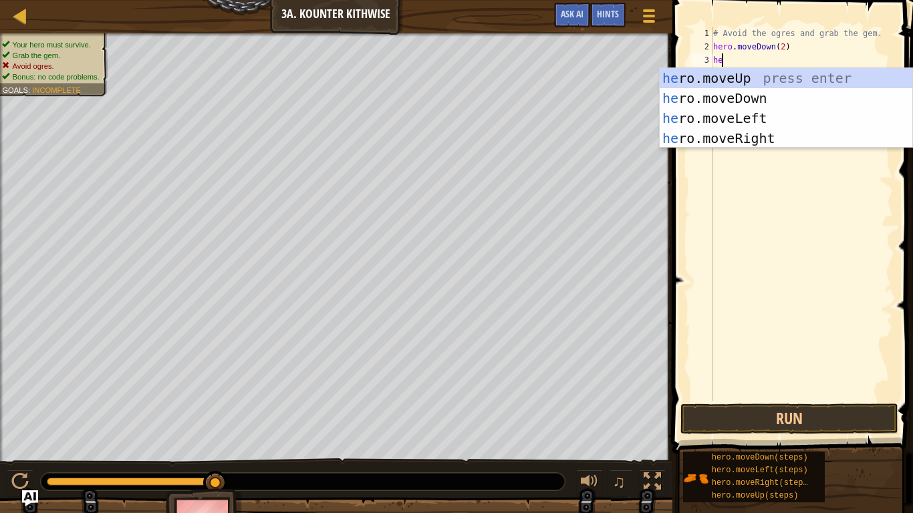
type textarea "hero"
click at [770, 76] on div "hero .moveUp press enter hero .moveDown press enter hero .moveLeft press enter …" at bounding box center [786, 128] width 253 height 120
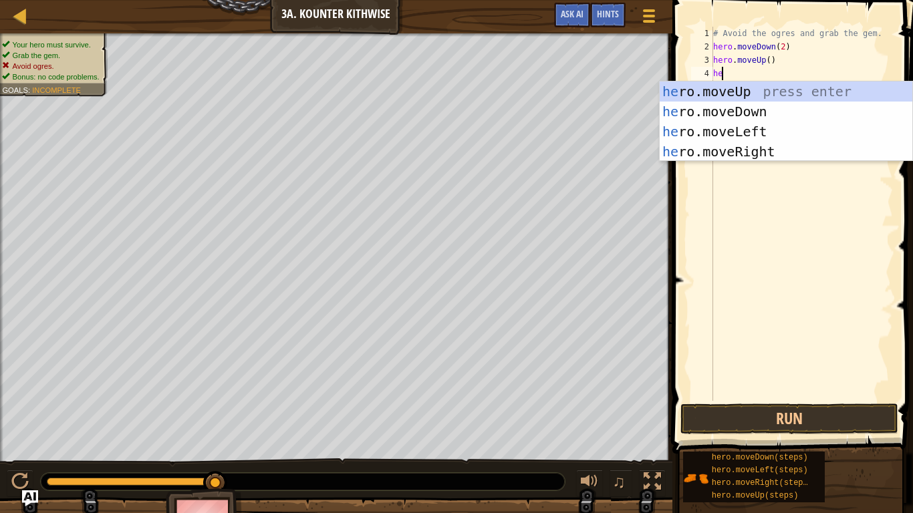
type textarea "hero"
click at [764, 154] on div "hero .moveUp press enter hero .moveDown press enter hero .moveLeft press enter …" at bounding box center [786, 142] width 253 height 120
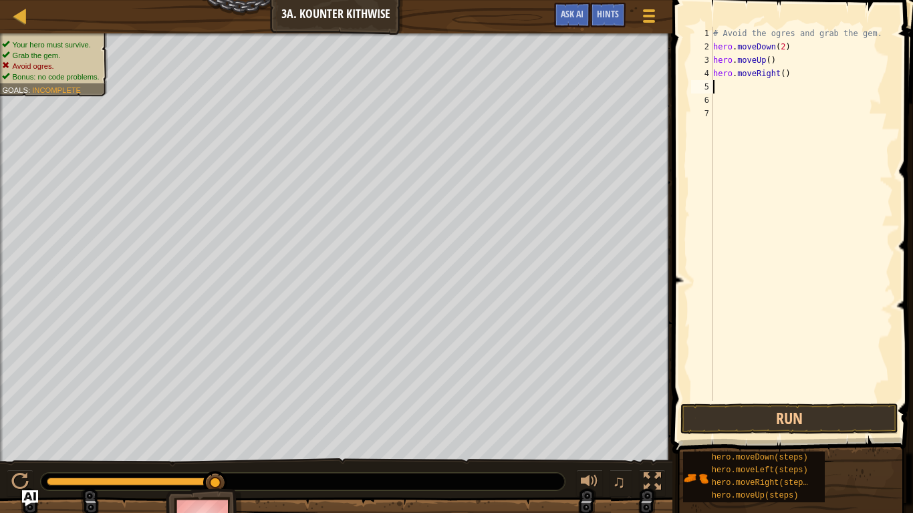
scroll to position [6, 0]
click at [783, 76] on div "# Avoid the ogres and grab the gem. hero . moveDown ( 2 ) hero . moveUp ( ) her…" at bounding box center [801, 227] width 182 height 401
click at [775, 400] on button "Run" at bounding box center [789, 419] width 218 height 31
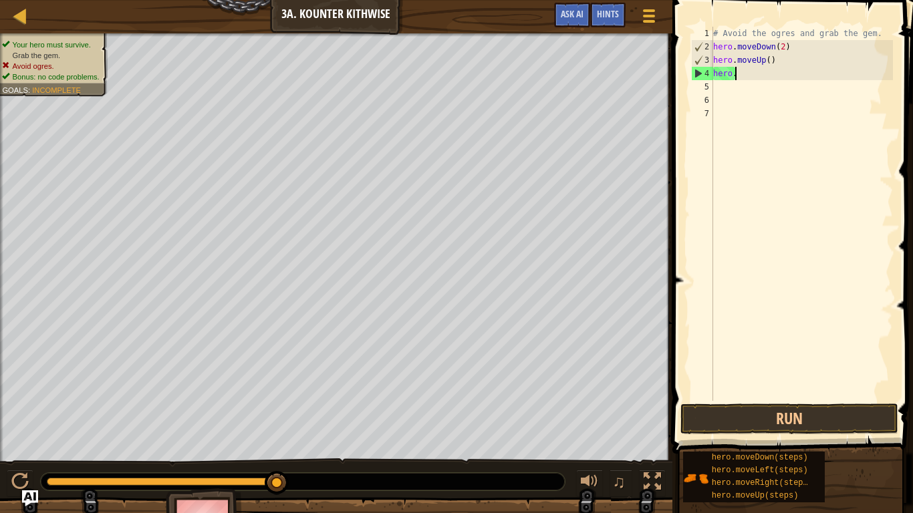
type textarea "hero"
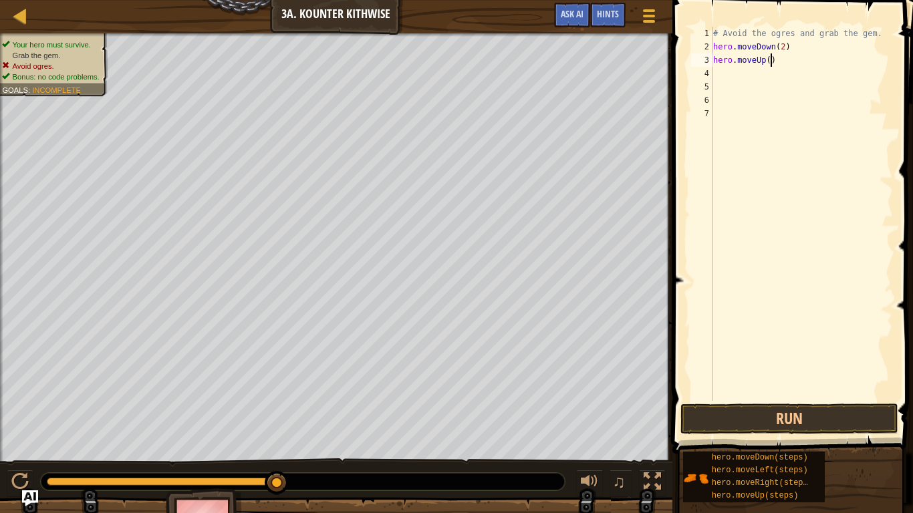
click at [771, 59] on div "# Avoid the ogres and grab the gem. hero . moveDown ( 2 ) hero . moveUp ( )" at bounding box center [801, 227] width 182 height 401
click at [760, 61] on div "# Avoid the ogres and grab the gem. hero . moveDown ( 2 ) hero . moveUp (" at bounding box center [801, 227] width 182 height 401
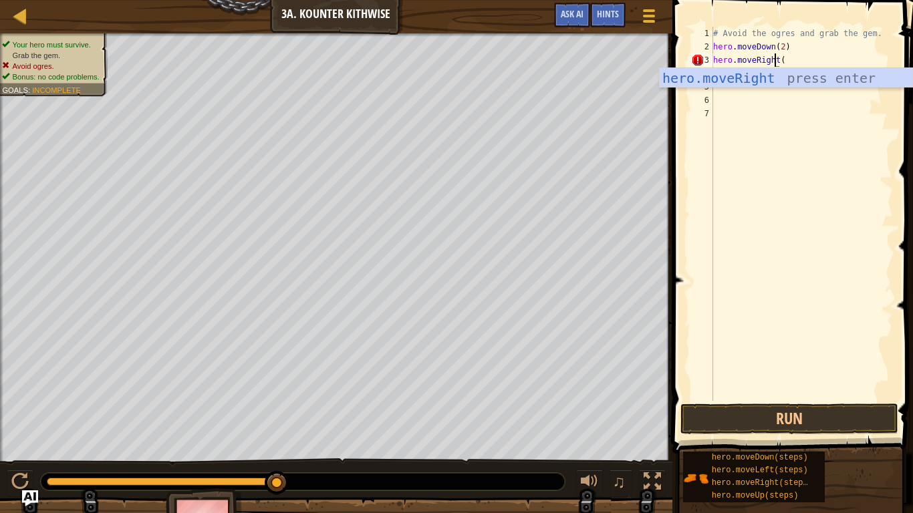
scroll to position [6, 5]
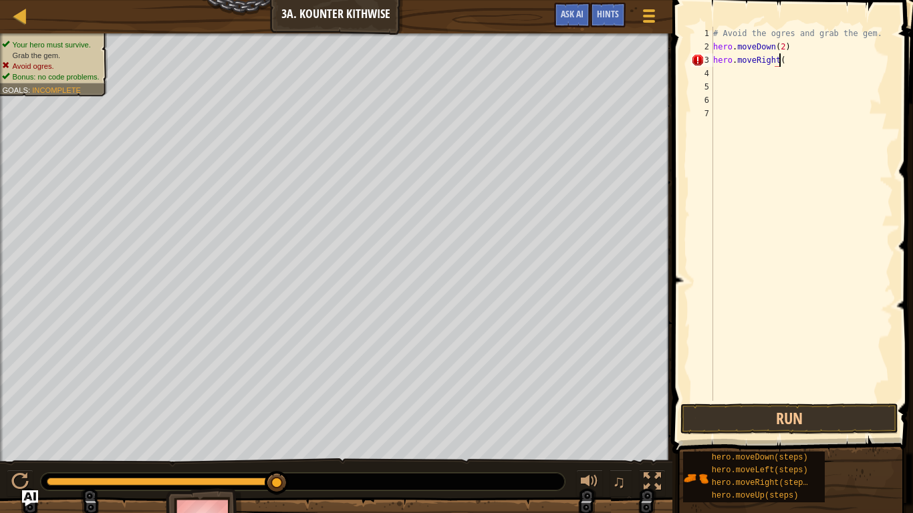
click at [780, 59] on div "# Avoid the ogres and grab the gem. hero . moveDown ( 2 ) hero . moveRight (" at bounding box center [801, 227] width 182 height 401
type textarea "hero.moveRight()"
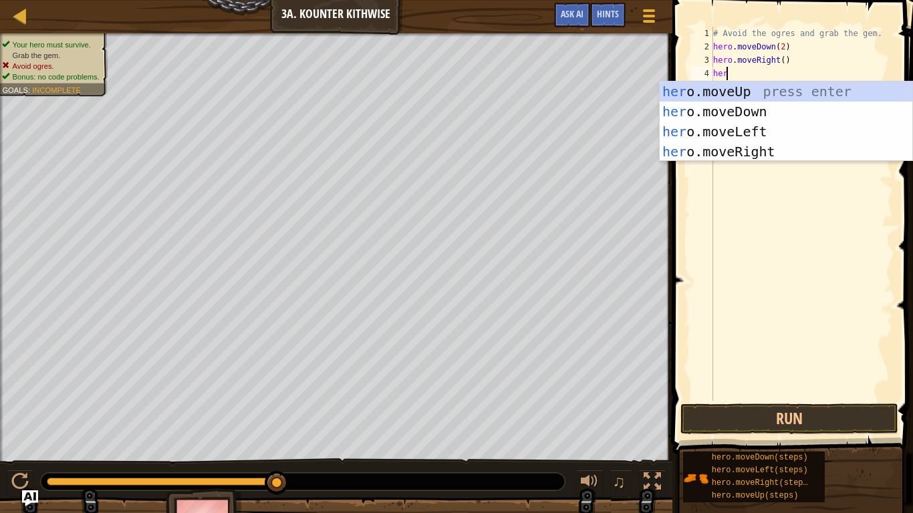
scroll to position [6, 1]
type textarea "heromo"
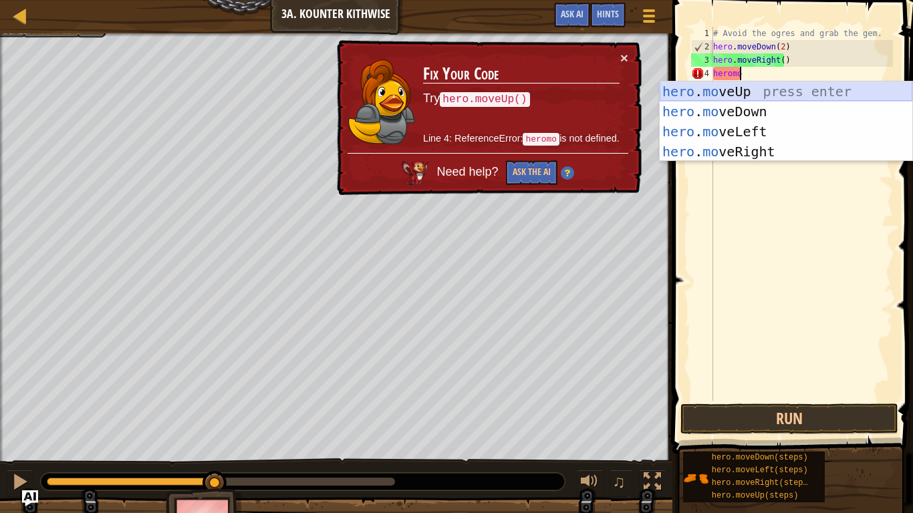
click at [761, 88] on div "hero . mo veUp press enter hero . mo veDown press enter hero . mo veLeft press …" at bounding box center [786, 142] width 253 height 120
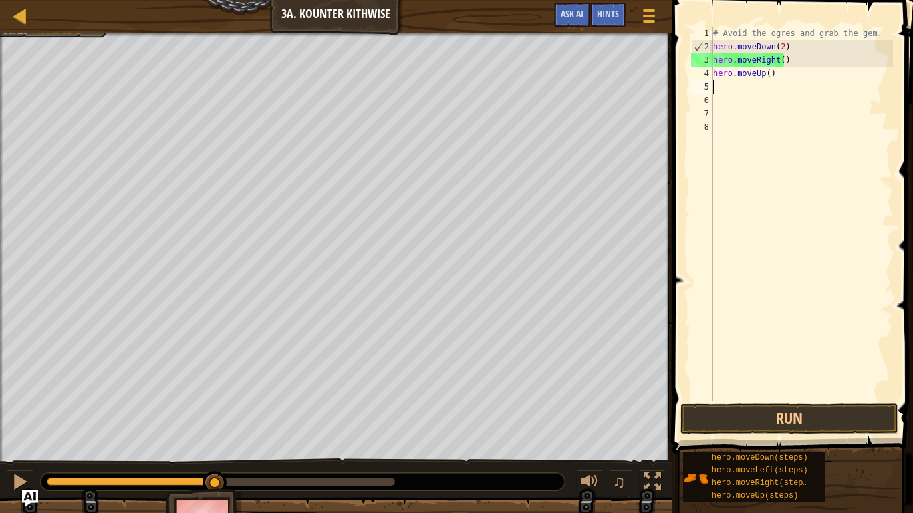
scroll to position [6, 0]
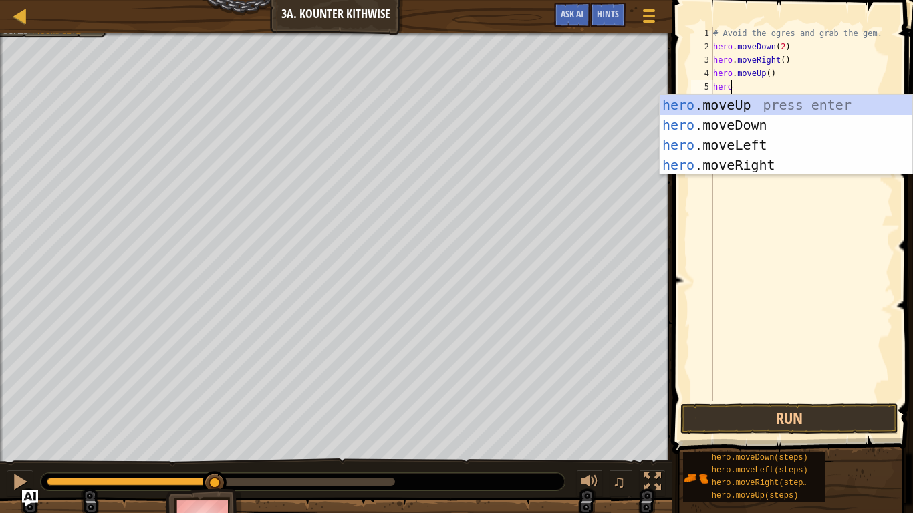
type textarea "hero"
click at [779, 167] on div "hero .moveUp press enter hero .moveDown press enter hero .moveLeft press enter …" at bounding box center [786, 155] width 253 height 120
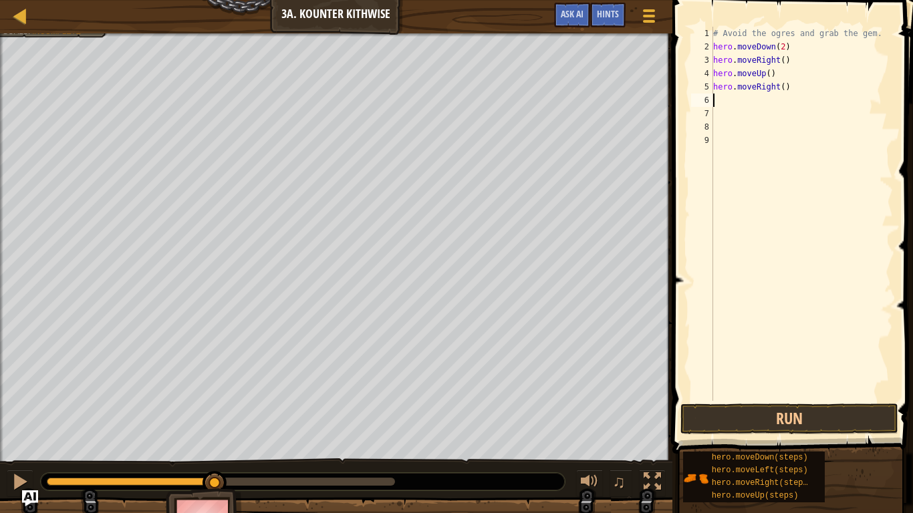
scroll to position [6, 0]
click at [766, 400] on button "Run" at bounding box center [789, 419] width 218 height 31
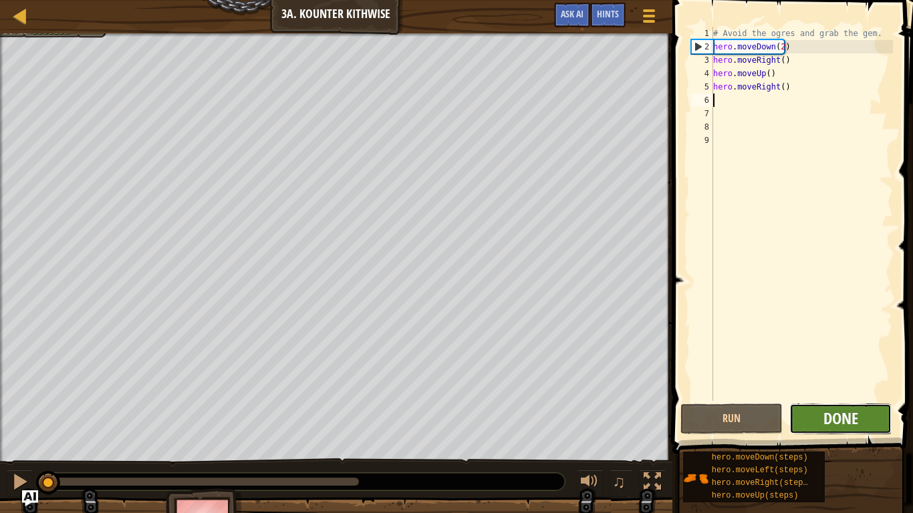
click at [839, 400] on span "Done" at bounding box center [840, 418] width 35 height 21
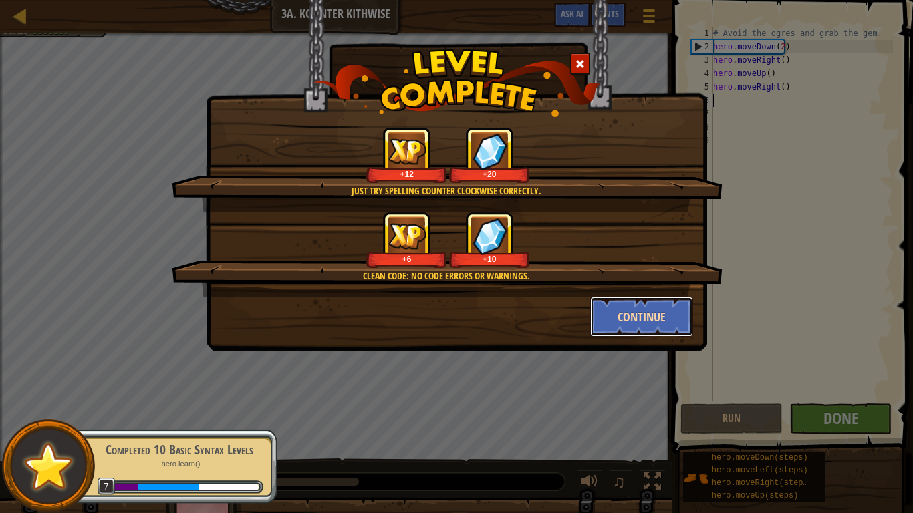
click at [645, 314] on button "Continue" at bounding box center [642, 317] width 104 height 40
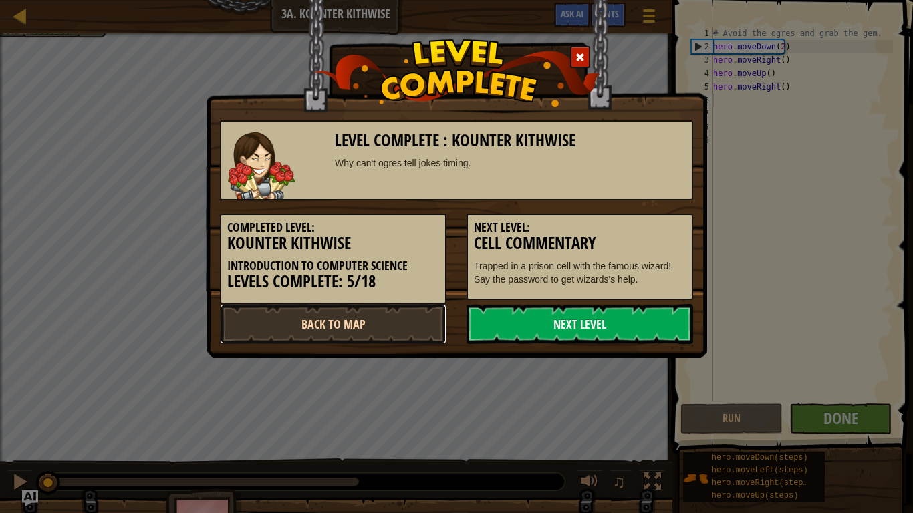
click at [404, 321] on link "Back to Map" at bounding box center [333, 324] width 227 height 40
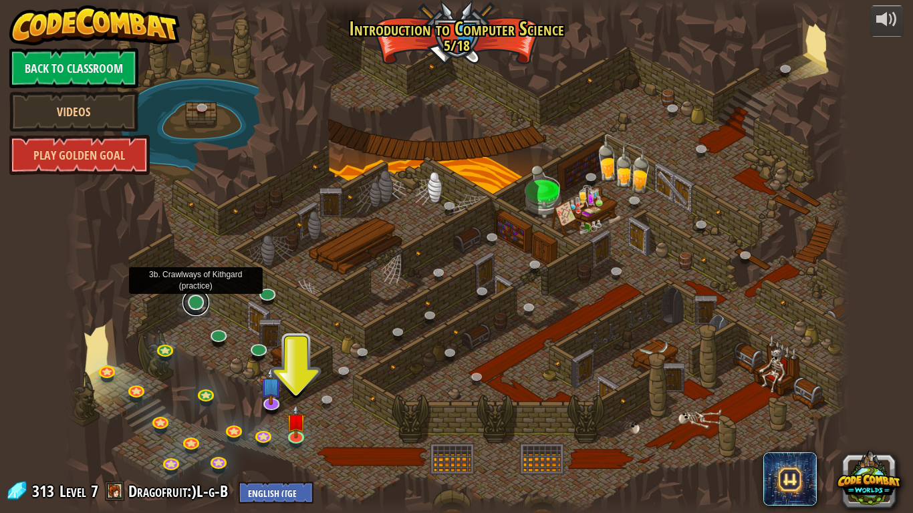
click at [191, 307] on link at bounding box center [195, 302] width 27 height 27
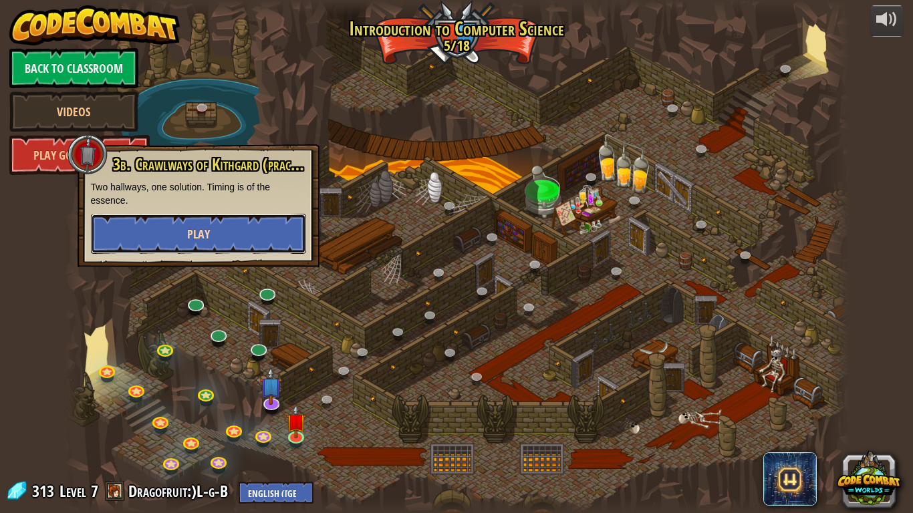
click at [189, 233] on span "Play" at bounding box center [198, 234] width 23 height 17
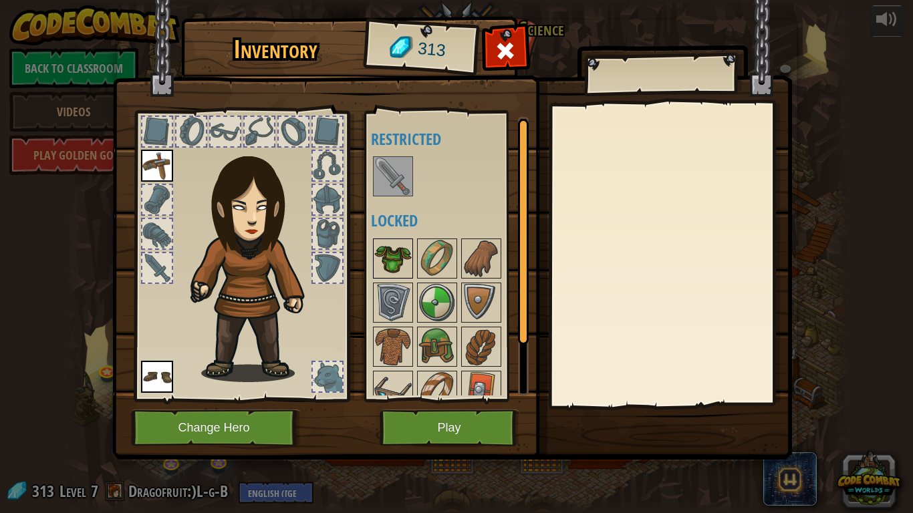
click at [412, 272] on div at bounding box center [393, 259] width 40 height 40
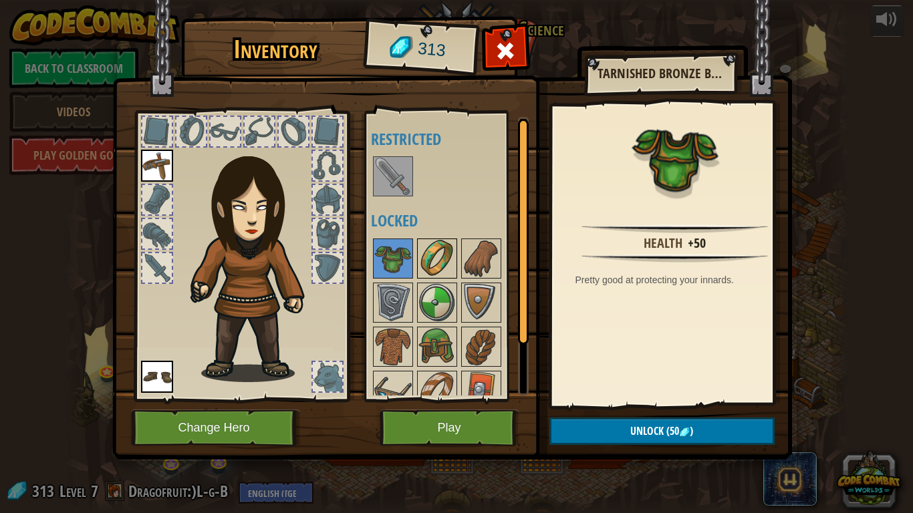
click at [428, 272] on img at bounding box center [436, 258] width 37 height 37
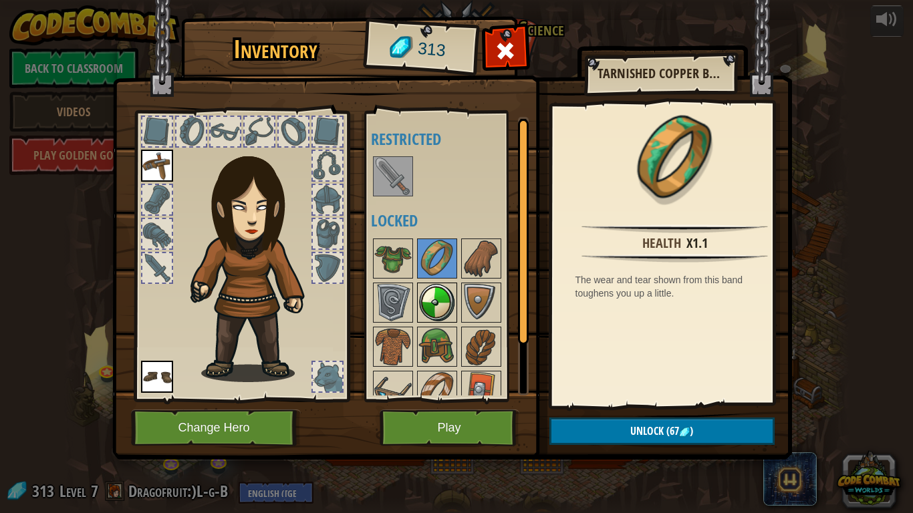
click at [444, 301] on img at bounding box center [436, 302] width 37 height 37
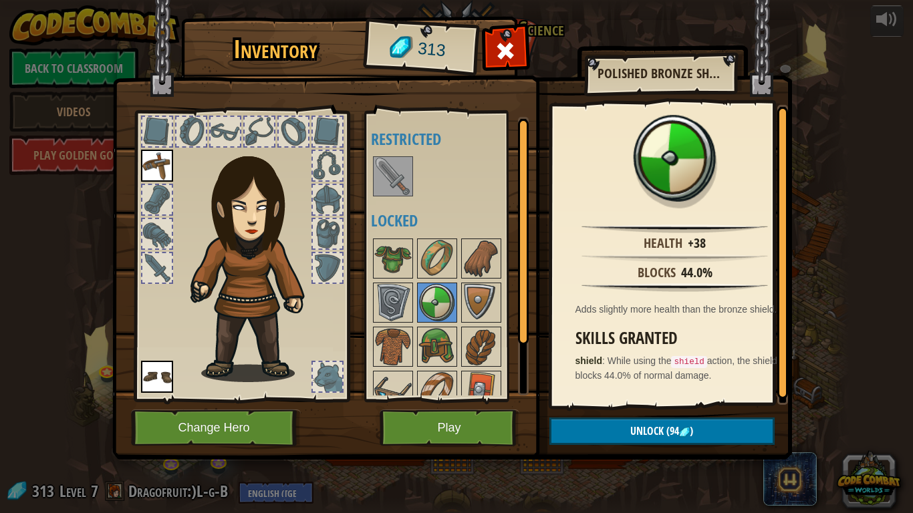
click at [394, 174] on img at bounding box center [392, 176] width 37 height 37
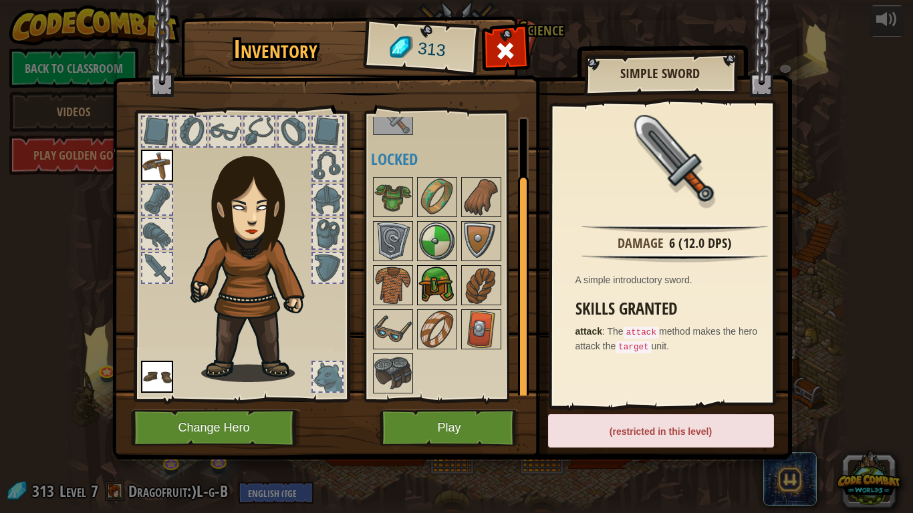
scroll to position [61, 0]
click at [391, 335] on img at bounding box center [392, 329] width 37 height 37
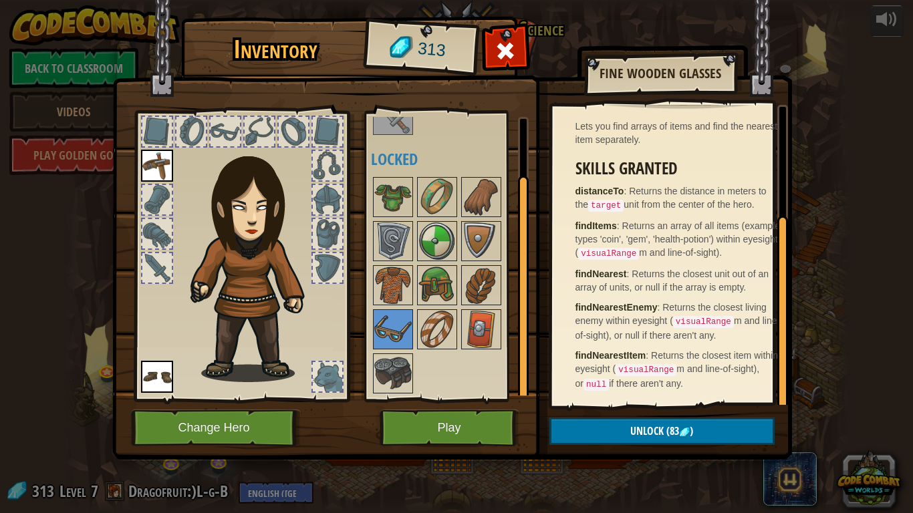
scroll to position [160, 0]
click at [449, 321] on img at bounding box center [436, 329] width 37 height 37
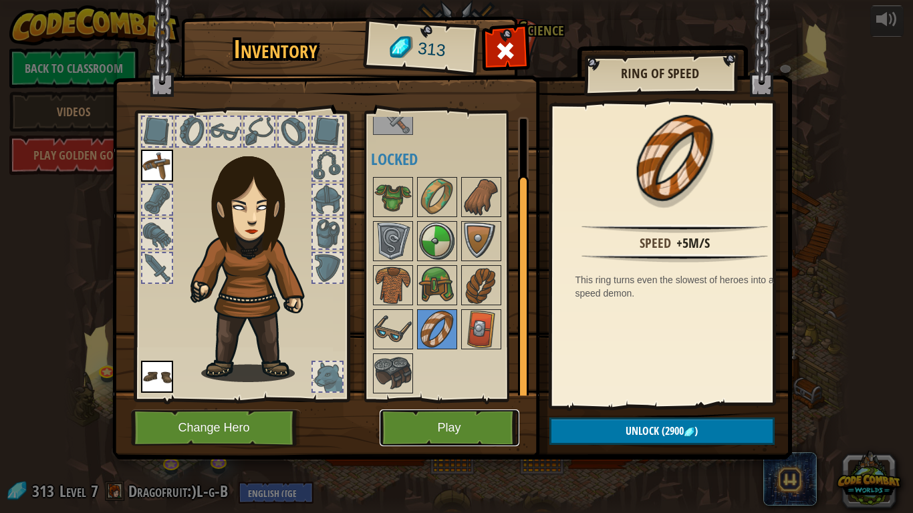
click at [464, 400] on button "Play" at bounding box center [450, 428] width 140 height 37
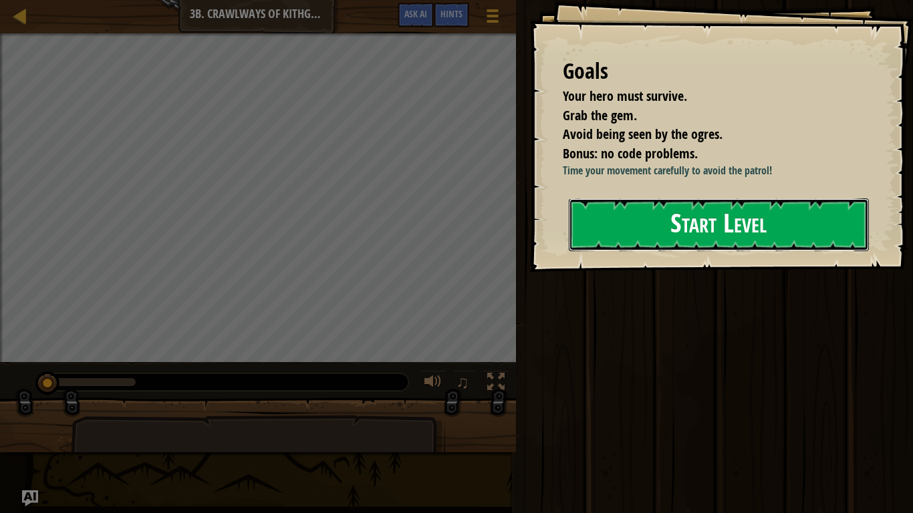
click at [687, 227] on button "Start Level" at bounding box center [719, 225] width 300 height 53
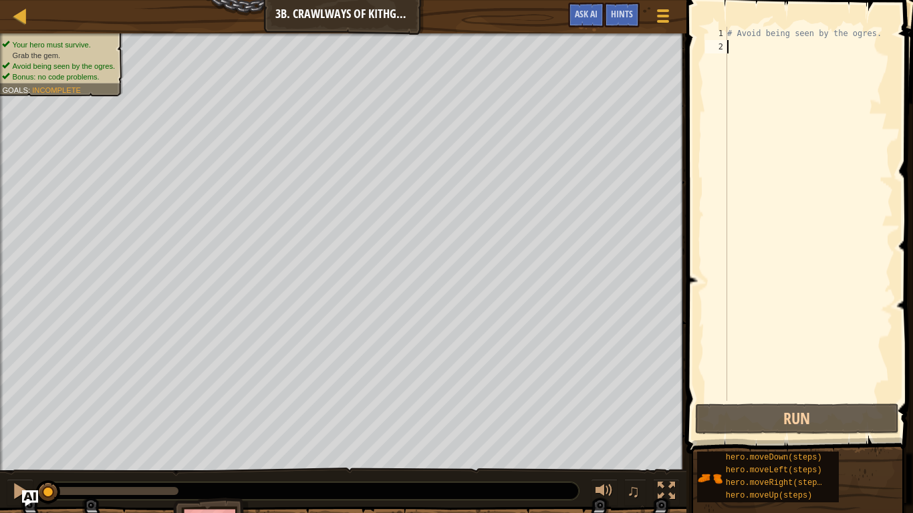
type textarea "h"
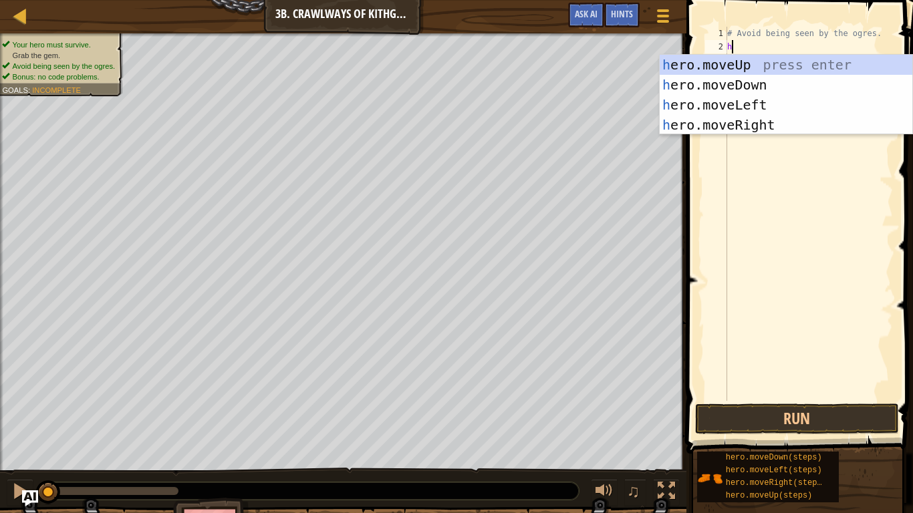
scroll to position [6, 0]
click at [778, 124] on div "h ero.moveUp press enter h ero.moveDown press enter h ero.moveLeft press enter …" at bounding box center [786, 115] width 253 height 120
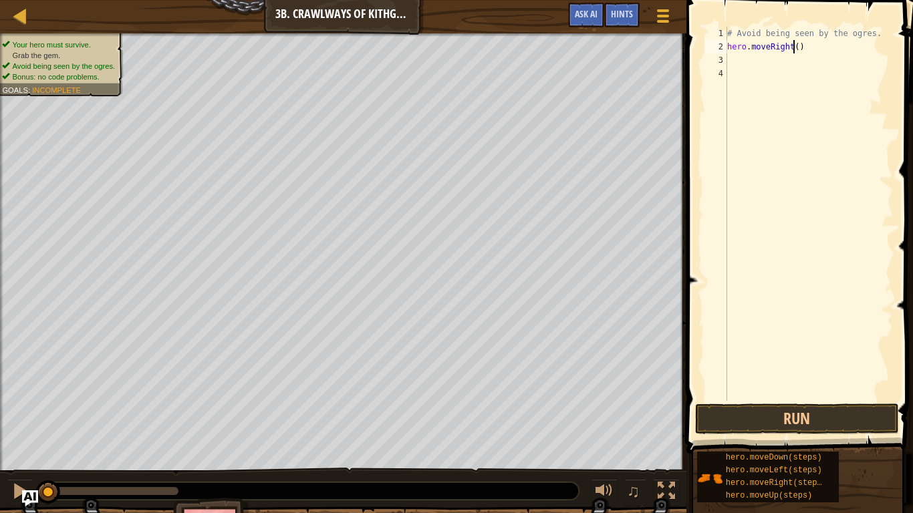
click at [793, 46] on div "# Avoid being seen by the ogres. hero . moveRight ( )" at bounding box center [808, 227] width 168 height 401
type textarea "hero.moveRight(3)"
click at [745, 65] on div "# Avoid being seen by the ogres. hero . moveRight ( 3 )" at bounding box center [808, 227] width 168 height 401
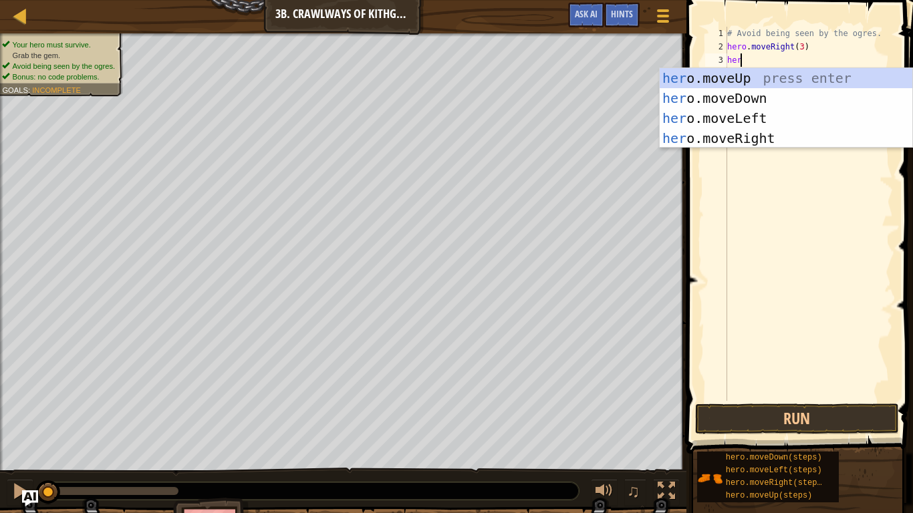
scroll to position [6, 1]
type textarea "h"
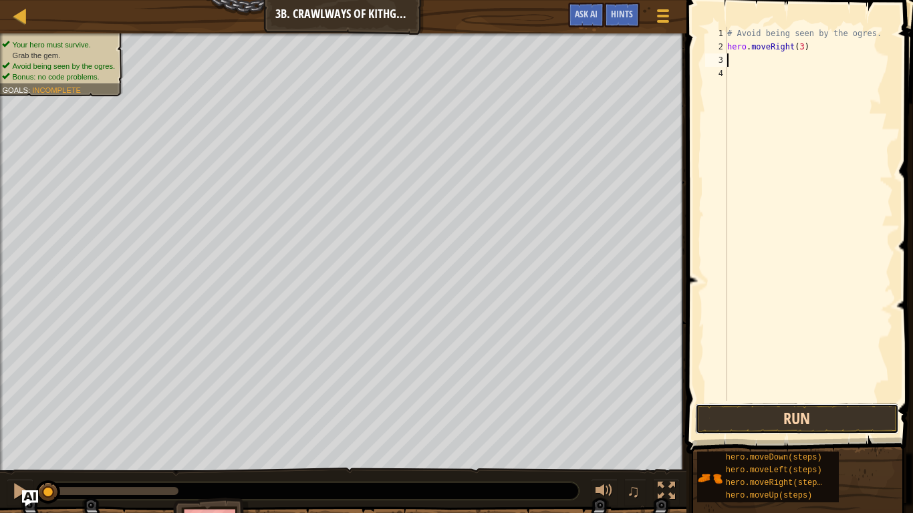
click at [824, 400] on button "Run" at bounding box center [797, 419] width 204 height 31
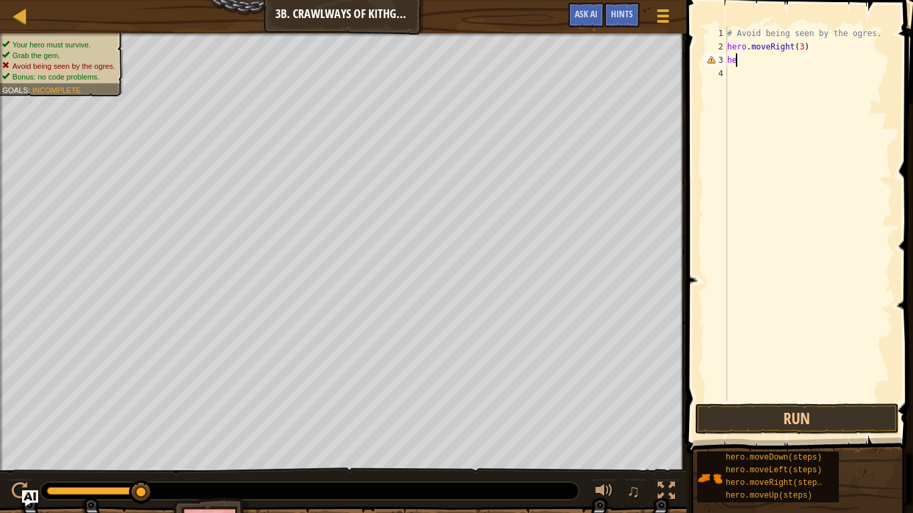
type textarea "h"
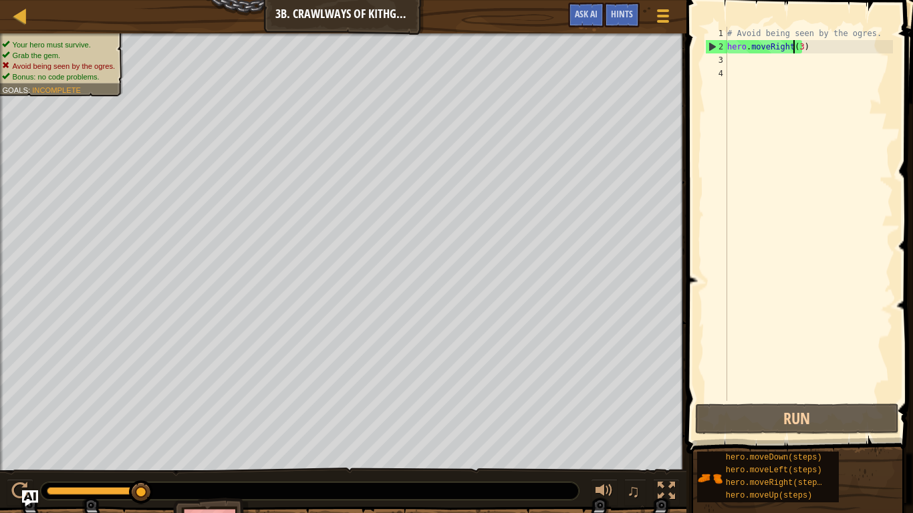
click at [793, 46] on div "# Avoid being seen by the ogres. hero . moveRight ( 3 )" at bounding box center [808, 227] width 168 height 401
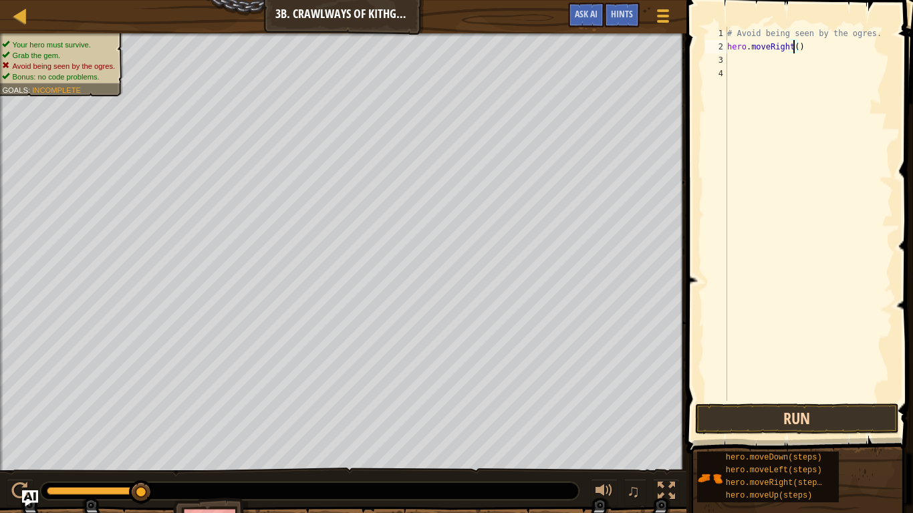
type textarea "hero.moveRight()"
click at [761, 400] on button "Run" at bounding box center [797, 419] width 204 height 31
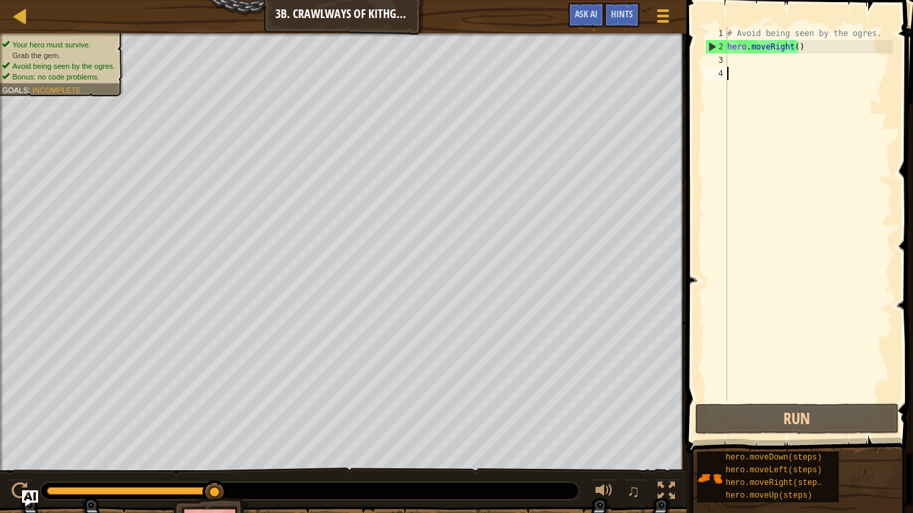
click at [739, 73] on div "# Avoid being seen by the ogres. hero . moveRight ( )" at bounding box center [808, 227] width 168 height 401
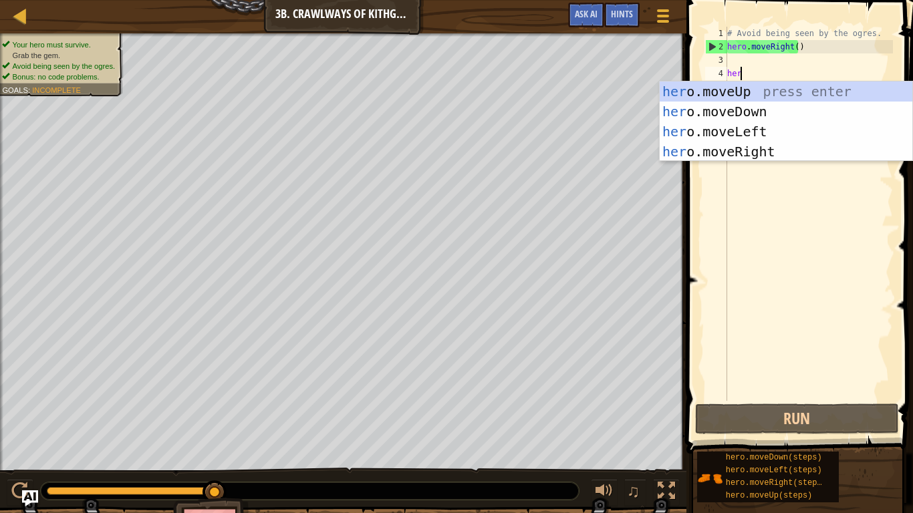
type textarea "hero"
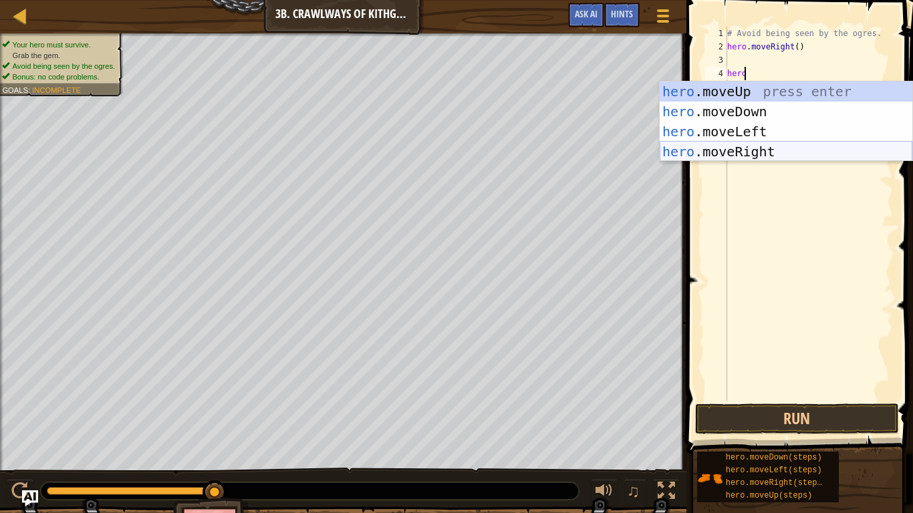
click at [779, 156] on div "hero .moveUp press enter hero .moveDown press enter hero .moveLeft press enter …" at bounding box center [786, 142] width 253 height 120
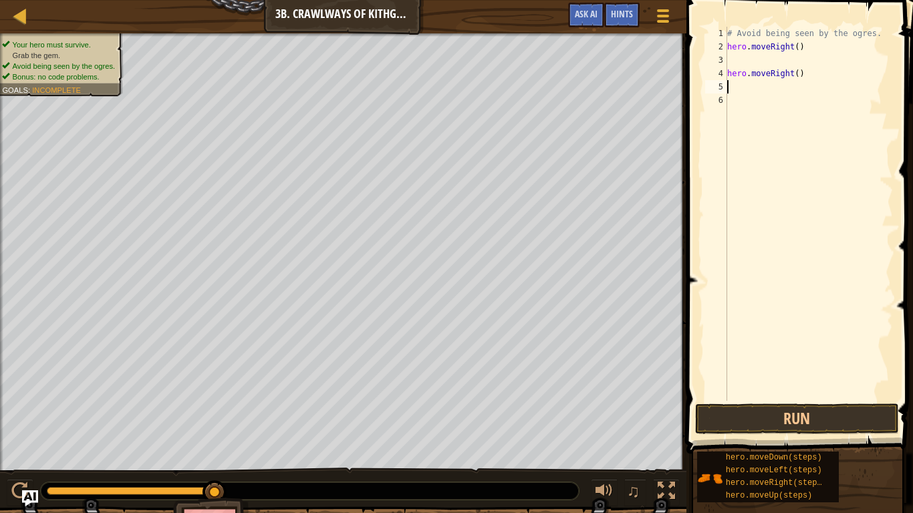
scroll to position [6, 0]
click at [792, 74] on div "# Avoid being seen by the ogres. hero . moveRight ( ) hero . moveRight ( )" at bounding box center [808, 227] width 168 height 401
click at [779, 400] on button "Run" at bounding box center [797, 419] width 204 height 31
type textarea "hero.moveRight)"
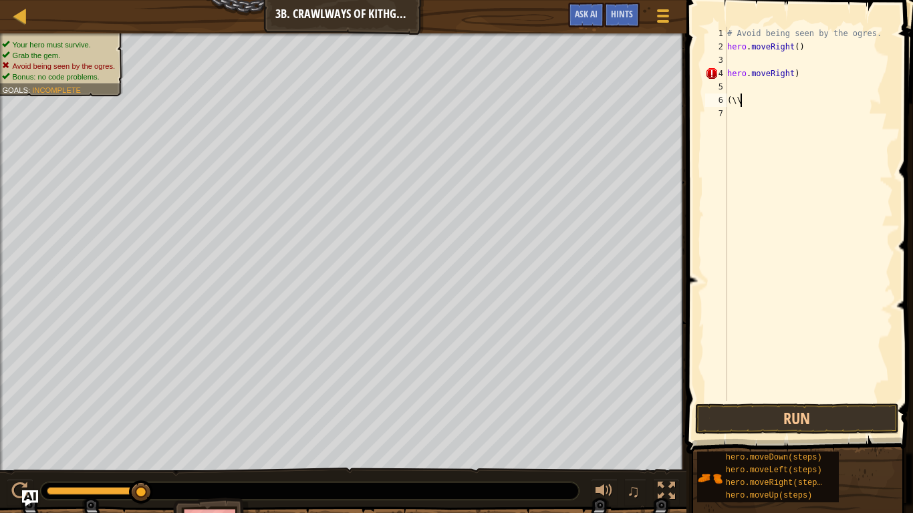
scroll to position [6, 0]
type textarea "("
click at [725, 70] on div "4" at bounding box center [716, 73] width 22 height 13
type textarea "hero.moveRight()"
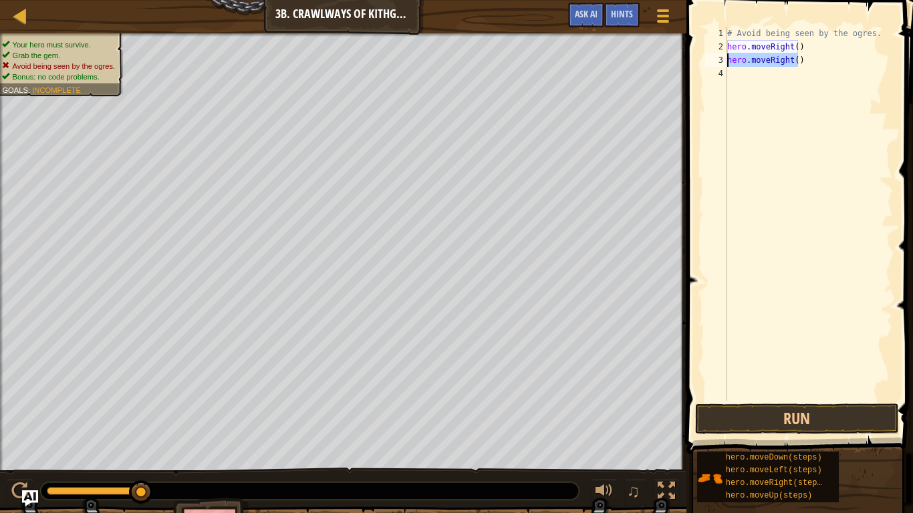
drag, startPoint x: 800, startPoint y: 56, endPoint x: 701, endPoint y: 65, distance: 99.4
click at [701, 65] on div "hero.moveRight() 1 2 3 4 # Avoid being seen by the ogres. hero . moveRight ( ) …" at bounding box center [797, 253] width 231 height 493
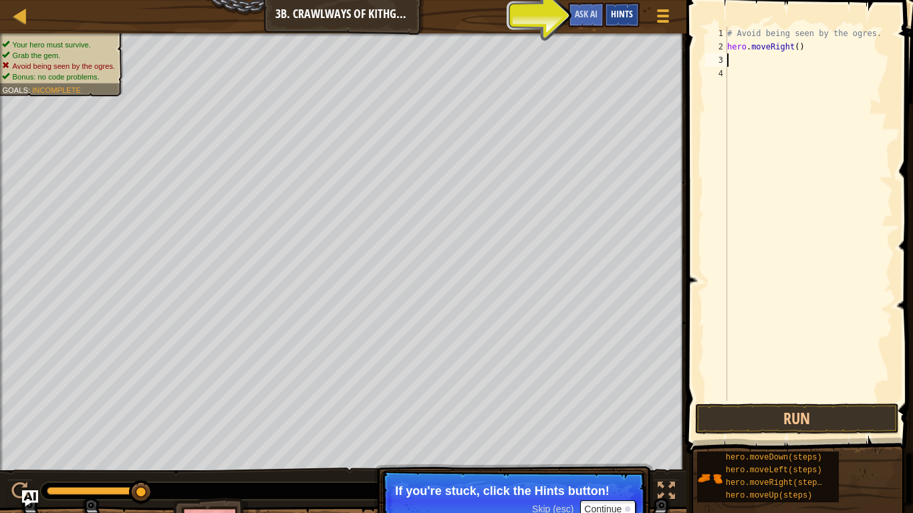
click at [620, 18] on span "Hints" at bounding box center [622, 13] width 22 height 13
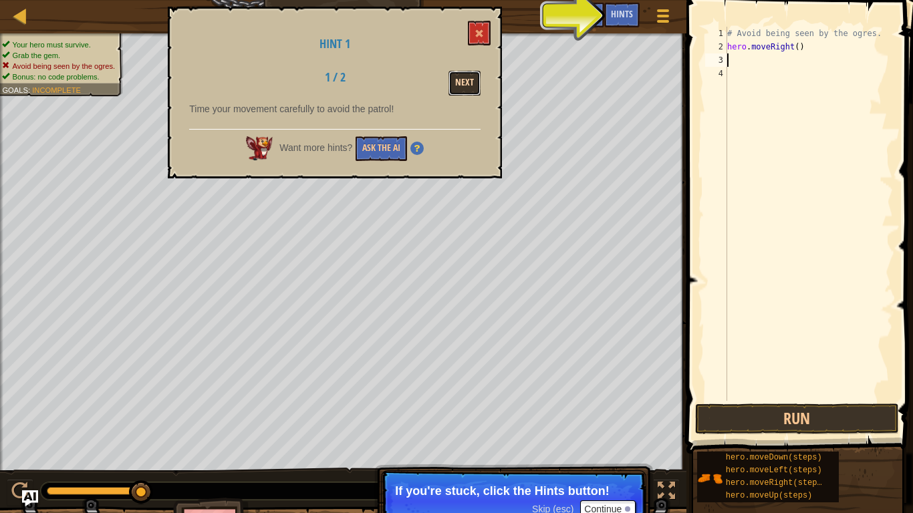
click at [472, 88] on button "Next" at bounding box center [464, 83] width 32 height 25
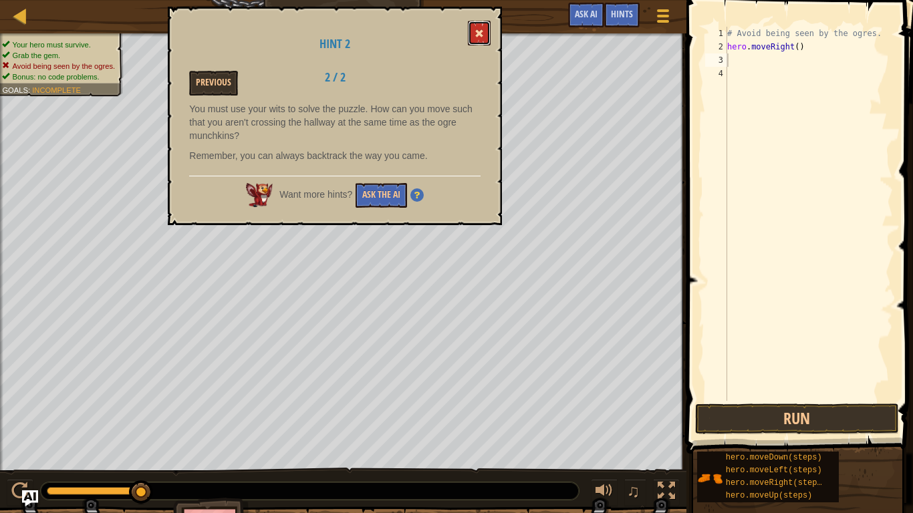
click at [472, 23] on button at bounding box center [479, 33] width 23 height 25
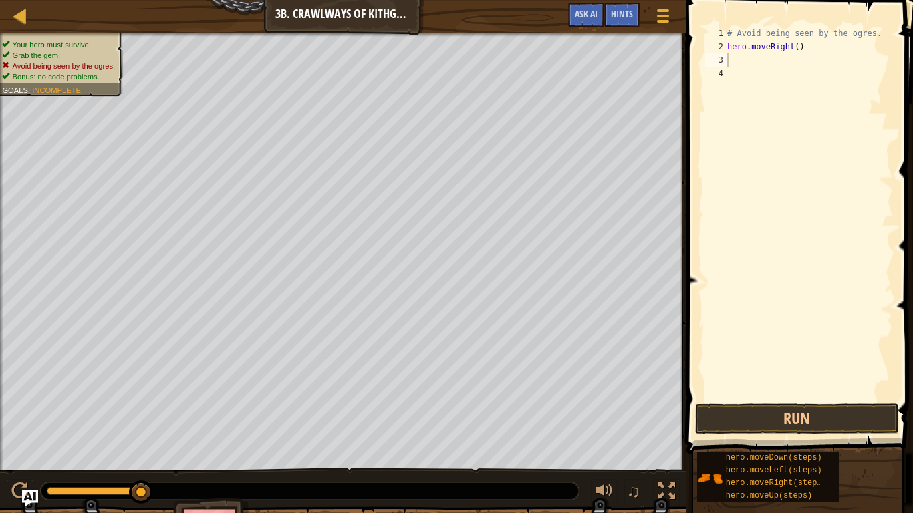
click at [760, 72] on div "# Avoid being seen by the ogres. hero . moveRight ( )" at bounding box center [808, 227] width 168 height 401
click at [733, 61] on div "# Avoid being seen by the ogres. hero . moveRight ( )" at bounding box center [808, 227] width 168 height 401
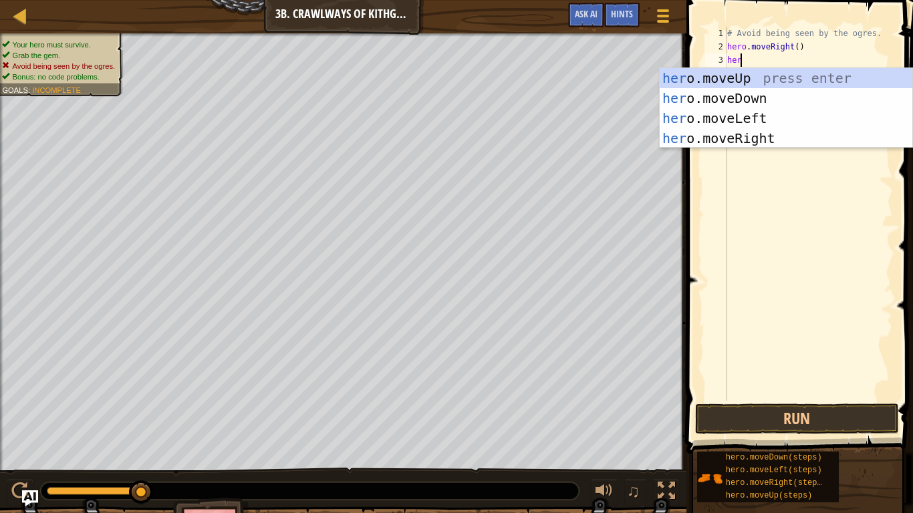
scroll to position [6, 1]
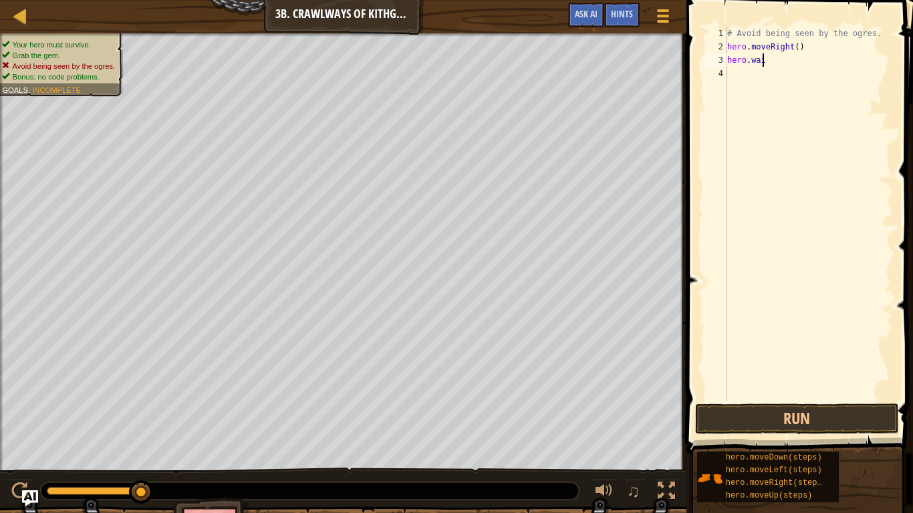
type textarea "hero.wait"
click at [747, 77] on div "# Avoid being seen by the ogres. hero . moveRight ( ) hero . wait" at bounding box center [808, 227] width 168 height 401
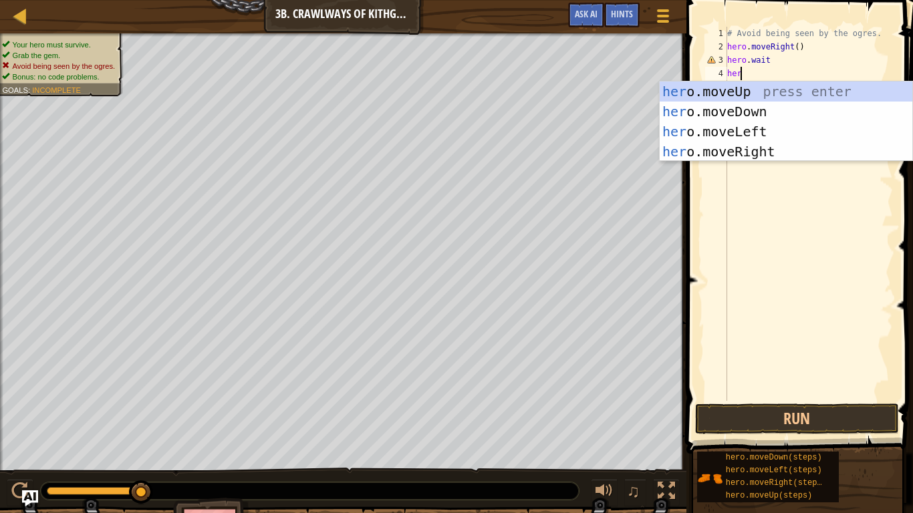
scroll to position [6, 1]
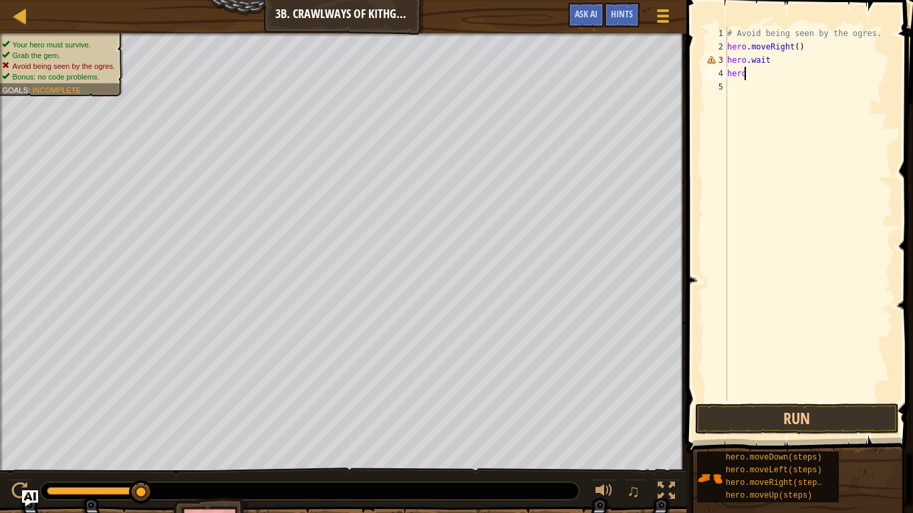
type textarea "hero."
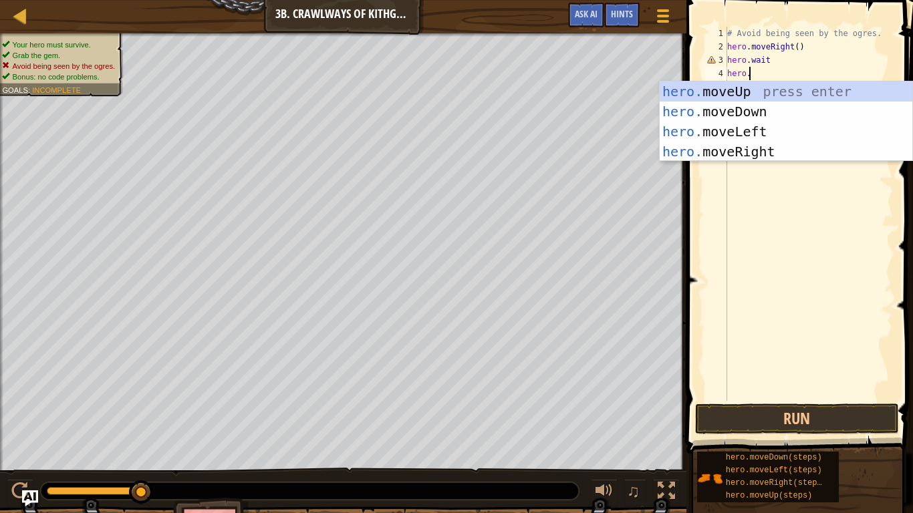
scroll to position [6, 1]
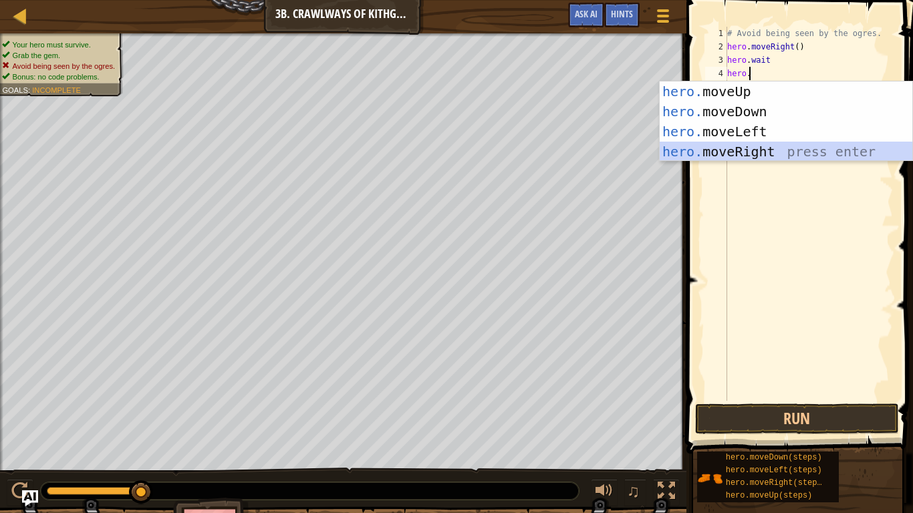
click at [767, 152] on div "hero. moveUp press enter hero. moveDown press enter hero. moveLeft press enter …" at bounding box center [786, 142] width 253 height 120
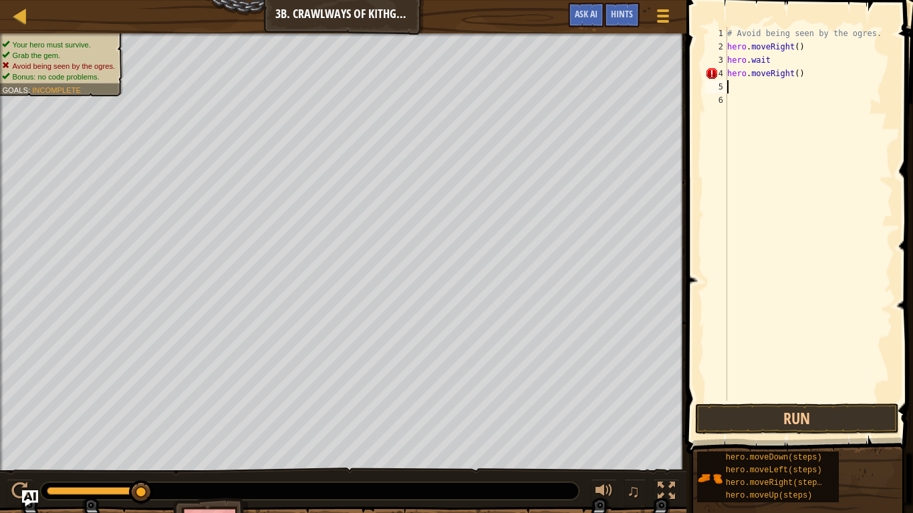
scroll to position [6, 0]
click at [790, 79] on div "# Avoid being seen by the ogres. hero . moveRight ( ) hero . wait hero . moveRi…" at bounding box center [808, 227] width 168 height 401
click at [792, 74] on div "# Avoid being seen by the ogres. hero . moveRight ( ) hero . wait hero . moveRi…" at bounding box center [808, 227] width 168 height 401
click at [778, 400] on button "Run" at bounding box center [797, 419] width 204 height 31
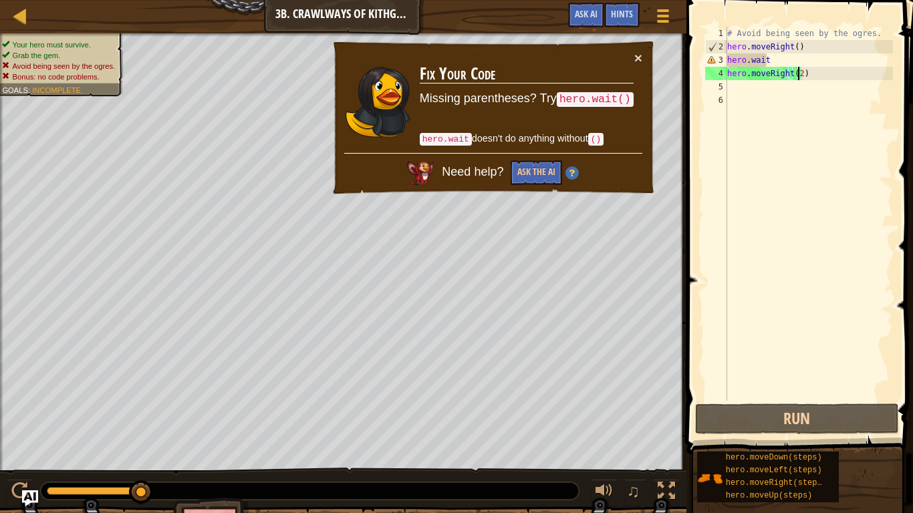
click at [771, 57] on div "# Avoid being seen by the ogres. hero . moveRight ( ) hero . wait hero . moveRi…" at bounding box center [808, 227] width 168 height 401
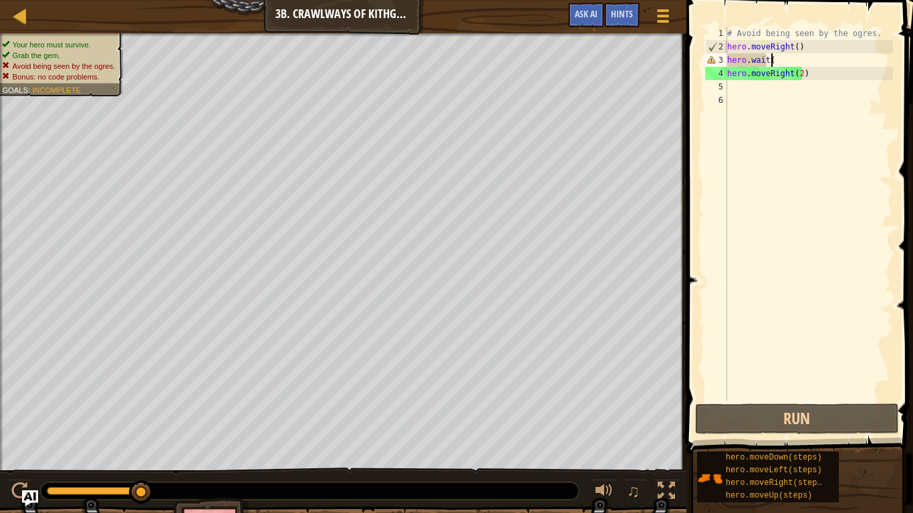
scroll to position [6, 3]
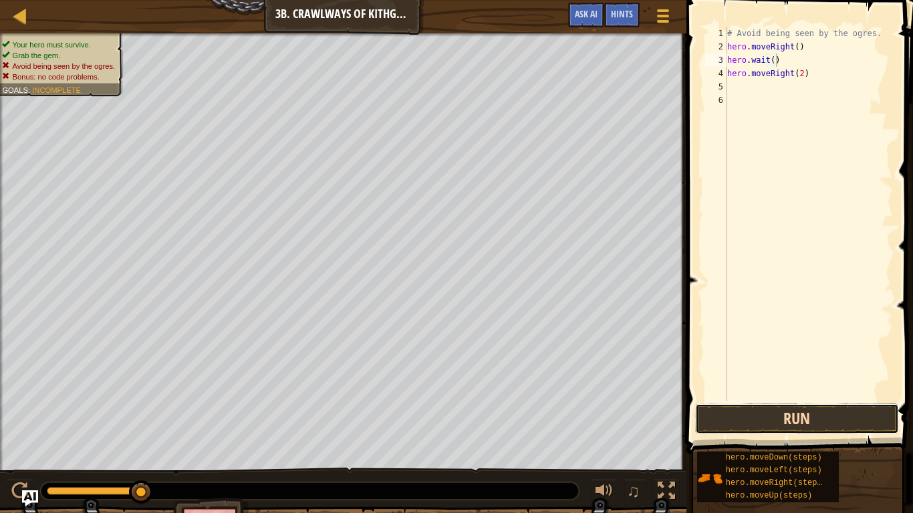
click at [807, 400] on button "Run" at bounding box center [797, 419] width 204 height 31
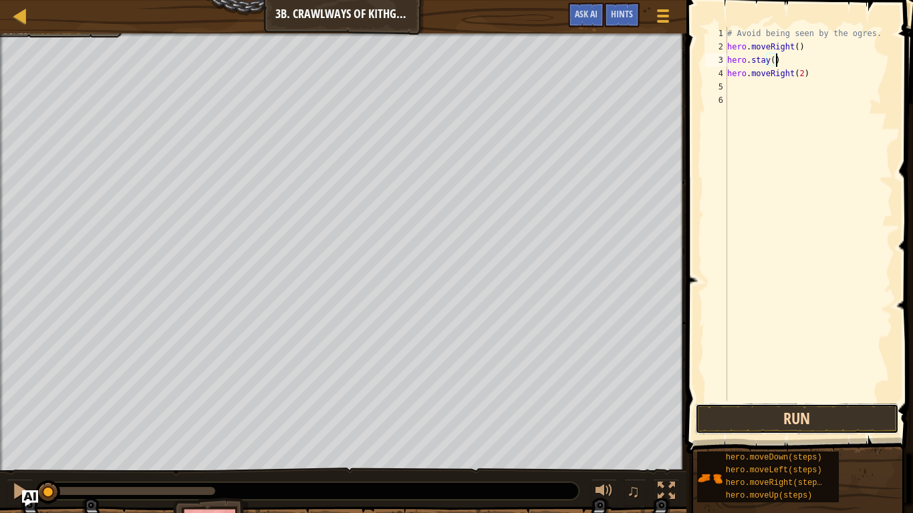
click at [775, 400] on button "Run" at bounding box center [797, 419] width 204 height 31
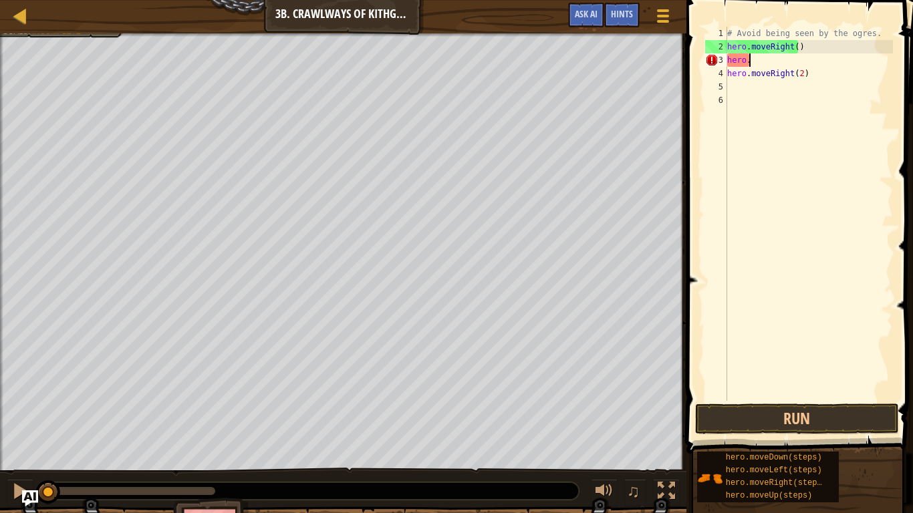
scroll to position [6, 1]
type textarea "h"
type textarea "hero.moveRight()"
click at [791, 51] on div "# Avoid being seen by the ogres. hero . moveRight ( ) hero . moveRight ( 2 )" at bounding box center [808, 227] width 168 height 401
